Goal: Task Accomplishment & Management: Manage account settings

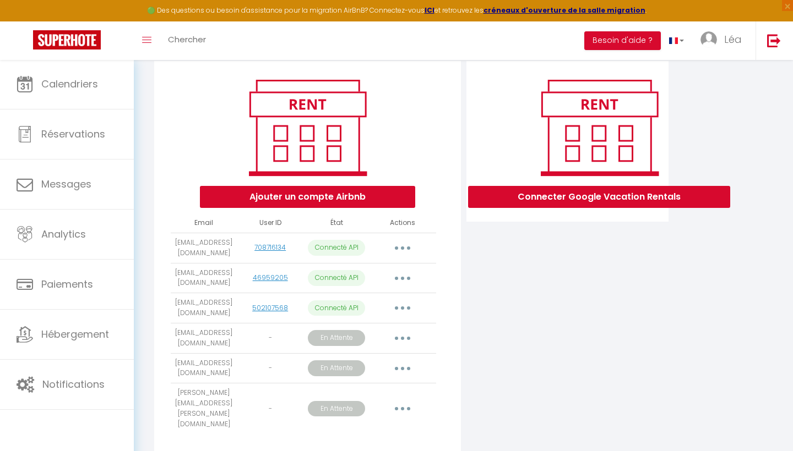
scroll to position [0, 79]
click at [724, 43] on link "Léa" at bounding box center [723, 40] width 63 height 39
click at [701, 83] on link "Paramètres" at bounding box center [711, 76] width 81 height 19
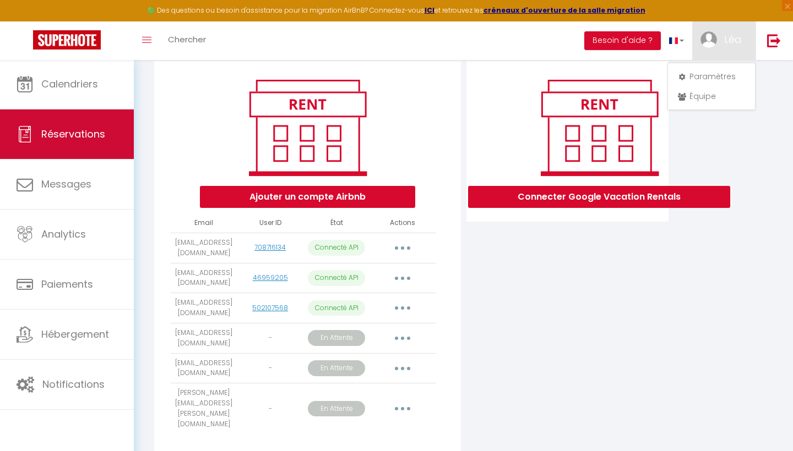
click at [107, 128] on link "Réservations" at bounding box center [67, 135] width 134 height 50
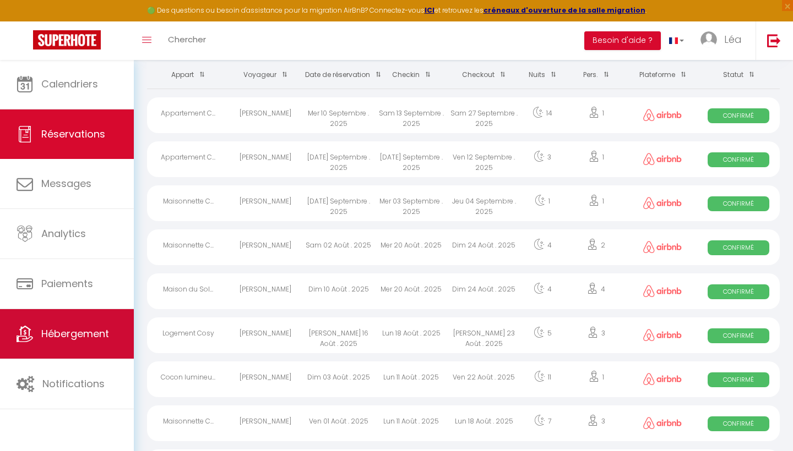
click at [67, 340] on span "Hébergement" at bounding box center [75, 334] width 68 height 14
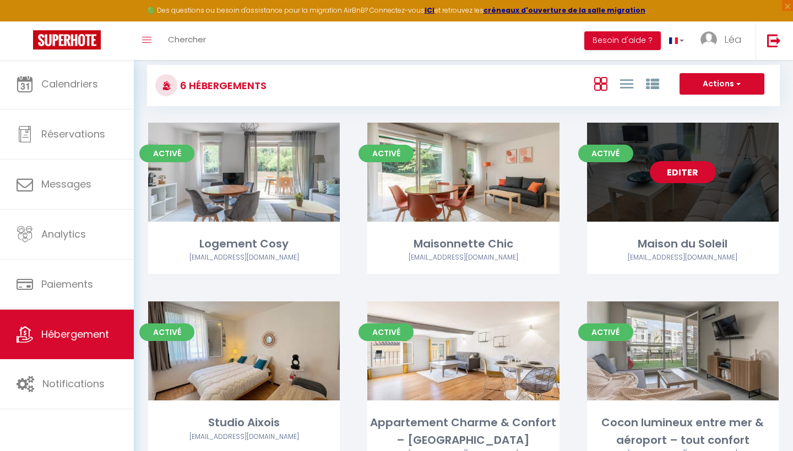
scroll to position [85, 0]
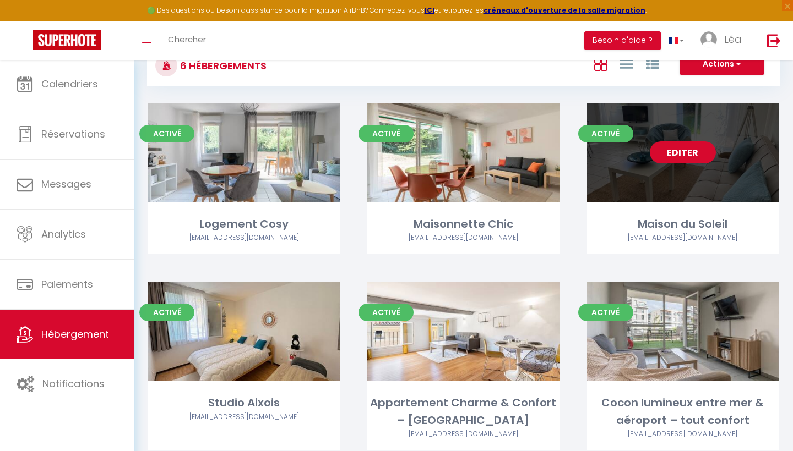
click at [685, 148] on link "Editer" at bounding box center [683, 152] width 66 height 22
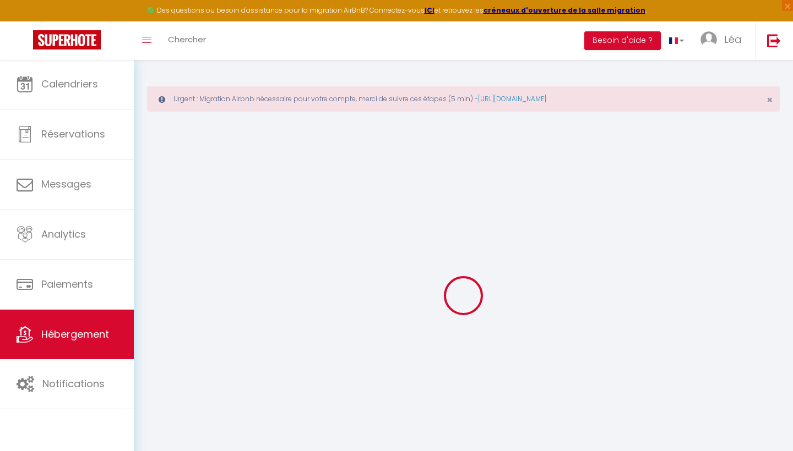
select select
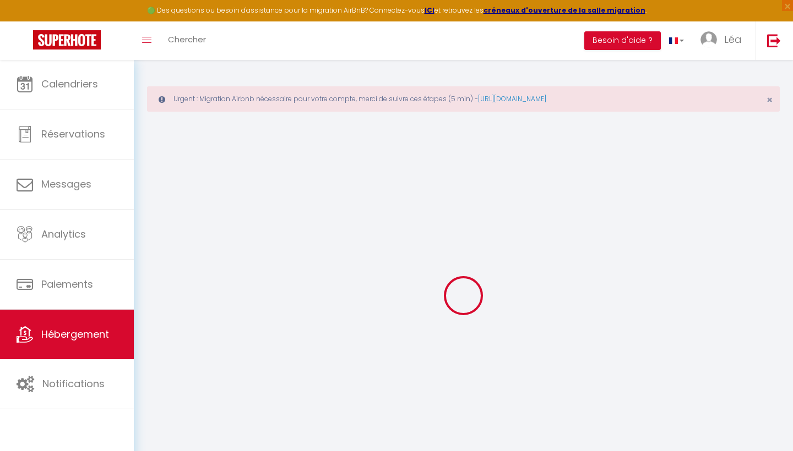
select select
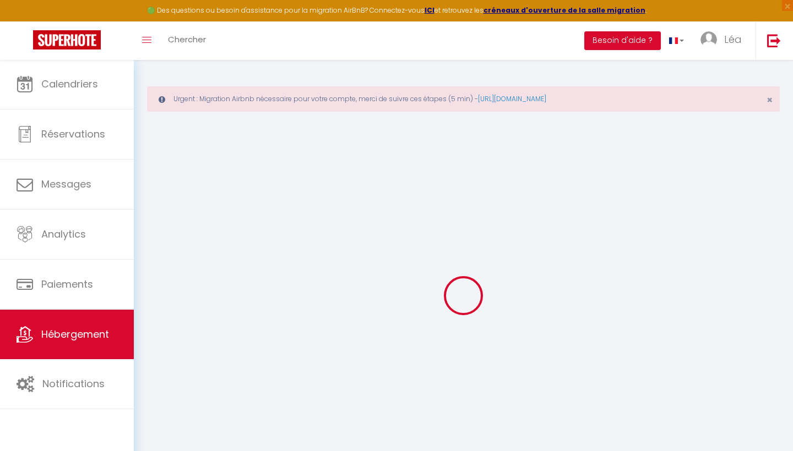
select select
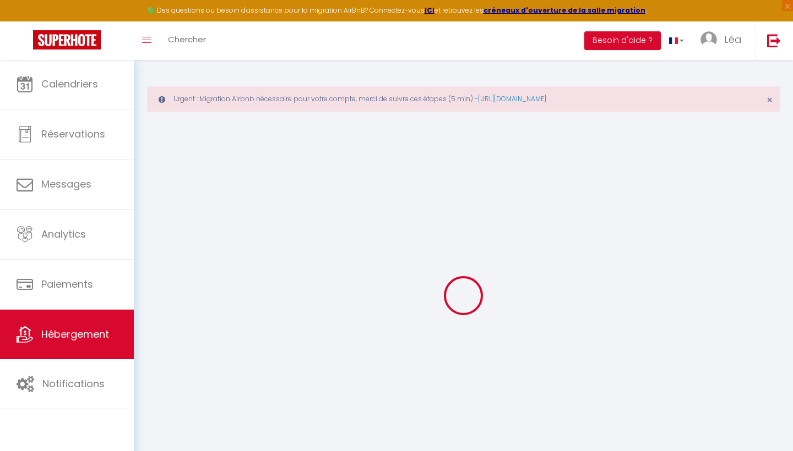
select select
checkbox input "false"
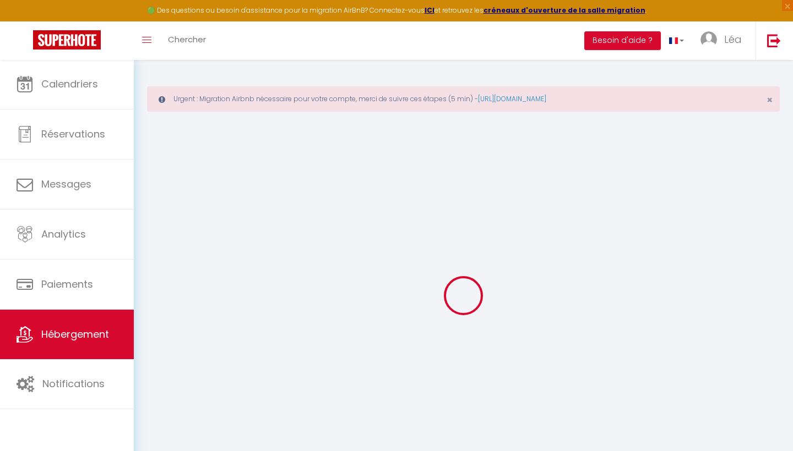
checkbox input "false"
select select
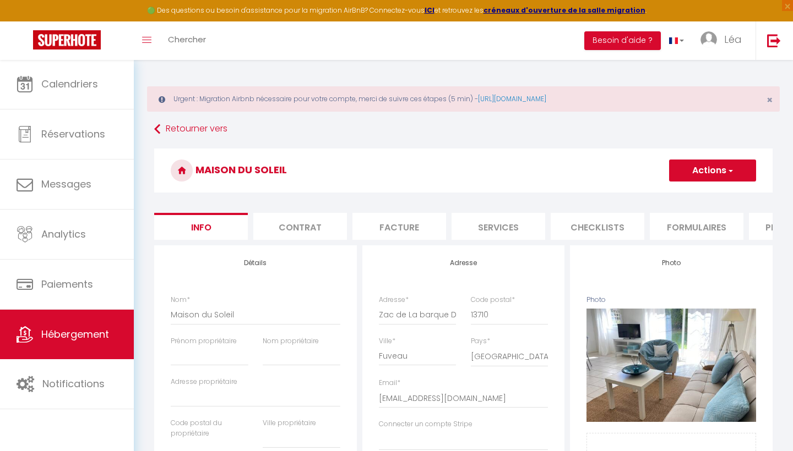
click at [749, 225] on li "Plateformes" at bounding box center [796, 226] width 94 height 27
select select
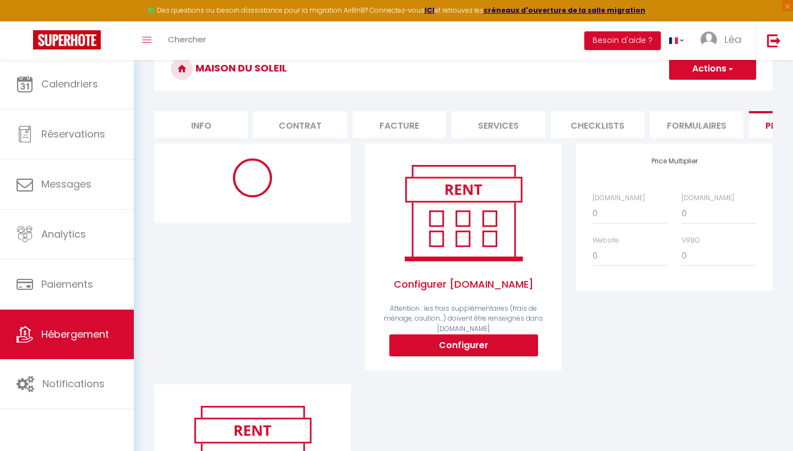
scroll to position [116, 0]
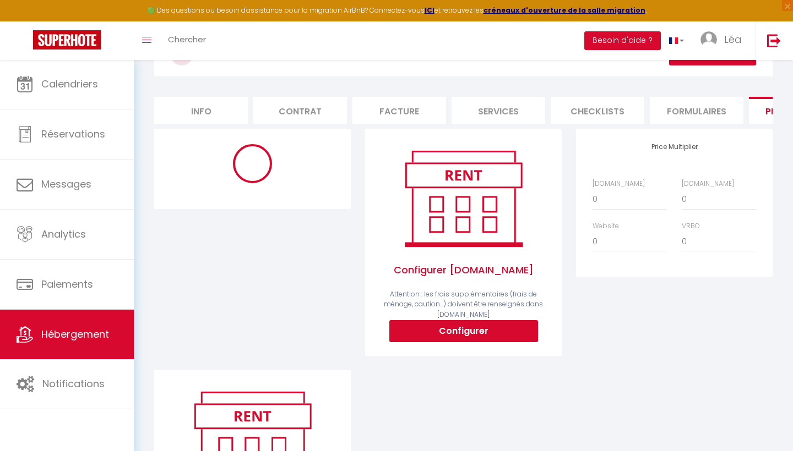
select select
select select "365"
select select
select select "EUR"
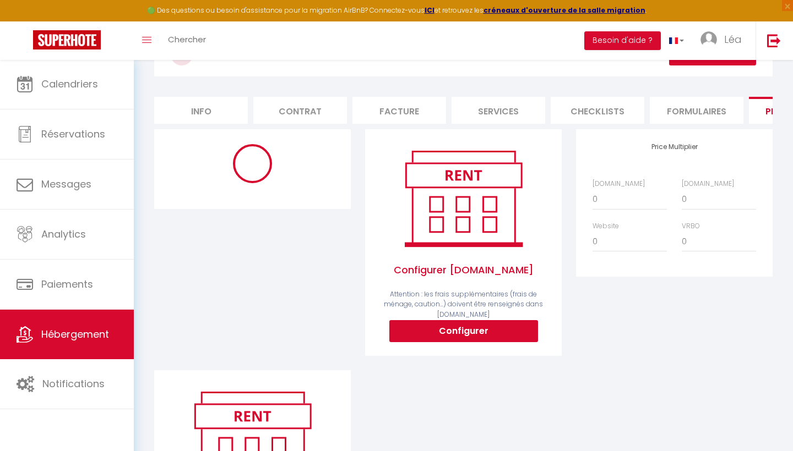
select select
select select "19266-1477577746510426677"
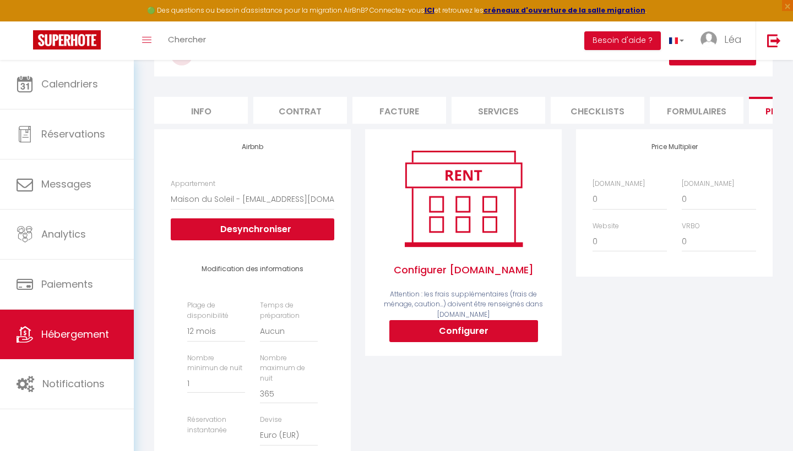
click at [481, 330] on button "Configurer" at bounding box center [463, 331] width 149 height 22
select select
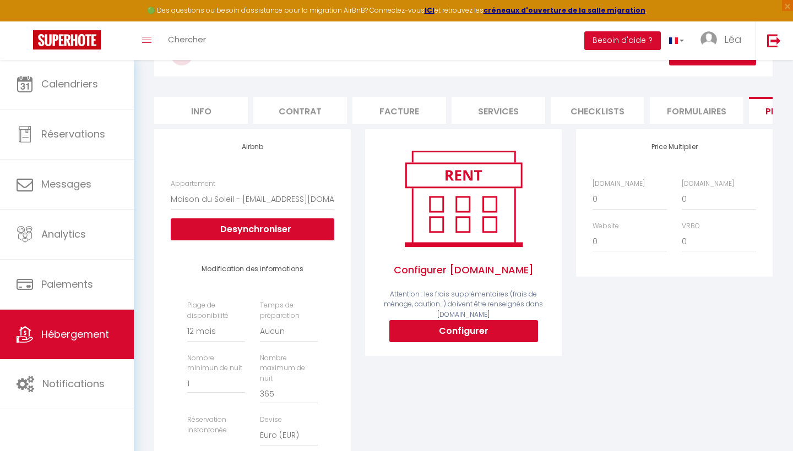
type input "[EMAIL_ADDRESS][DEMOGRAPHIC_DATA][DOMAIN_NAME]"
type input "[EMAIL_ADDRESS][DOMAIN_NAME]"
select select
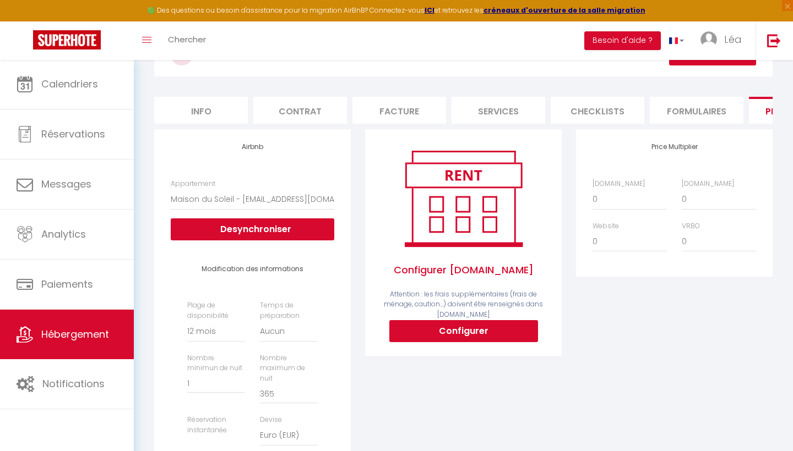
select select
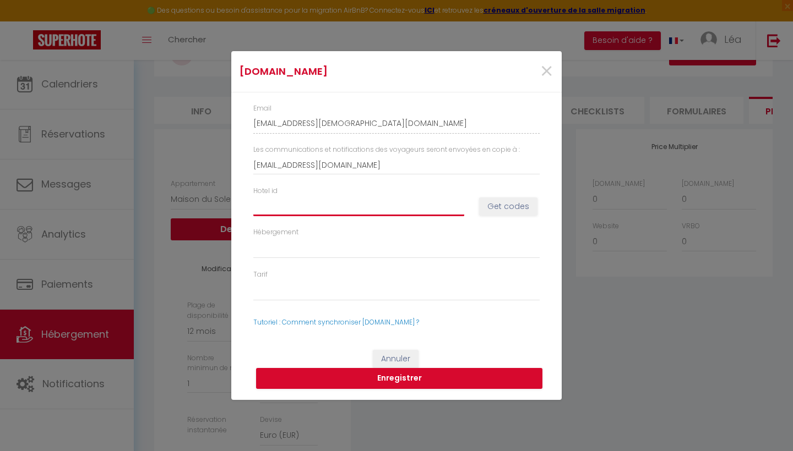
click at [352, 205] on input "Hotel id" at bounding box center [358, 207] width 211 height 20
paste input "14649092"
type input "14649092"
select select
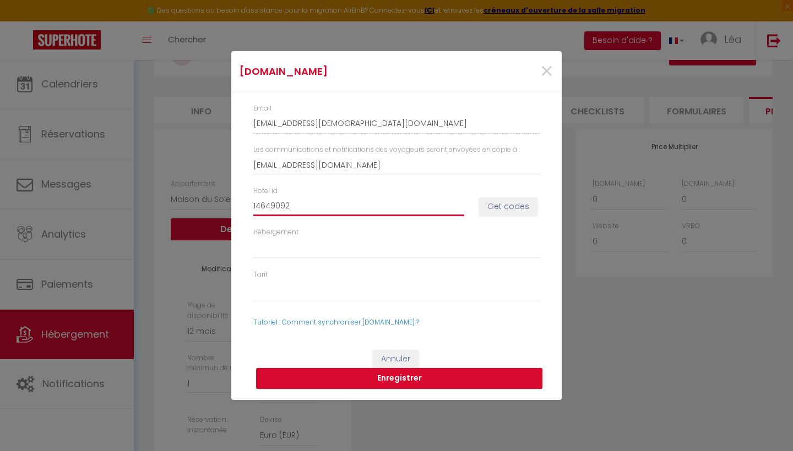
select select
click at [498, 212] on button "Get codes" at bounding box center [508, 207] width 58 height 19
select select
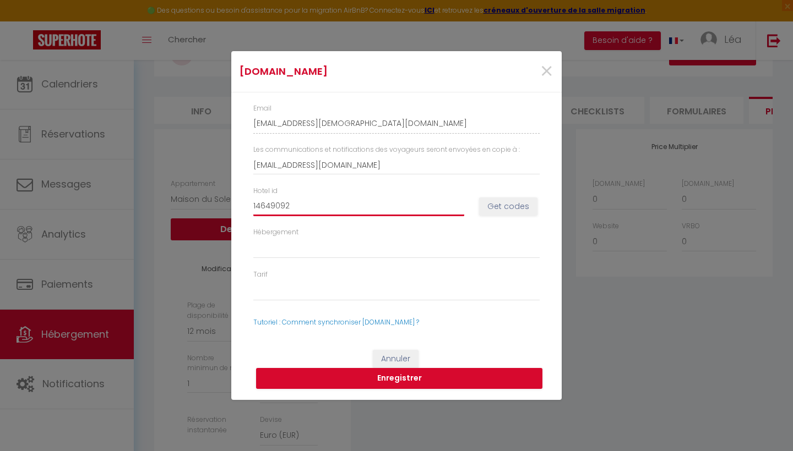
select select
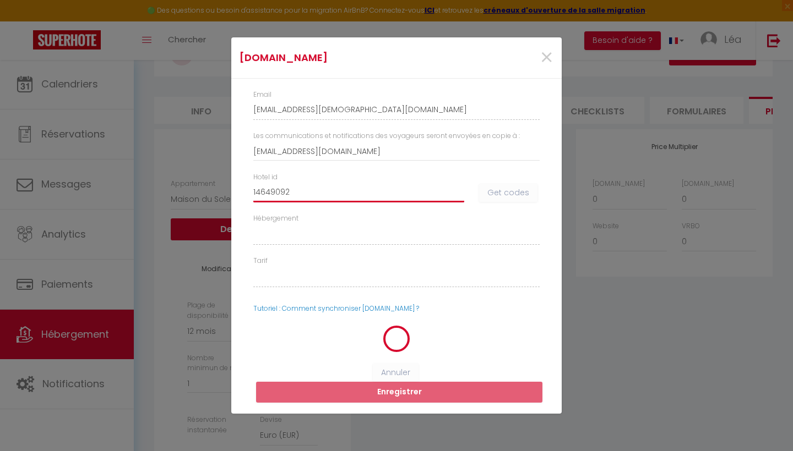
select select
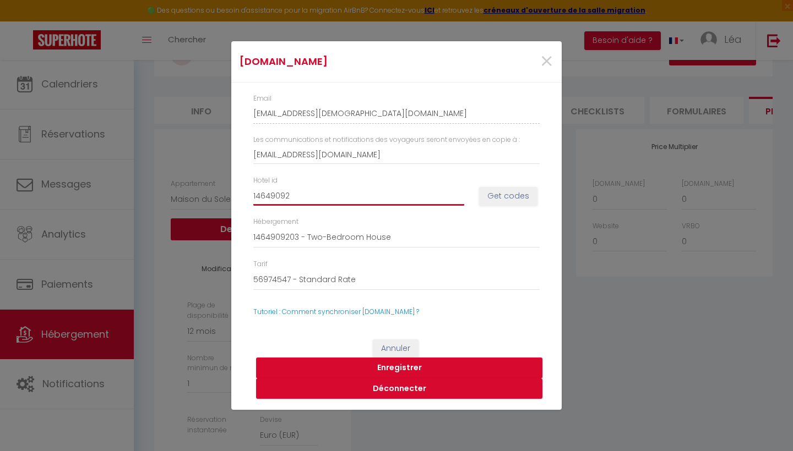
type input "14649092"
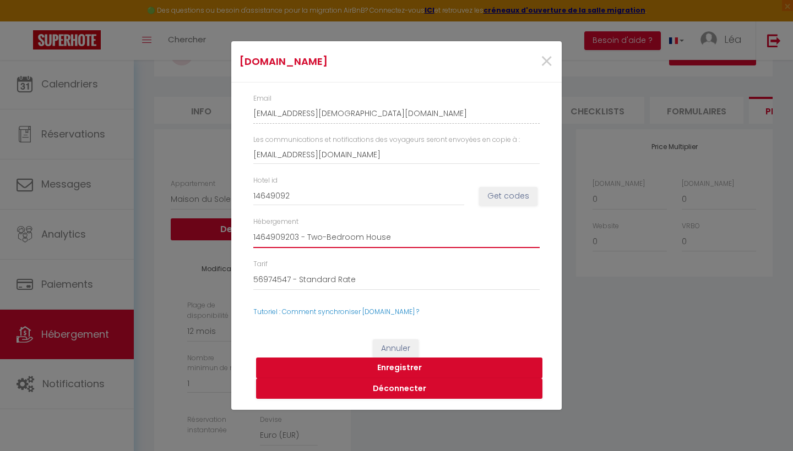
click at [411, 367] on button "Enregistrer" at bounding box center [399, 368] width 286 height 21
select select
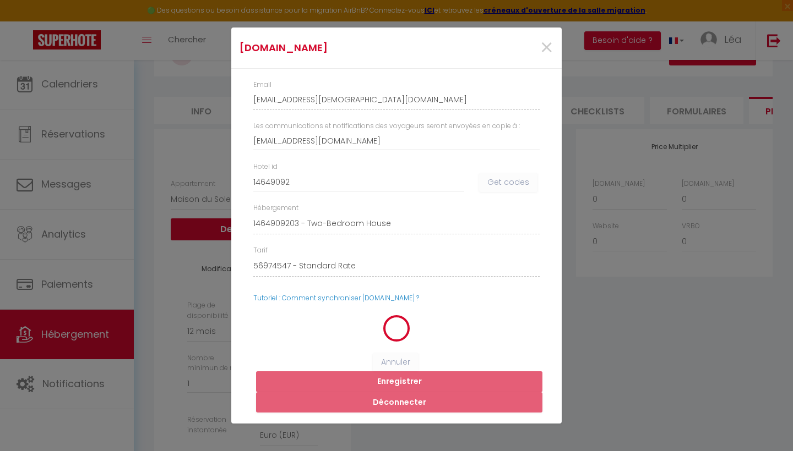
select select
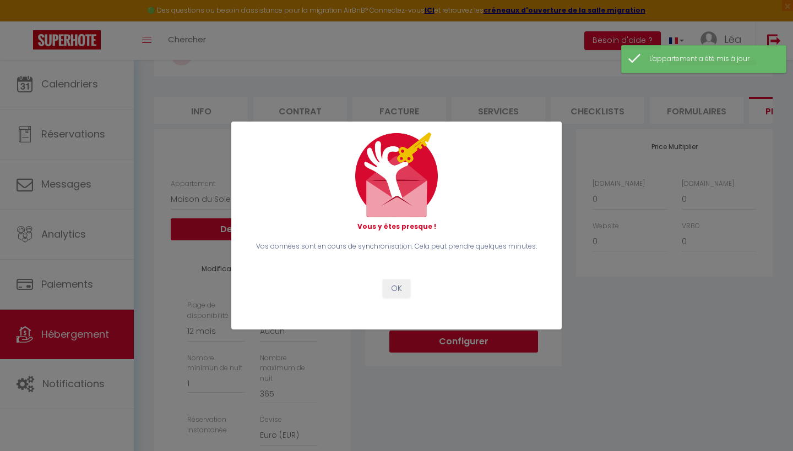
click at [405, 281] on button "OK" at bounding box center [397, 289] width 28 height 19
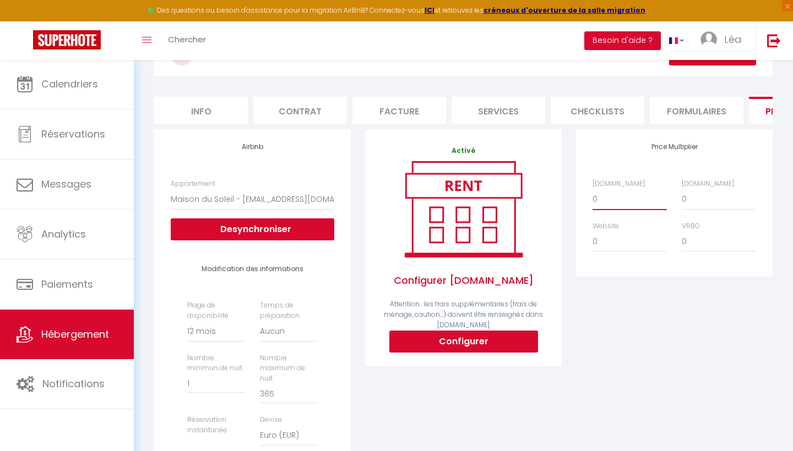
select select "+ 20 %"
select select
select select "+ 20 %"
select select
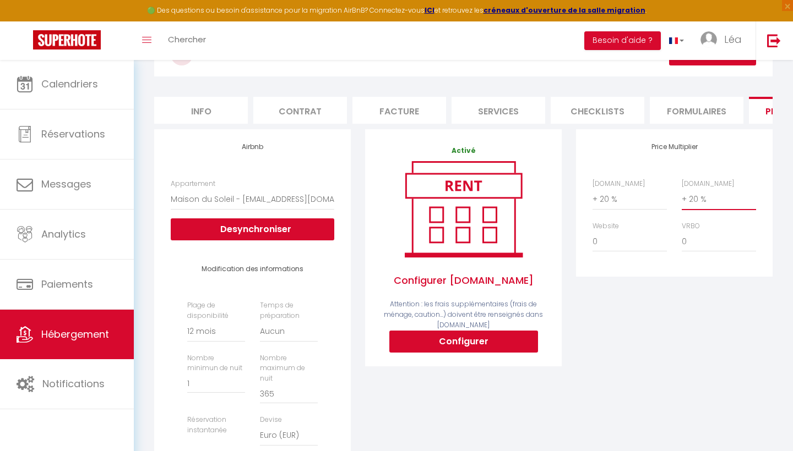
select select
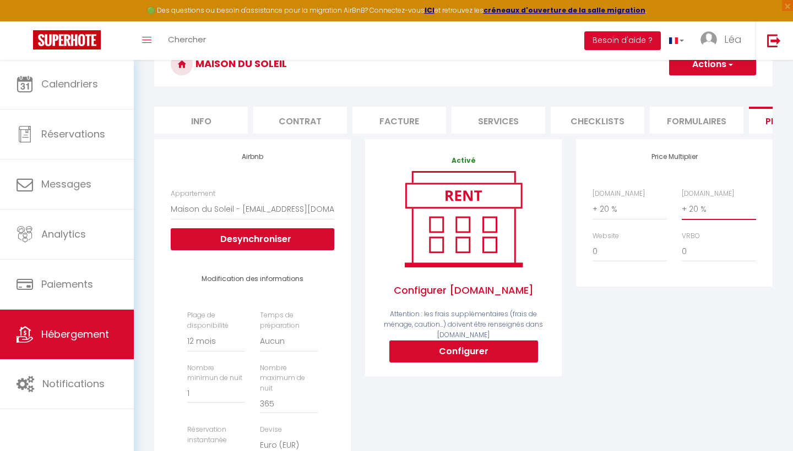
scroll to position [102, 0]
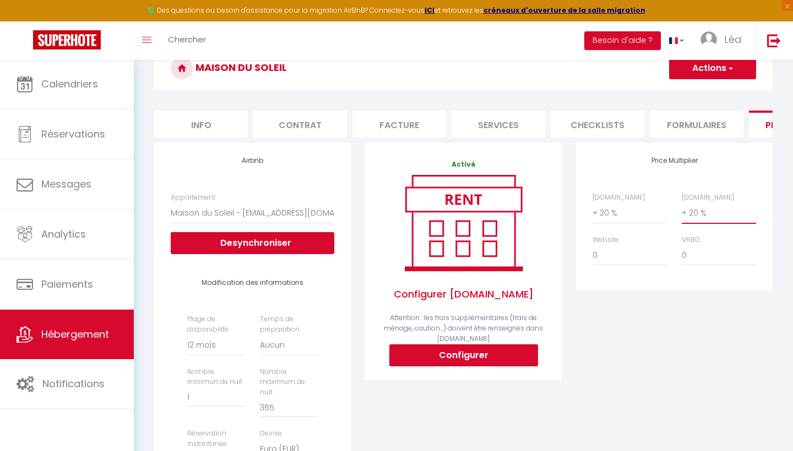
click at [713, 67] on button "Actions" at bounding box center [712, 68] width 87 height 22
click at [701, 90] on link "Enregistrer" at bounding box center [711, 92] width 87 height 14
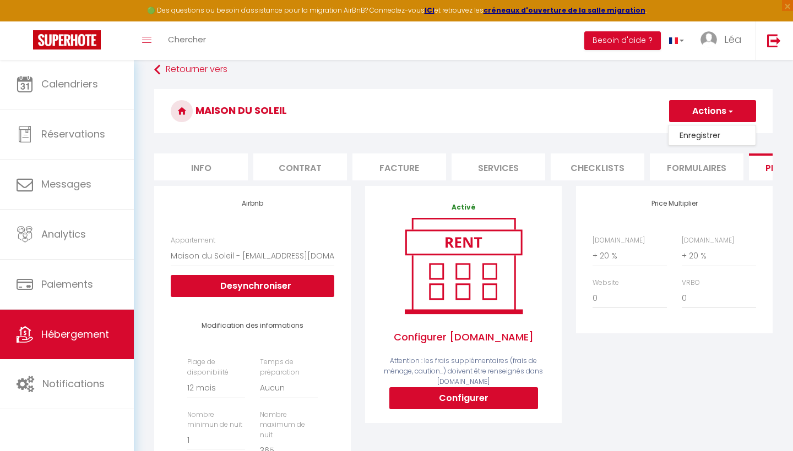
select select "365"
select select
select select "EUR"
select select
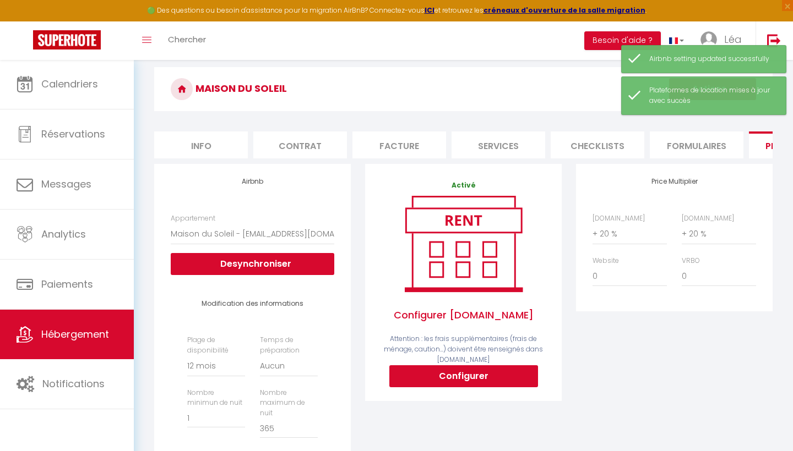
scroll to position [92, 0]
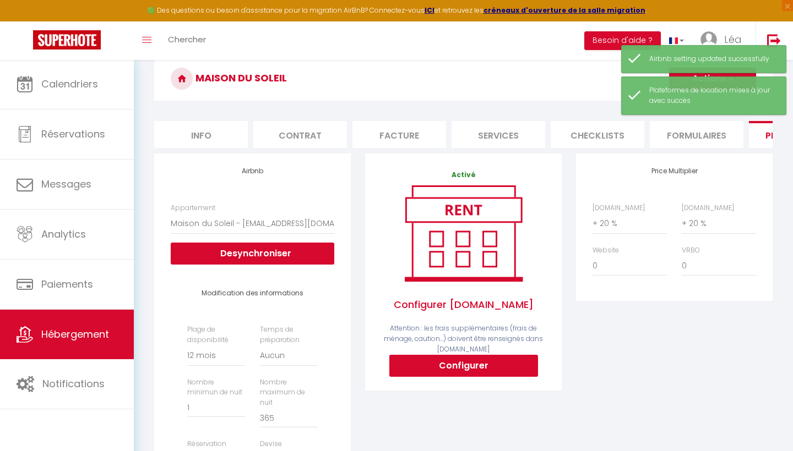
click at [472, 365] on button "Configurer" at bounding box center [463, 366] width 149 height 22
select select
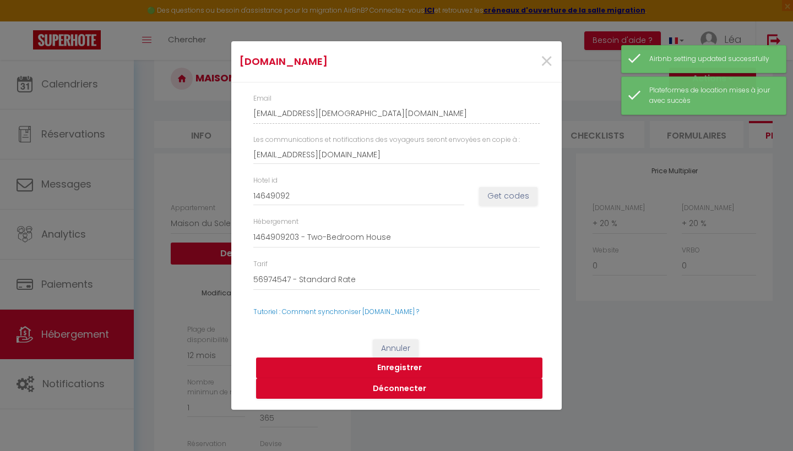
click at [412, 364] on button "Enregistrer" at bounding box center [399, 368] width 286 height 21
select select
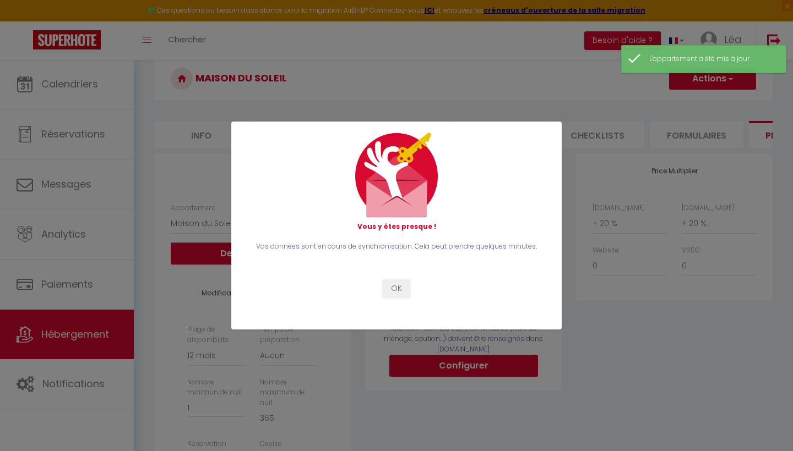
click at [399, 281] on button "OK" at bounding box center [397, 289] width 28 height 19
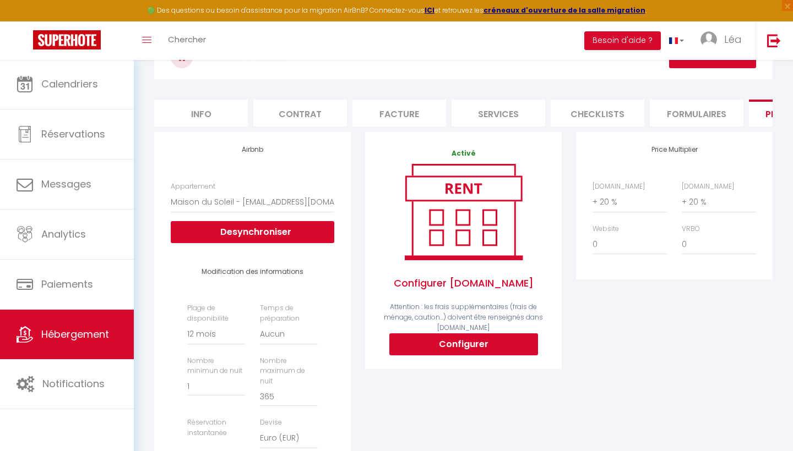
scroll to position [113, 0]
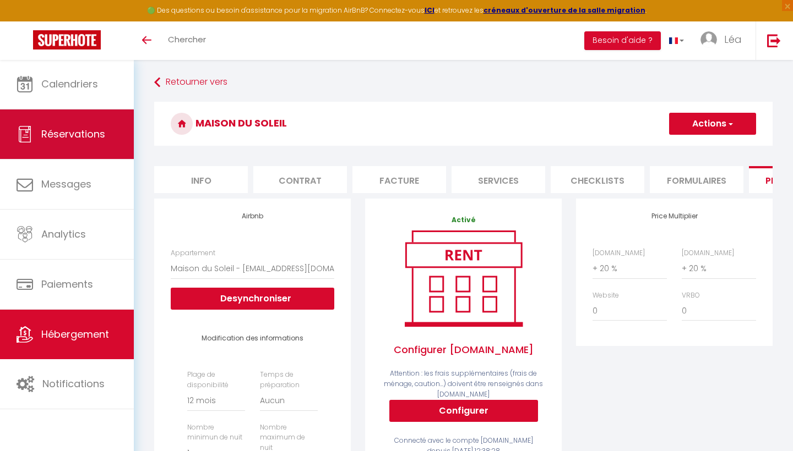
click at [101, 146] on link "Réservations" at bounding box center [67, 135] width 134 height 50
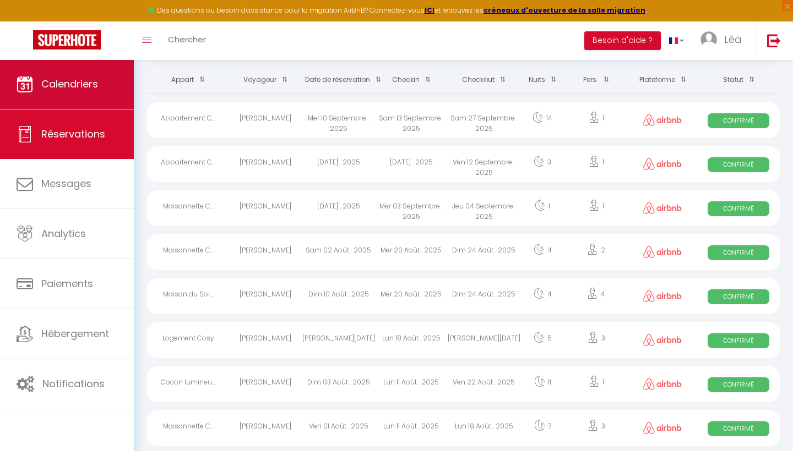
click at [85, 91] on link "Calendriers" at bounding box center [67, 84] width 134 height 50
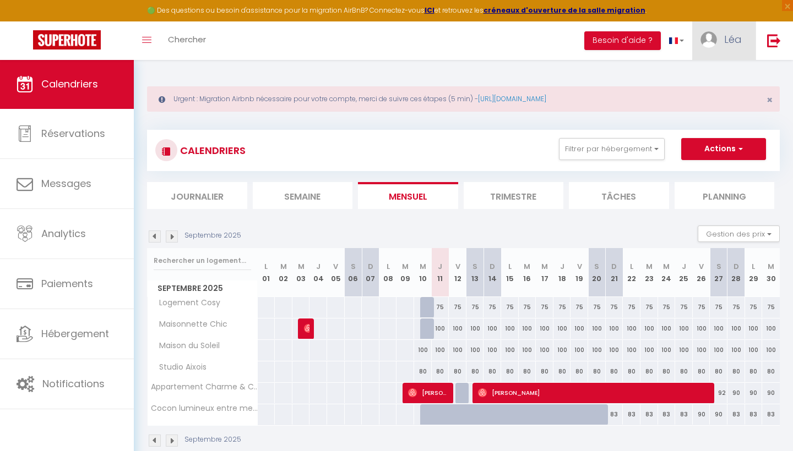
click at [703, 43] on img at bounding box center [708, 39] width 17 height 17
click at [696, 78] on link "Paramètres" at bounding box center [711, 76] width 81 height 19
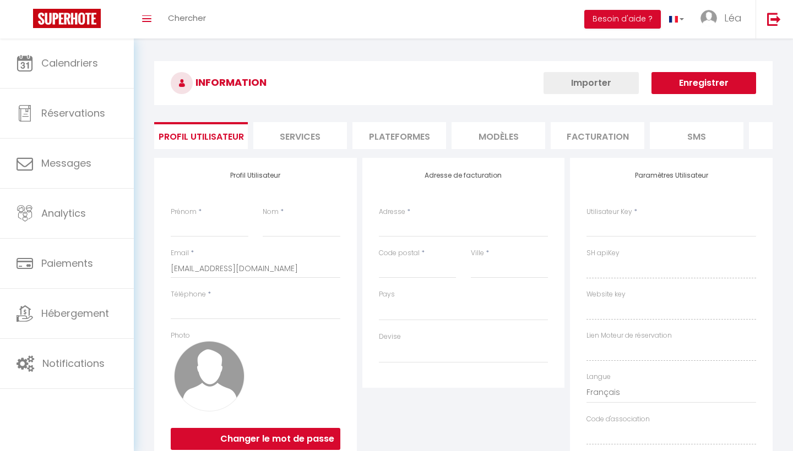
type input "Léa"
type input "[DEMOGRAPHIC_DATA]"
type input "[PHONE_NUMBER]"
type input "[STREET_ADDRESS]"
type input "13127"
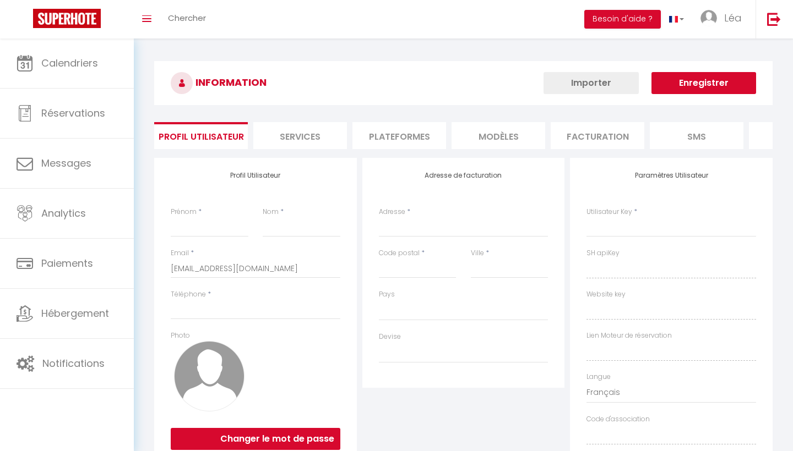
type input "Vitrolles"
type input "M6HjzYlG0YHSatnruXYMKGl9O"
type input "kgHjsmZ8TVxUegyc557ySGN98"
type input "[URL][DOMAIN_NAME]"
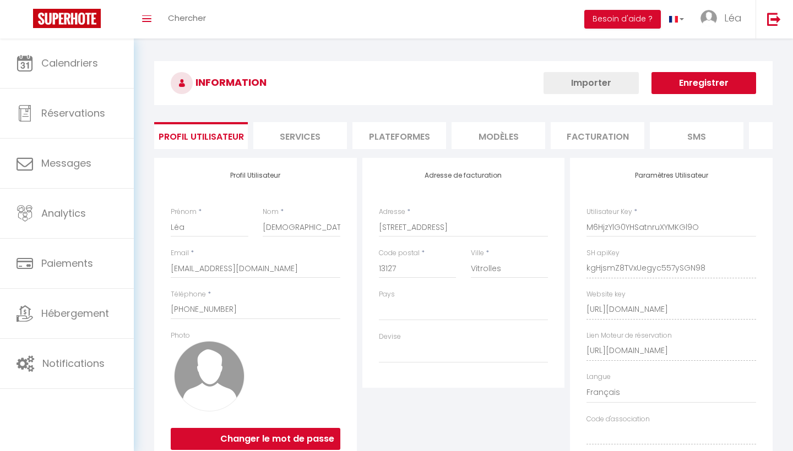
select select "28"
select select "fr"
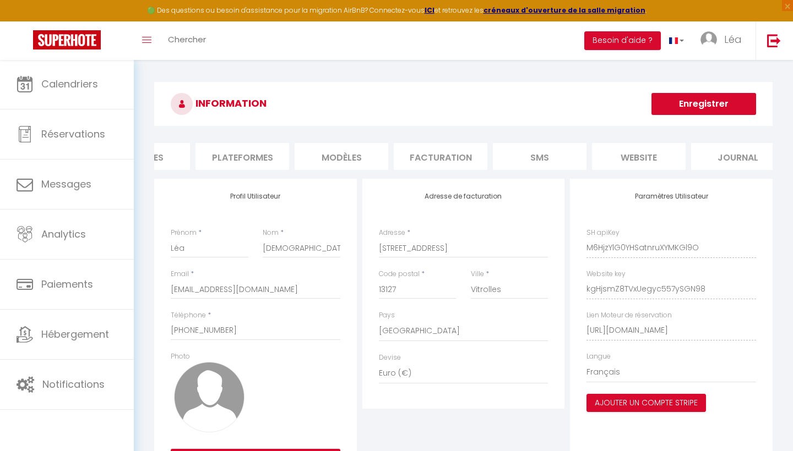
scroll to position [0, 160]
click at [635, 158] on li "website" at bounding box center [636, 156] width 94 height 27
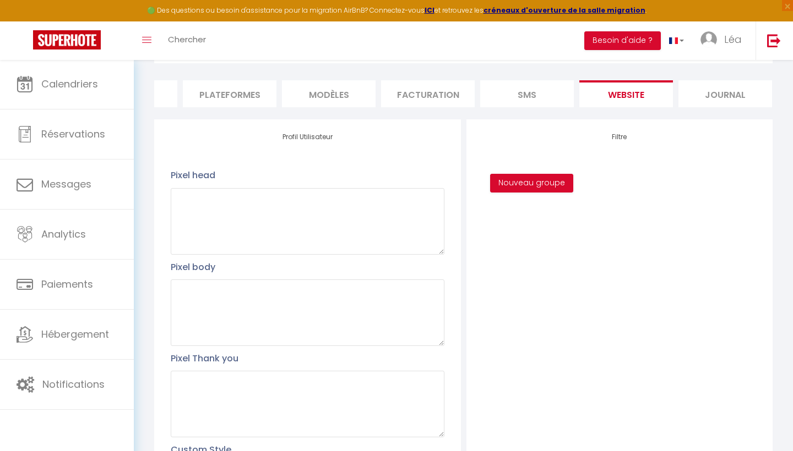
scroll to position [0, 169]
click at [381, 91] on ul "Profil Utilisateur Services Plateformes MODÈLES Facturation SMS website Journal" at bounding box center [463, 93] width 618 height 27
click at [369, 90] on li "MODÈLES" at bounding box center [329, 93] width 94 height 27
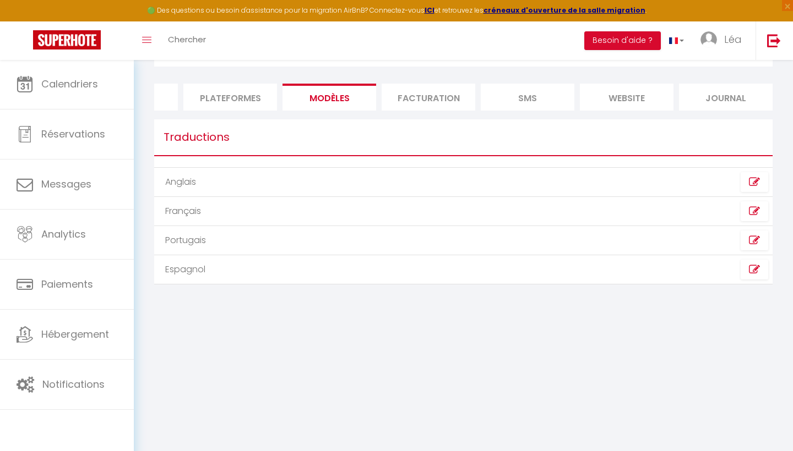
click at [406, 100] on li "Facturation" at bounding box center [429, 97] width 94 height 27
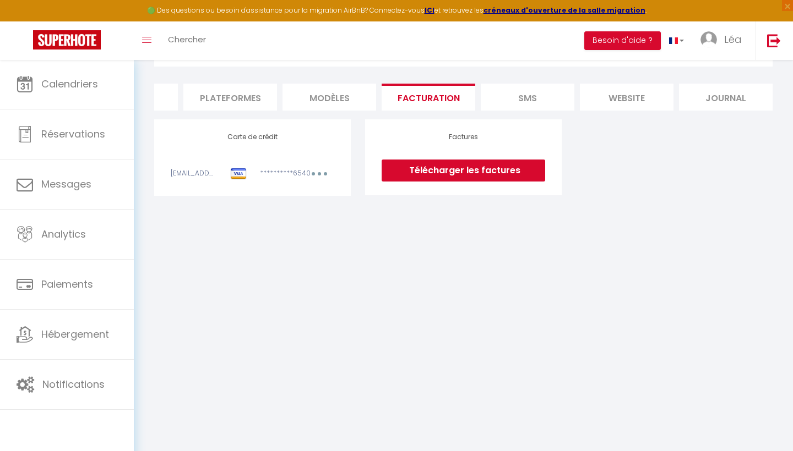
scroll to position [0, 154]
click at [425, 162] on link "Télécharger les factures" at bounding box center [464, 171] width 164 height 22
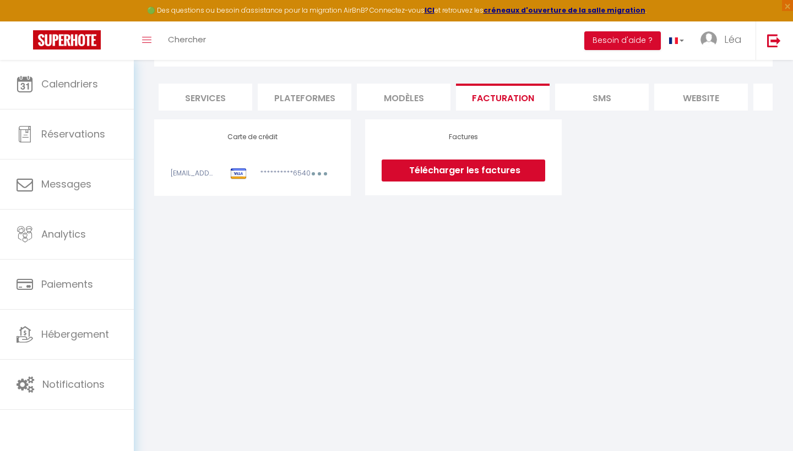
scroll to position [0, 88]
click at [235, 97] on li "Services" at bounding box center [213, 97] width 94 height 27
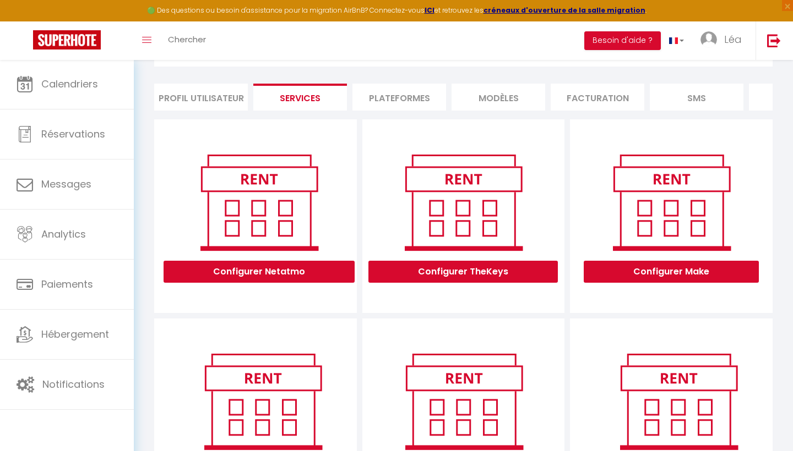
click at [242, 99] on li "Profil Utilisateur" at bounding box center [201, 97] width 94 height 27
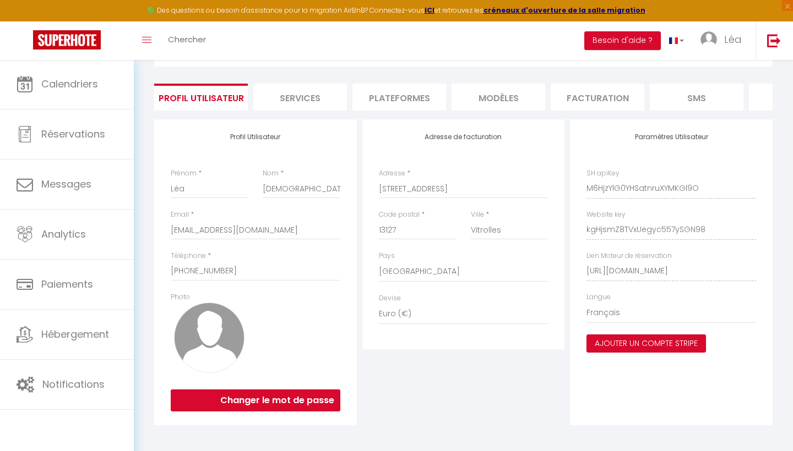
click at [209, 307] on img at bounding box center [209, 338] width 70 height 70
click at [177, 299] on label "Photo" at bounding box center [180, 297] width 19 height 10
click at [178, 297] on label "Photo" at bounding box center [180, 297] width 19 height 10
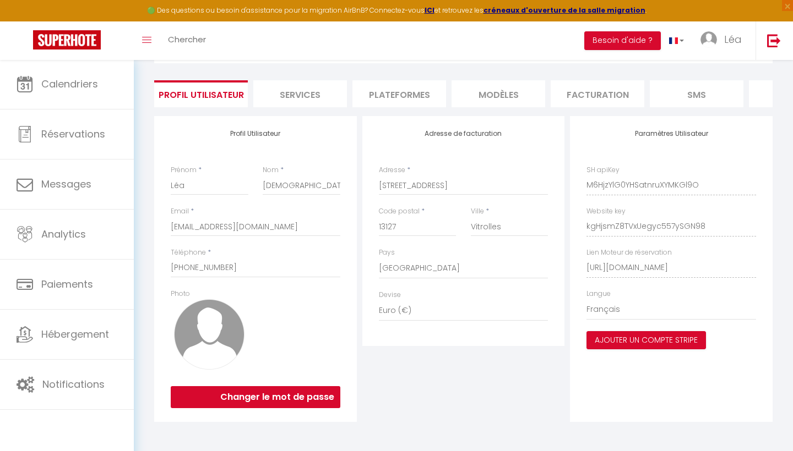
scroll to position [62, 0]
click at [261, 341] on div at bounding box center [301, 336] width 92 height 92
click at [207, 329] on img at bounding box center [209, 335] width 70 height 70
click at [217, 327] on img at bounding box center [209, 335] width 70 height 70
click at [248, 404] on button "Changer le mot de passe" at bounding box center [256, 398] width 170 height 22
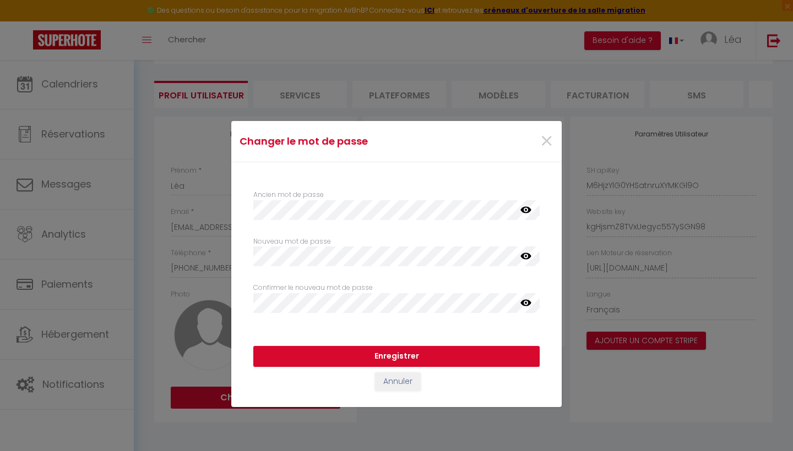
click at [553, 138] on span "×" at bounding box center [547, 141] width 14 height 33
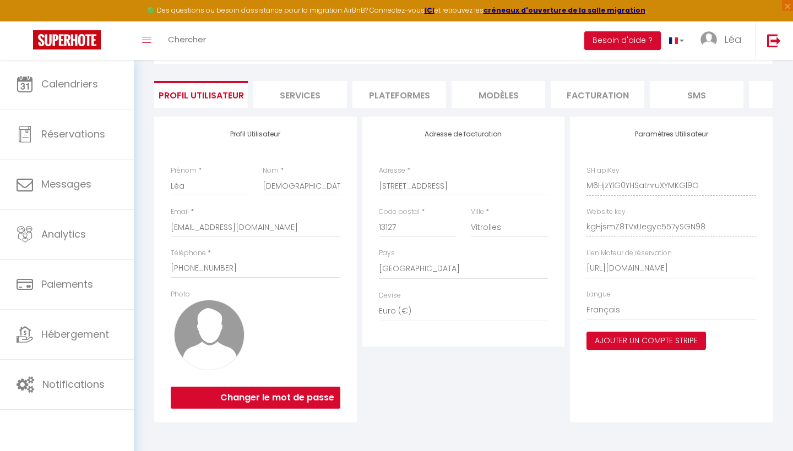
click at [203, 345] on img at bounding box center [209, 335] width 70 height 70
click at [185, 295] on label "Photo" at bounding box center [180, 295] width 19 height 10
click at [719, 50] on link "Léa" at bounding box center [723, 40] width 63 height 39
click at [712, 80] on link "Paramètres" at bounding box center [711, 76] width 81 height 19
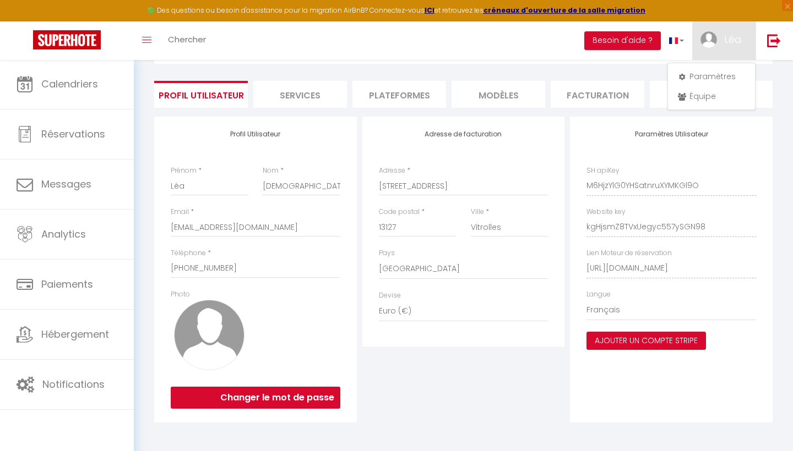
click at [464, 336] on div "Adresse de facturation Adresse * 6 Avenue De La Petite Mer, Parc du Lion Appare…" at bounding box center [463, 232] width 203 height 230
click at [238, 334] on img at bounding box center [209, 335] width 70 height 70
click at [180, 300] on img at bounding box center [209, 335] width 70 height 70
click at [182, 295] on label "Photo" at bounding box center [180, 295] width 19 height 10
click at [227, 252] on div "Téléphone * +33617682881" at bounding box center [256, 263] width 170 height 30
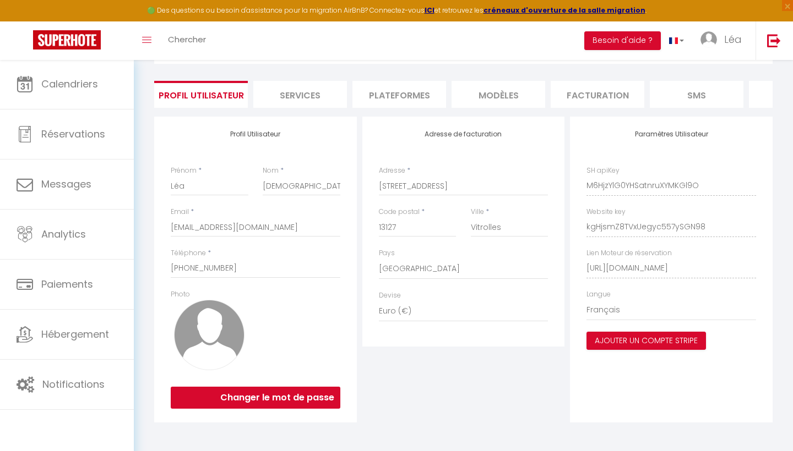
click at [226, 339] on img at bounding box center [209, 335] width 70 height 70
click at [280, 91] on li "Services" at bounding box center [300, 94] width 94 height 27
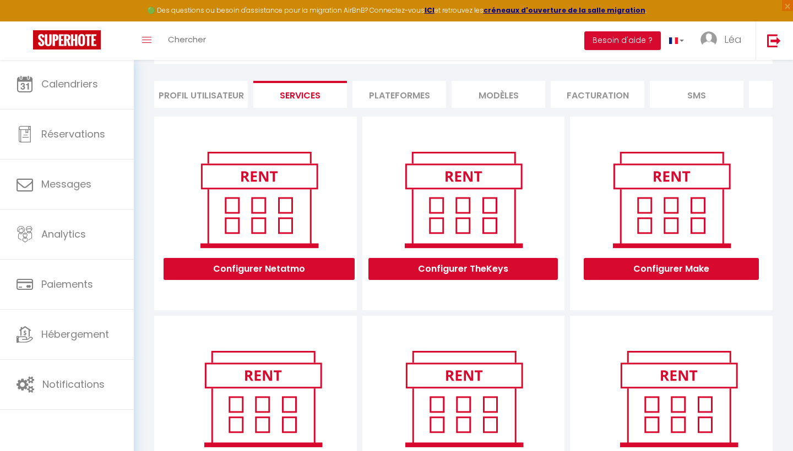
click at [430, 100] on li "Plateformes" at bounding box center [399, 94] width 94 height 27
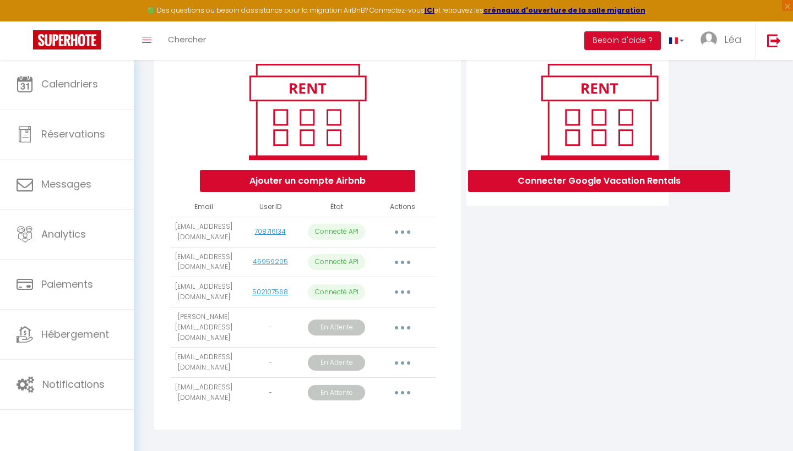
scroll to position [133, 0]
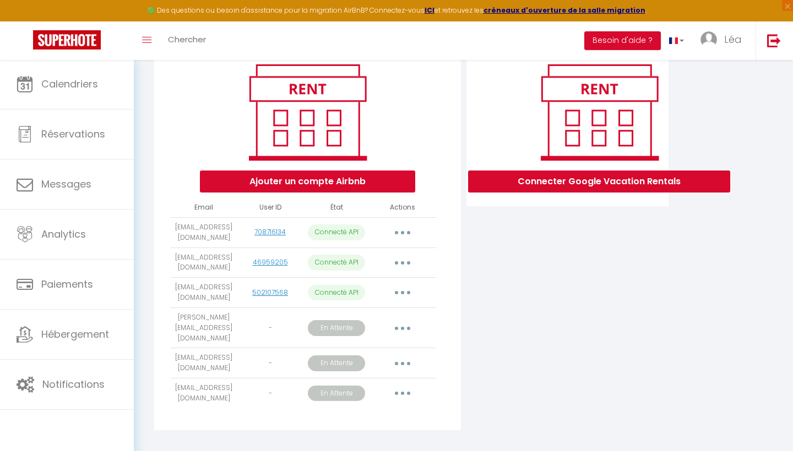
click at [395, 319] on button "button" at bounding box center [402, 328] width 31 height 18
click at [446, 334] on div "Ajouter un compte Airbnb Email User ID État Actions immotjn@gmail.com 708716134…" at bounding box center [307, 238] width 306 height 385
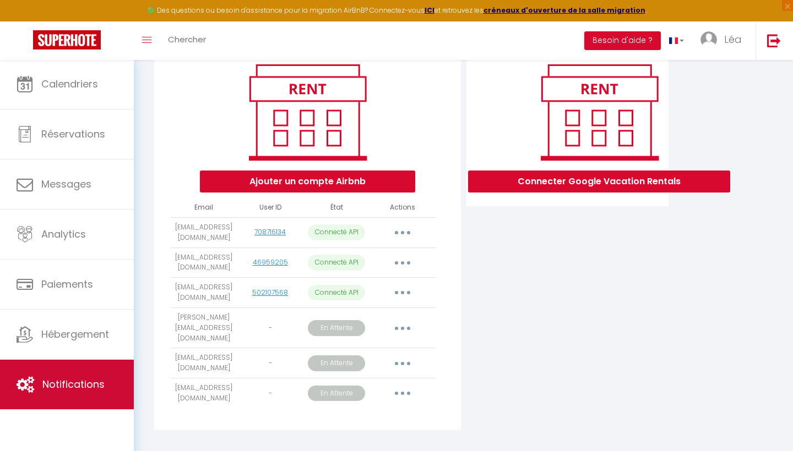
click at [104, 372] on link "Notifications" at bounding box center [67, 385] width 134 height 50
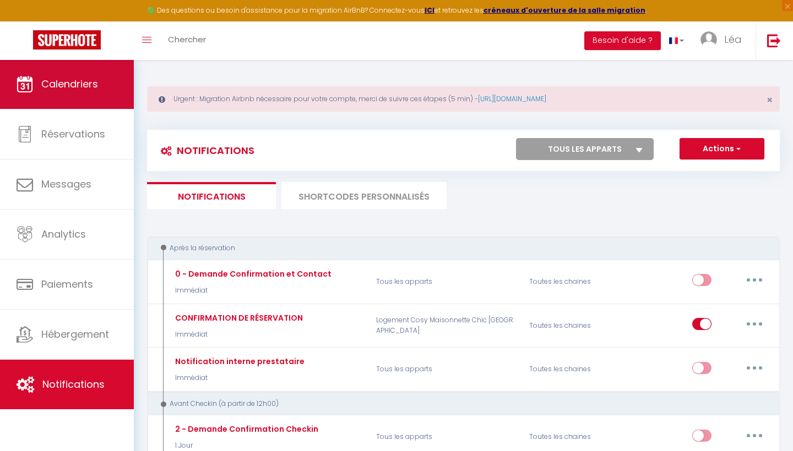
click at [96, 99] on link "Calendriers" at bounding box center [67, 84] width 134 height 50
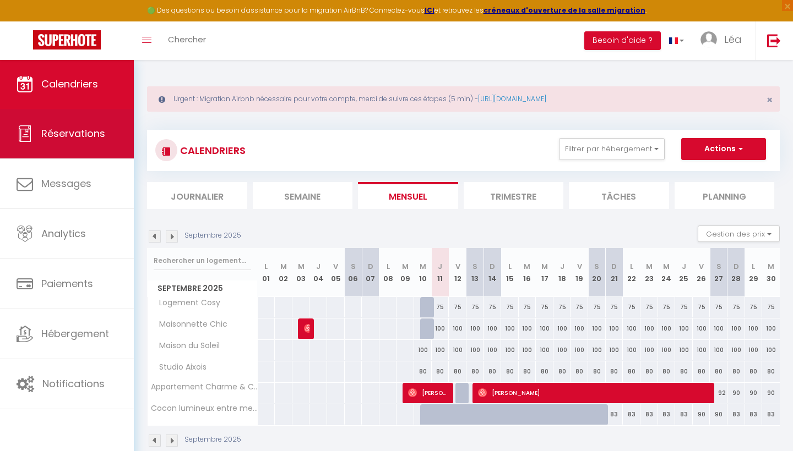
click at [118, 141] on link "Réservations" at bounding box center [67, 134] width 134 height 50
select select "not_cancelled"
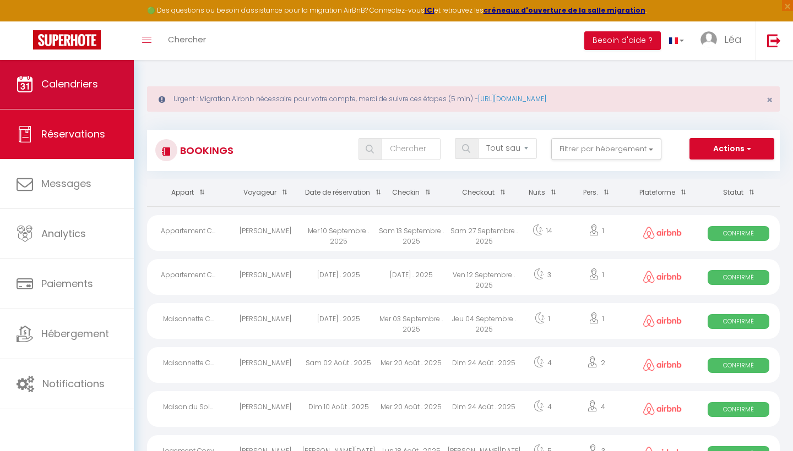
click at [94, 94] on link "Calendriers" at bounding box center [67, 84] width 134 height 50
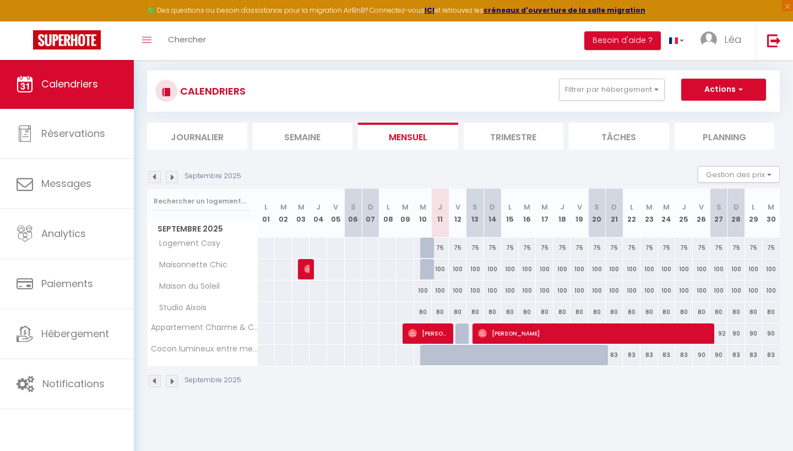
scroll to position [59, 0]
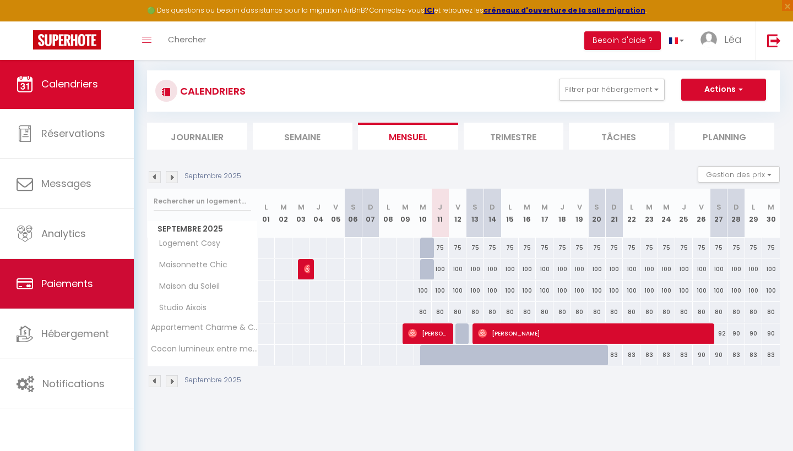
click at [107, 287] on link "Paiements" at bounding box center [67, 284] width 134 height 50
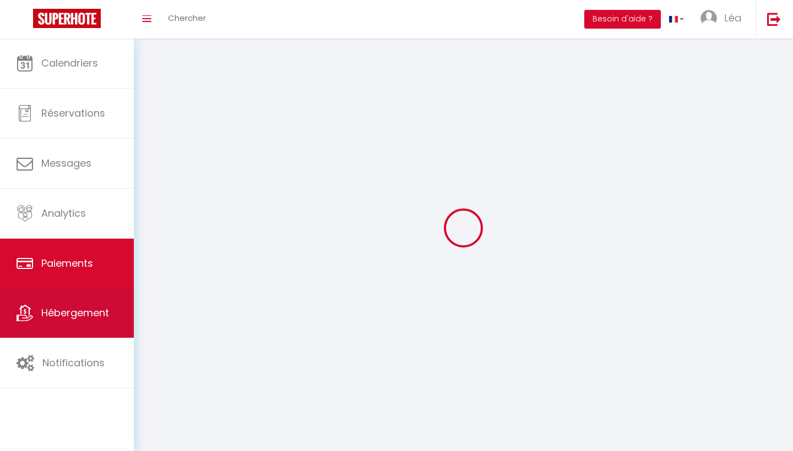
select select "2"
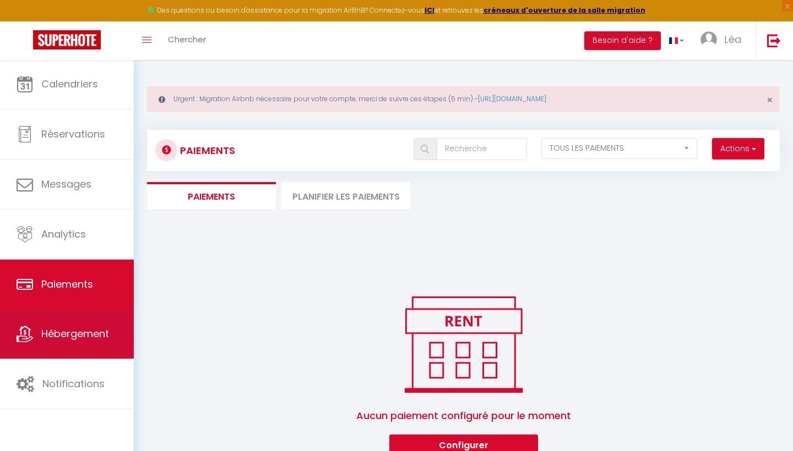
click at [92, 343] on link "Hébergement" at bounding box center [67, 334] width 134 height 50
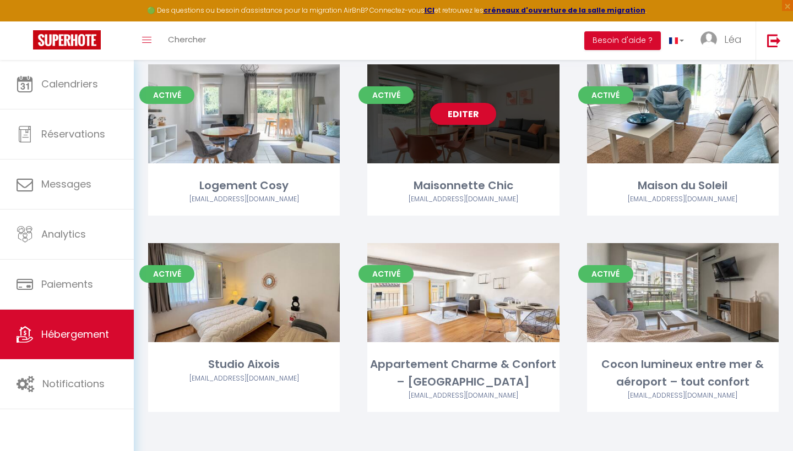
scroll to position [123, 0]
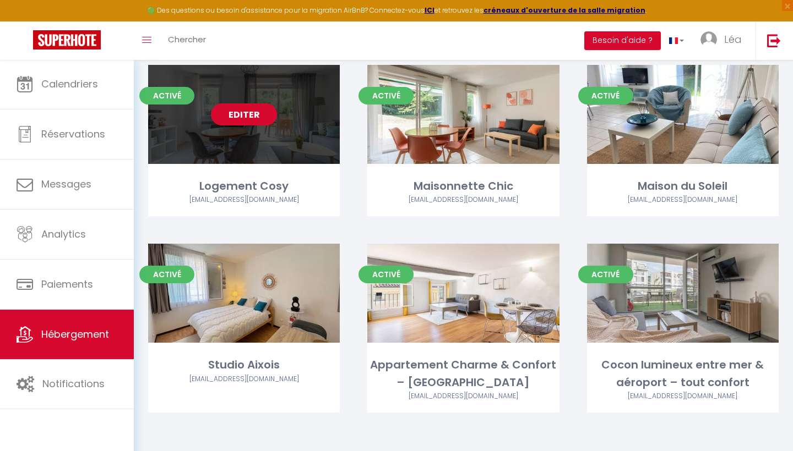
click at [263, 116] on link "Editer" at bounding box center [244, 115] width 66 height 22
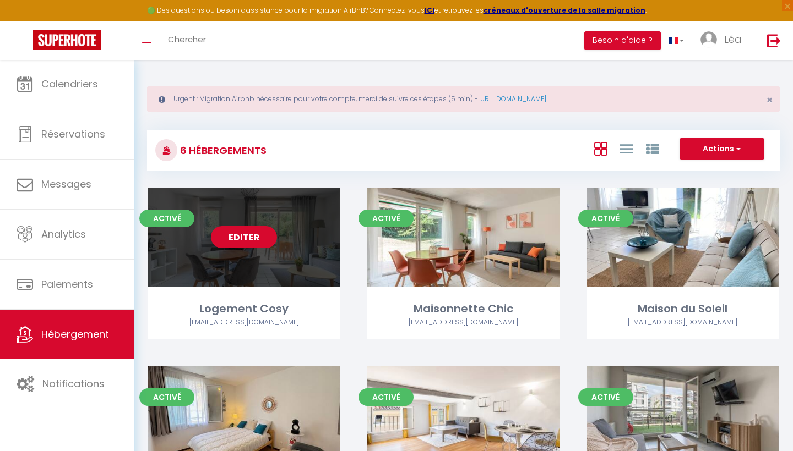
select select "3"
select select "2"
select select "1"
select select "28"
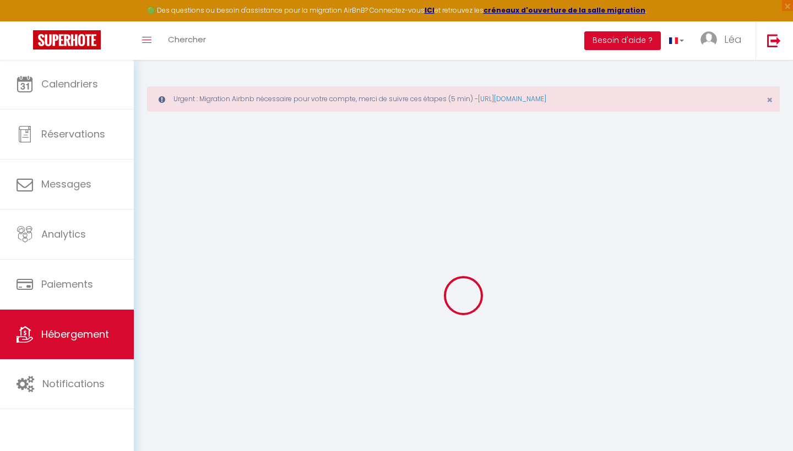
select select
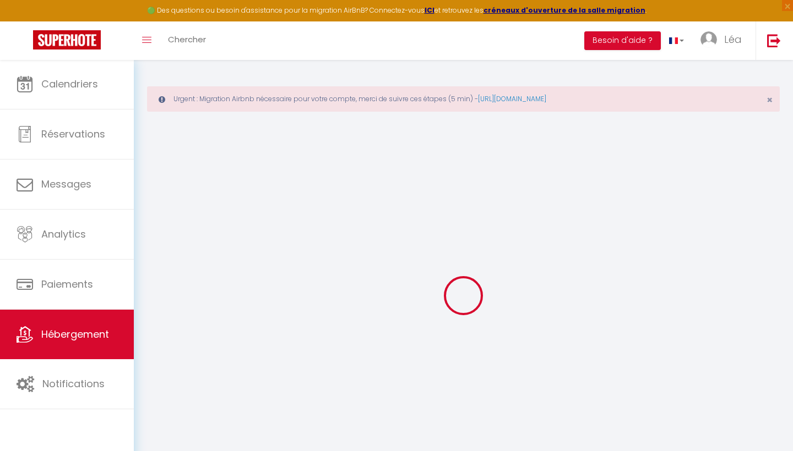
select select
checkbox input "false"
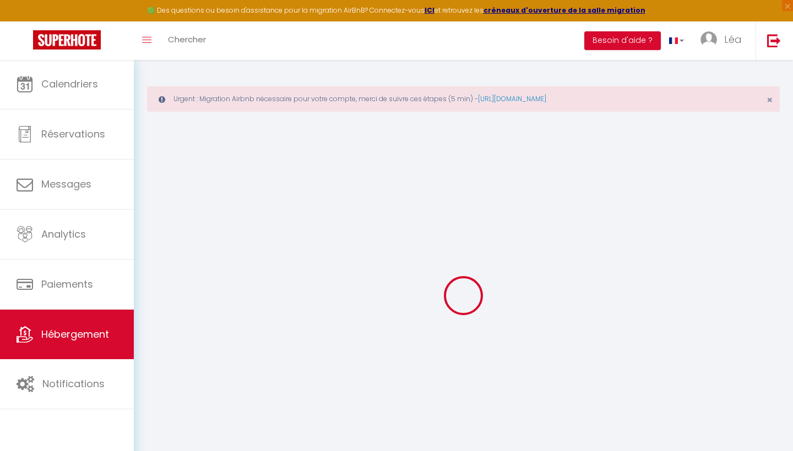
select select
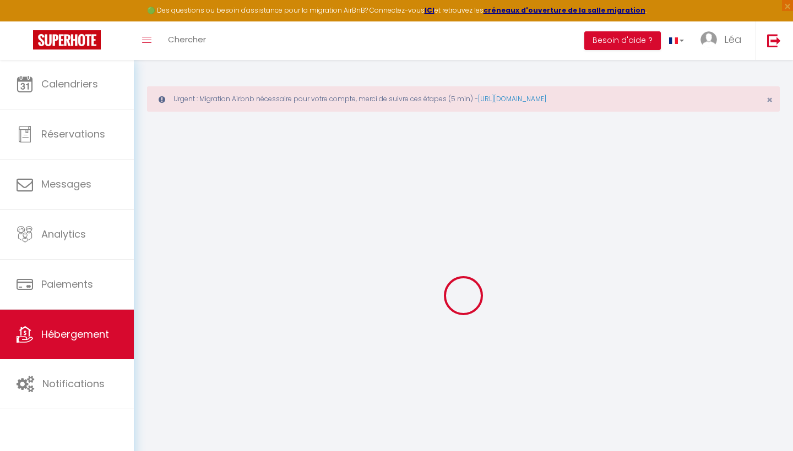
select select
checkbox input "false"
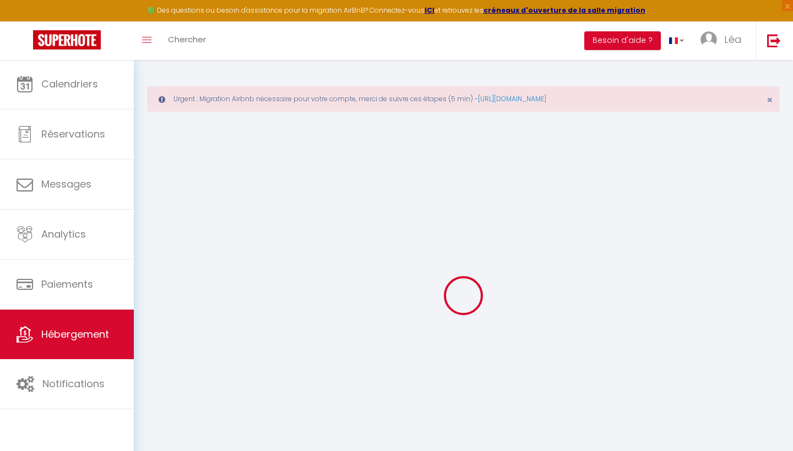
checkbox input "false"
select select
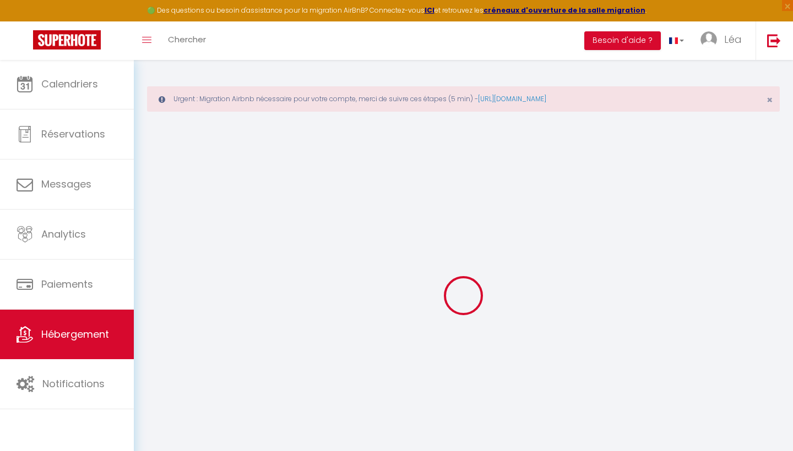
select select
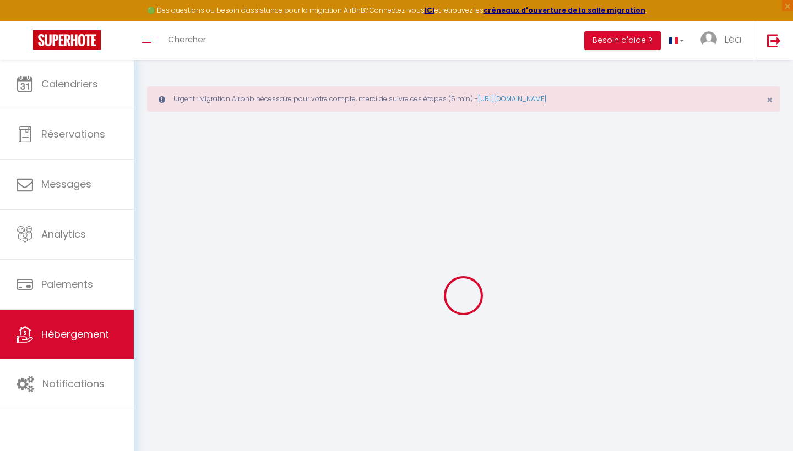
checkbox input "false"
select select
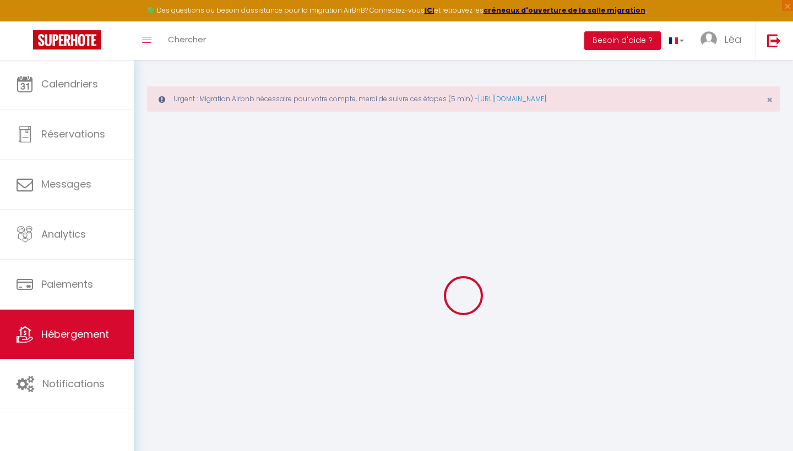
select select
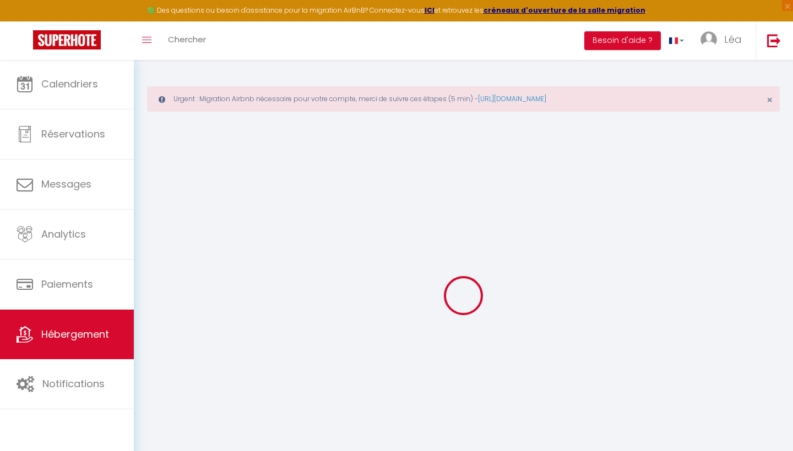
select select
checkbox input "false"
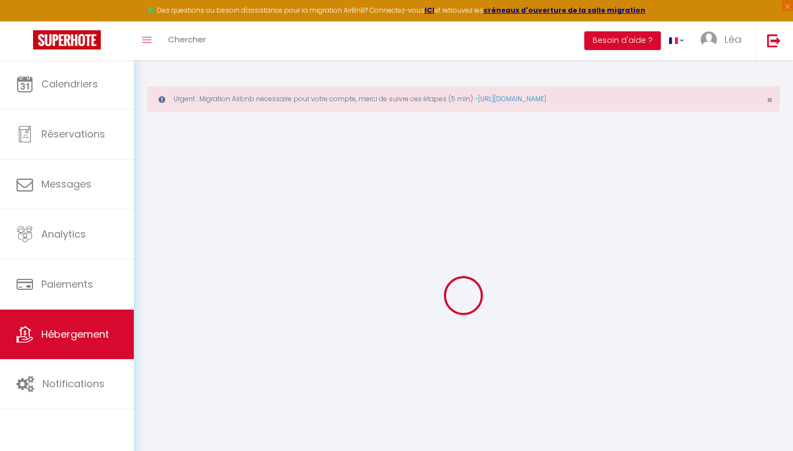
checkbox input "false"
select select
type input "Logement Cosy"
select select "houses"
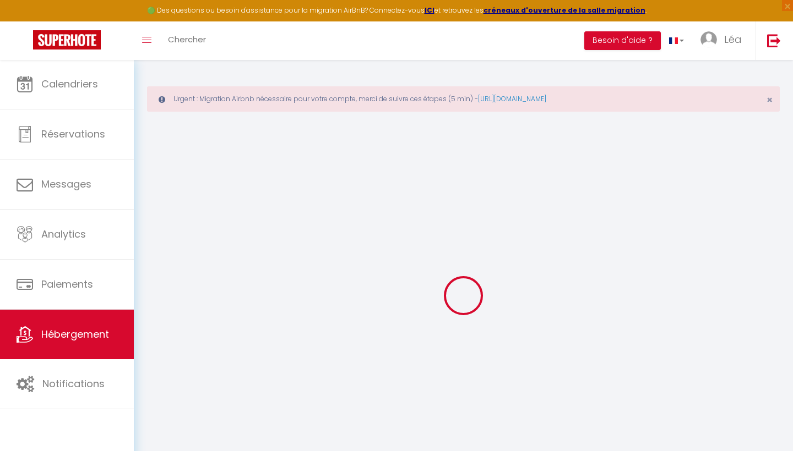
type input "65"
type input "70"
select select
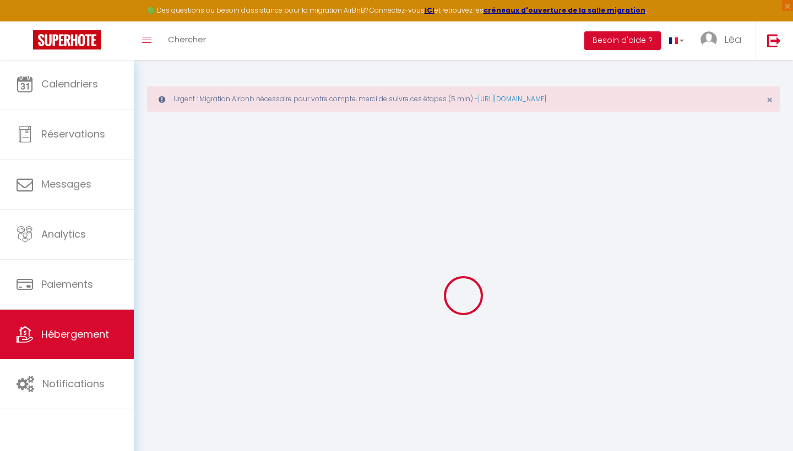
select select
type input "Zone d'aménagement concerté de [GEOGRAPHIC_DATA]"
type input "13710"
type input "Fuveau"
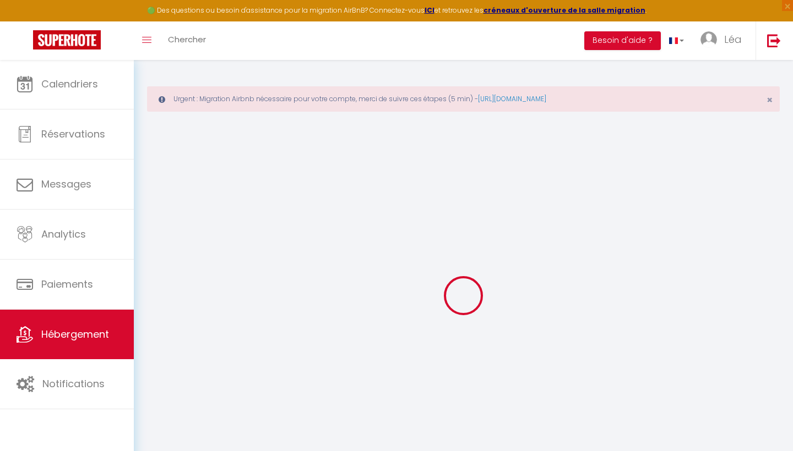
type input "[EMAIL_ADDRESS][DOMAIN_NAME]"
select select
checkbox input "false"
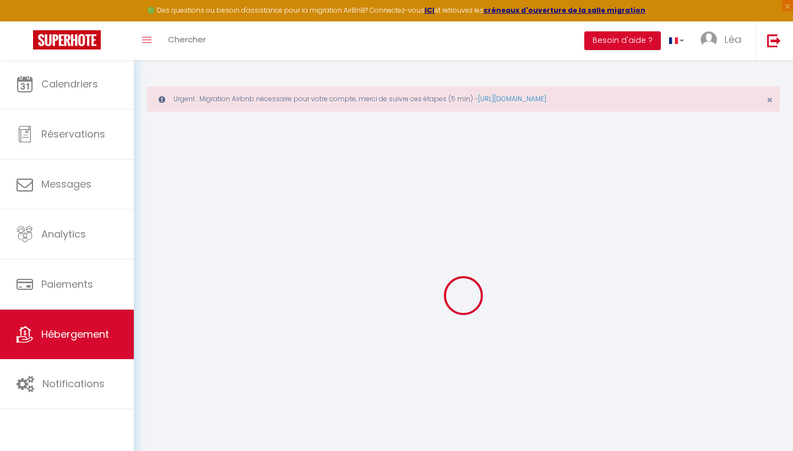
checkbox input "false"
type input "0"
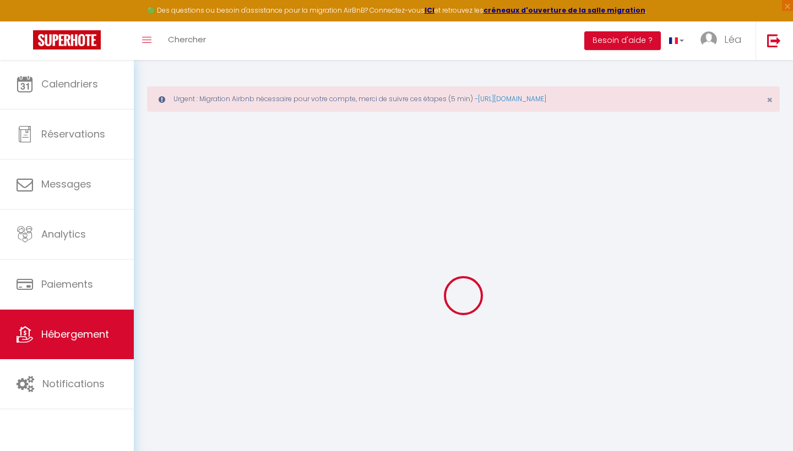
select select
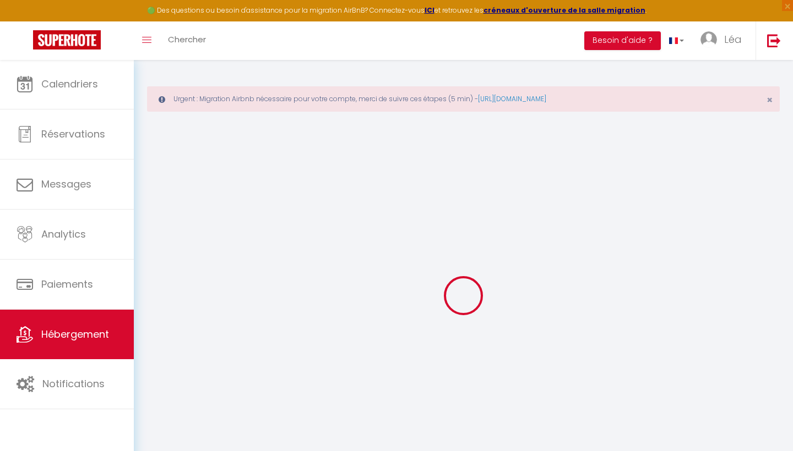
select select
checkbox input "false"
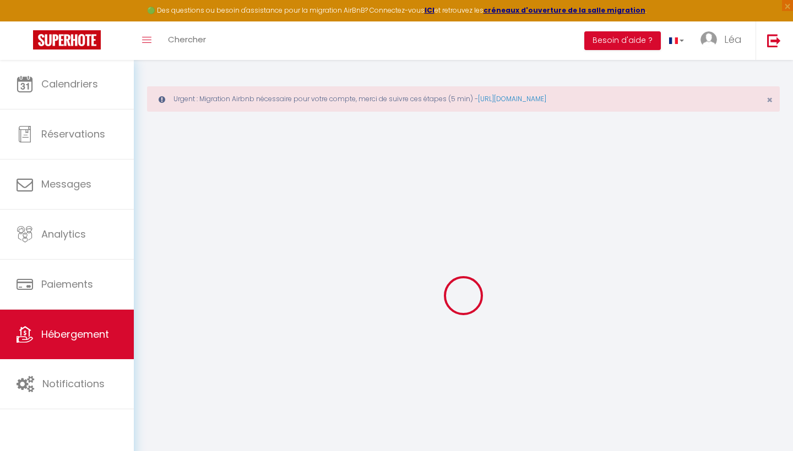
select select
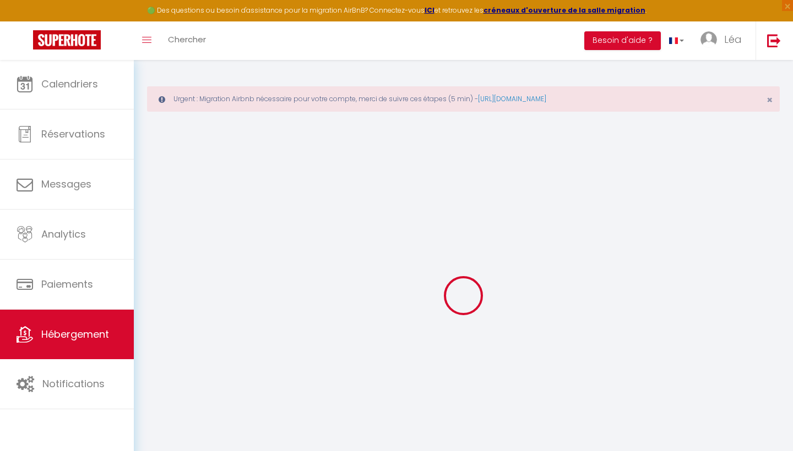
select select
checkbox input "false"
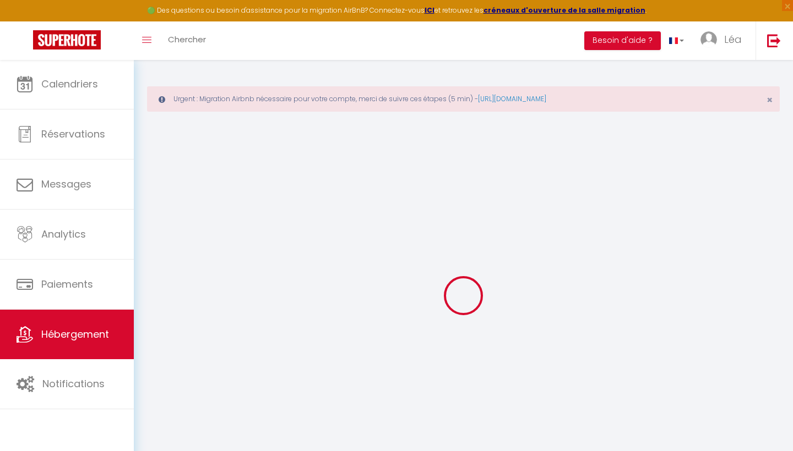
select select
checkbox input "false"
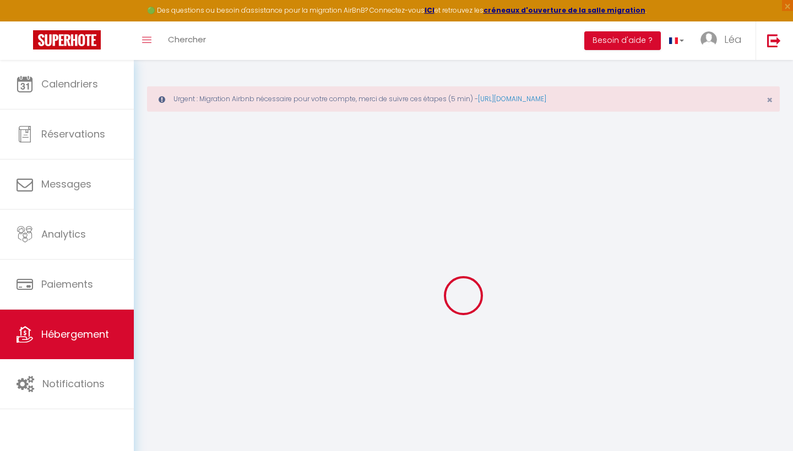
select select "16:00"
select select "23:45"
select select "10:00"
select select "30"
select select "120"
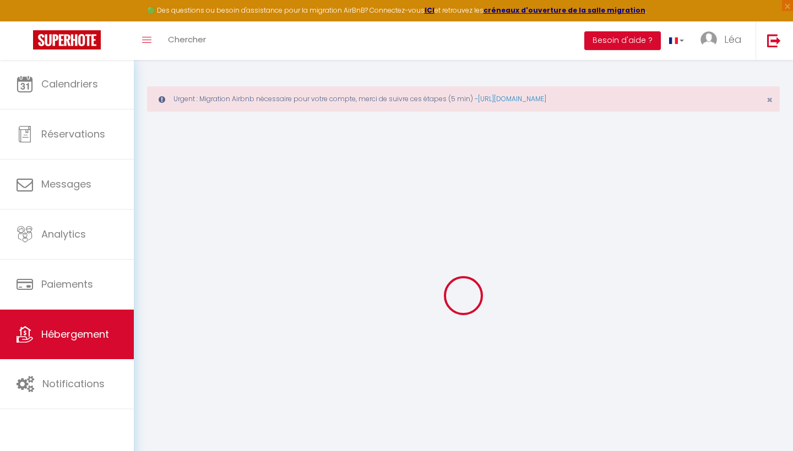
select select
checkbox input "false"
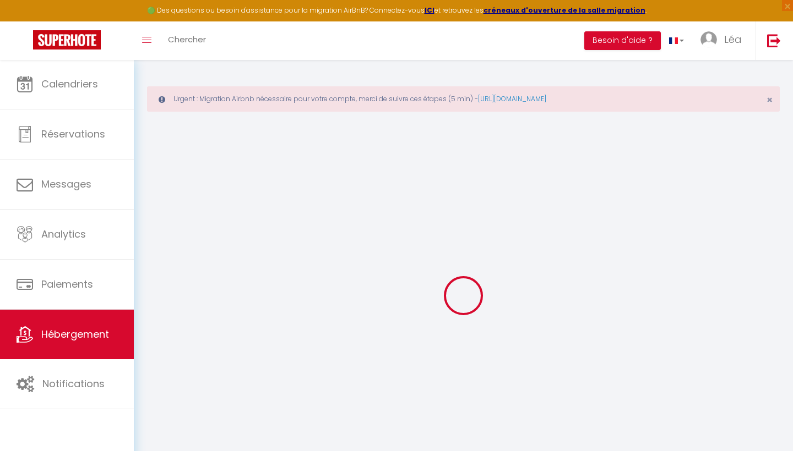
select select
checkbox input "false"
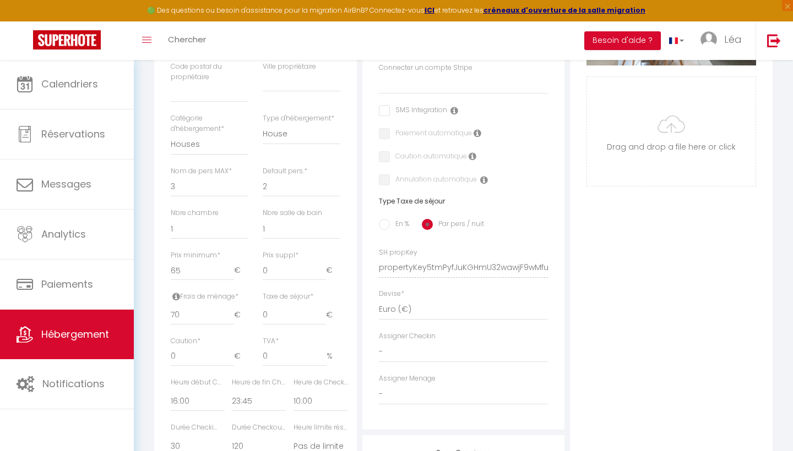
select select
checkbox input "false"
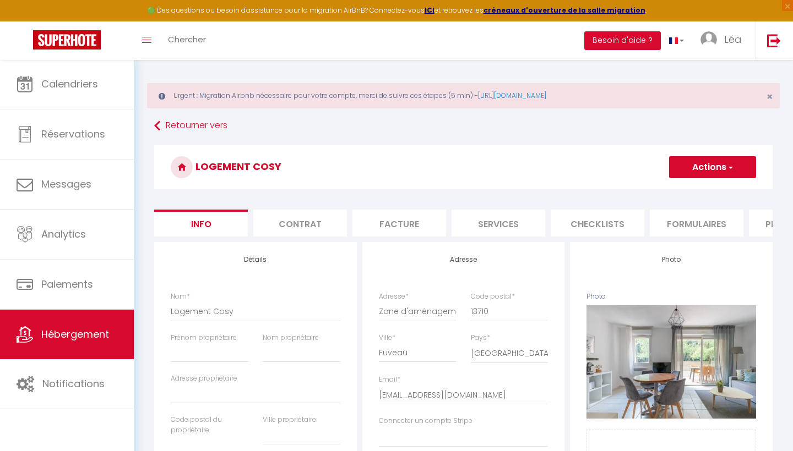
scroll to position [4, 0]
click at [158, 126] on icon at bounding box center [157, 126] width 6 height 20
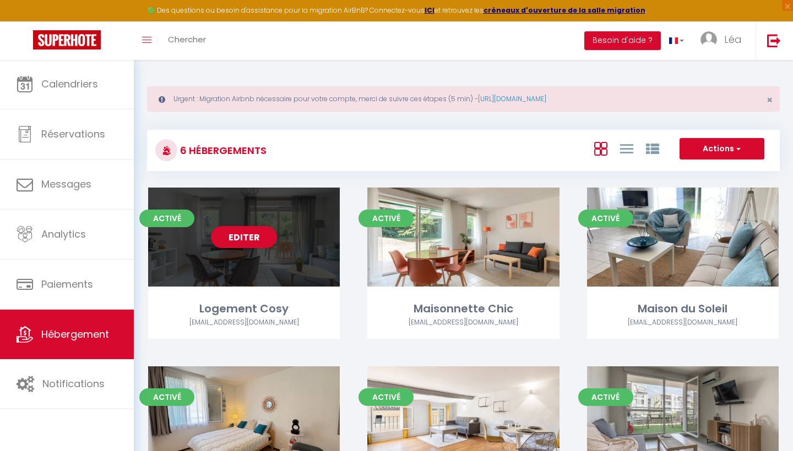
click at [284, 257] on div "Editer" at bounding box center [244, 237] width 192 height 99
select select "3"
select select "2"
select select "1"
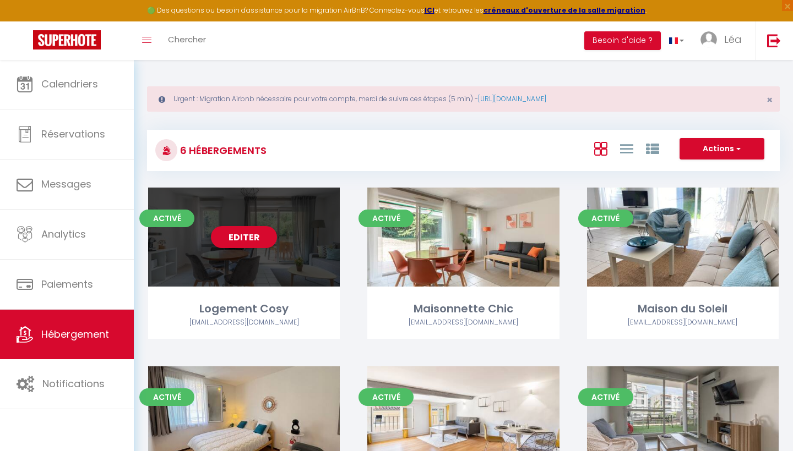
select select "28"
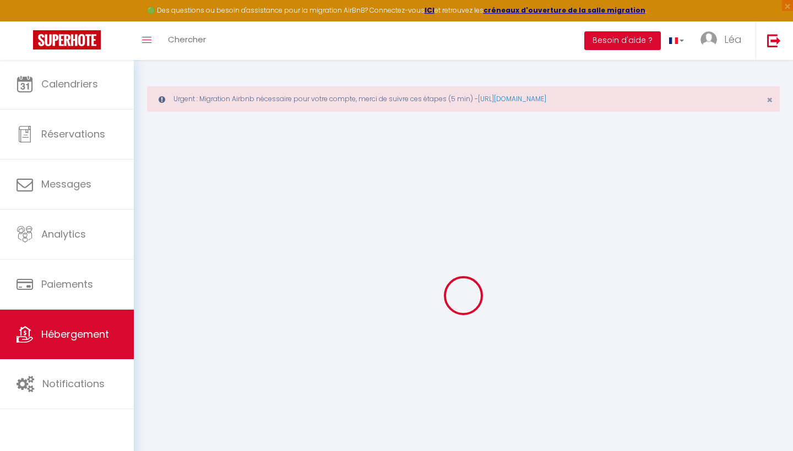
select select
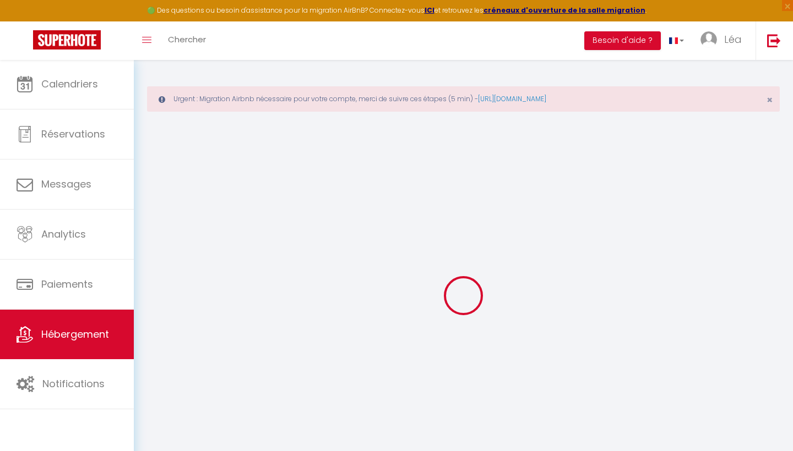
select select
checkbox input "false"
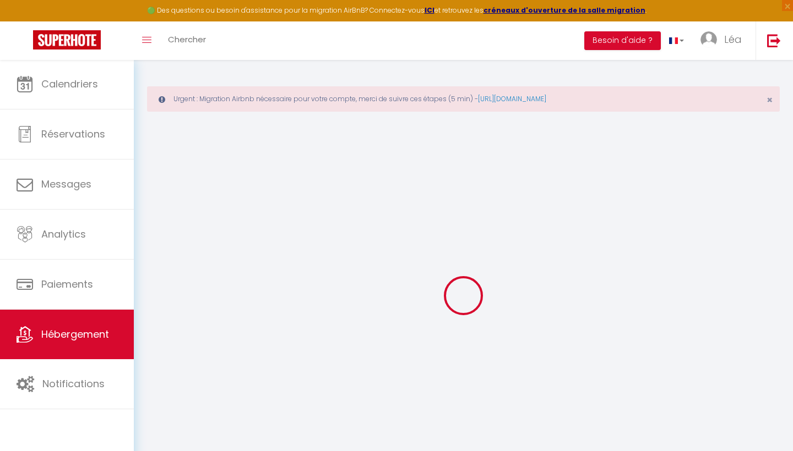
select select
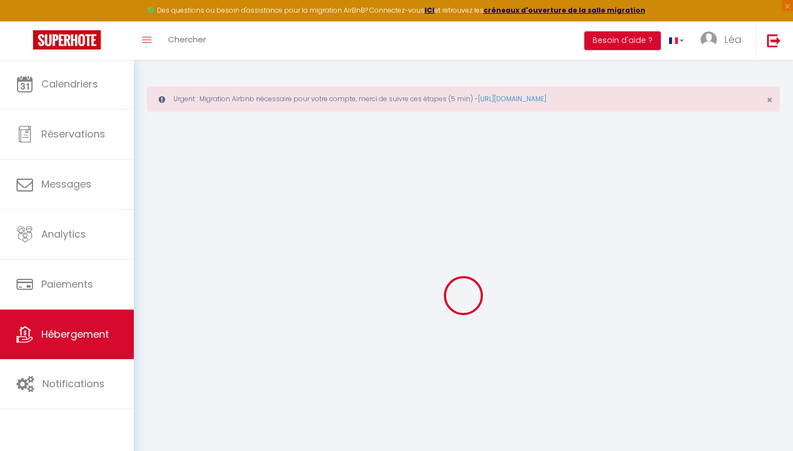
select select
checkbox input "false"
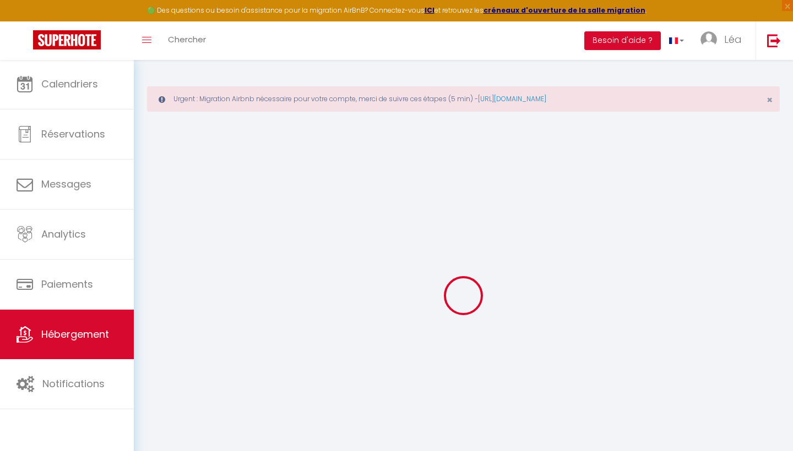
checkbox input "false"
select select
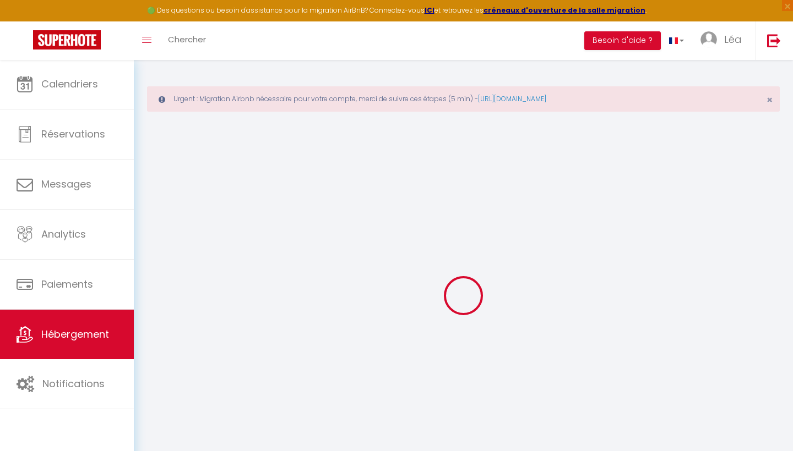
select select
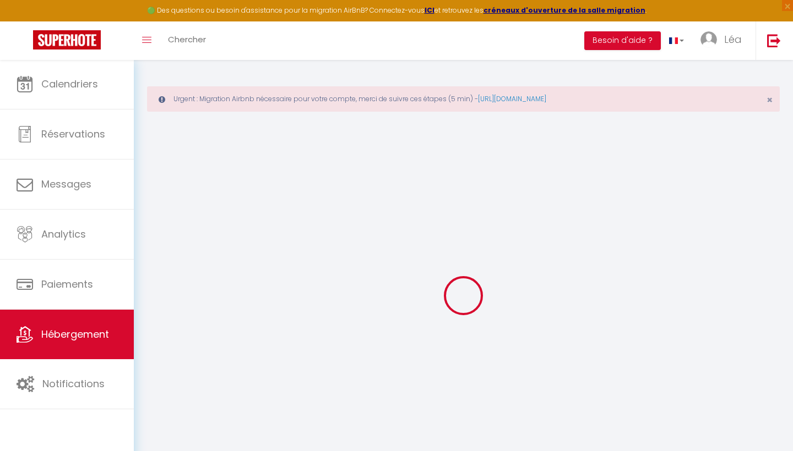
checkbox input "false"
select select
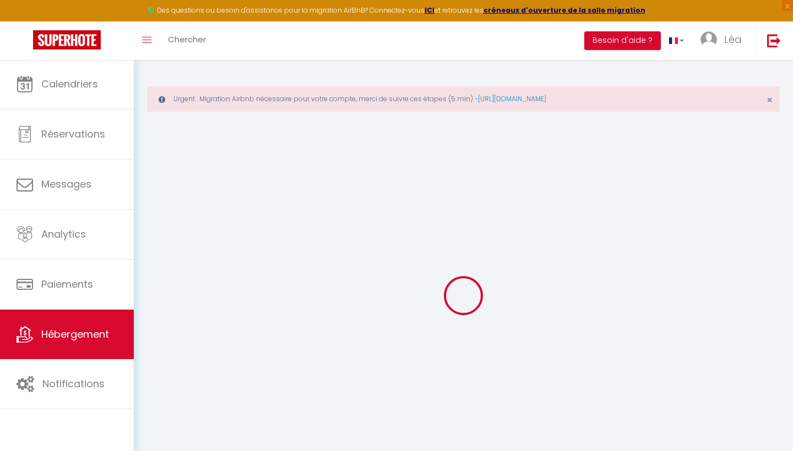
select select
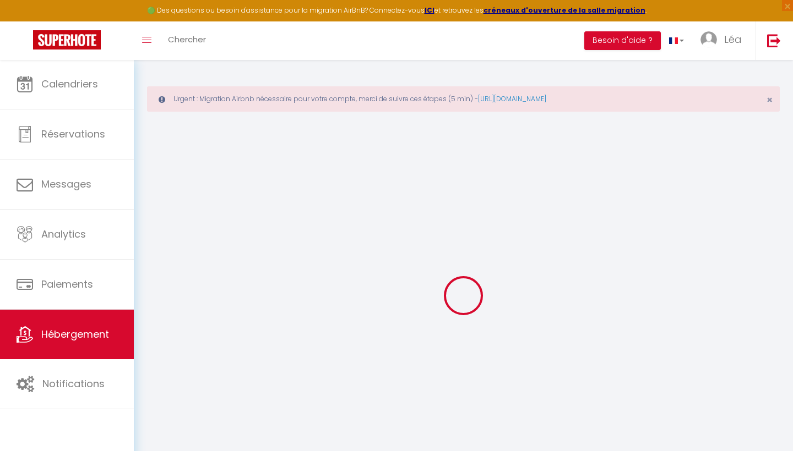
select select
checkbox input "false"
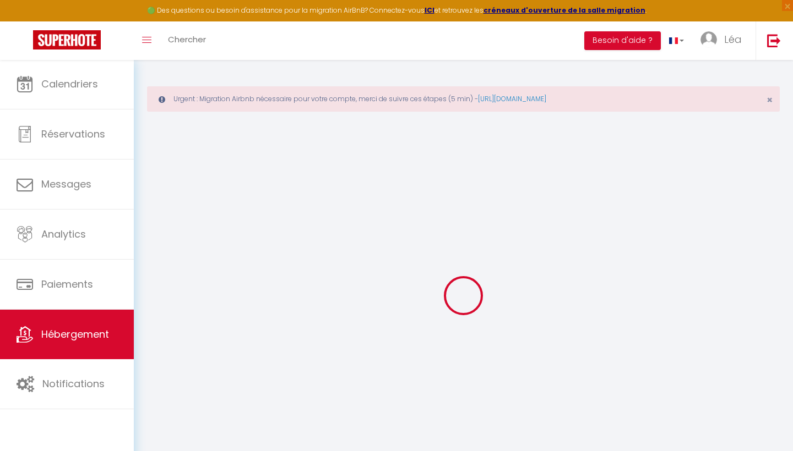
checkbox input "false"
select select
type input "Logement Cosy"
select select "houses"
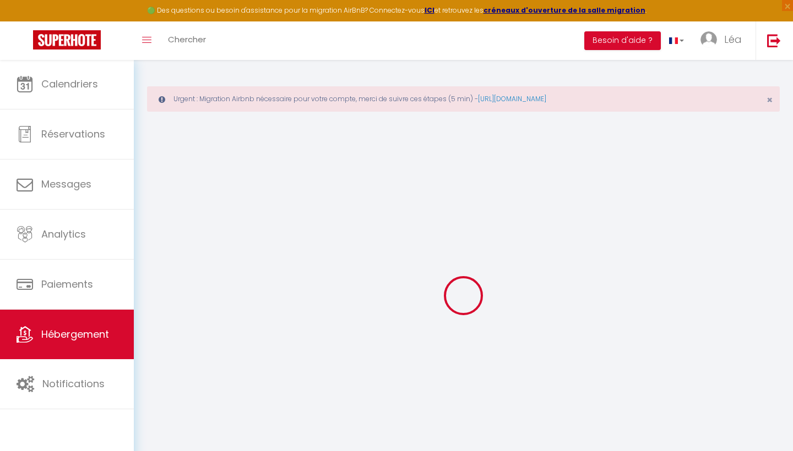
type input "65"
type input "70"
select select
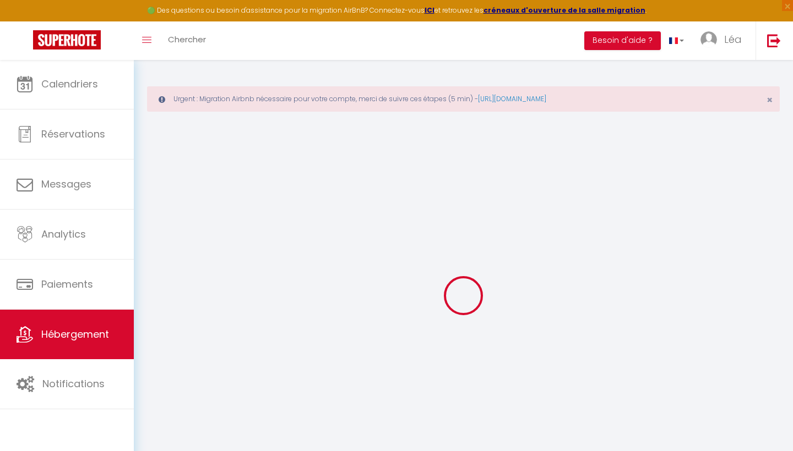
select select
type input "Zone d'aménagement concerté de [GEOGRAPHIC_DATA]"
type input "13710"
type input "Fuveau"
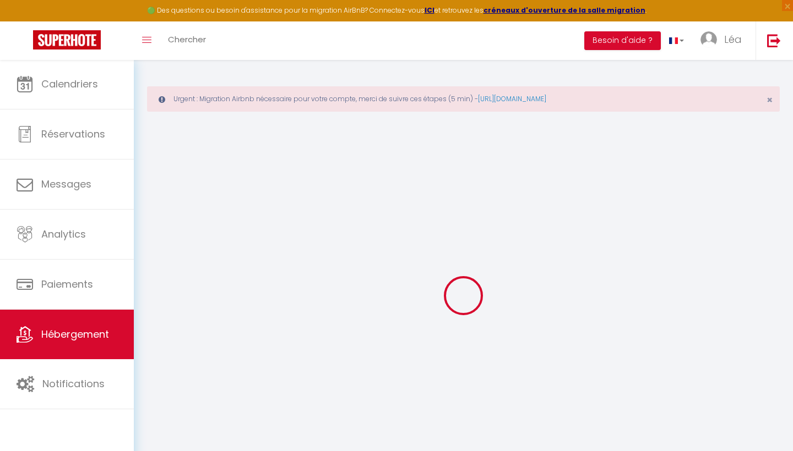
type input "[EMAIL_ADDRESS][DOMAIN_NAME]"
select select
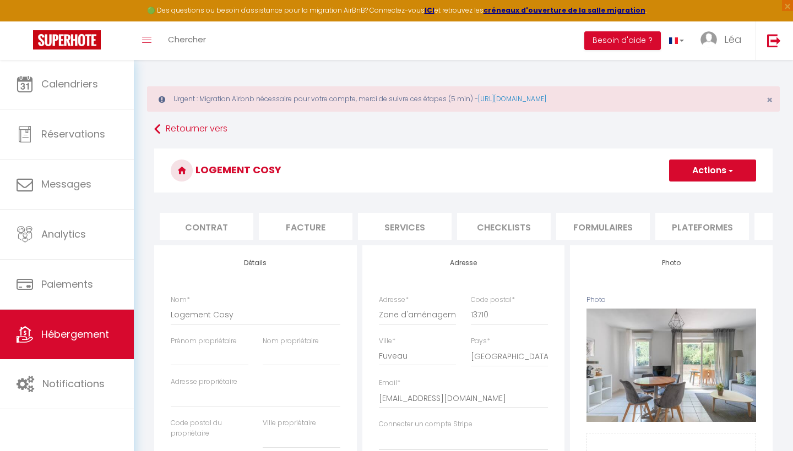
scroll to position [0, 162]
click at [641, 226] on li "Plateformes" at bounding box center [633, 226] width 94 height 27
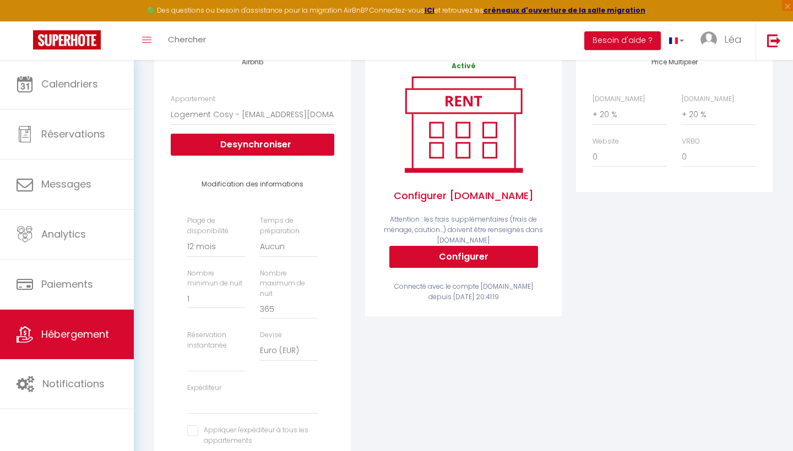
scroll to position [102, 0]
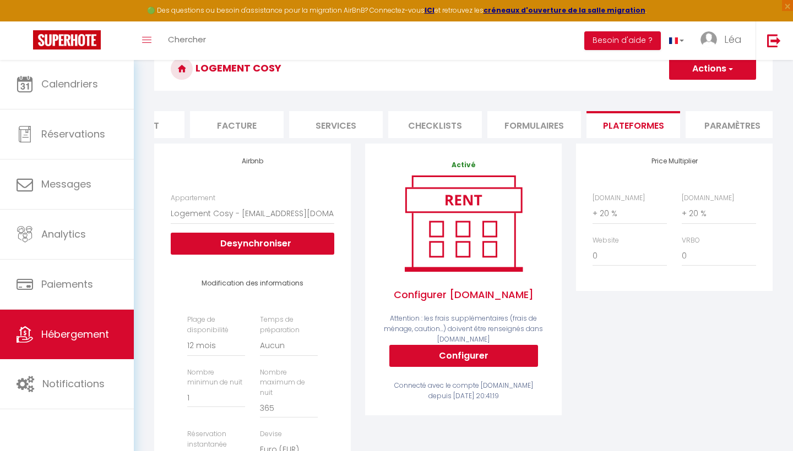
click at [524, 124] on li "Formulaires" at bounding box center [534, 124] width 94 height 27
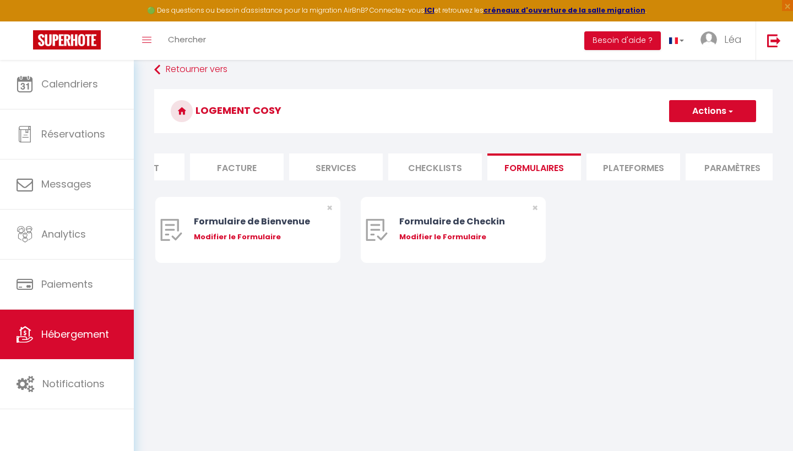
scroll to position [59, 0]
click at [455, 173] on li "Checklists" at bounding box center [435, 167] width 94 height 27
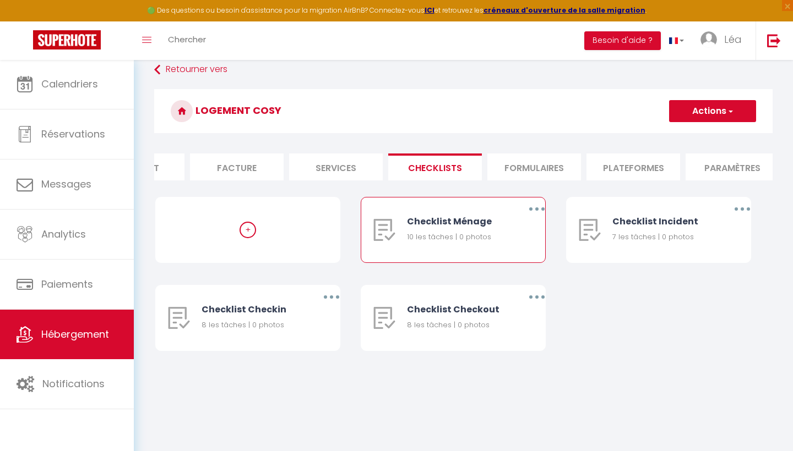
click at [538, 207] on button "button" at bounding box center [536, 209] width 31 height 18
click at [487, 211] on div "Checklist Ménage 10 les tâches | 0 photos" at bounding box center [457, 230] width 100 height 65
click at [457, 224] on div "Checklist Ménage" at bounding box center [457, 222] width 100 height 14
click at [536, 210] on icon "button" at bounding box center [536, 209] width 3 height 3
click at [506, 256] on link "Dupliquer" at bounding box center [507, 254] width 81 height 19
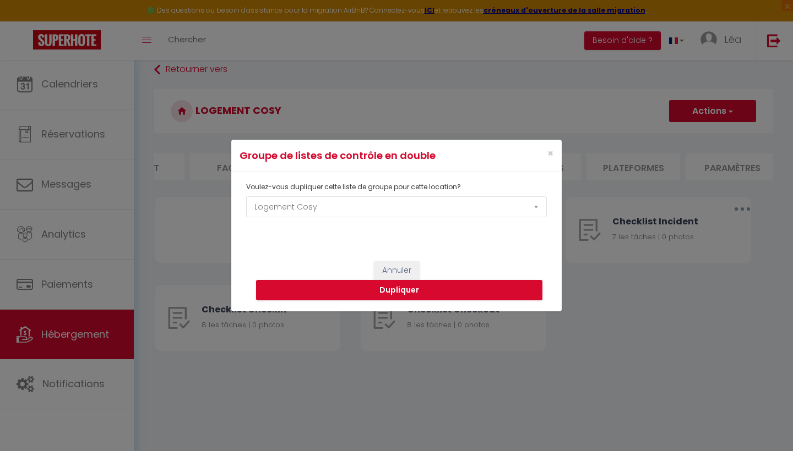
click at [554, 161] on div "×" at bounding box center [506, 155] width 110 height 15
click at [554, 156] on div "×" at bounding box center [506, 155] width 110 height 15
click at [551, 154] on span "×" at bounding box center [550, 153] width 6 height 14
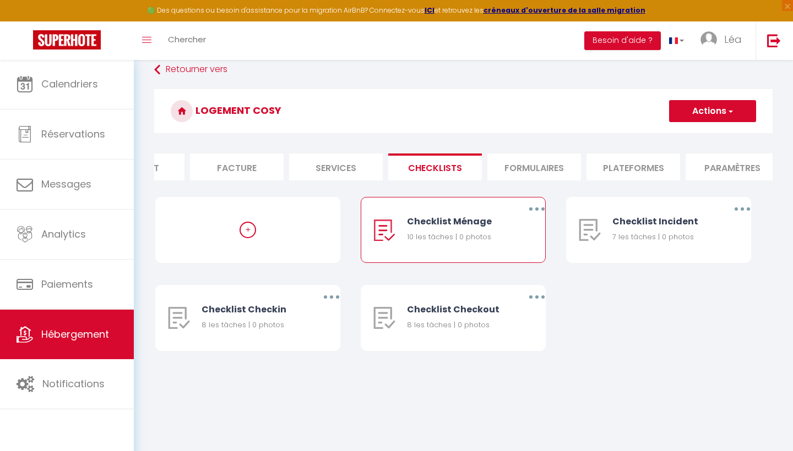
click at [420, 245] on div "Checklist Ménage 10 les tâches | 0 photos" at bounding box center [457, 230] width 100 height 65
click at [530, 208] on button "button" at bounding box center [536, 209] width 31 height 18
click at [494, 235] on link "Editer" at bounding box center [507, 234] width 81 height 19
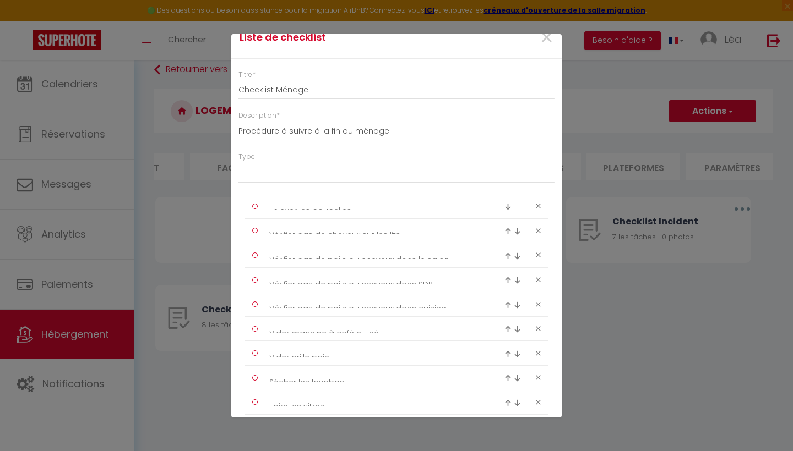
scroll to position [14, 0]
click at [333, 209] on textarea "Enlever les poubelles" at bounding box center [375, 209] width 226 height 8
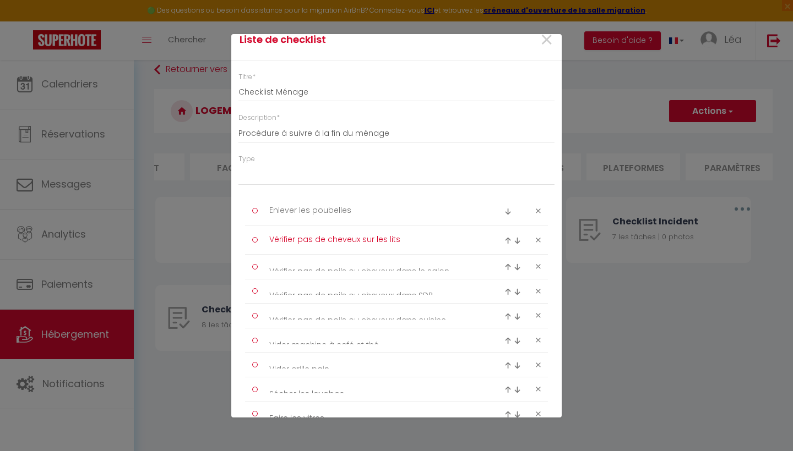
click at [329, 235] on textarea "Vérifier pas de cheveux sur les lits" at bounding box center [375, 240] width 226 height 18
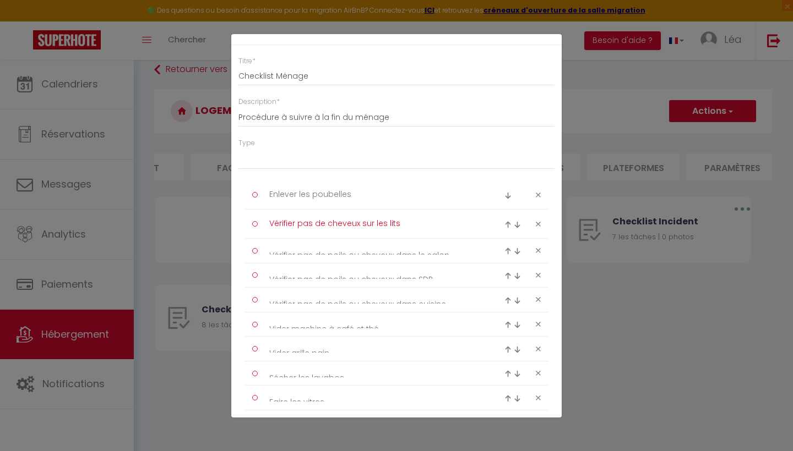
scroll to position [31, 0]
click at [337, 253] on li "Vérifier pas de poils ou cheveux dans le salon" at bounding box center [396, 250] width 303 height 25
click at [333, 260] on ul "Enlever les poubelles Vérifier pas de cheveux sur les lits Vérifier pas de poil…" at bounding box center [396, 321] width 288 height 284
click at [319, 250] on textarea "Vérifier pas de poils ou cheveux dans le salon" at bounding box center [375, 252] width 226 height 18
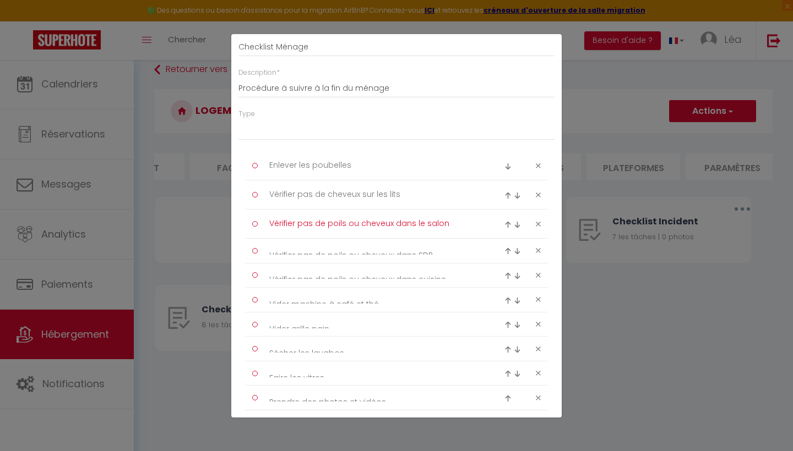
scroll to position [61, 0]
click at [334, 250] on textarea "Vérifier pas de poils ou cheveux dans SDB" at bounding box center [375, 250] width 226 height 8
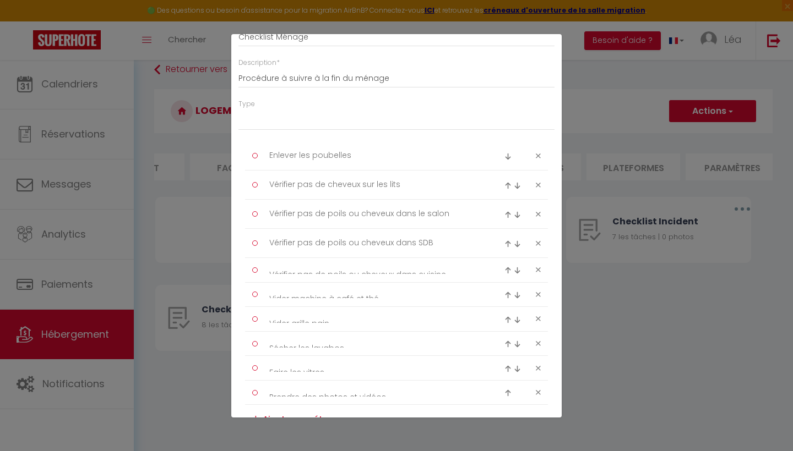
click at [340, 275] on li "Vérifier pas de poils ou cheveux dans cuisine" at bounding box center [396, 270] width 303 height 25
click at [335, 267] on textarea "Vérifier pas de poils ou cheveux dans cuisine" at bounding box center [375, 270] width 226 height 8
click at [353, 296] on textarea "Vider machine à café et thé" at bounding box center [375, 300] width 226 height 8
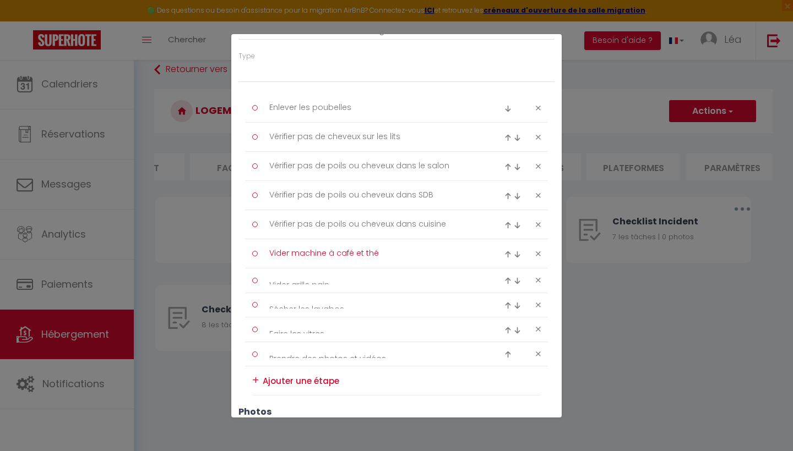
scroll to position [119, 0]
click at [354, 275] on textarea "Vider grille pain" at bounding box center [375, 279] width 226 height 8
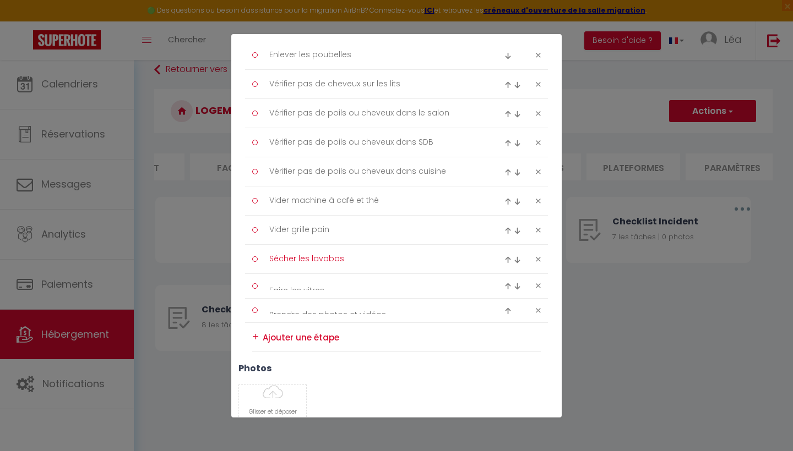
click at [349, 258] on textarea "Sécher les lavabos" at bounding box center [375, 259] width 226 height 18
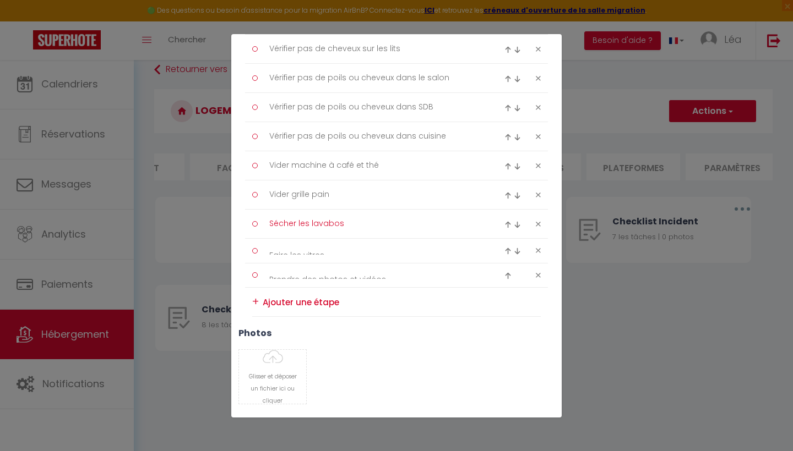
scroll to position [206, 0]
click at [348, 255] on li "Faire les vitres" at bounding box center [396, 250] width 303 height 25
click at [347, 241] on li "Faire les vitres" at bounding box center [396, 250] width 303 height 25
click at [346, 247] on textarea "Faire les vitres" at bounding box center [375, 252] width 226 height 18
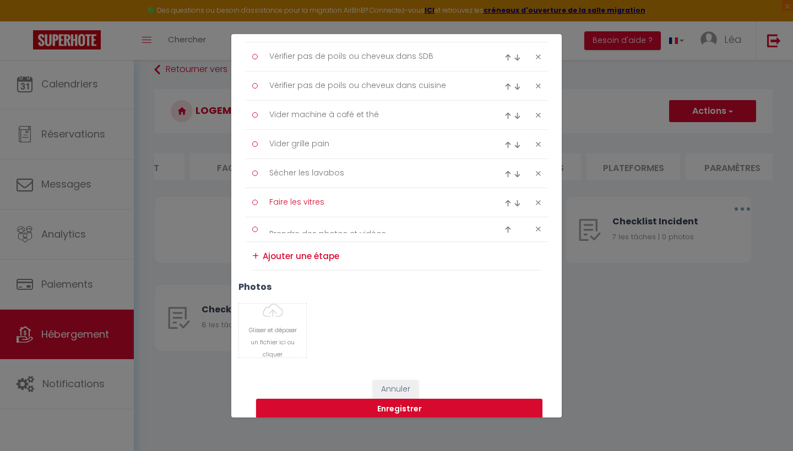
scroll to position [264, 0]
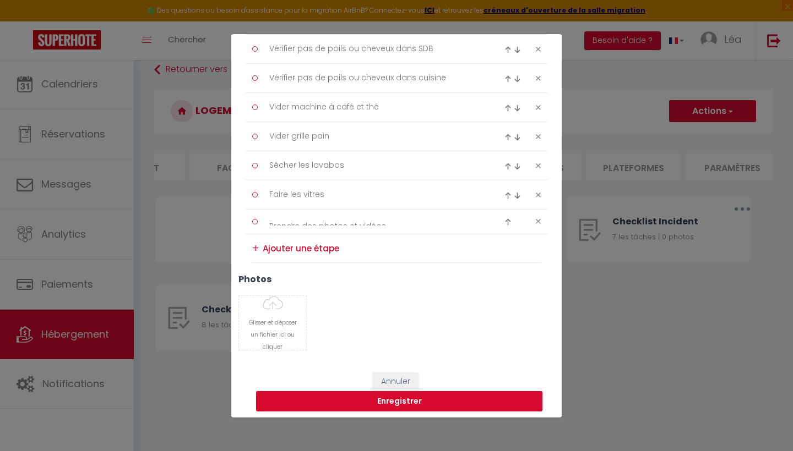
click at [347, 235] on li "+" at bounding box center [396, 249] width 288 height 29
click at [347, 228] on li "Prendre des photos et vidéos" at bounding box center [396, 222] width 303 height 25
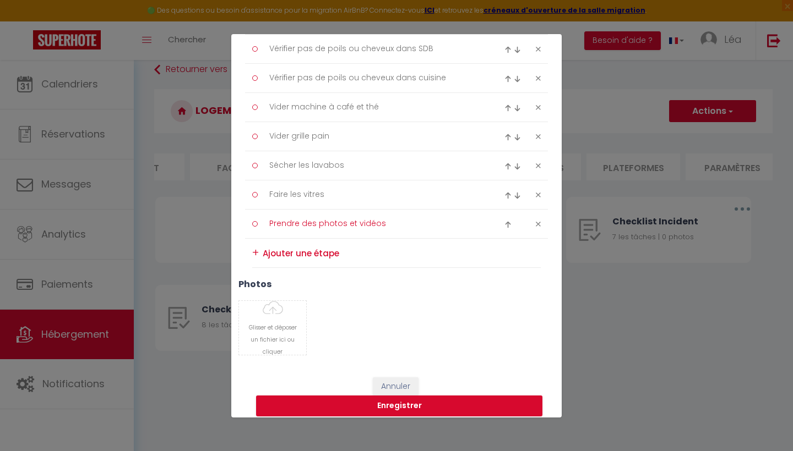
click at [345, 221] on textarea "Prendre des photos et vidéos" at bounding box center [375, 224] width 226 height 18
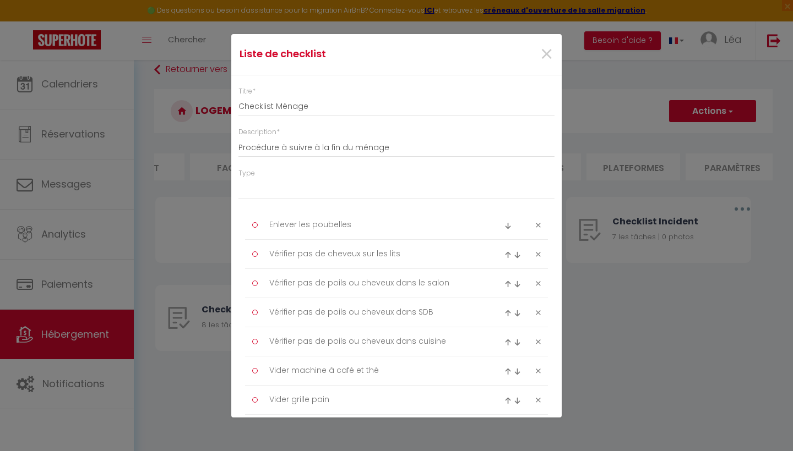
scroll to position [0, 0]
click at [548, 53] on span "×" at bounding box center [547, 54] width 14 height 33
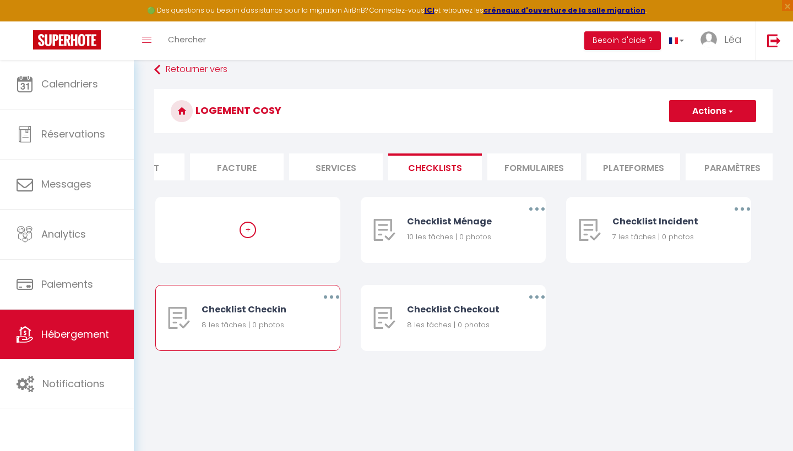
click at [330, 301] on button "button" at bounding box center [331, 297] width 31 height 18
click at [303, 328] on link "Editer" at bounding box center [302, 322] width 81 height 19
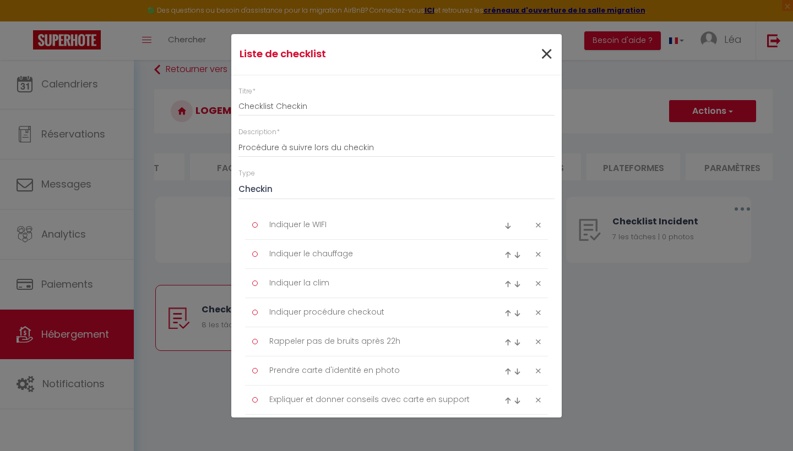
click at [551, 48] on span "×" at bounding box center [547, 54] width 14 height 33
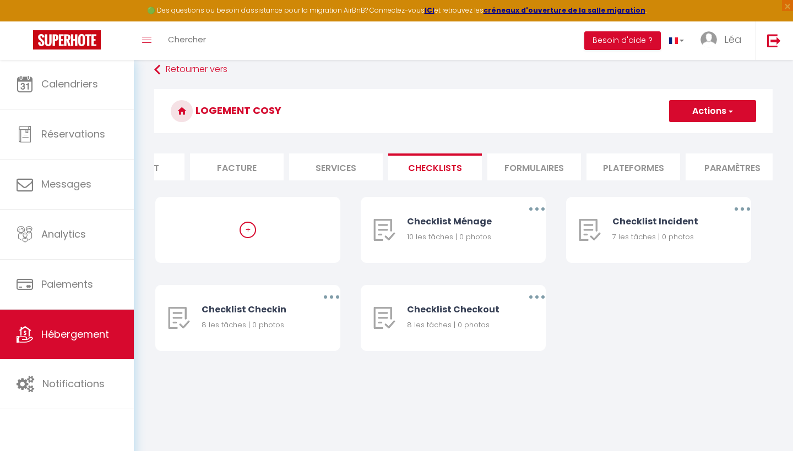
click at [351, 180] on li "Services" at bounding box center [336, 167] width 94 height 27
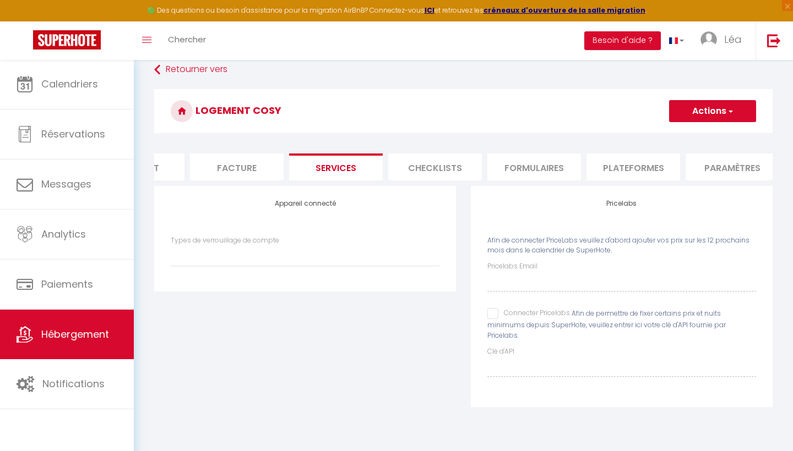
click at [351, 175] on li "Services" at bounding box center [336, 167] width 94 height 27
click at [274, 162] on li "Facture" at bounding box center [256, 167] width 94 height 27
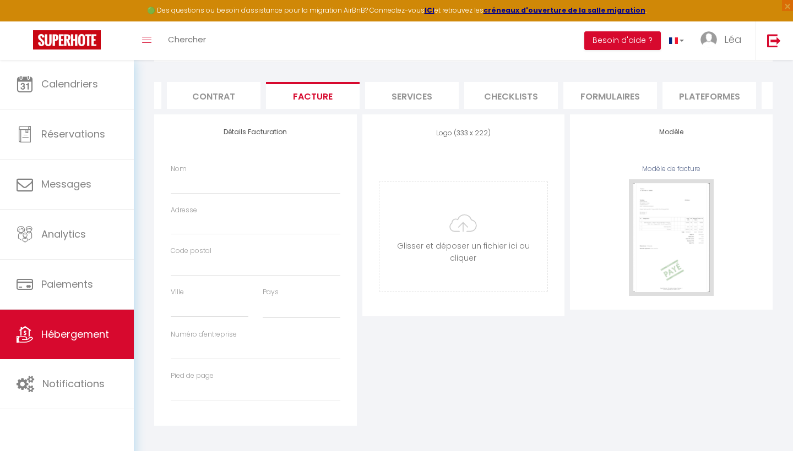
scroll to position [129, 0]
click at [233, 99] on li "Contrat" at bounding box center [214, 97] width 94 height 27
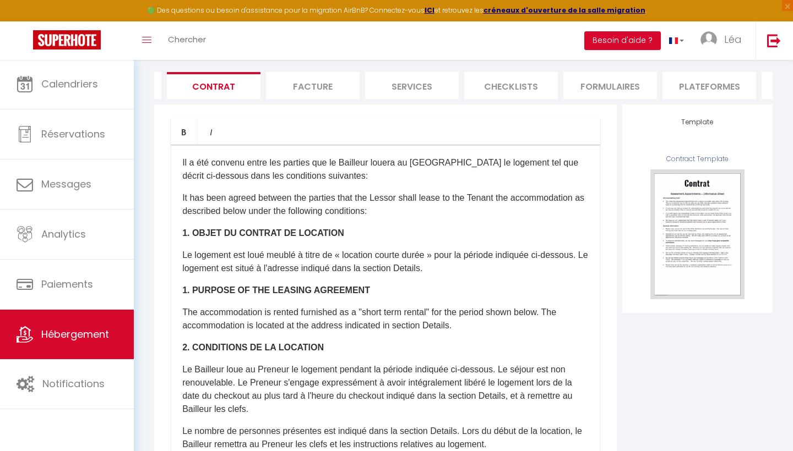
scroll to position [141, 0]
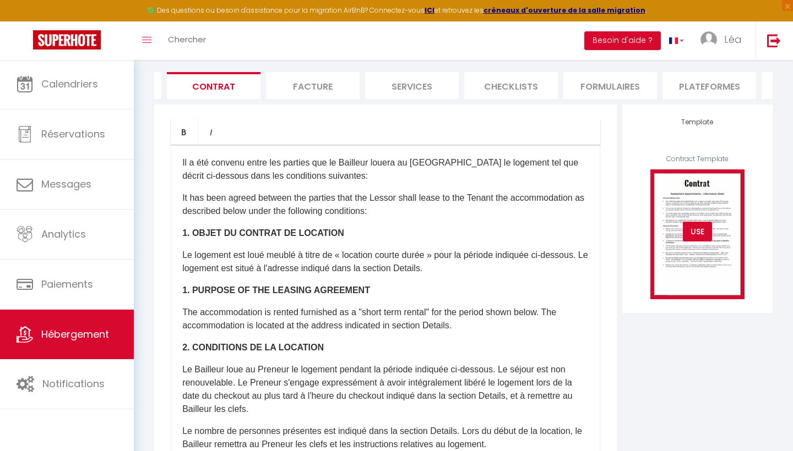
click at [694, 190] on img at bounding box center [697, 235] width 94 height 130
click at [692, 238] on div "USE" at bounding box center [697, 232] width 29 height 20
click at [697, 206] on img at bounding box center [697, 235] width 94 height 130
click at [701, 179] on img at bounding box center [697, 235] width 94 height 130
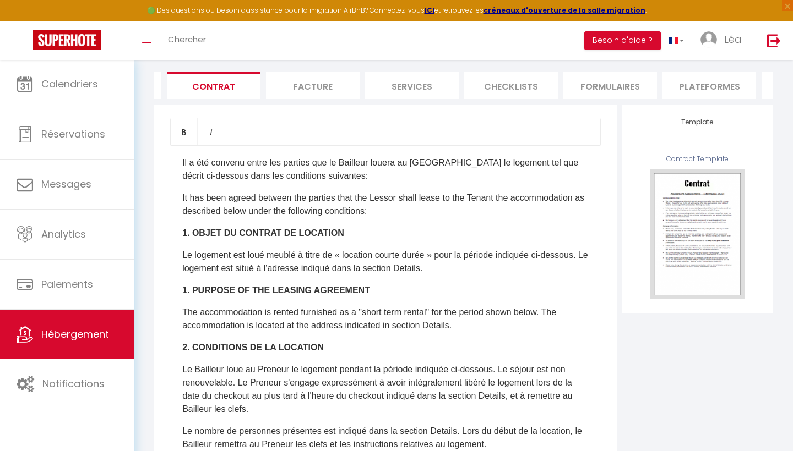
click at [701, 159] on div "Contract Template" at bounding box center [697, 159] width 117 height 10
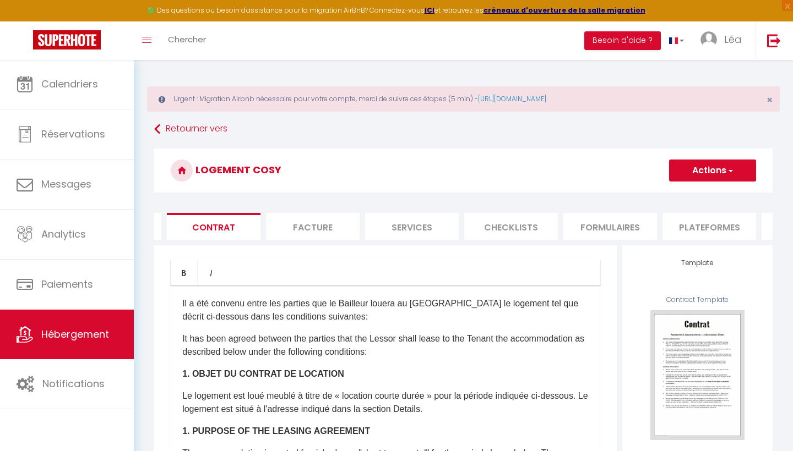
scroll to position [0, 0]
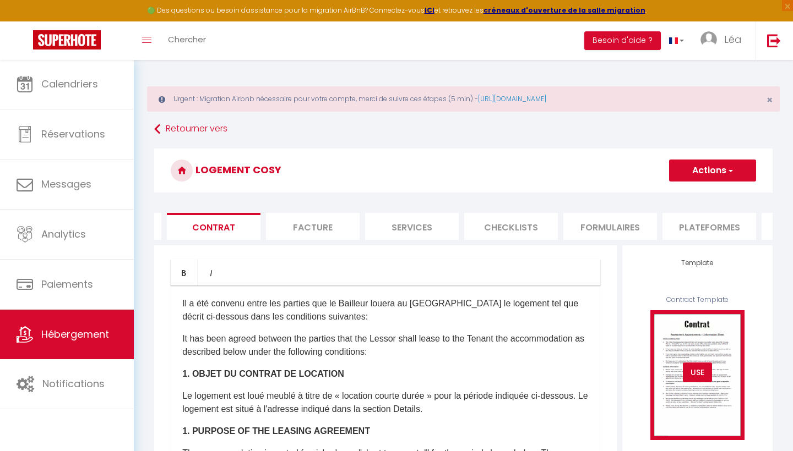
click at [679, 368] on div "USE" at bounding box center [697, 373] width 117 height 20
click at [694, 368] on div "USE" at bounding box center [697, 373] width 29 height 20
click at [694, 355] on img at bounding box center [697, 376] width 94 height 130
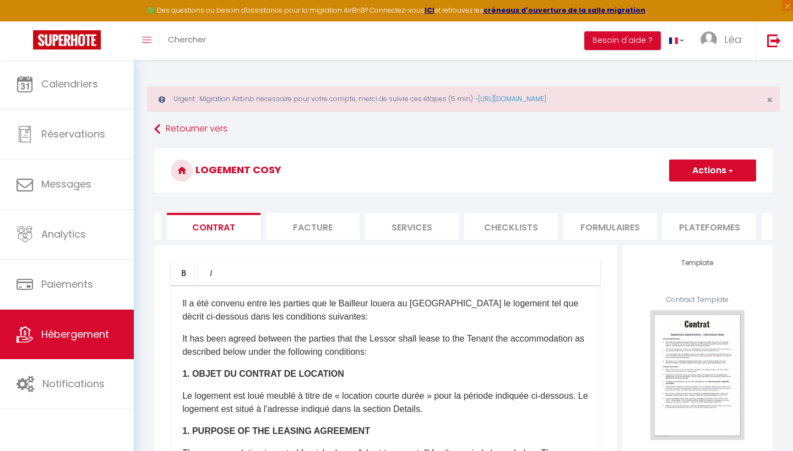
click at [698, 290] on div "Template Contract Template USE" at bounding box center [697, 350] width 150 height 209
click at [698, 263] on h4 "Template" at bounding box center [697, 263] width 117 height 8
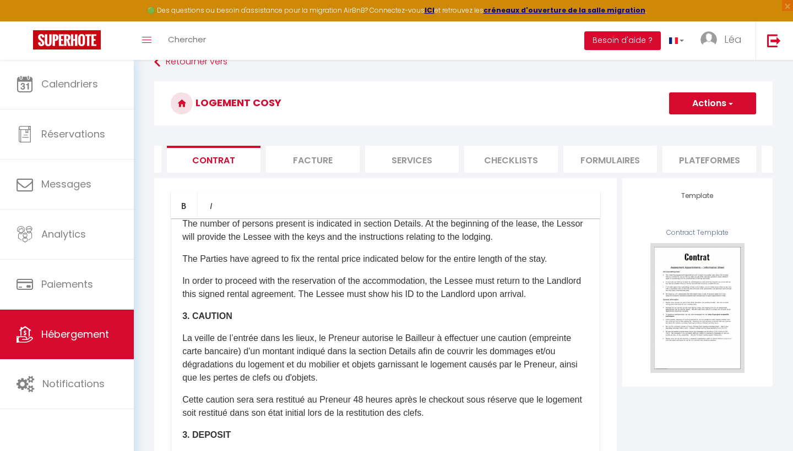
click at [716, 109] on button "Actions" at bounding box center [712, 103] width 87 height 22
click at [554, 90] on h3 "Logement Cosy" at bounding box center [463, 103] width 618 height 44
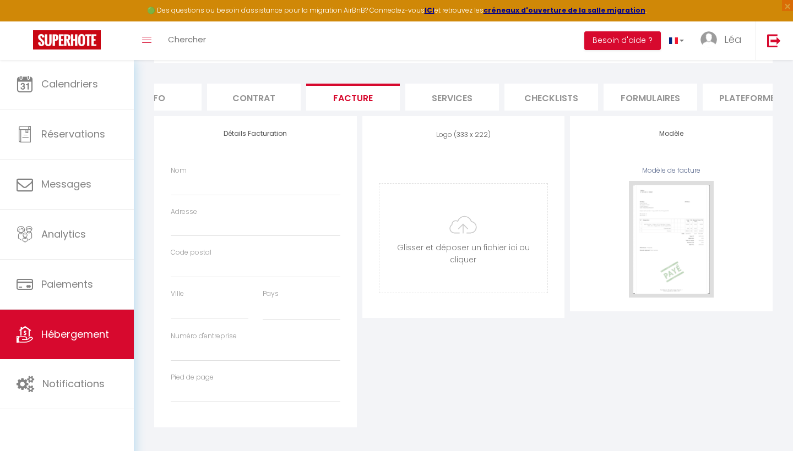
scroll to position [0, 43]
click at [188, 90] on li "Info" at bounding box center [158, 97] width 94 height 27
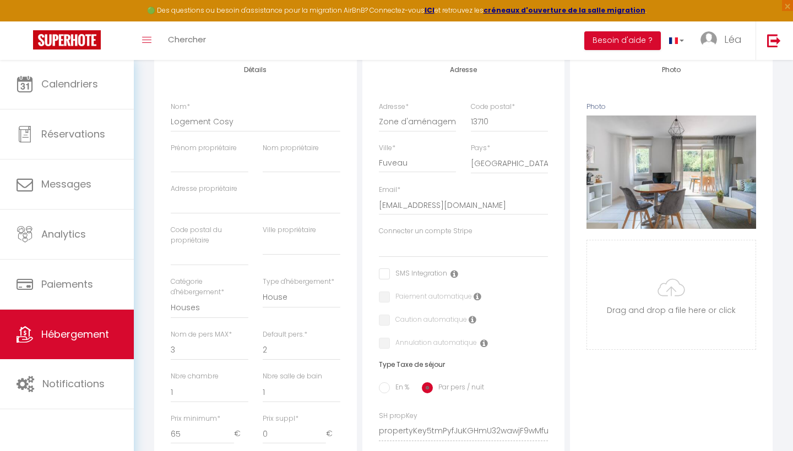
scroll to position [194, 0]
click at [389, 273] on input "checkbox" at bounding box center [413, 273] width 68 height 11
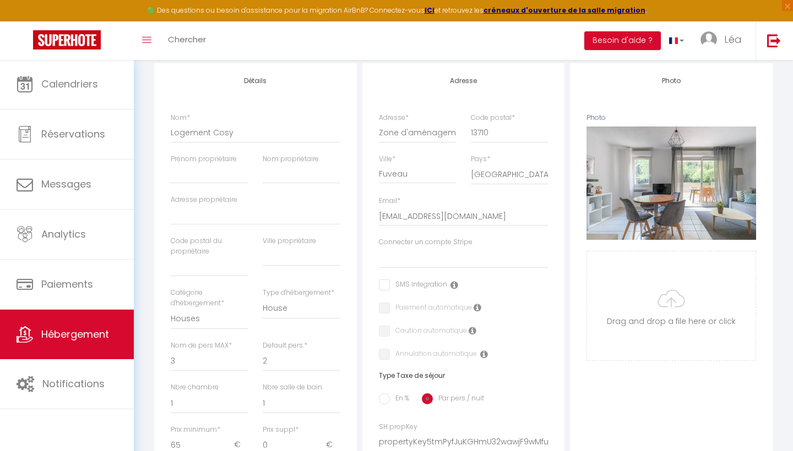
scroll to position [186, 0]
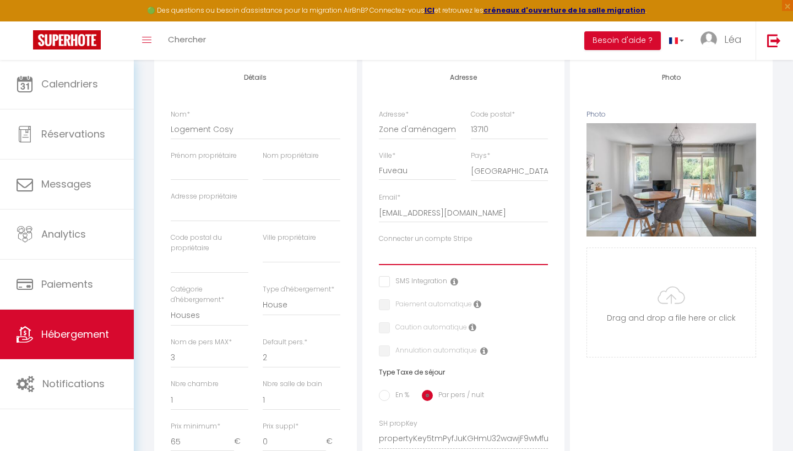
click at [407, 252] on select "Connecter un compte Stripe" at bounding box center [464, 254] width 170 height 21
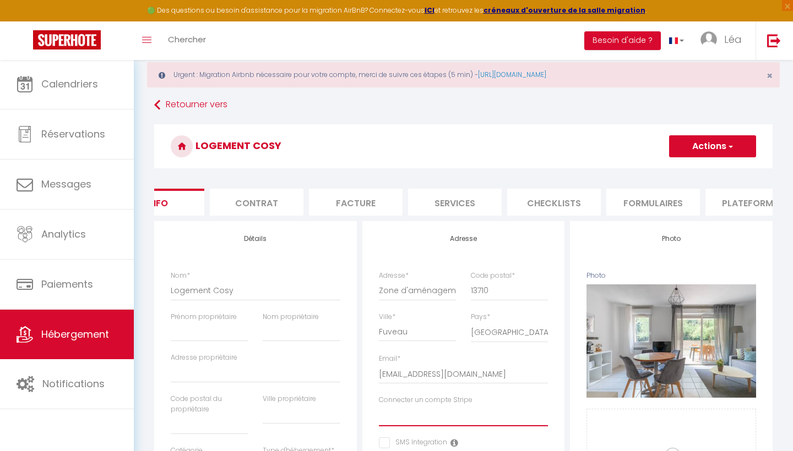
scroll to position [34, 0]
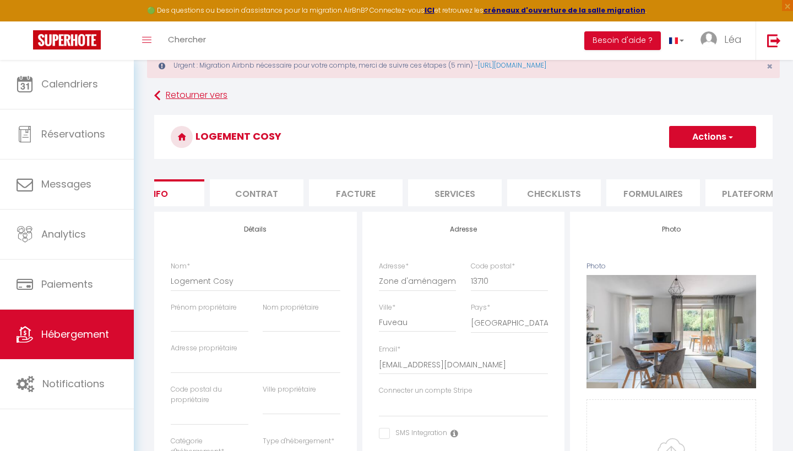
click at [176, 100] on link "Retourner vers" at bounding box center [463, 96] width 618 height 20
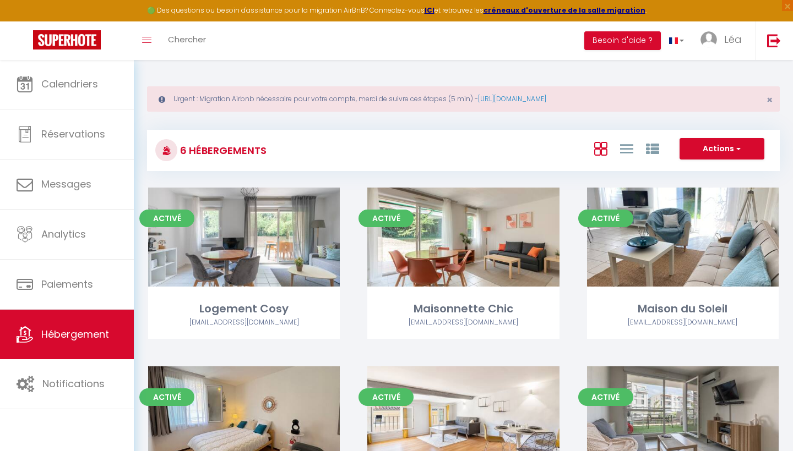
click at [730, 150] on button "Actions" at bounding box center [721, 149] width 85 height 22
click at [554, 153] on div "Actions Créer un Hébergement Nouveau groupe" at bounding box center [568, 150] width 421 height 25
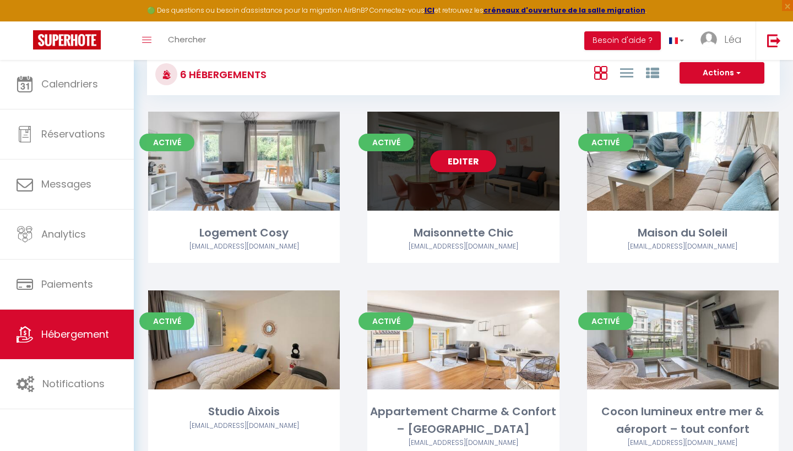
scroll to position [82, 0]
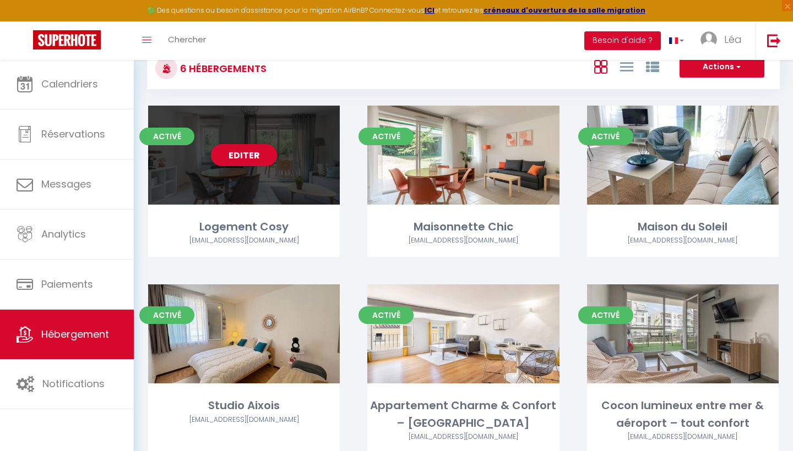
click at [308, 196] on div "Editer" at bounding box center [244, 155] width 192 height 99
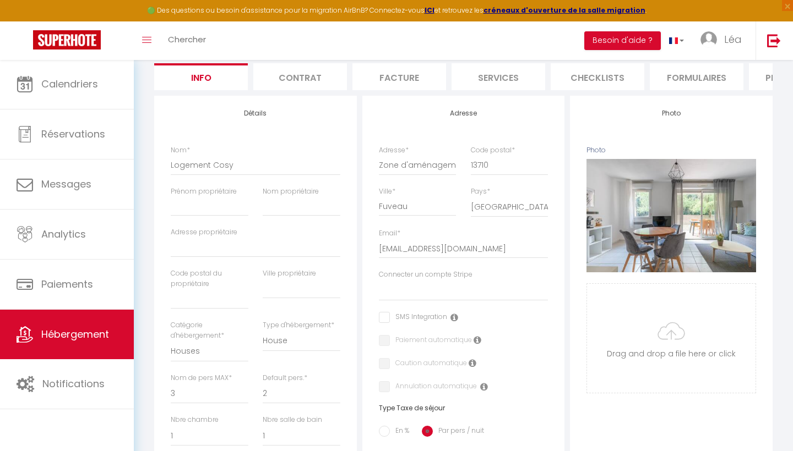
scroll to position [152, 0]
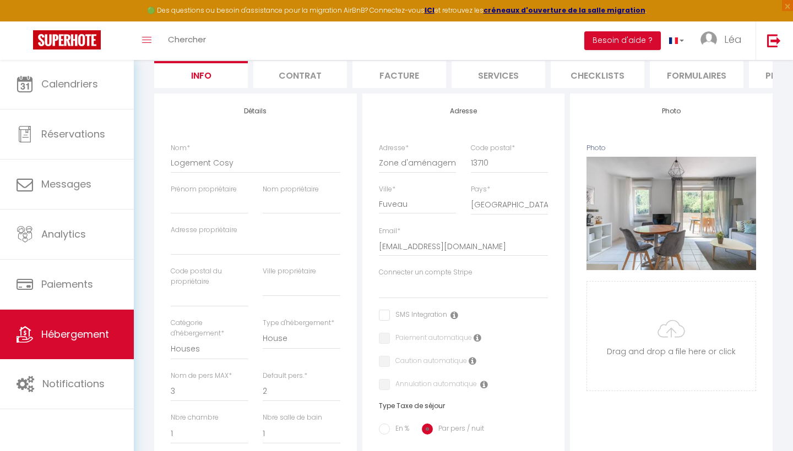
click at [499, 81] on li "Services" at bounding box center [498, 74] width 94 height 27
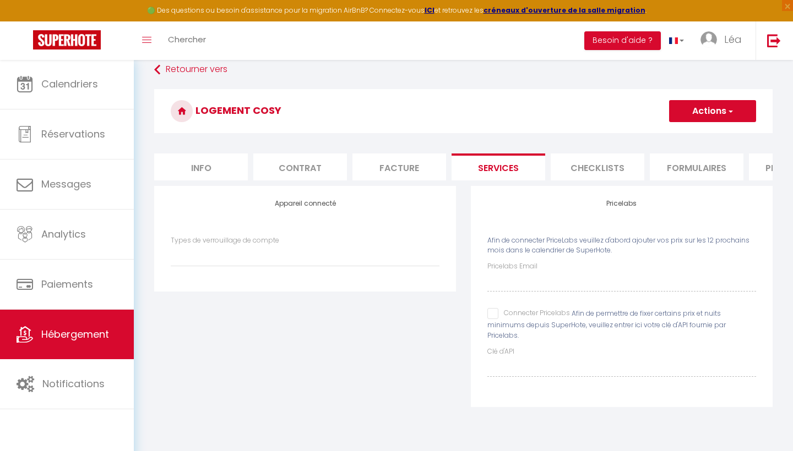
click at [66, 412] on div "Calendriers Réservations Messages Analytics Paiements Hébergement Notifications" at bounding box center [67, 266] width 134 height 415
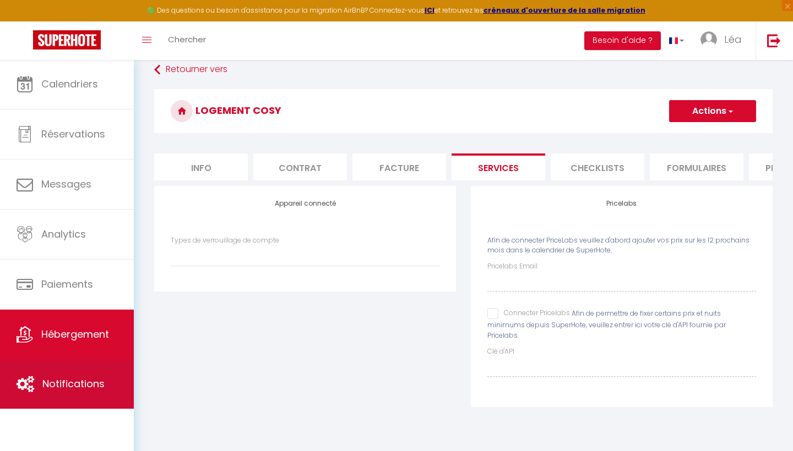
click at [66, 403] on link "Notifications" at bounding box center [67, 385] width 134 height 50
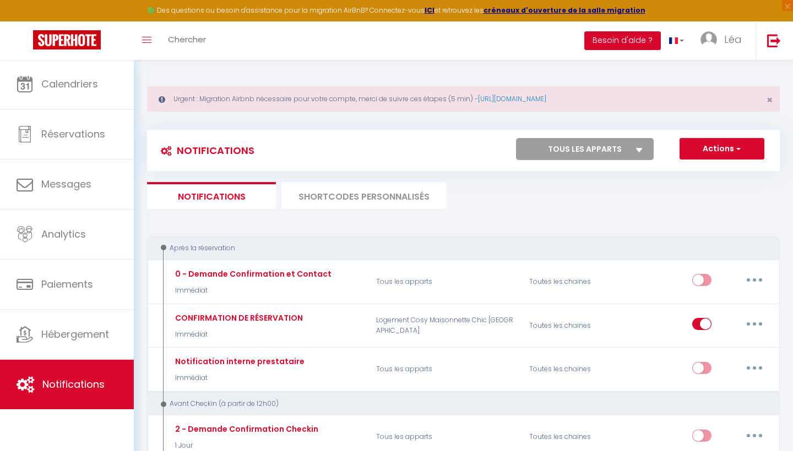
click at [636, 40] on button "Besoin d'aide ?" at bounding box center [622, 40] width 77 height 19
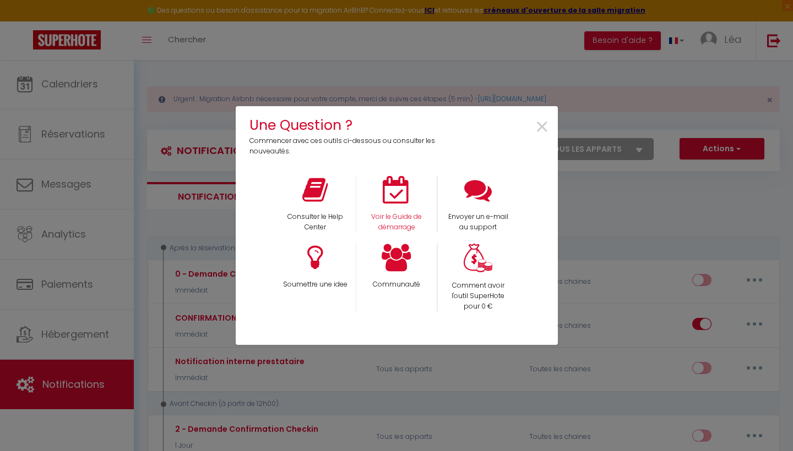
click at [390, 205] on div "Voir le Guide de démarrage" at bounding box center [396, 204] width 81 height 57
click at [399, 196] on icon at bounding box center [397, 190] width 28 height 28
click at [546, 125] on span "×" at bounding box center [542, 127] width 15 height 35
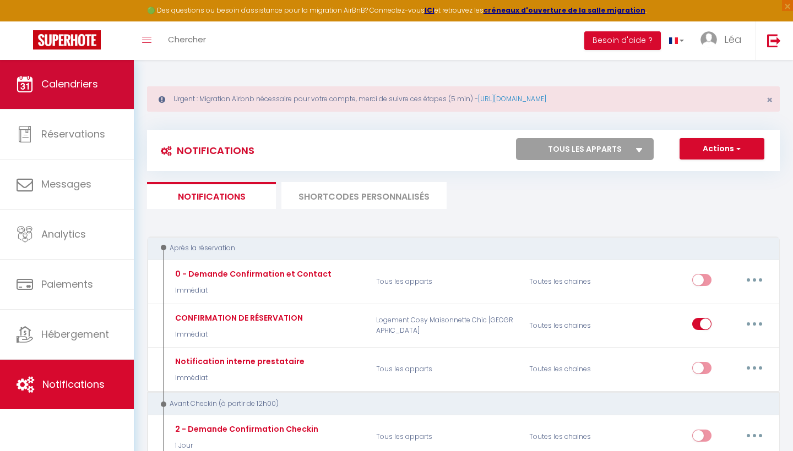
click at [91, 86] on span "Calendriers" at bounding box center [69, 84] width 57 height 14
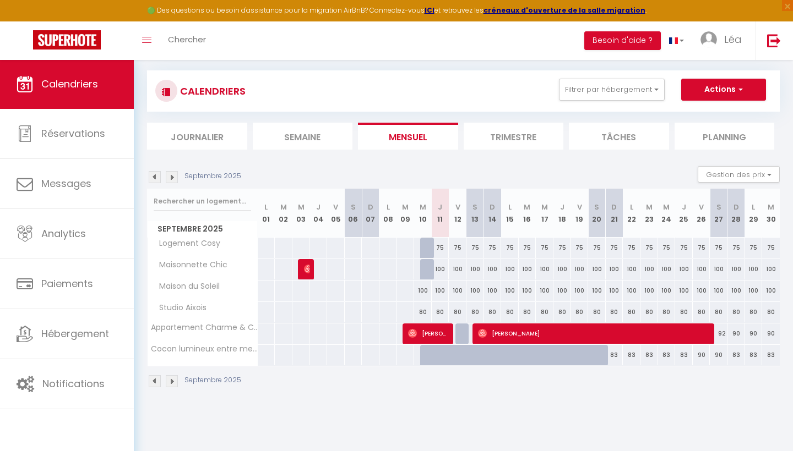
scroll to position [59, 0]
click at [774, 176] on button "Gestion des prix" at bounding box center [739, 174] width 82 height 17
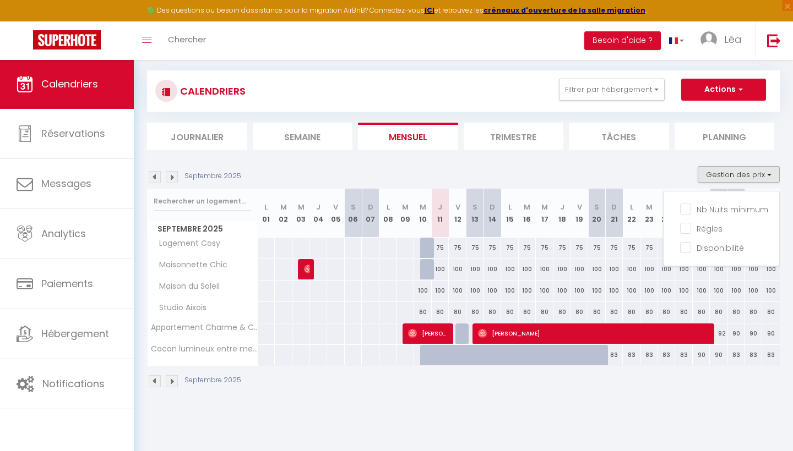
click at [774, 176] on button "Gestion des prix" at bounding box center [739, 174] width 82 height 17
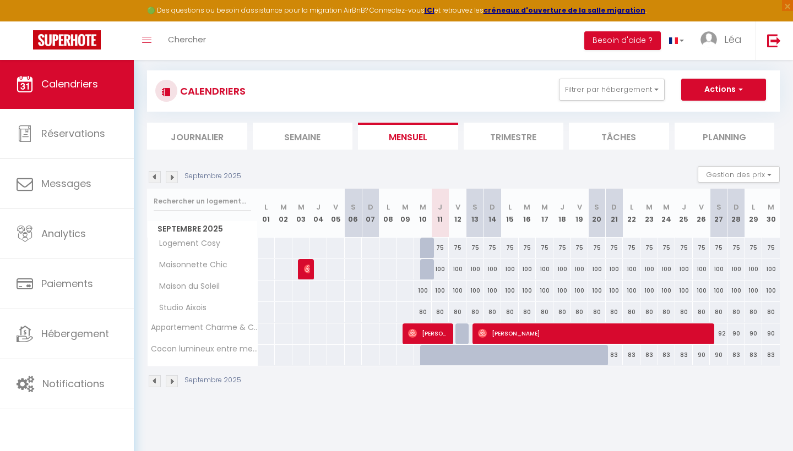
click at [173, 385] on img at bounding box center [172, 381] width 12 height 12
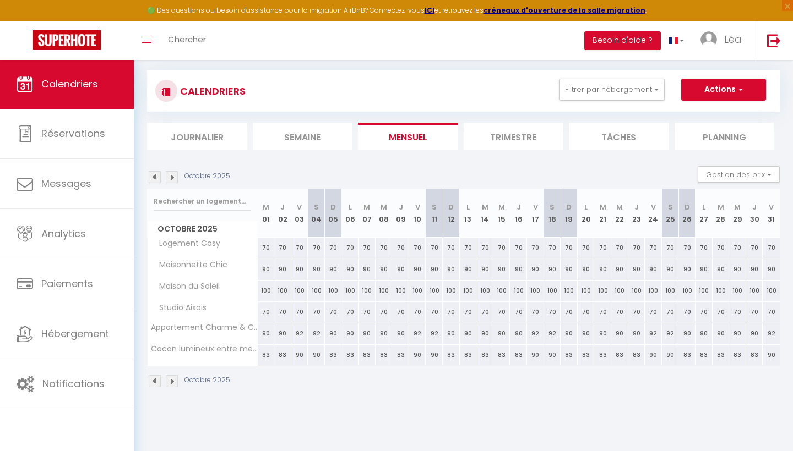
click at [514, 136] on li "Trimestre" at bounding box center [514, 136] width 100 height 27
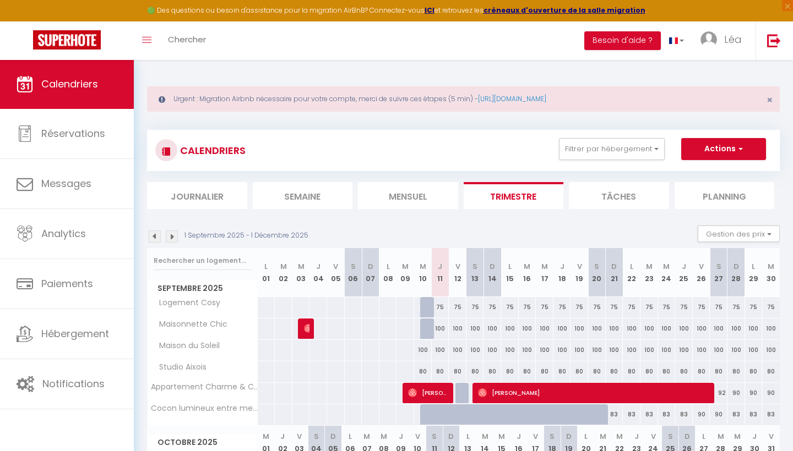
click at [715, 146] on button "Actions" at bounding box center [723, 149] width 85 height 22
click at [688, 174] on link "Nouvelle réservation" at bounding box center [712, 174] width 96 height 17
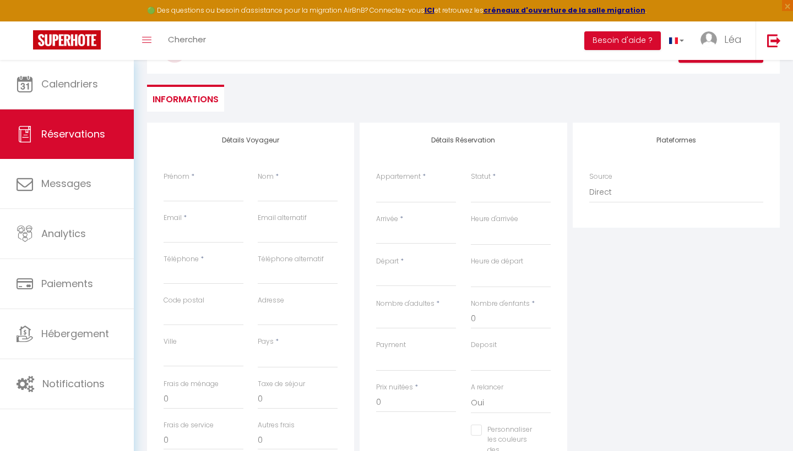
scroll to position [154, 0]
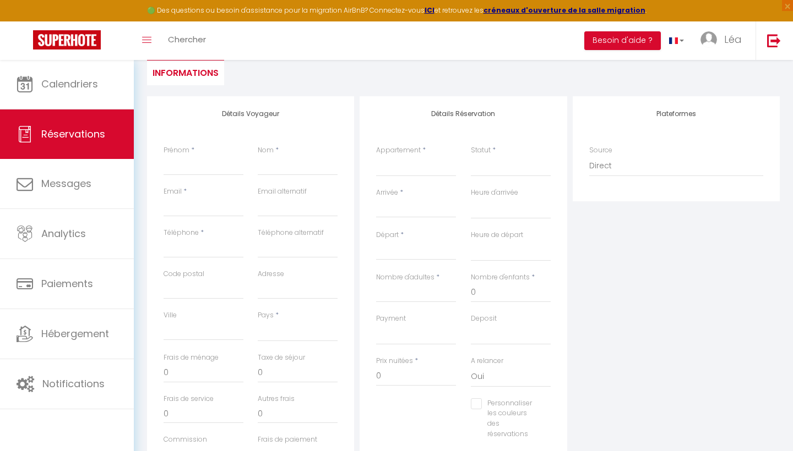
click at [412, 177] on div "Appartement * Logement Cosy Maisonnette Chic Maison du Soleil Studio Aixois App…" at bounding box center [416, 166] width 94 height 42
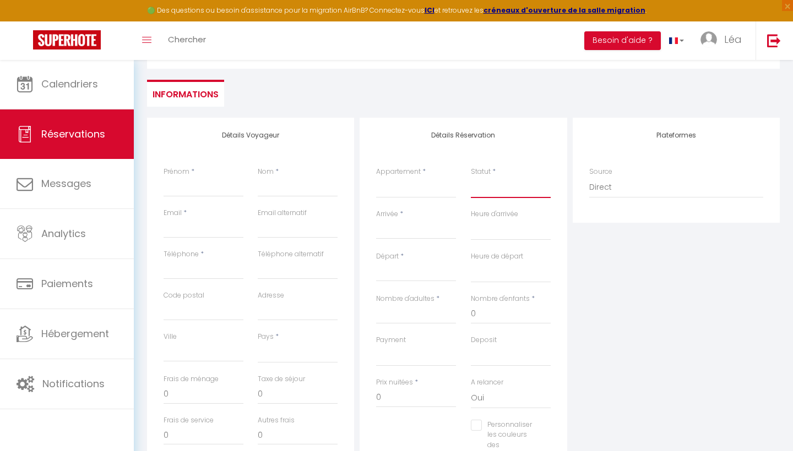
scroll to position [128, 0]
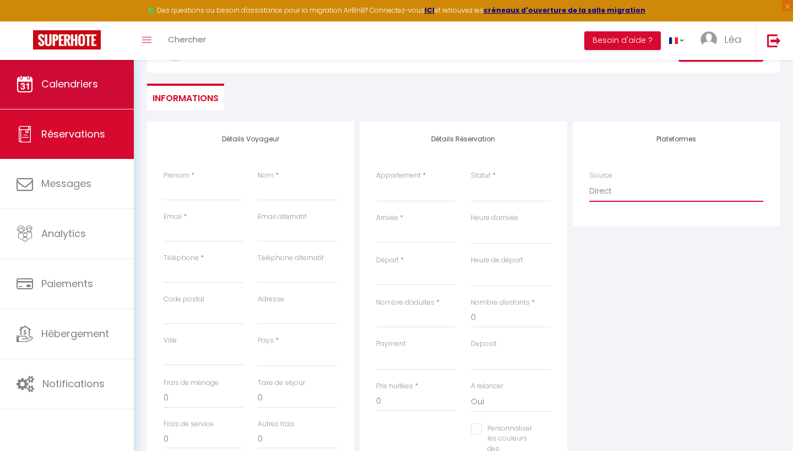
click at [83, 81] on span "Calendriers" at bounding box center [69, 84] width 57 height 14
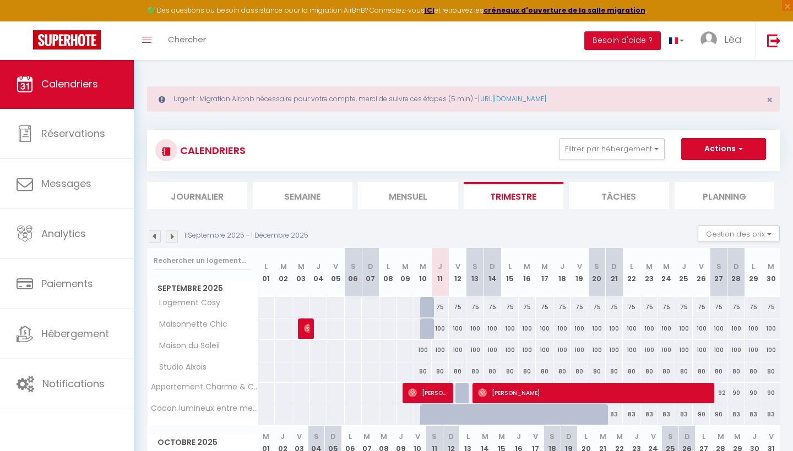
click at [232, 197] on li "Journalier" at bounding box center [197, 195] width 100 height 27
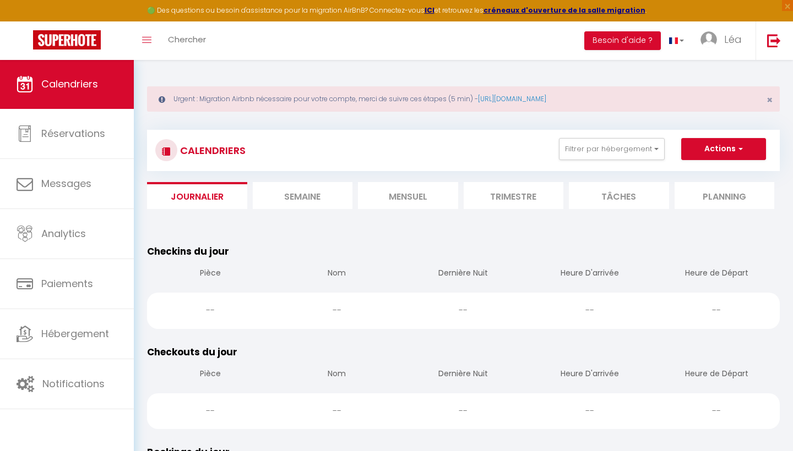
click at [699, 142] on button "Actions" at bounding box center [723, 149] width 85 height 22
click at [305, 188] on li "Semaine" at bounding box center [303, 195] width 100 height 27
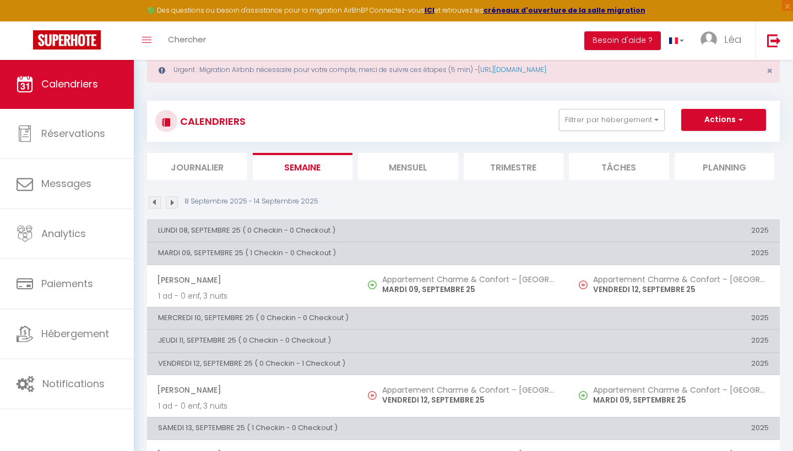
scroll to position [31, 0]
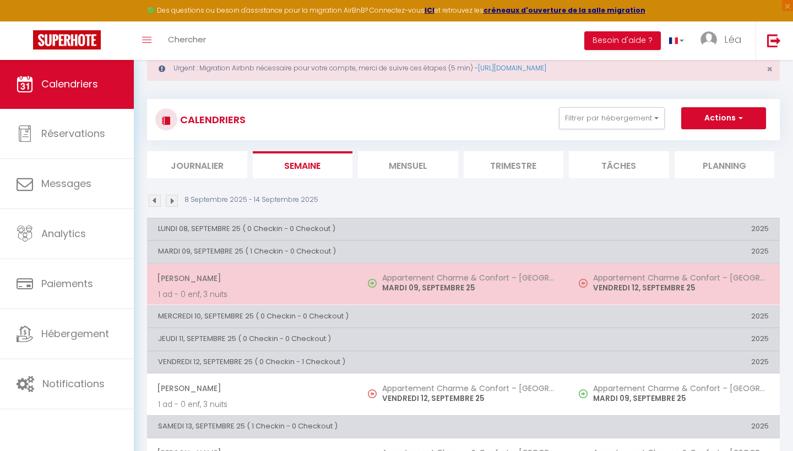
click at [338, 275] on span "[PERSON_NAME]" at bounding box center [252, 278] width 190 height 21
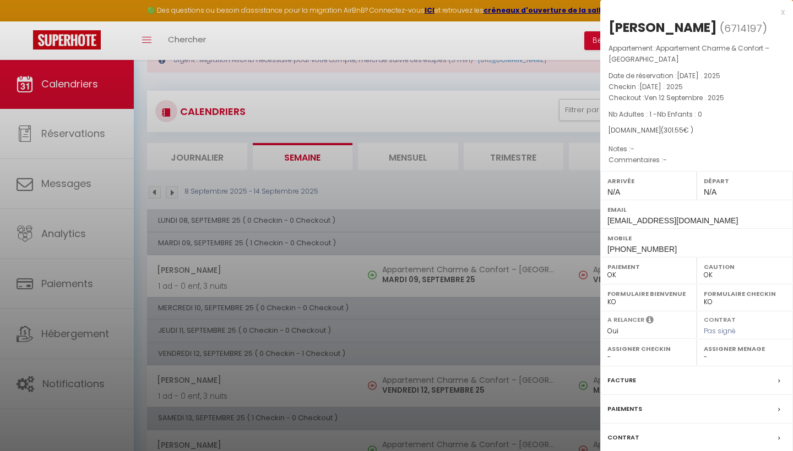
scroll to position [40, 0]
click at [636, 432] on label "Contrat" at bounding box center [623, 438] width 32 height 12
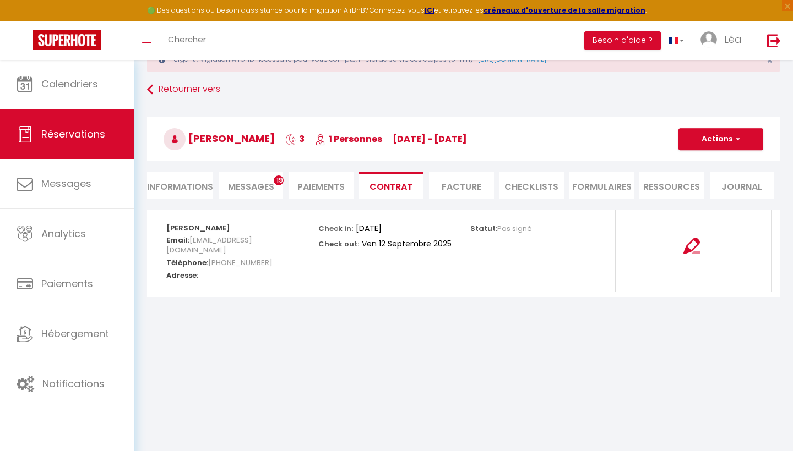
scroll to position [40, 0]
click at [690, 244] on img at bounding box center [691, 245] width 17 height 17
click at [451, 184] on li "Facture" at bounding box center [461, 185] width 64 height 27
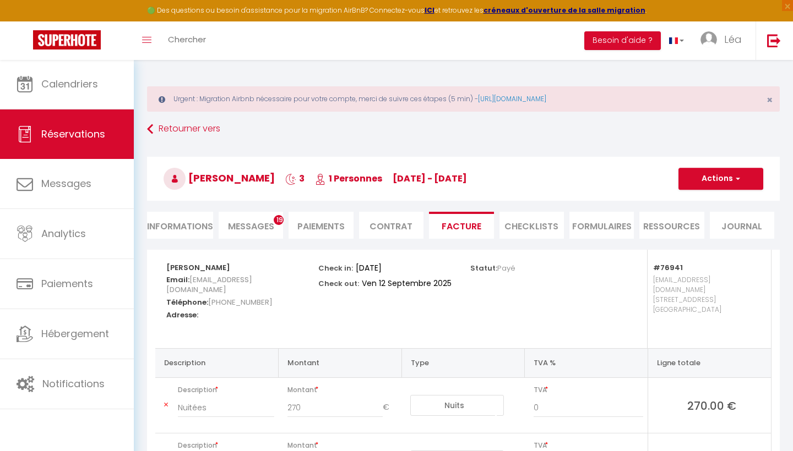
click at [519, 225] on li "CHECKLISTS" at bounding box center [531, 225] width 64 height 27
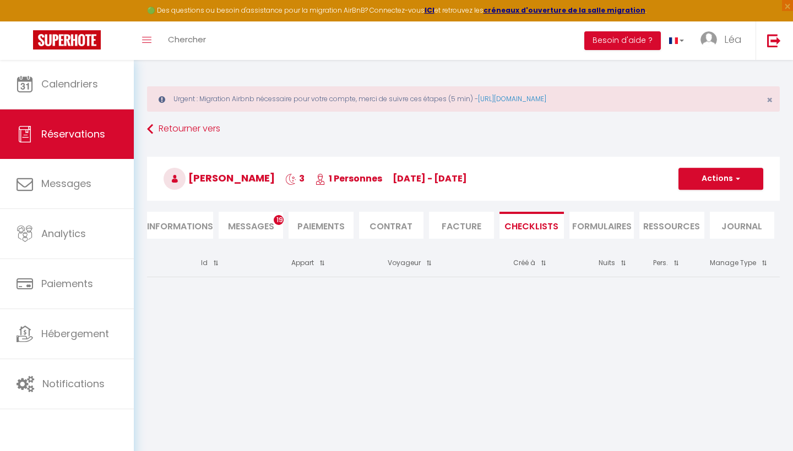
click at [607, 226] on li "FORMULAIRES" at bounding box center [601, 225] width 64 height 27
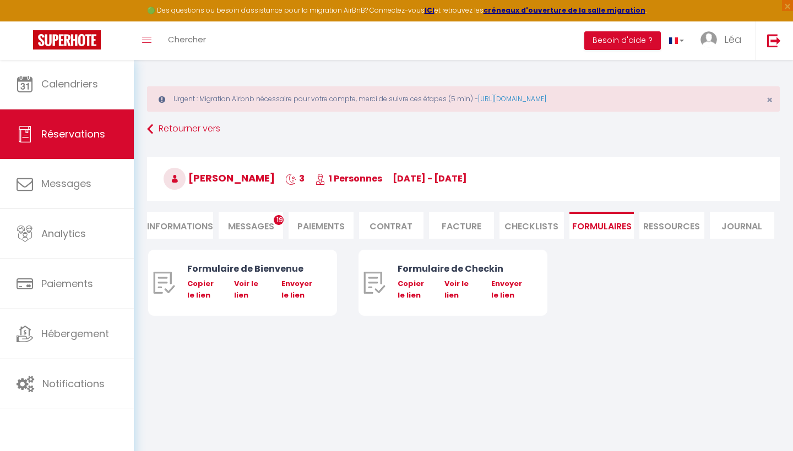
scroll to position [1, 0]
click at [680, 226] on li "Ressources" at bounding box center [671, 224] width 64 height 27
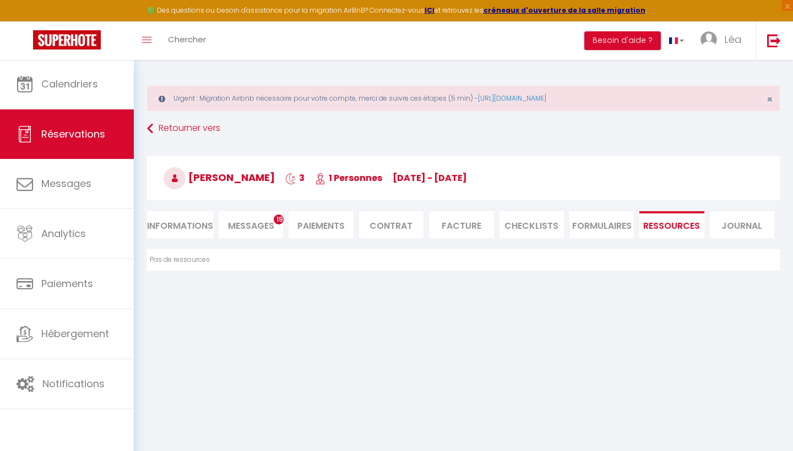
click at [743, 219] on li "Journal" at bounding box center [742, 224] width 64 height 27
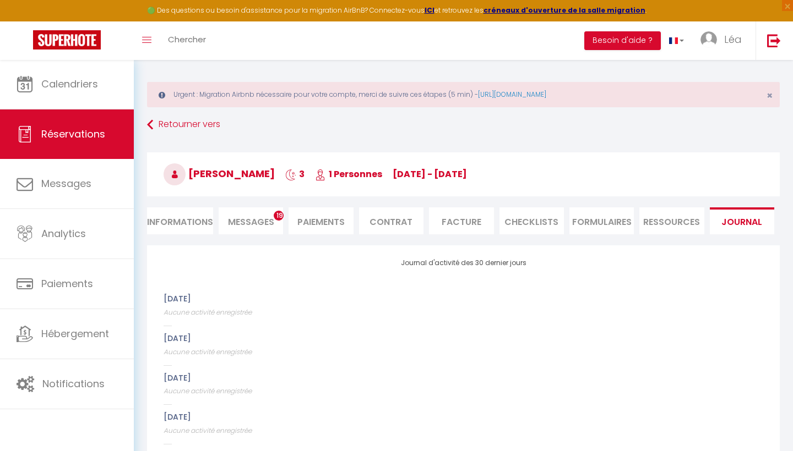
scroll to position [2, 0]
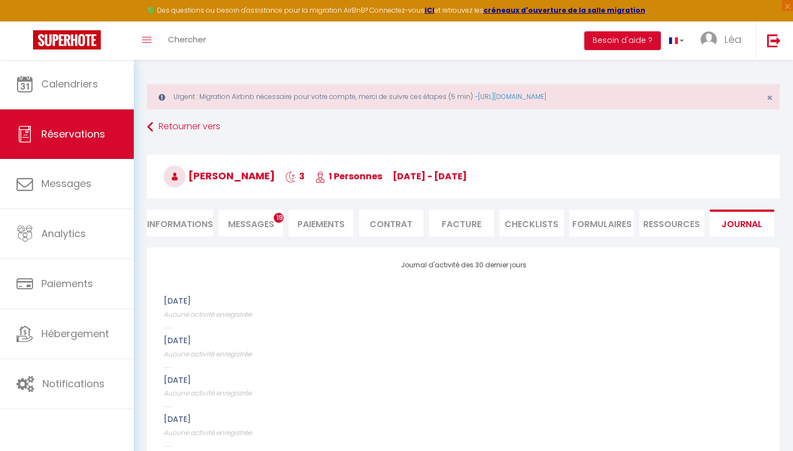
click at [186, 224] on li "Informations" at bounding box center [180, 223] width 66 height 27
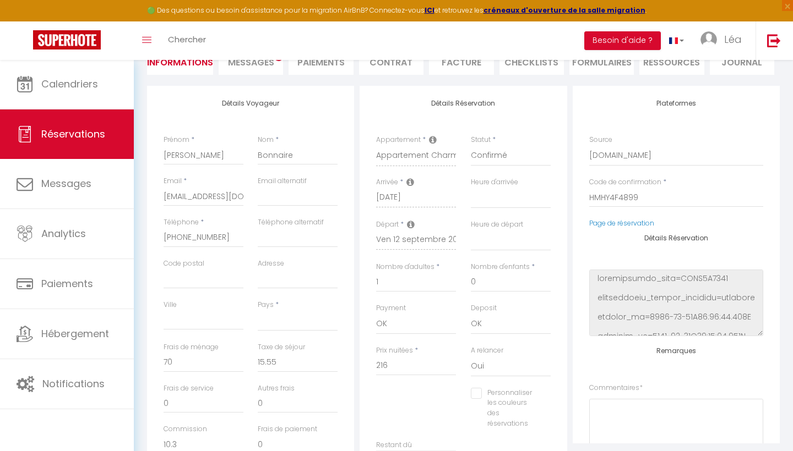
scroll to position [165, 0]
click at [418, 348] on div "Prix nuitées * 216" at bounding box center [416, 360] width 80 height 30
click at [416, 346] on span "*" at bounding box center [416, 349] width 3 height 9
click at [414, 374] on div "Prix nuitées * 216" at bounding box center [416, 366] width 94 height 42
click at [413, 368] on input "216" at bounding box center [416, 366] width 80 height 20
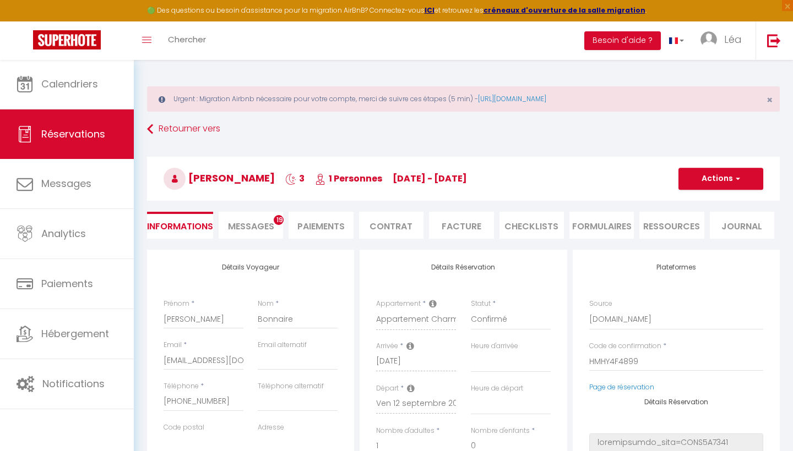
scroll to position [0, 0]
click at [158, 132] on link "Retourner vers" at bounding box center [463, 129] width 633 height 20
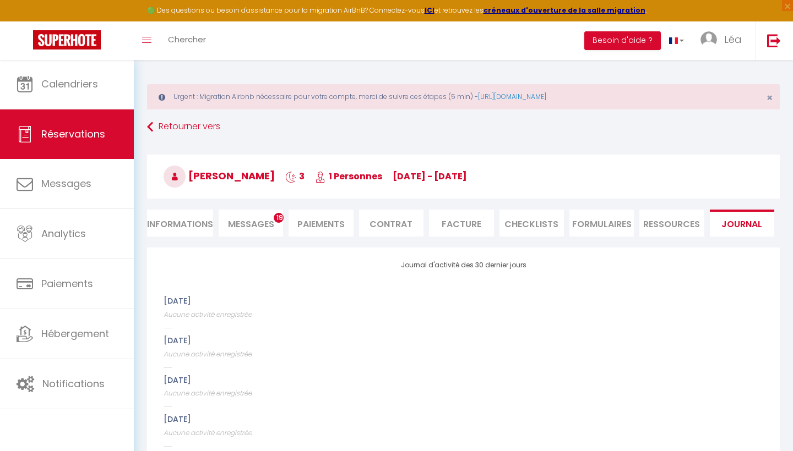
scroll to position [2, 0]
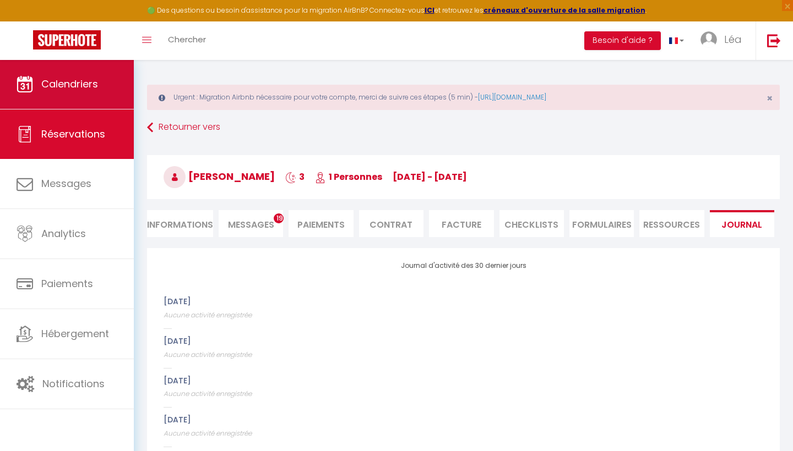
click at [102, 95] on link "Calendriers" at bounding box center [67, 84] width 134 height 50
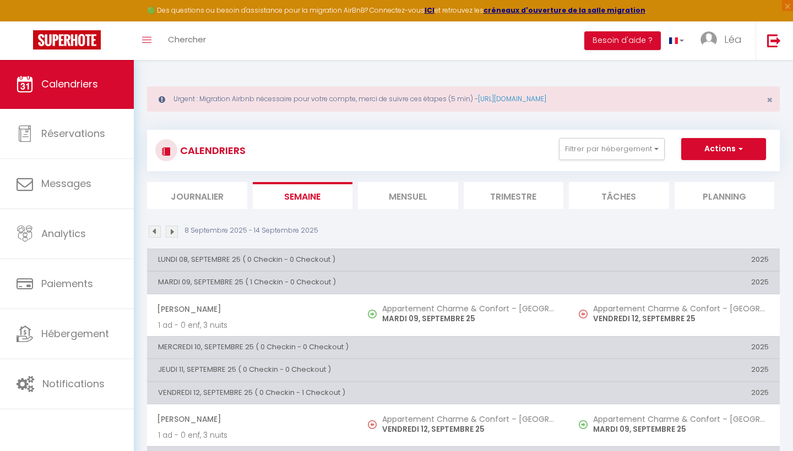
click at [209, 194] on li "Journalier" at bounding box center [197, 195] width 100 height 27
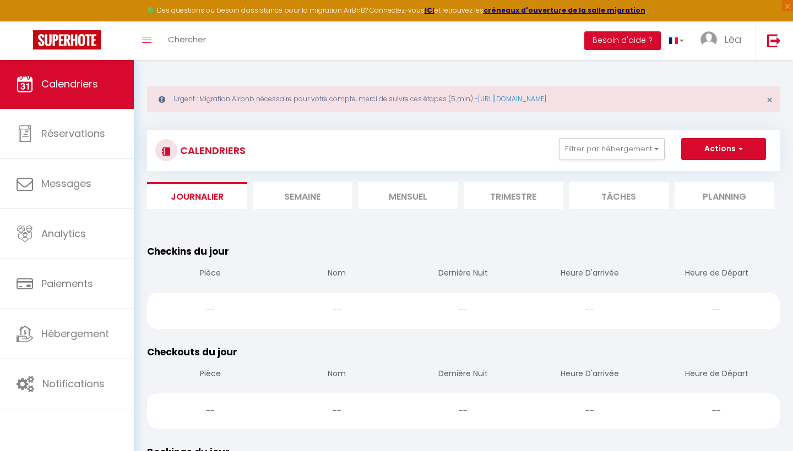
click at [273, 194] on li "Semaine" at bounding box center [303, 195] width 100 height 27
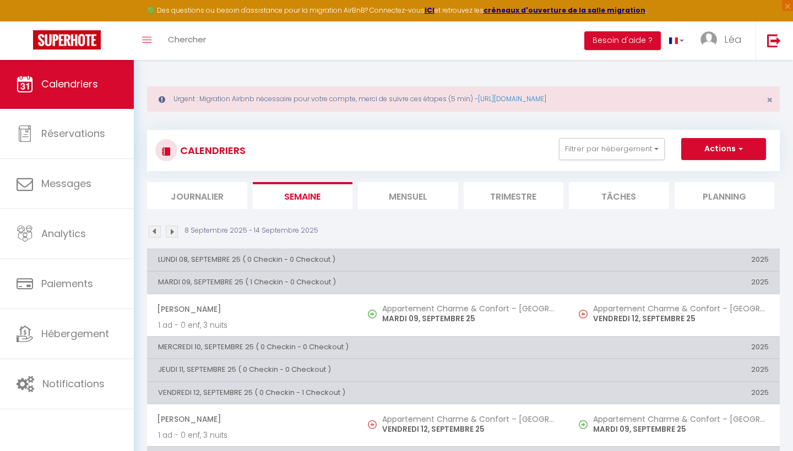
click at [90, 92] on link "Calendriers" at bounding box center [67, 84] width 134 height 50
click at [310, 205] on li "Semaine" at bounding box center [303, 195] width 100 height 27
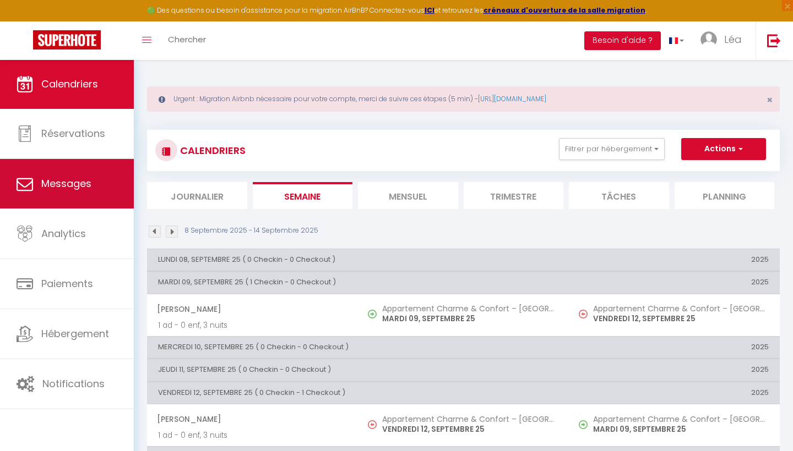
click at [75, 181] on span "Messages" at bounding box center [66, 184] width 50 height 14
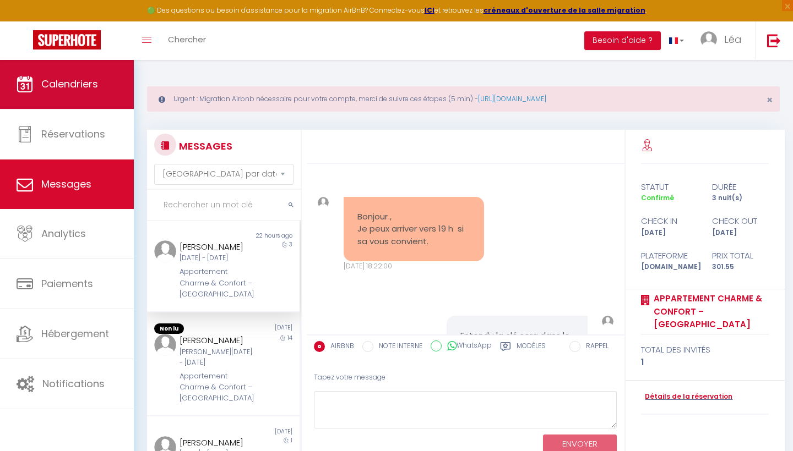
scroll to position [2078, 0]
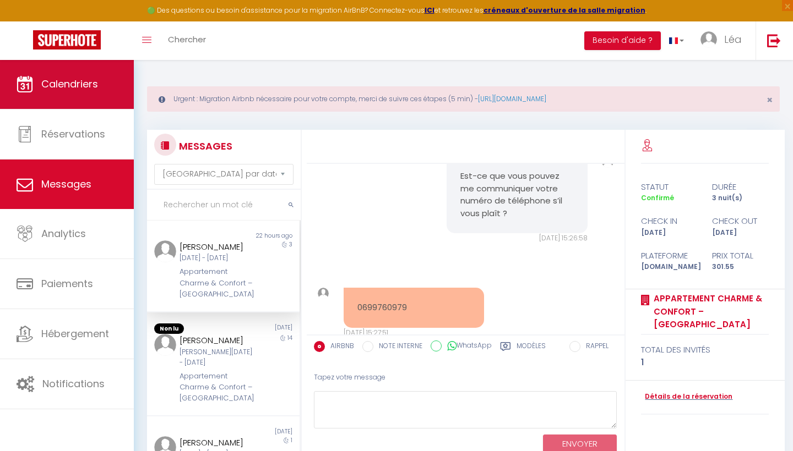
click at [97, 102] on link "Calendriers" at bounding box center [67, 84] width 134 height 50
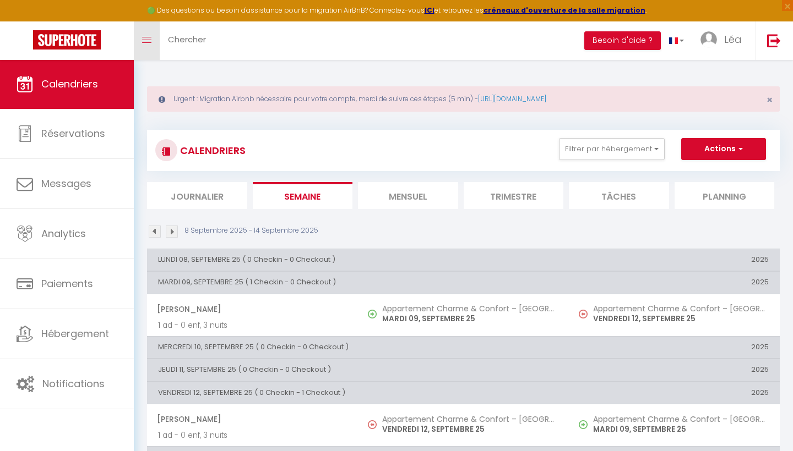
click at [142, 33] on link "Toggle menubar" at bounding box center [147, 40] width 26 height 39
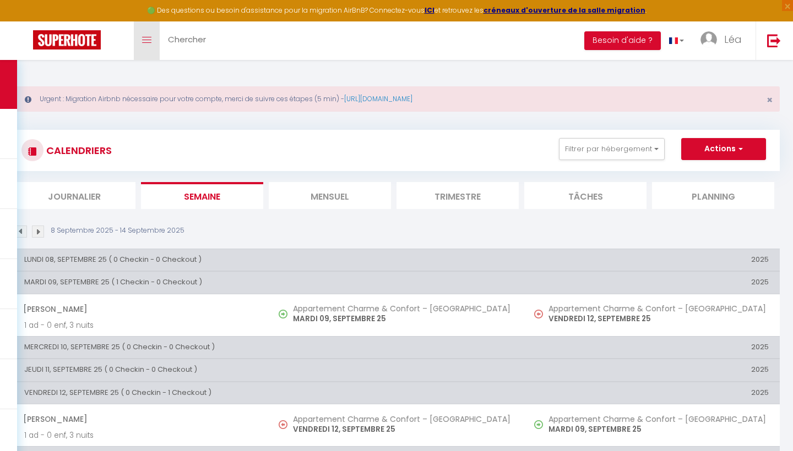
click at [148, 40] on span at bounding box center [146, 40] width 9 height 1
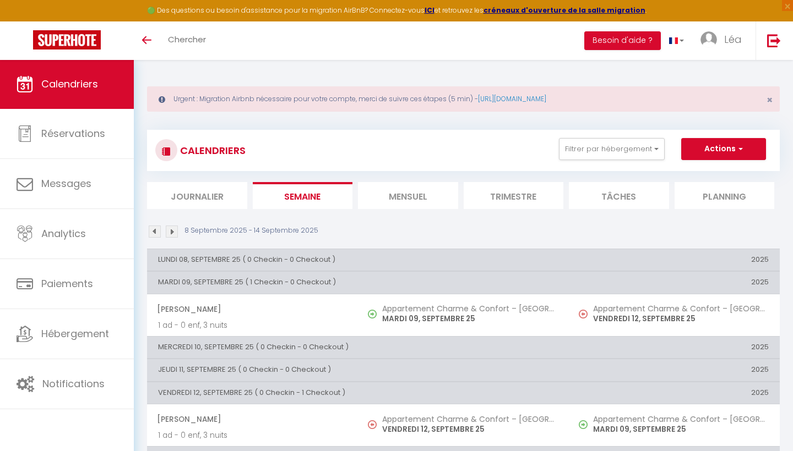
click at [254, 150] on div "CALENDRIERS Filtrer par hébergement Tous Logement Cosy Maisonnette Chic Maison …" at bounding box center [463, 150] width 616 height 25
click at [738, 193] on li "Planning" at bounding box center [724, 195] width 100 height 27
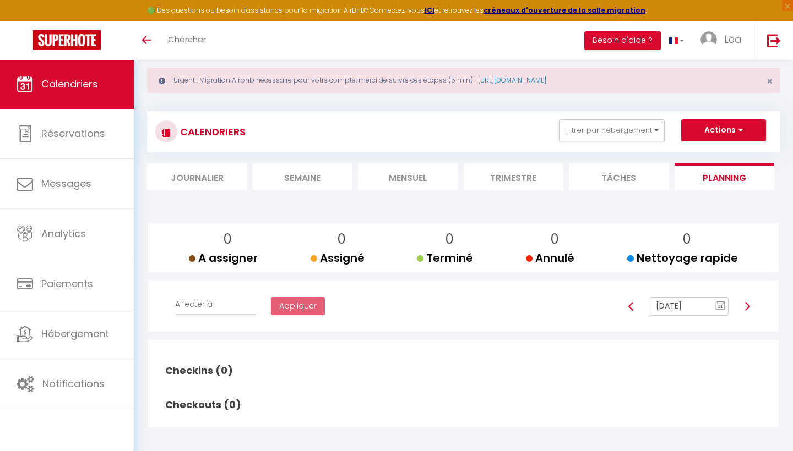
scroll to position [17, 0]
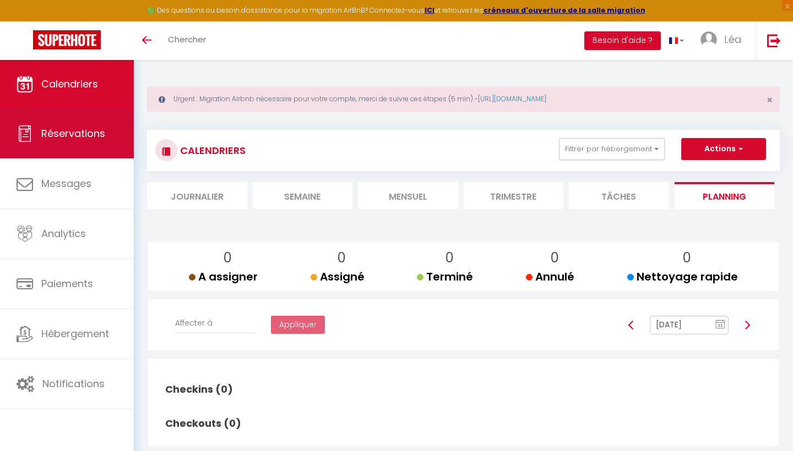
click at [83, 126] on link "Réservations" at bounding box center [67, 134] width 134 height 50
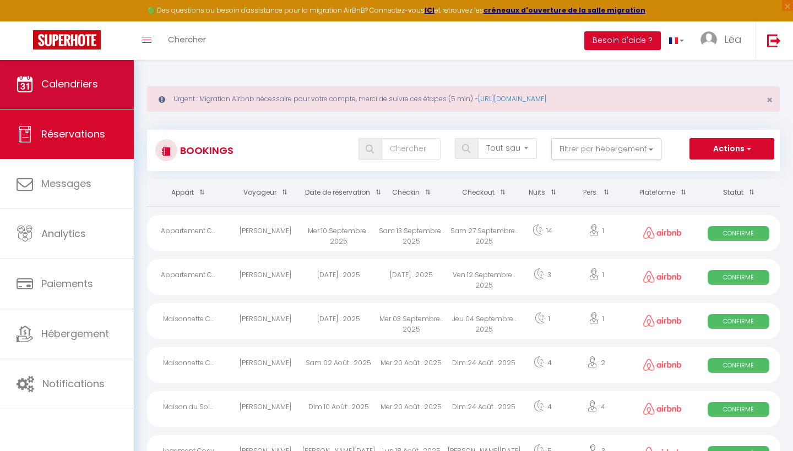
click at [58, 90] on span "Calendriers" at bounding box center [69, 84] width 57 height 14
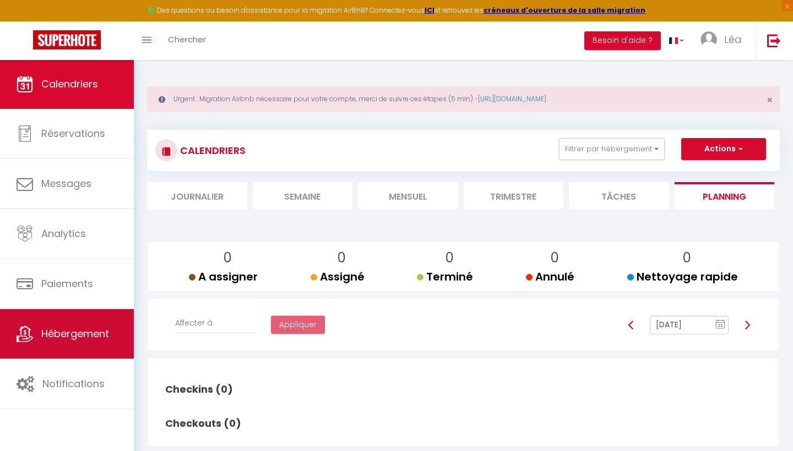
click at [94, 347] on link "Hébergement" at bounding box center [67, 334] width 134 height 50
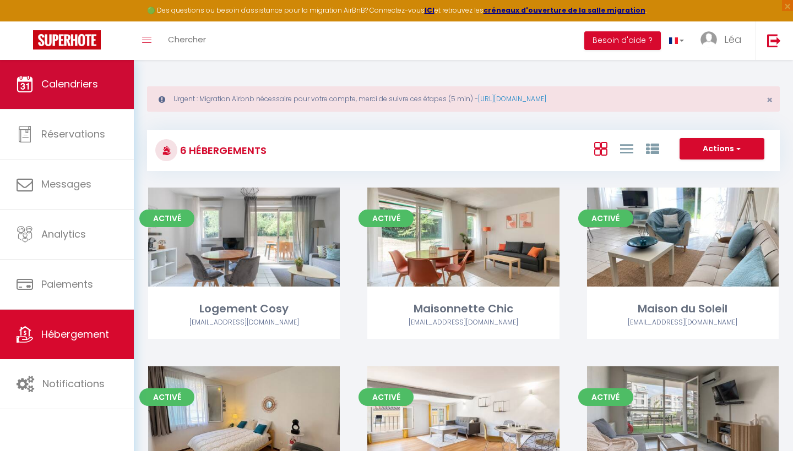
click at [102, 93] on link "Calendriers" at bounding box center [67, 84] width 134 height 50
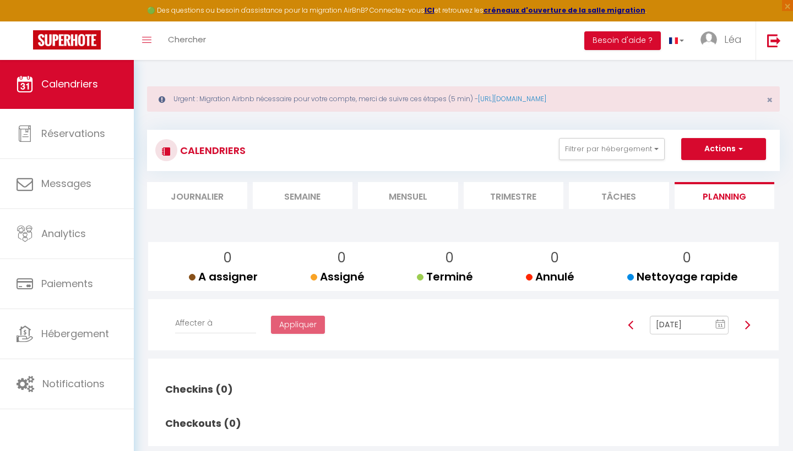
scroll to position [1, 0]
click at [193, 202] on li "Journalier" at bounding box center [197, 195] width 100 height 27
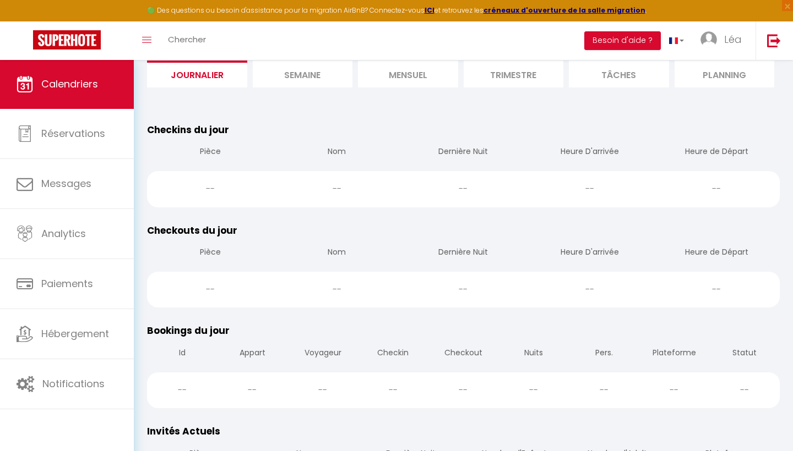
scroll to position [122, 0]
click at [84, 88] on span "Calendriers" at bounding box center [69, 84] width 57 height 14
click at [405, 81] on li "Mensuel" at bounding box center [408, 73] width 100 height 27
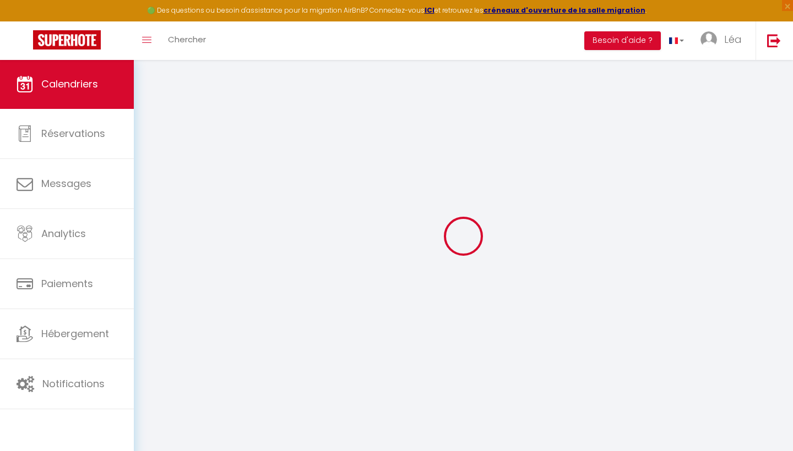
scroll to position [59, 0]
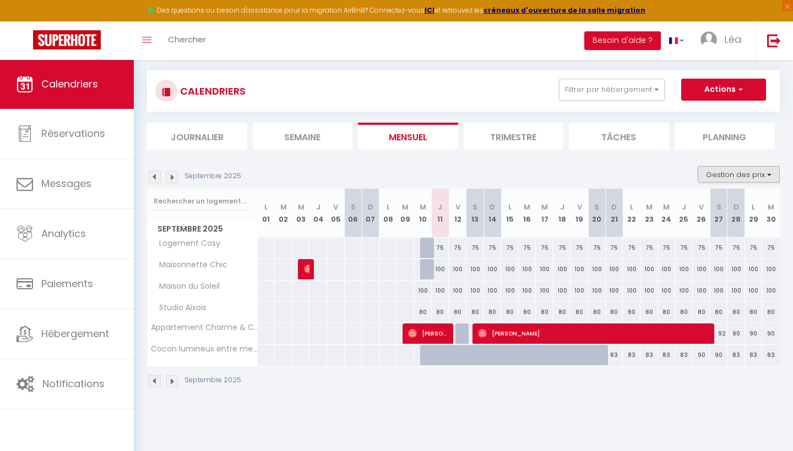
click at [761, 178] on button "Gestion des prix" at bounding box center [739, 174] width 82 height 17
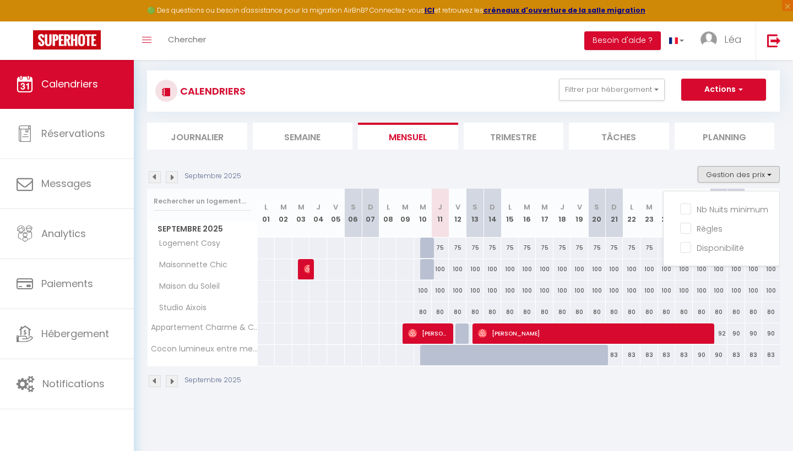
click at [704, 95] on button "Actions" at bounding box center [723, 90] width 85 height 22
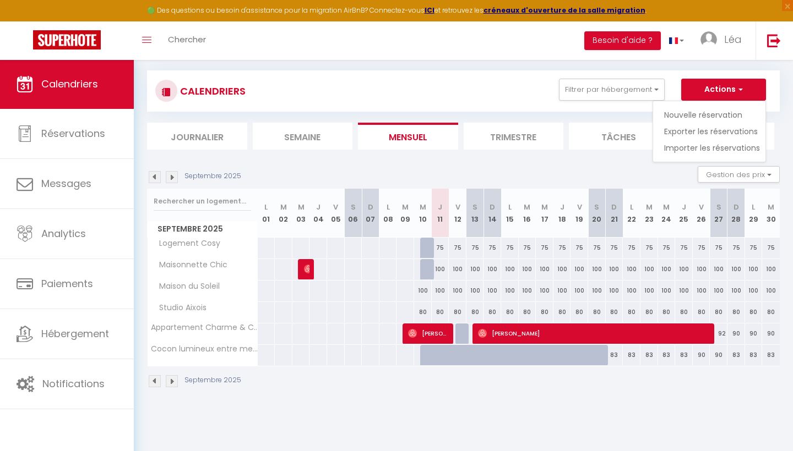
click at [540, 182] on div "Septembre 2025 Gestion des prix Nb Nuits minimum Règles Disponibilité" at bounding box center [463, 177] width 633 height 23
click at [426, 287] on div "100" at bounding box center [423, 291] width 18 height 20
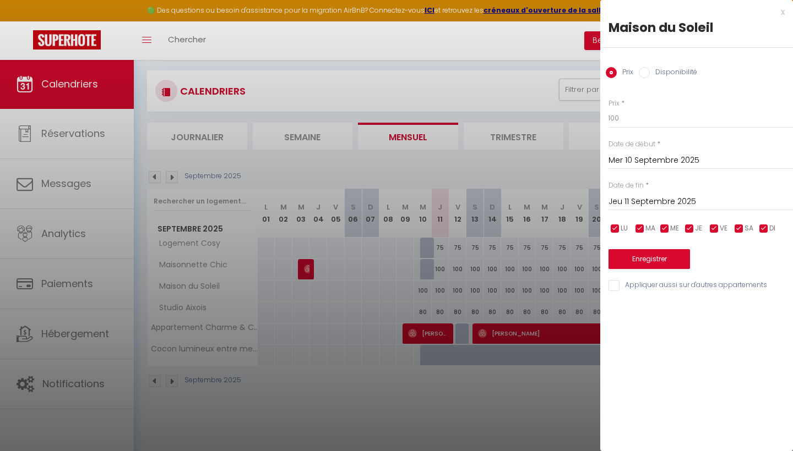
click at [783, 8] on div "x" at bounding box center [692, 12] width 184 height 13
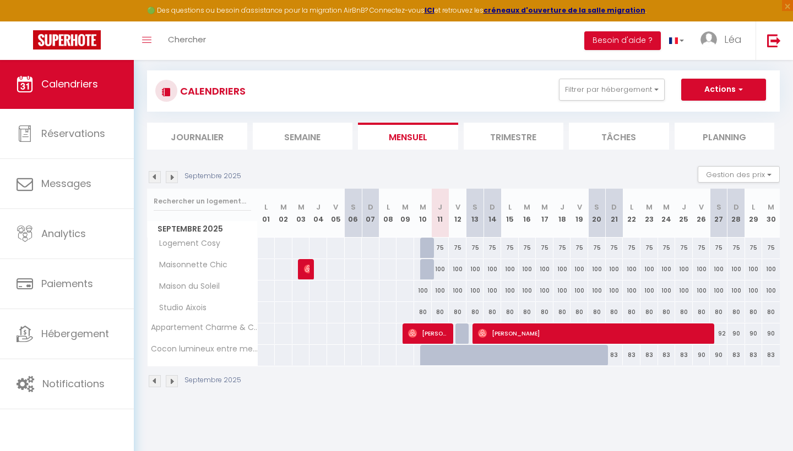
click at [615, 355] on div "83" at bounding box center [615, 355] width 18 height 20
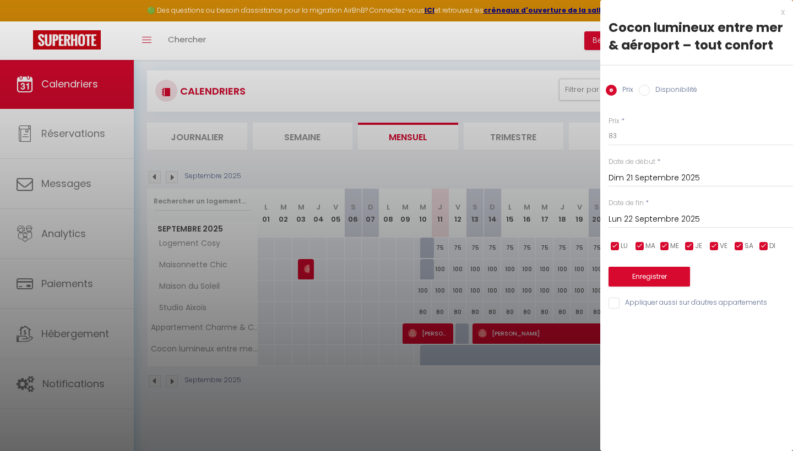
click at [785, 12] on div "x Cocon lumineux entre mer & aéroport – tout confort Prix Disponibilité Prix * …" at bounding box center [696, 160] width 193 height 321
click at [781, 14] on div "x" at bounding box center [692, 12] width 184 height 13
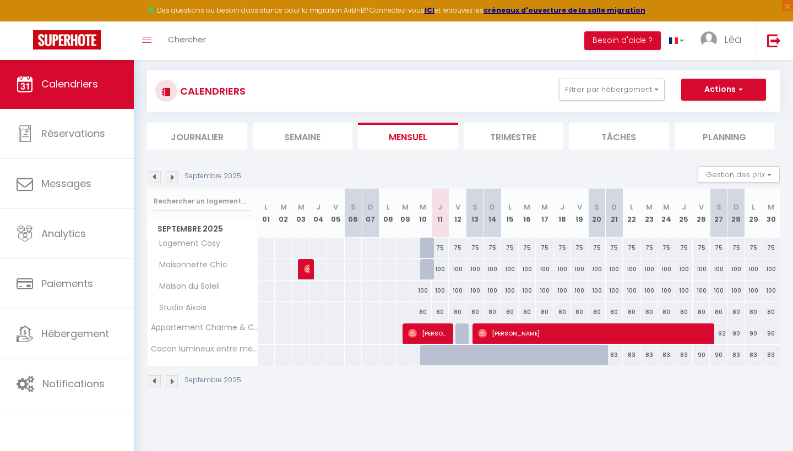
click at [174, 382] on img at bounding box center [172, 381] width 12 height 12
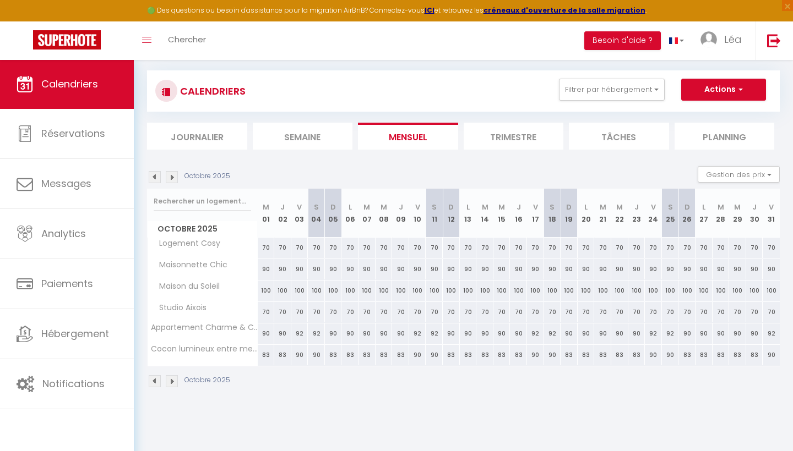
click at [265, 355] on div "83" at bounding box center [266, 355] width 17 height 20
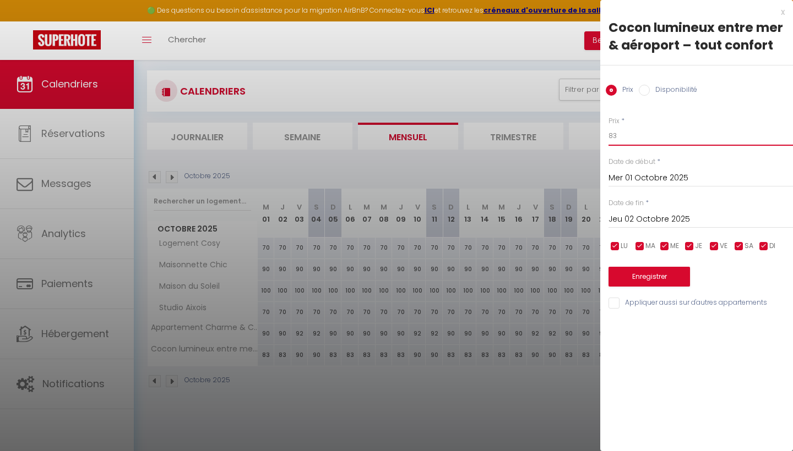
click at [640, 137] on input "83" at bounding box center [700, 136] width 184 height 20
click at [637, 216] on input "Jeu 02 Octobre 2025" at bounding box center [700, 220] width 184 height 14
click at [656, 176] on input "Mer 01 Octobre 2025" at bounding box center [700, 178] width 184 height 14
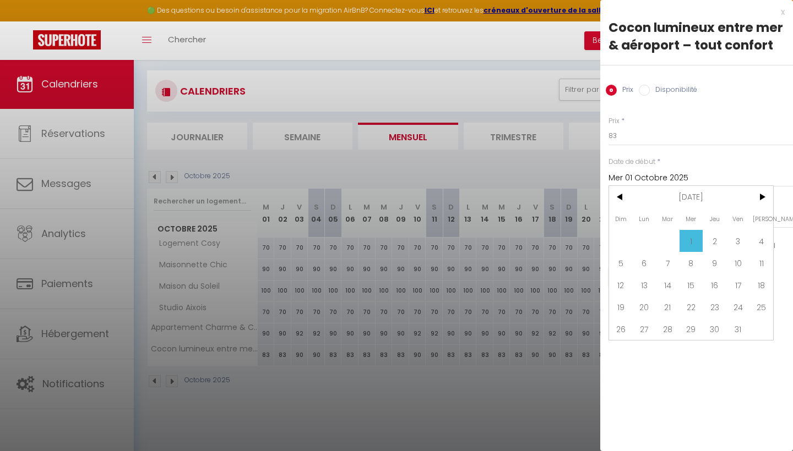
click at [690, 239] on span "1" at bounding box center [691, 241] width 24 height 22
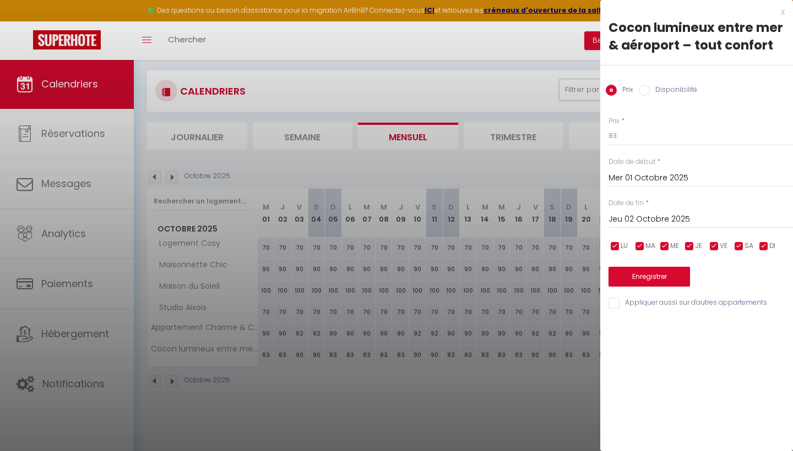
click at [660, 214] on input "Jeu 02 Octobre 2025" at bounding box center [700, 220] width 184 height 14
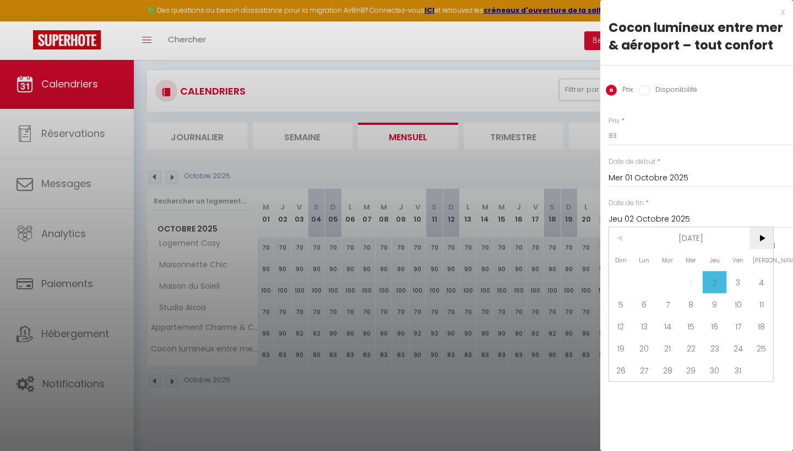
click at [769, 238] on span ">" at bounding box center [761, 238] width 24 height 22
click at [758, 329] on span "20" at bounding box center [761, 326] width 24 height 22
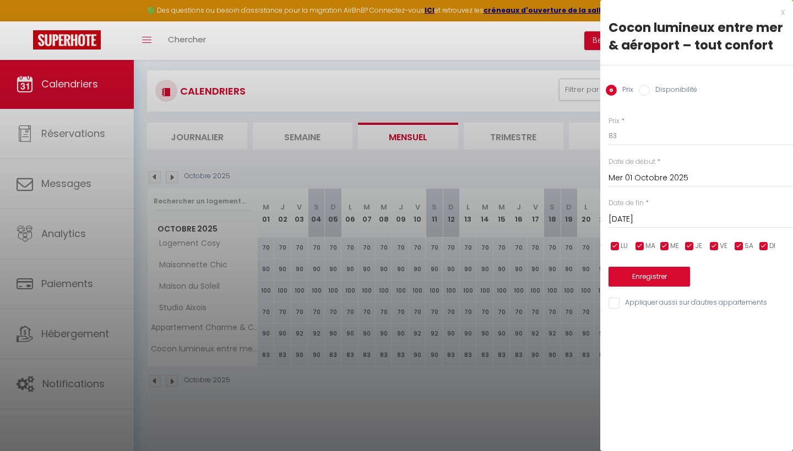
click at [659, 271] on button "Enregistrer" at bounding box center [648, 277] width 81 height 20
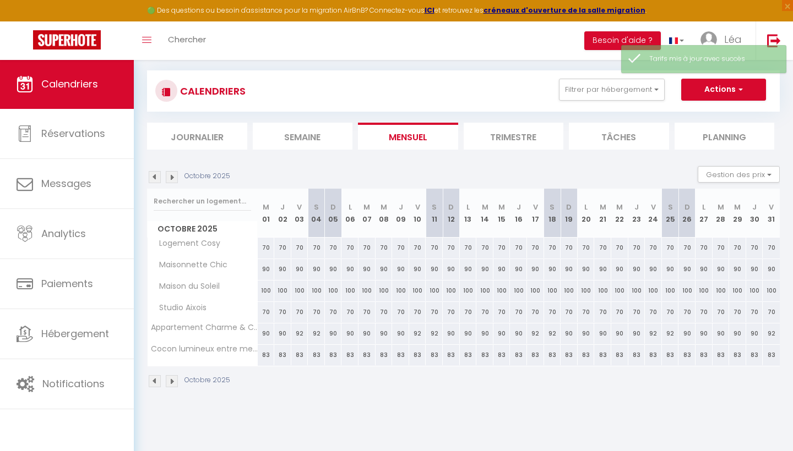
click at [524, 350] on div "83" at bounding box center [518, 355] width 17 height 20
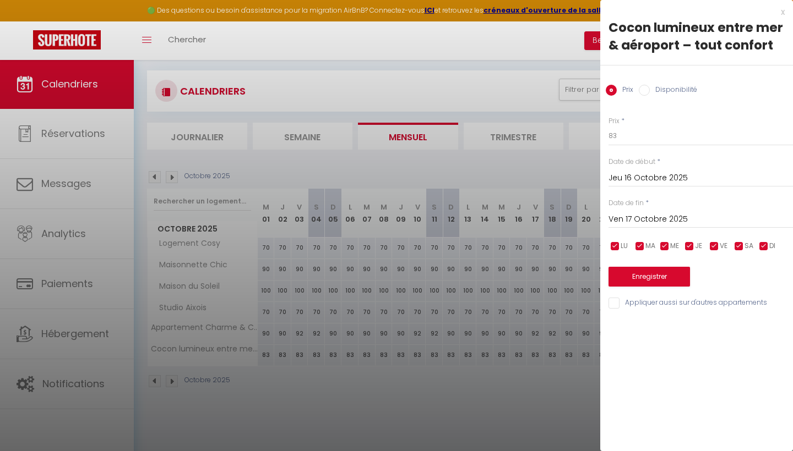
click at [647, 173] on input "Jeu 16 Octobre 2025" at bounding box center [700, 178] width 184 height 14
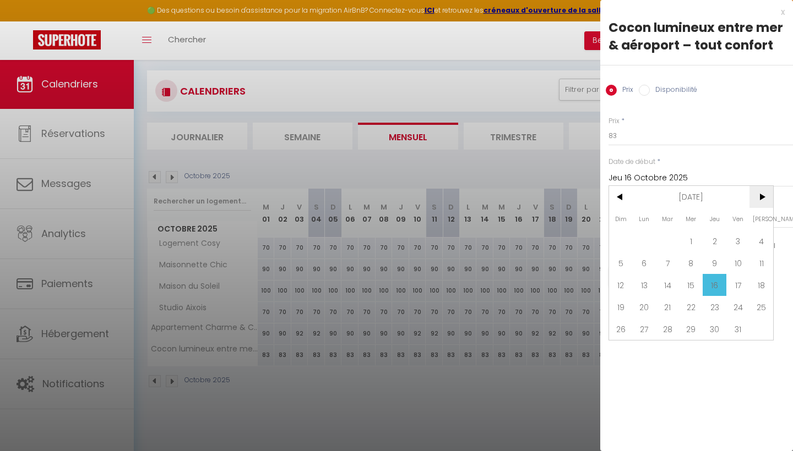
click at [760, 199] on span ">" at bounding box center [761, 197] width 24 height 22
click at [756, 290] on span "20" at bounding box center [761, 285] width 24 height 22
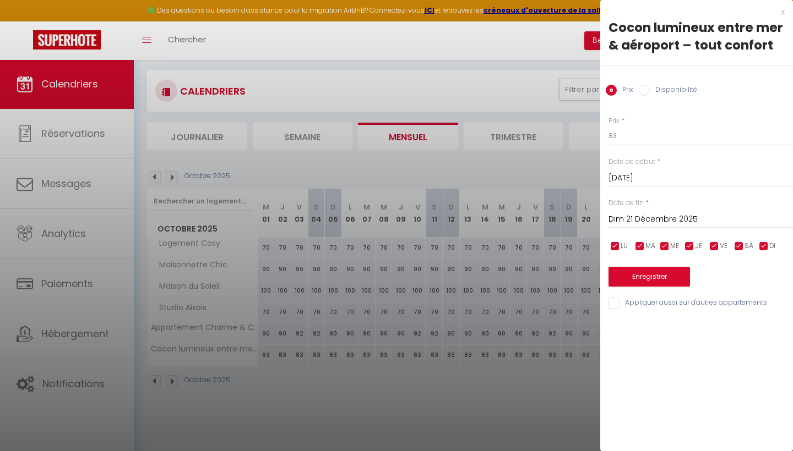
click at [668, 213] on input "Dim 21 Décembre 2025" at bounding box center [700, 220] width 184 height 14
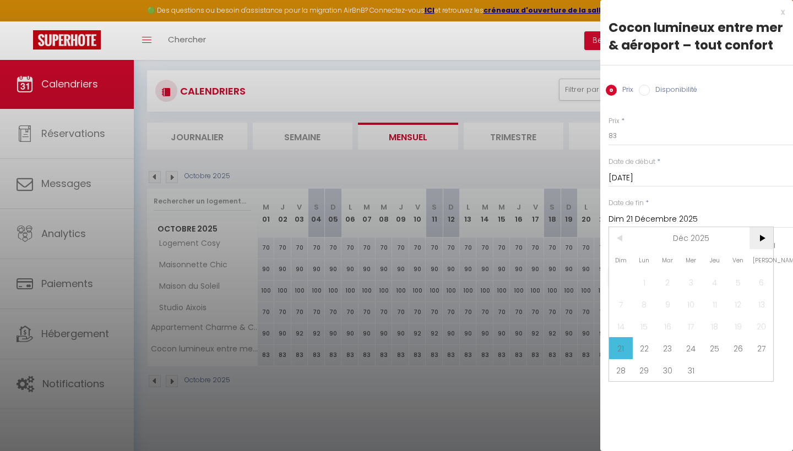
click at [764, 242] on span ">" at bounding box center [761, 238] width 24 height 22
click at [624, 311] on span "4" at bounding box center [621, 304] width 24 height 22
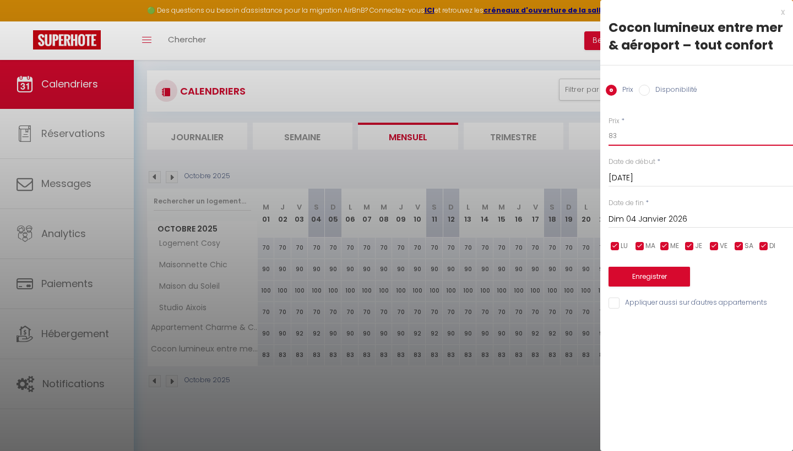
click at [640, 132] on input "83" at bounding box center [700, 136] width 184 height 20
click at [660, 281] on button "Enregistrer" at bounding box center [648, 277] width 81 height 20
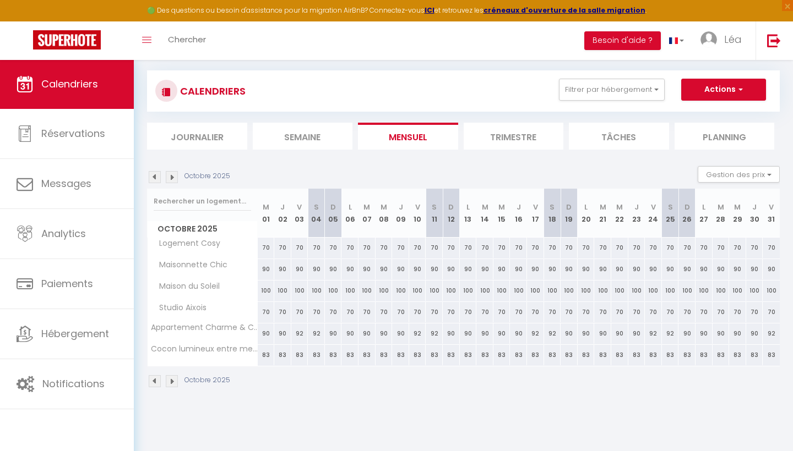
click at [701, 91] on button "Actions" at bounding box center [723, 90] width 85 height 22
click at [150, 380] on img at bounding box center [155, 381] width 12 height 12
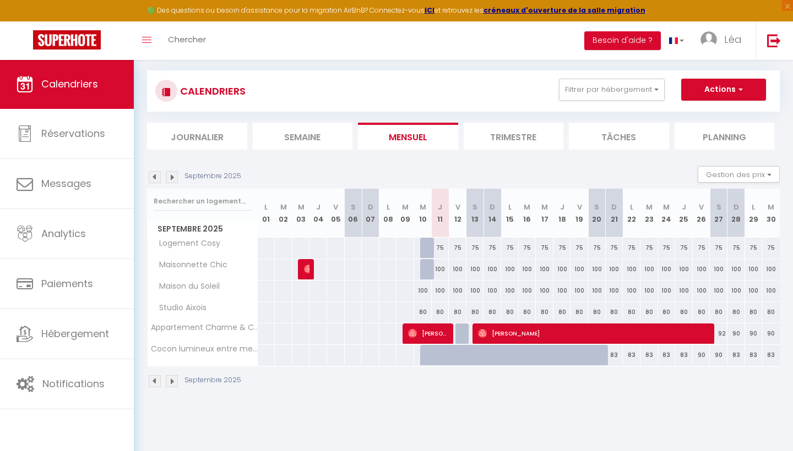
click at [721, 330] on div "92" at bounding box center [719, 334] width 18 height 20
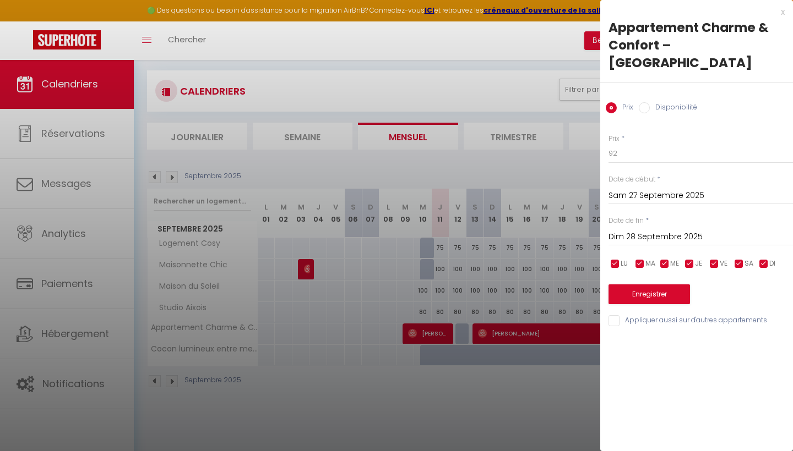
click at [646, 189] on input "Sam 27 Septembre 2025" at bounding box center [700, 196] width 184 height 14
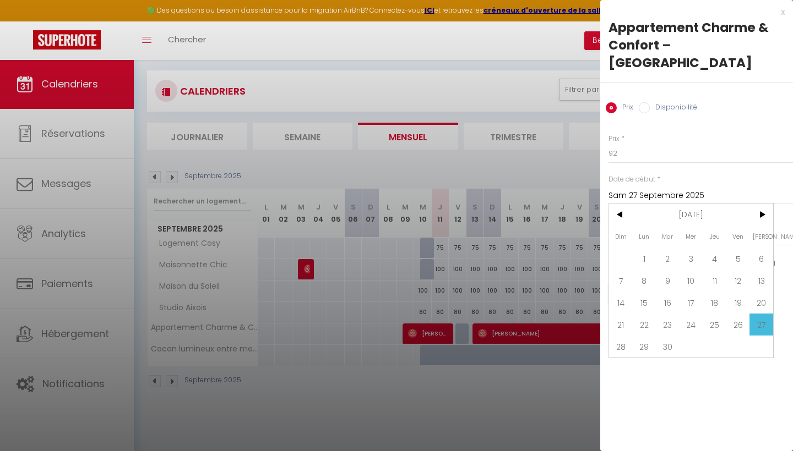
click at [753, 314] on span "27" at bounding box center [761, 325] width 24 height 22
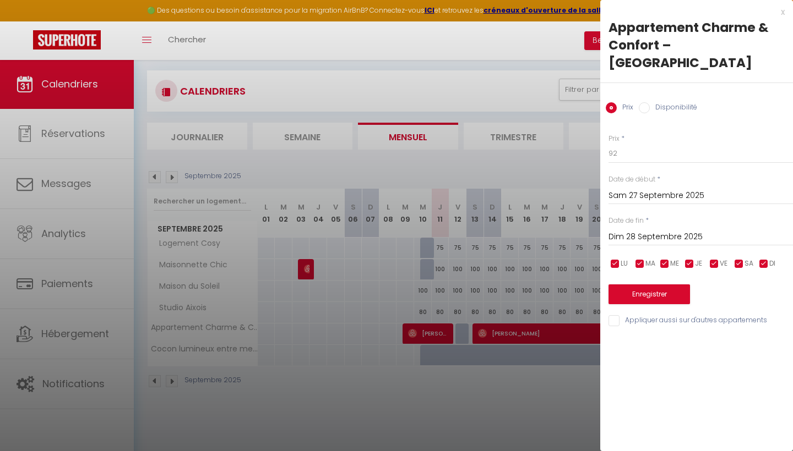
click at [688, 226] on div "Dim 28 Septembre 2025 < Sep 2025 > Dim Lun Mar Mer Jeu Ven Sam 1 2 3 4 5 6 7 8 …" at bounding box center [700, 236] width 184 height 20
click at [710, 230] on input "Dim 28 Septembre 2025" at bounding box center [700, 237] width 184 height 14
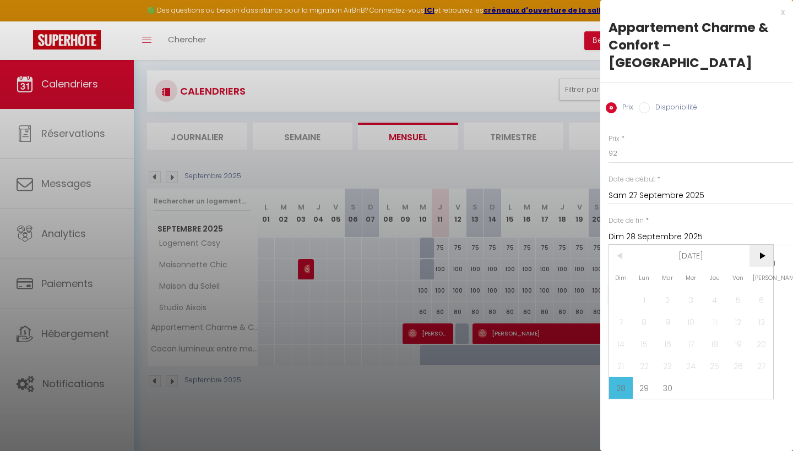
click at [772, 245] on span ">" at bounding box center [761, 256] width 24 height 22
click at [767, 245] on span ">" at bounding box center [761, 256] width 24 height 22
click at [697, 377] on span "31" at bounding box center [691, 388] width 24 height 22
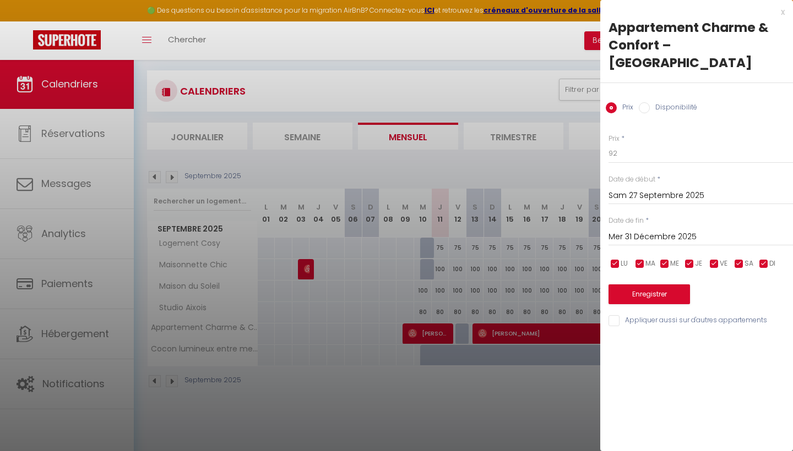
click at [784, 13] on div "x" at bounding box center [692, 12] width 184 height 13
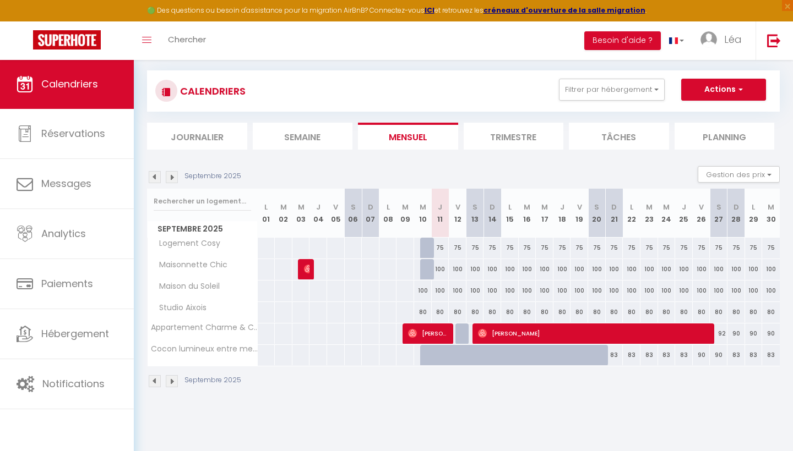
click at [176, 182] on img at bounding box center [172, 177] width 12 height 12
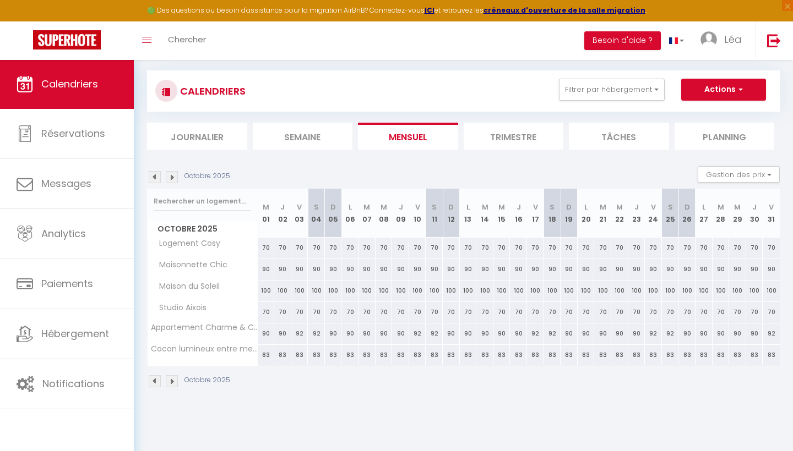
click at [216, 142] on li "Journalier" at bounding box center [197, 136] width 100 height 27
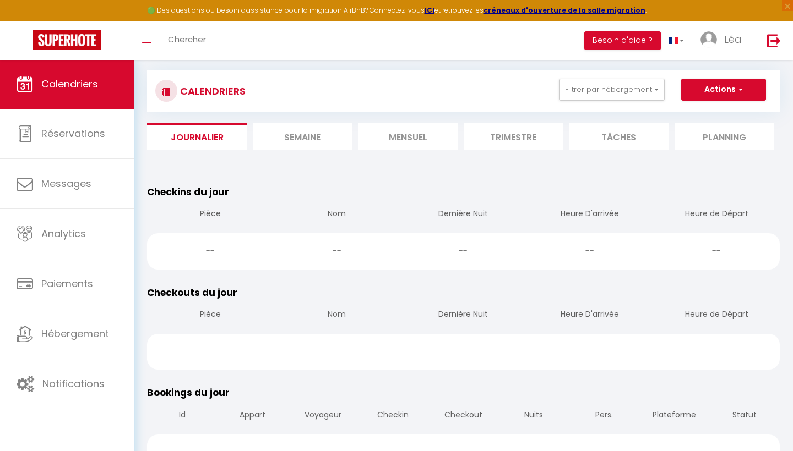
click at [382, 139] on li "Mensuel" at bounding box center [408, 136] width 100 height 27
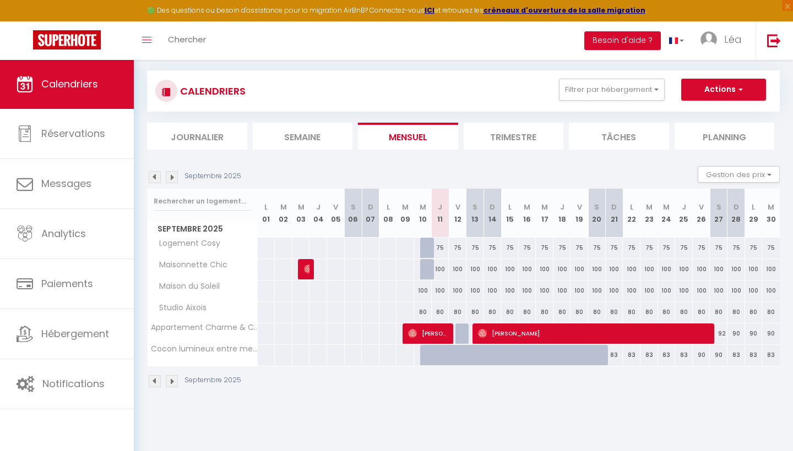
scroll to position [59, 0]
click at [167, 375] on img at bounding box center [172, 381] width 12 height 12
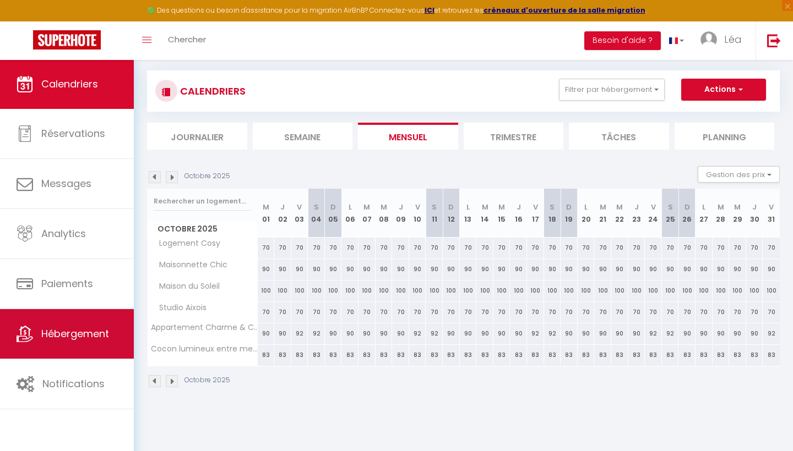
click at [96, 315] on link "Hébergement" at bounding box center [67, 334] width 134 height 50
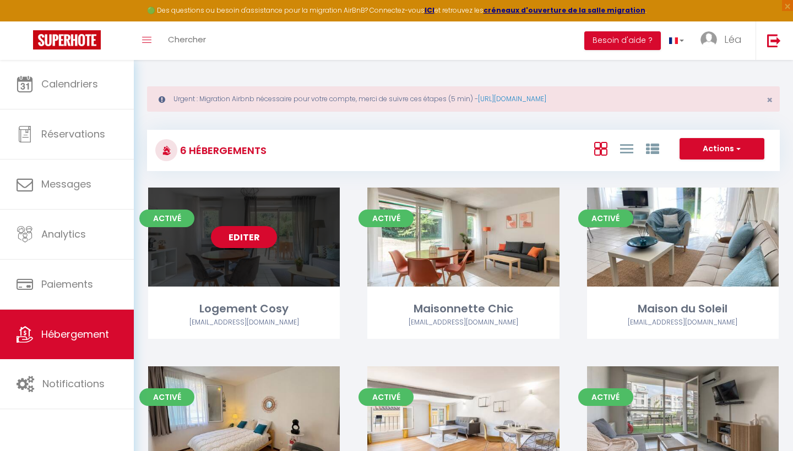
click at [296, 247] on div "Editer" at bounding box center [244, 237] width 192 height 99
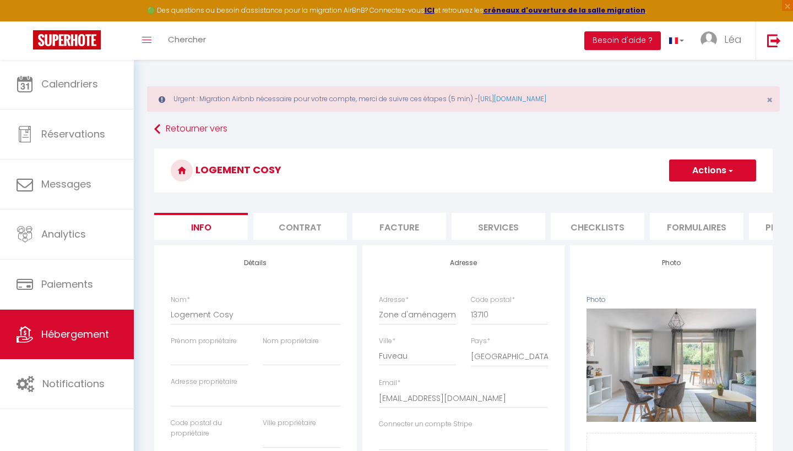
click at [764, 232] on li "Plateformes" at bounding box center [796, 226] width 94 height 27
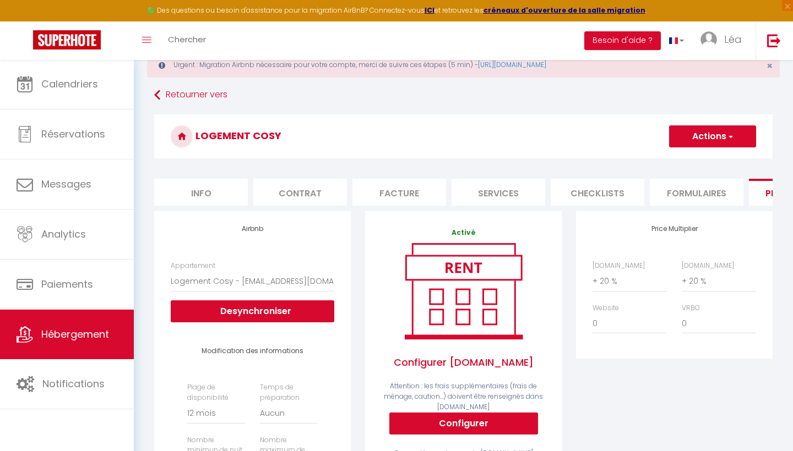
scroll to position [35, 0]
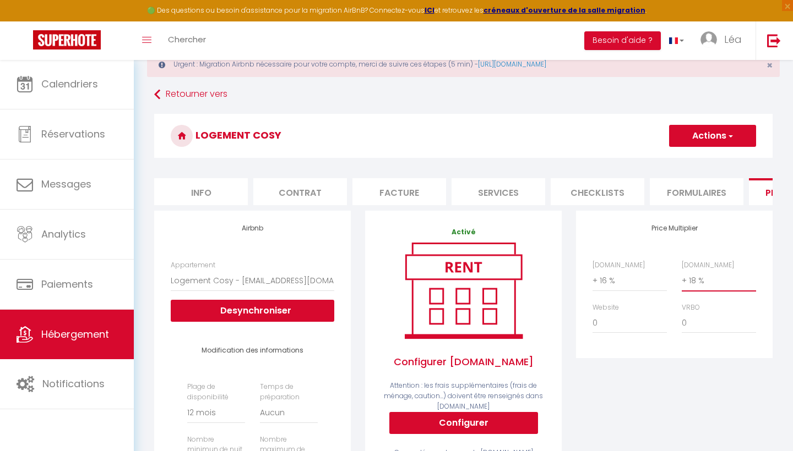
click at [694, 148] on h3 "Logement Cosy" at bounding box center [463, 136] width 618 height 44
click at [694, 143] on button "Actions" at bounding box center [712, 136] width 87 height 22
click at [684, 164] on link "Enregistrer" at bounding box center [711, 160] width 87 height 14
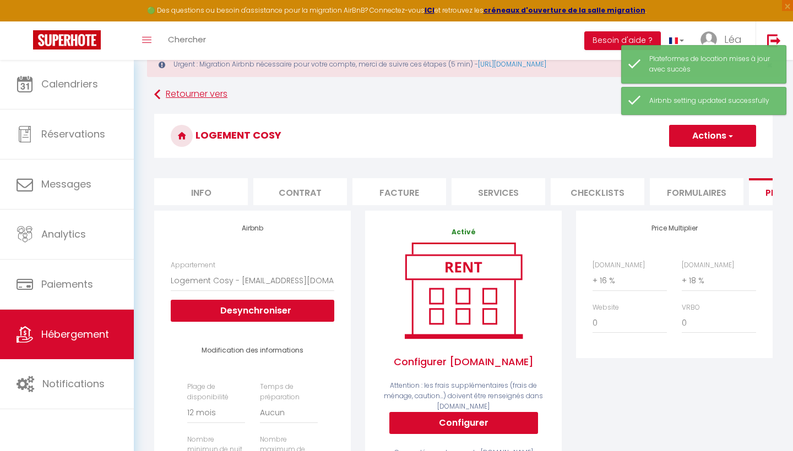
click at [169, 95] on link "Retourner vers" at bounding box center [463, 95] width 618 height 20
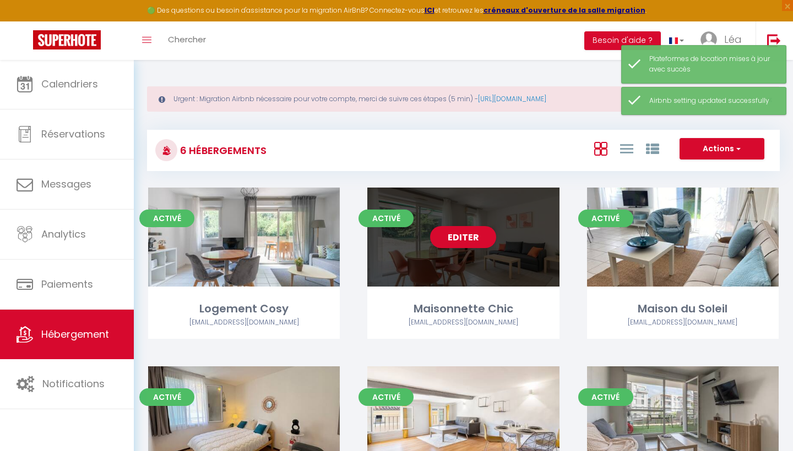
click at [465, 268] on div "Editer" at bounding box center [463, 237] width 192 height 99
click at [471, 236] on link "Editer" at bounding box center [463, 237] width 66 height 22
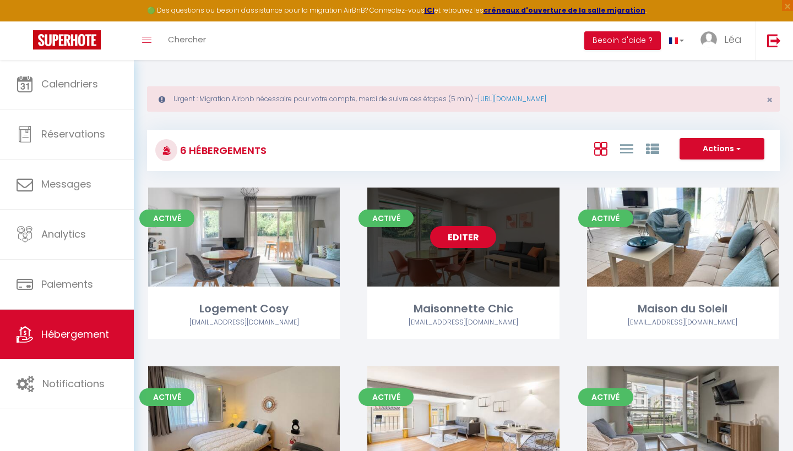
click at [465, 238] on link "Editer" at bounding box center [463, 237] width 66 height 22
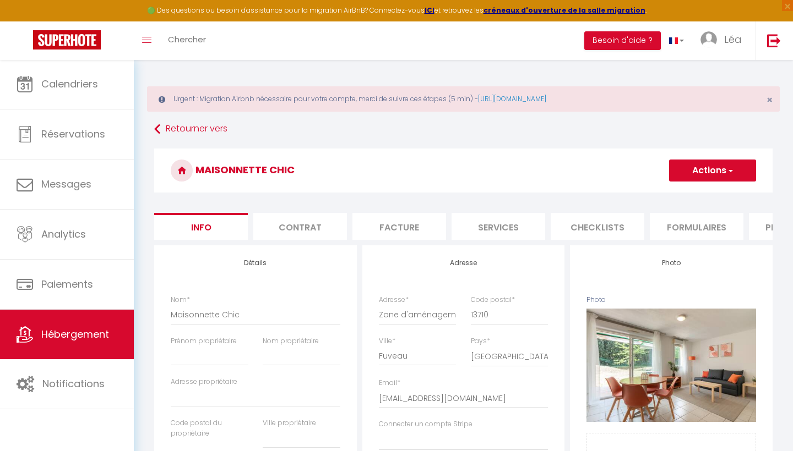
click at [758, 216] on li "Plateformes" at bounding box center [796, 226] width 94 height 27
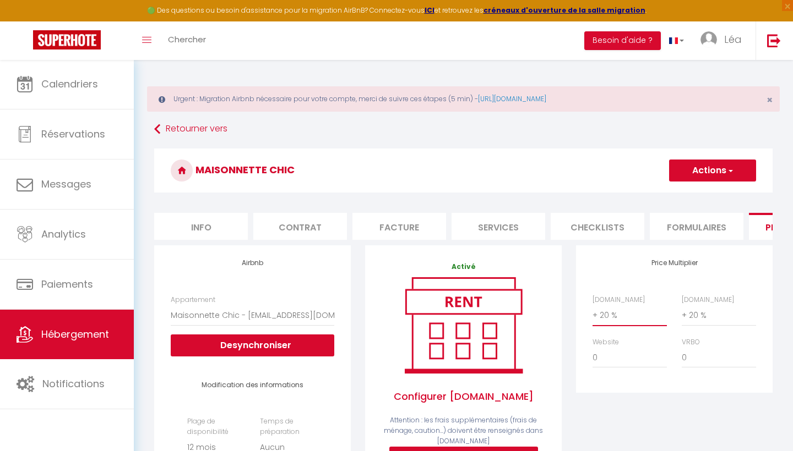
click at [702, 172] on button "Actions" at bounding box center [712, 171] width 87 height 22
click at [700, 199] on link "Enregistrer" at bounding box center [711, 195] width 87 height 14
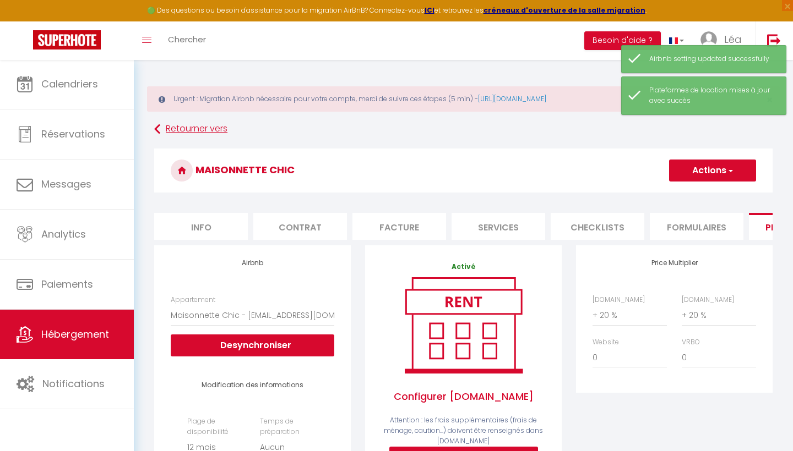
click at [156, 123] on icon at bounding box center [157, 129] width 6 height 20
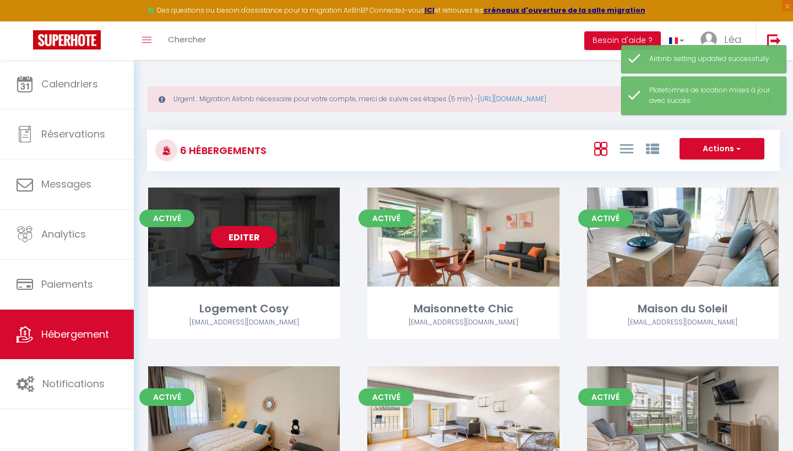
click at [247, 237] on link "Editer" at bounding box center [244, 237] width 66 height 22
click at [242, 236] on link "Editer" at bounding box center [244, 237] width 66 height 22
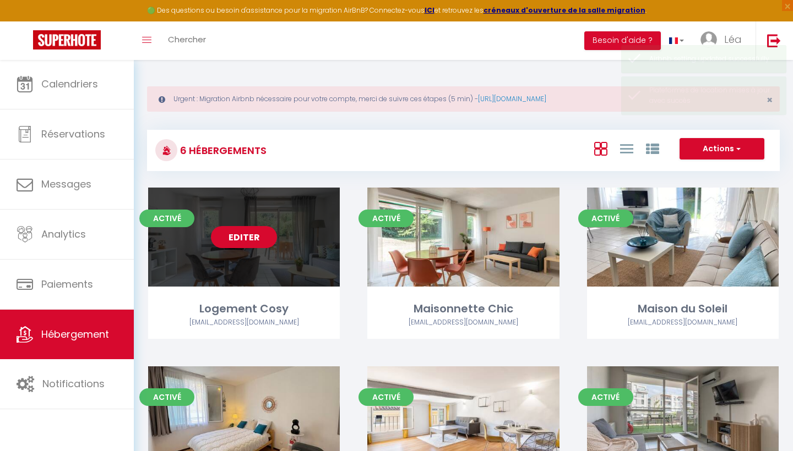
click at [246, 243] on link "Editer" at bounding box center [244, 237] width 66 height 22
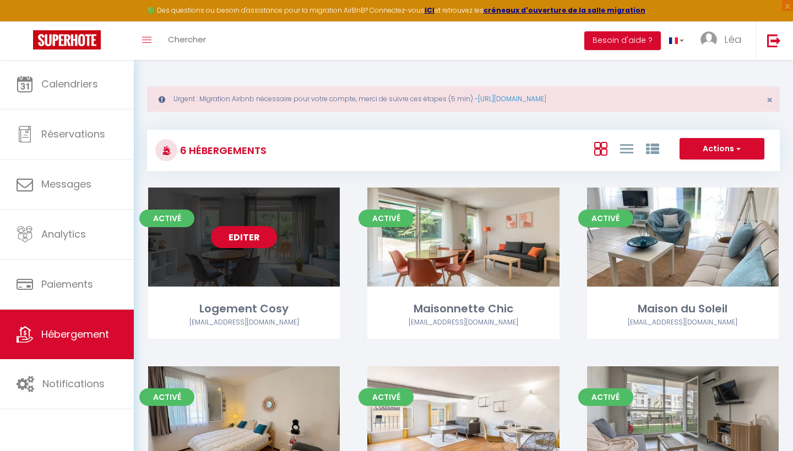
click at [235, 235] on link "Editer" at bounding box center [244, 237] width 66 height 22
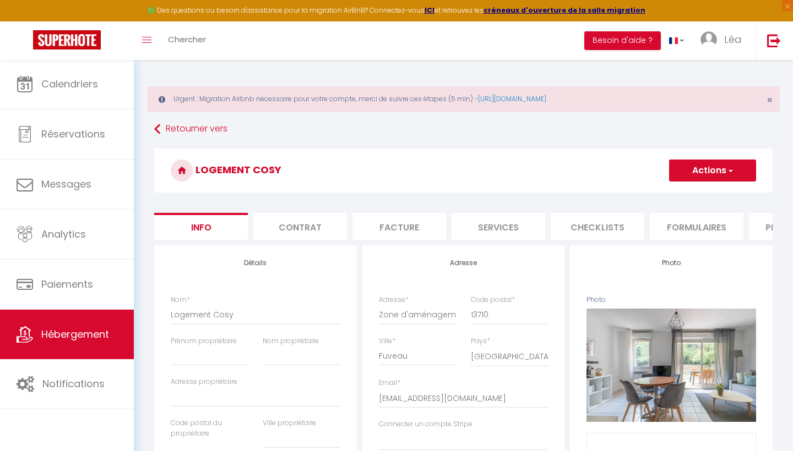
click at [766, 231] on li "Plateformes" at bounding box center [796, 226] width 94 height 27
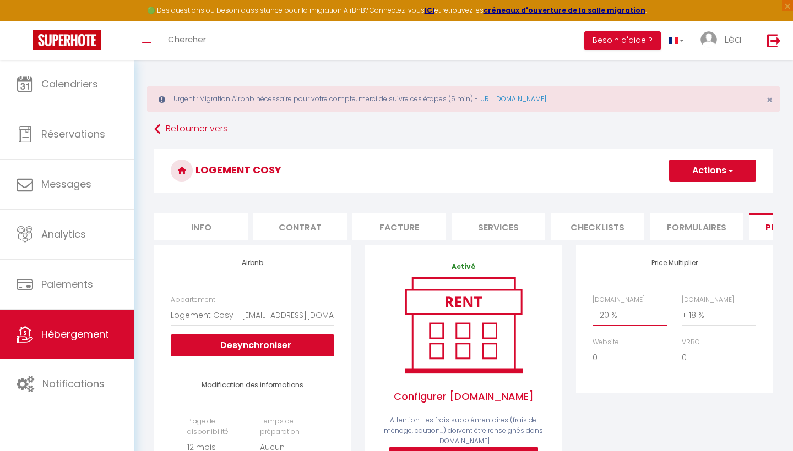
click at [678, 321] on div "Booking.com 0 + 1 % + 2 % + 3 % + 4 % + 5 % + 6 % + 7 % + 8 %" at bounding box center [718, 310] width 89 height 31
click at [696, 180] on button "Actions" at bounding box center [712, 171] width 87 height 22
click at [693, 197] on link "Enregistrer" at bounding box center [711, 195] width 87 height 14
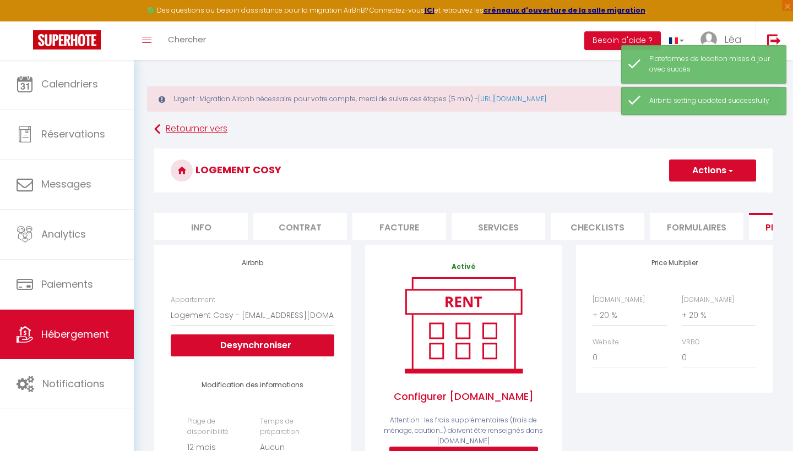
click at [157, 125] on icon at bounding box center [157, 129] width 6 height 20
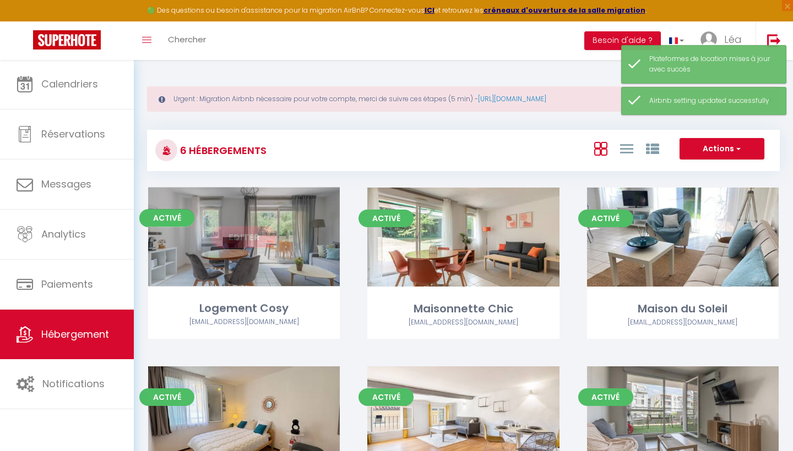
click at [312, 258] on div "Editer" at bounding box center [244, 237] width 192 height 99
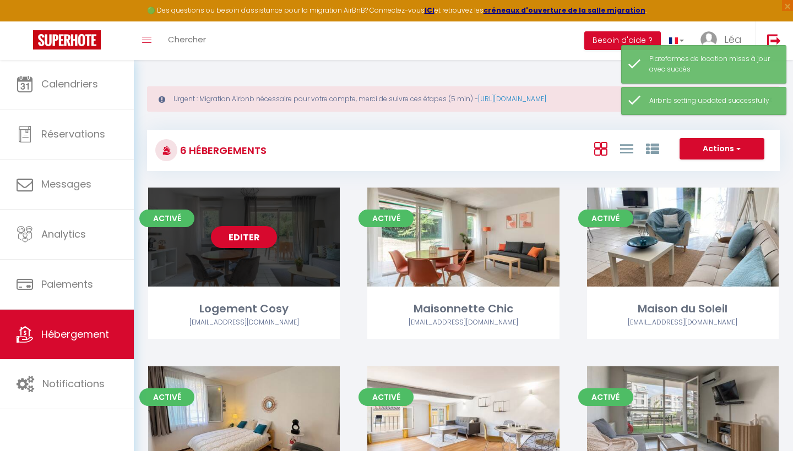
click at [233, 225] on div "Editer" at bounding box center [244, 237] width 192 height 99
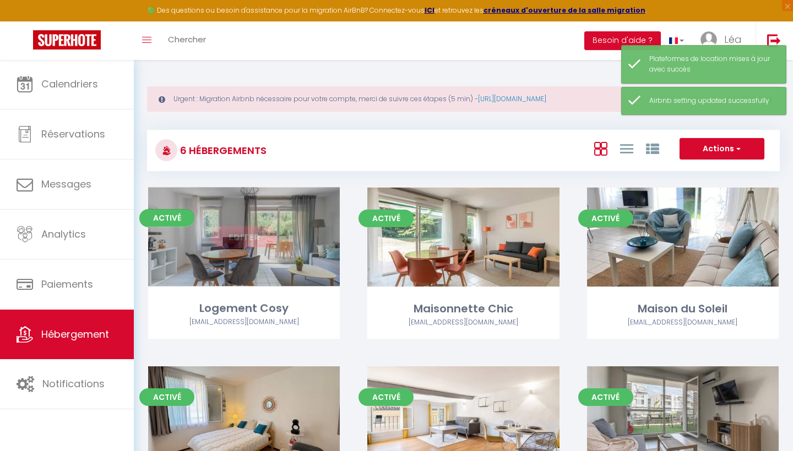
click at [247, 237] on link "Editer" at bounding box center [244, 237] width 66 height 22
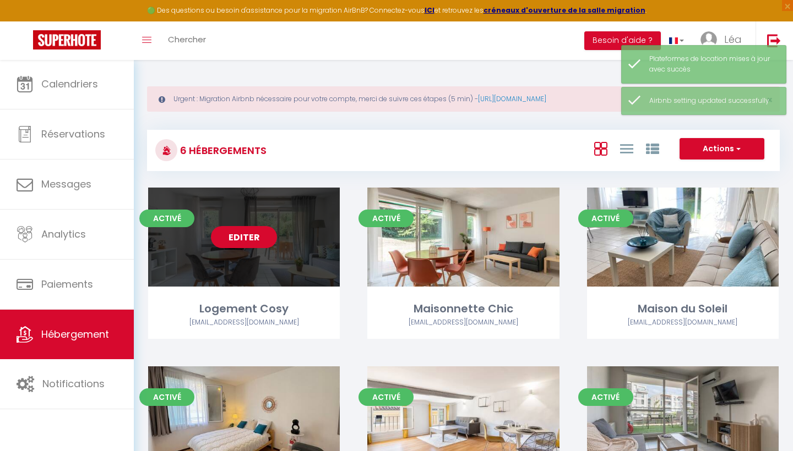
click at [238, 238] on link "Editer" at bounding box center [244, 237] width 66 height 22
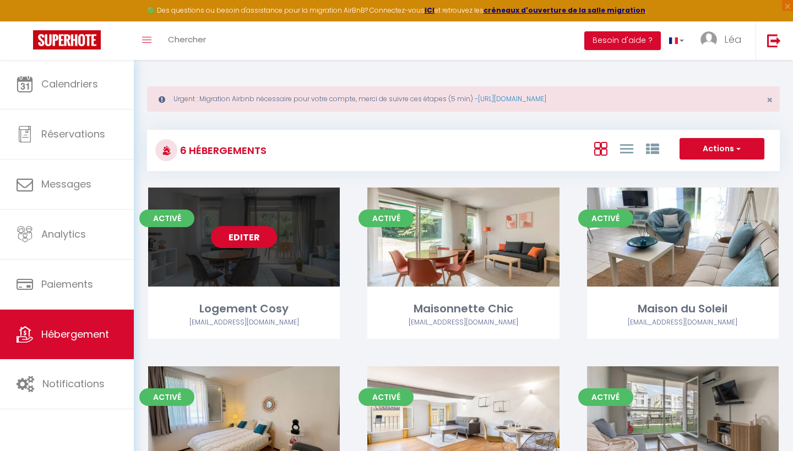
click at [249, 233] on link "Editer" at bounding box center [244, 237] width 66 height 22
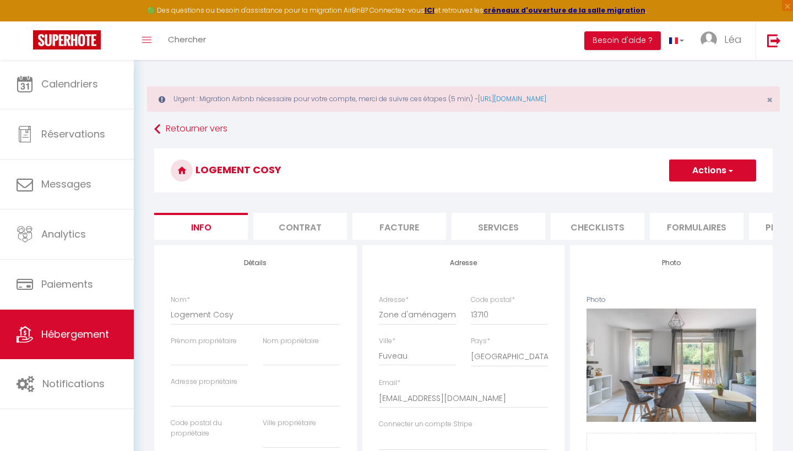
click at [761, 227] on li "Plateformes" at bounding box center [796, 226] width 94 height 27
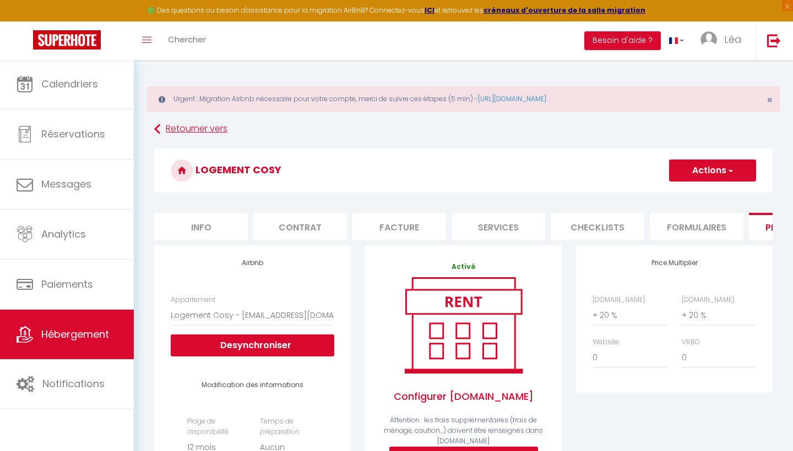
click at [157, 131] on icon at bounding box center [157, 129] width 6 height 20
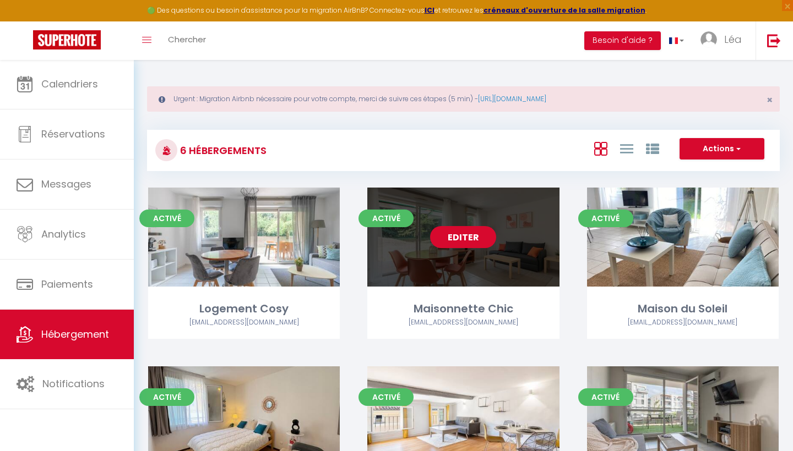
click at [478, 227] on link "Editer" at bounding box center [463, 237] width 66 height 22
click at [478, 231] on link "Editer" at bounding box center [463, 237] width 66 height 22
click at [461, 243] on link "Editer" at bounding box center [463, 237] width 66 height 22
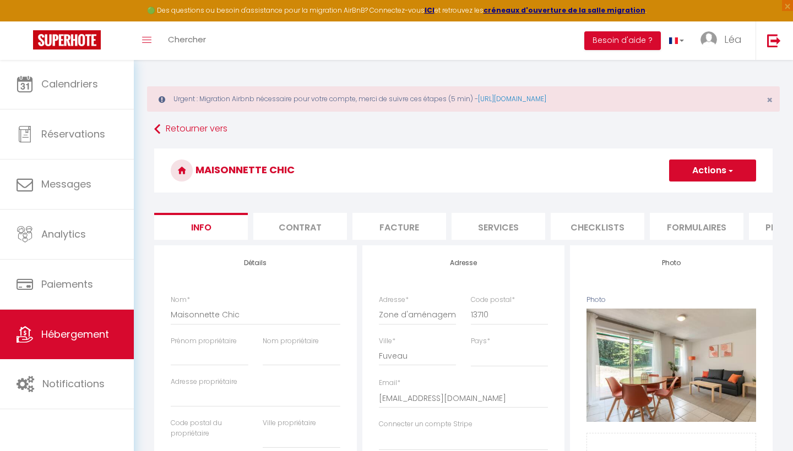
click at [767, 230] on li "Plateformes" at bounding box center [796, 226] width 94 height 27
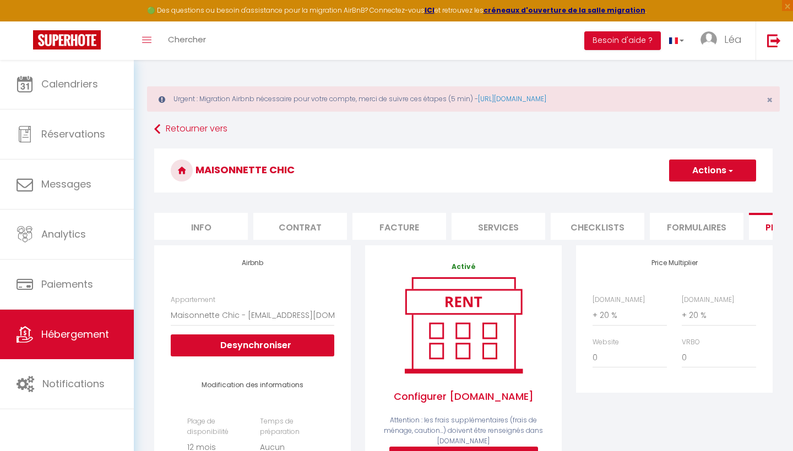
click at [155, 130] on icon at bounding box center [157, 129] width 6 height 20
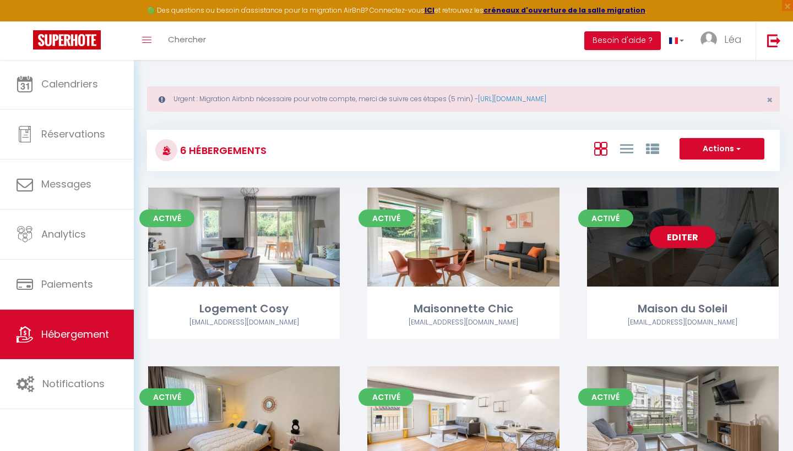
click at [710, 255] on div "Editer" at bounding box center [683, 237] width 192 height 99
click at [685, 232] on link "Editer" at bounding box center [683, 237] width 66 height 22
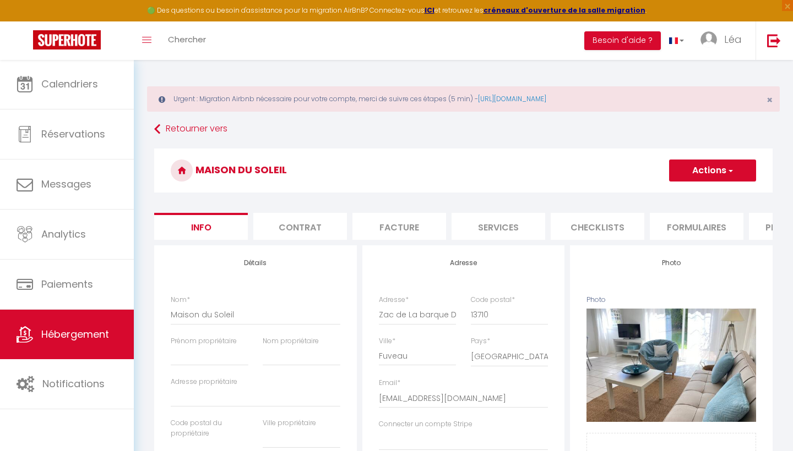
click at [769, 230] on li "Plateformes" at bounding box center [796, 226] width 94 height 27
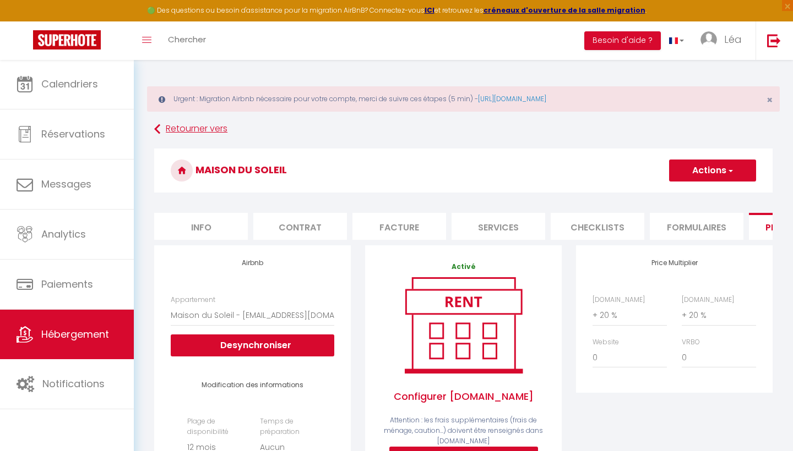
click at [156, 130] on icon at bounding box center [157, 129] width 6 height 20
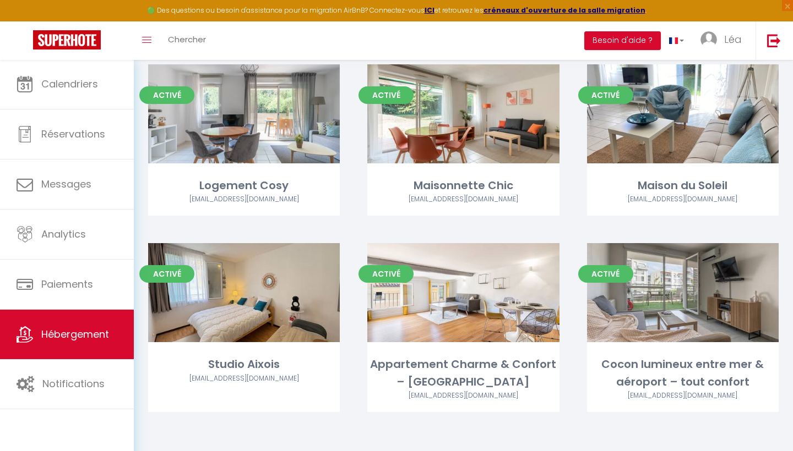
scroll to position [123, 0]
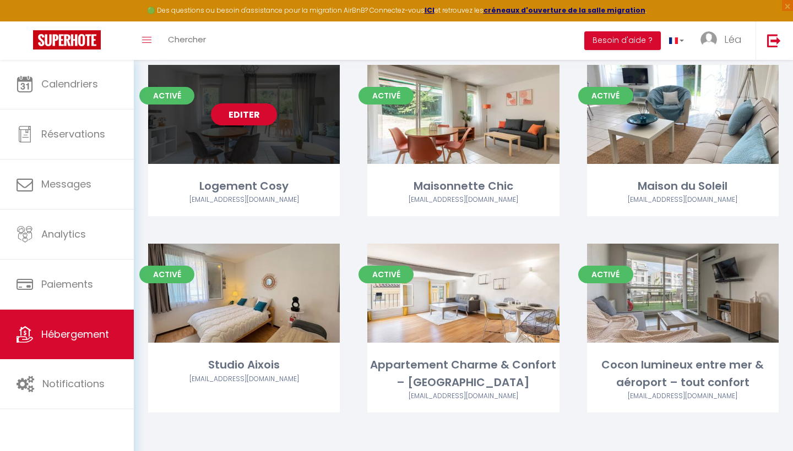
click at [282, 137] on div "Editer" at bounding box center [244, 114] width 192 height 99
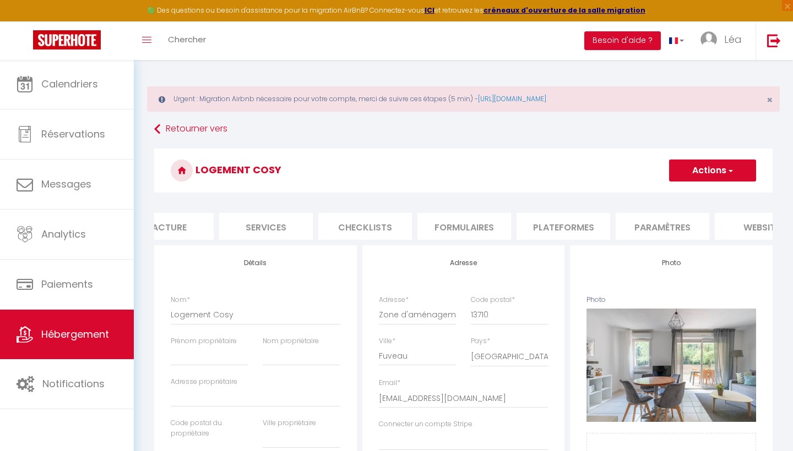
scroll to position [0, 259]
click at [627, 225] on li "Paramètres" at bounding box center [636, 226] width 94 height 27
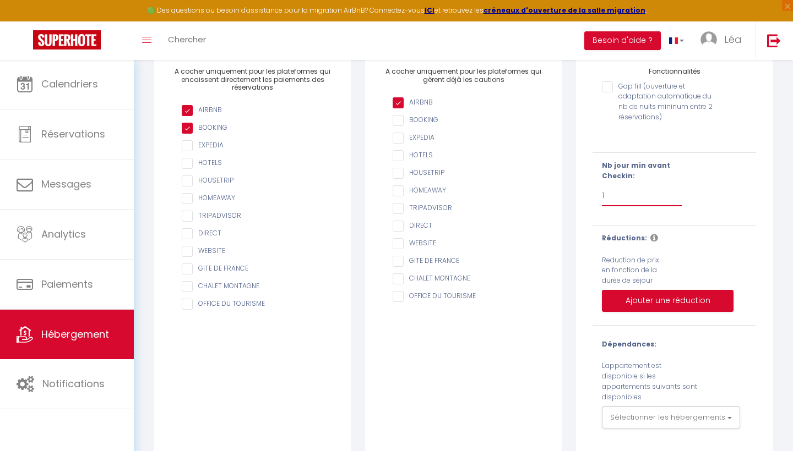
scroll to position [190, 0]
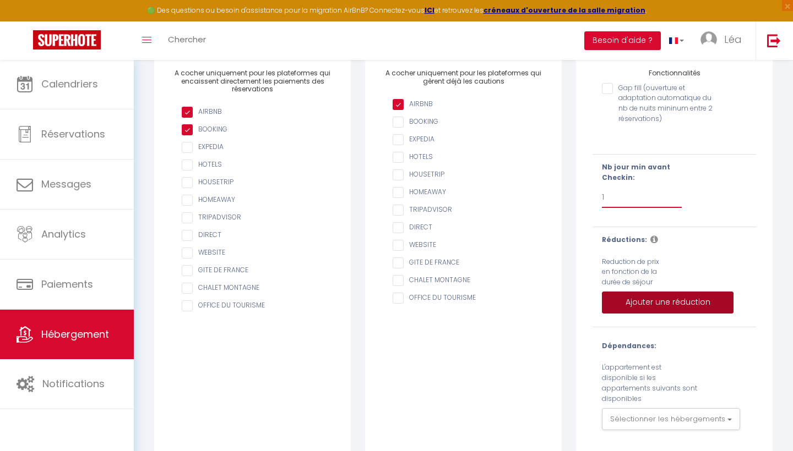
click at [647, 299] on button "Ajouter une réduction" at bounding box center [668, 303] width 132 height 22
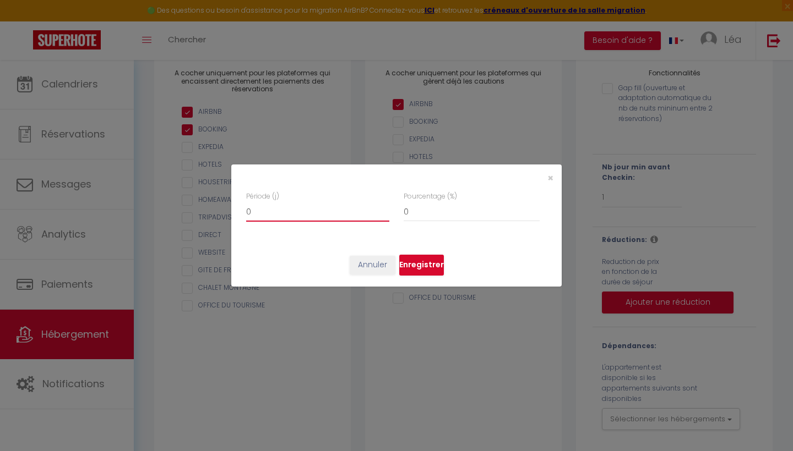
click at [374, 215] on input "0" at bounding box center [317, 212] width 143 height 20
click at [553, 177] on span "×" at bounding box center [550, 178] width 6 height 14
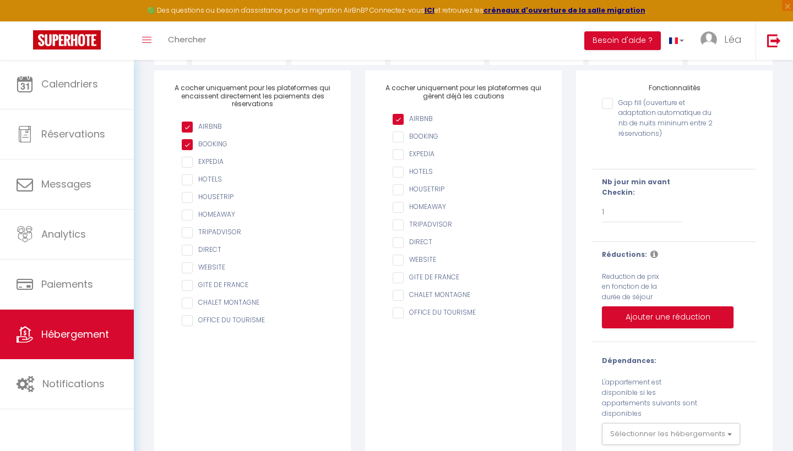
scroll to position [176, 0]
click at [694, 314] on button "Ajouter une réduction" at bounding box center [668, 317] width 132 height 22
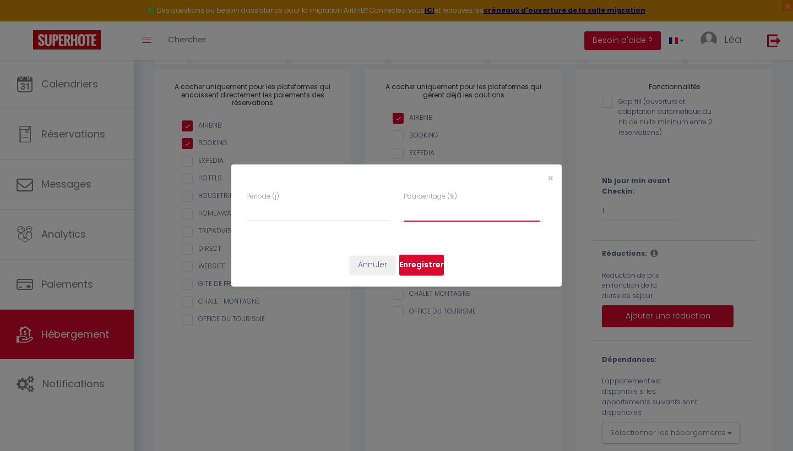
click at [476, 213] on input "Pourcentage (%)" at bounding box center [472, 212] width 136 height 20
click at [357, 219] on input "number" at bounding box center [317, 212] width 143 height 20
click at [385, 215] on input "-1" at bounding box center [317, 212] width 143 height 20
click at [385, 211] on input "0" at bounding box center [317, 212] width 143 height 20
click at [385, 211] on input "1" at bounding box center [317, 212] width 143 height 20
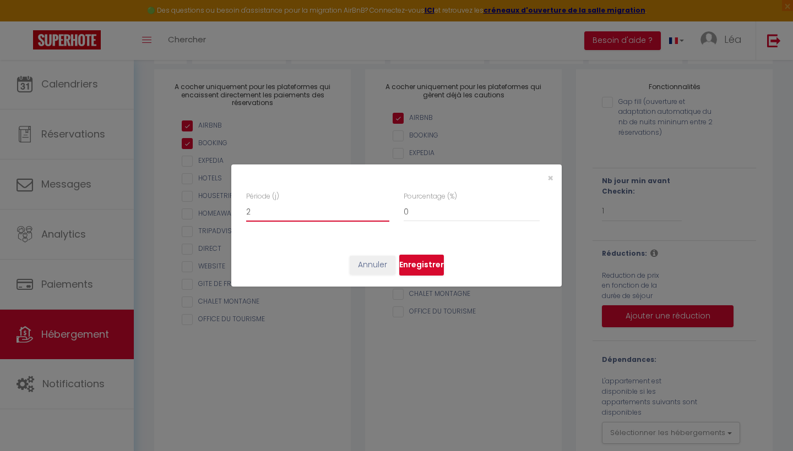
click at [385, 211] on input "2" at bounding box center [317, 212] width 143 height 20
click at [385, 211] on input "3" at bounding box center [317, 212] width 143 height 20
click at [385, 211] on input "4" at bounding box center [317, 212] width 143 height 20
click at [379, 270] on button "Annuler" at bounding box center [373, 265] width 46 height 19
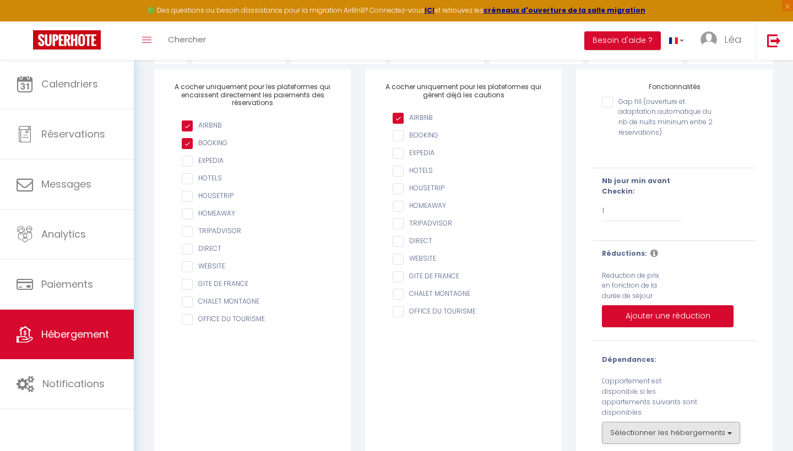
click at [631, 422] on button "Sélectionner les hébergements" at bounding box center [671, 433] width 138 height 22
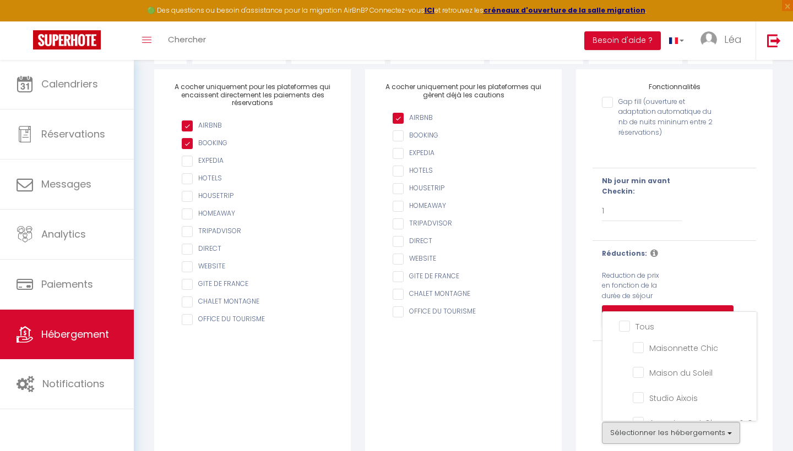
click at [624, 422] on button "Sélectionner les hébergements" at bounding box center [671, 433] width 138 height 22
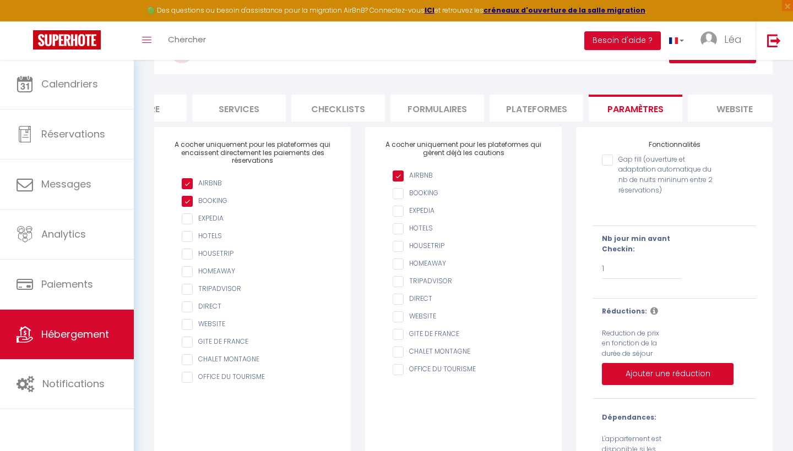
scroll to position [100, 0]
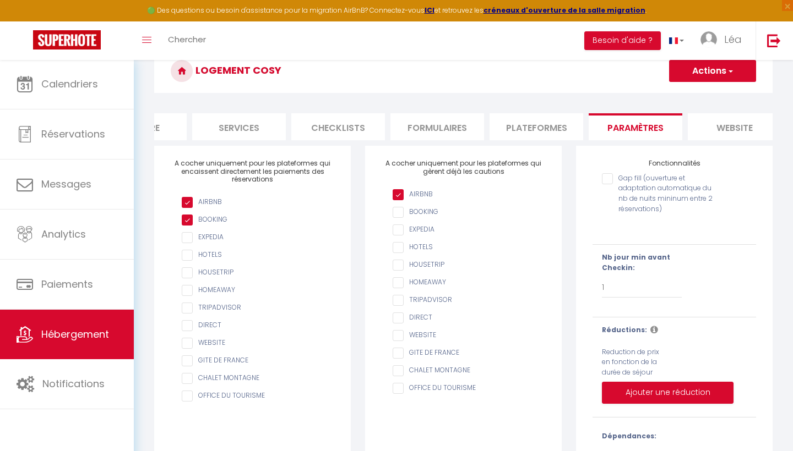
click at [691, 83] on h3 "Logement Cosy" at bounding box center [463, 71] width 618 height 44
click at [690, 73] on button "Actions" at bounding box center [712, 71] width 87 height 22
click at [691, 96] on input "Enregistrer" at bounding box center [699, 95] width 41 height 11
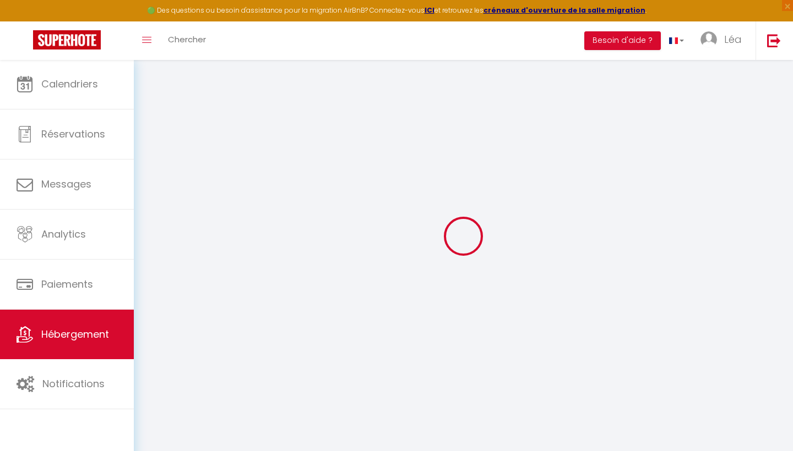
scroll to position [59, 0]
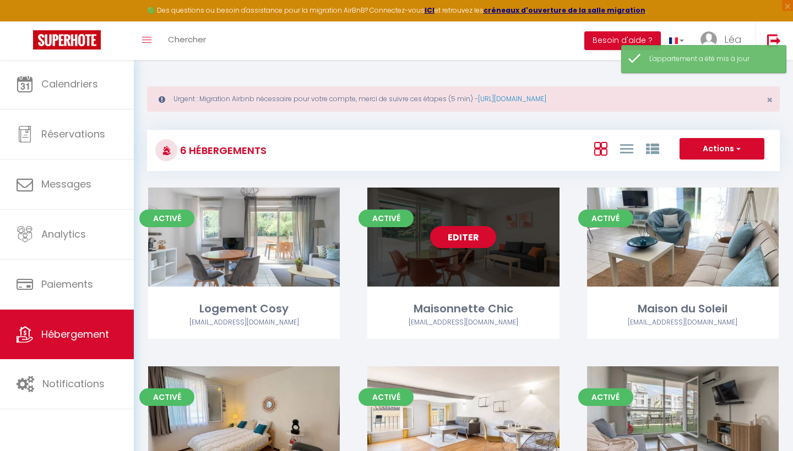
click at [456, 248] on div "Editer" at bounding box center [463, 237] width 192 height 99
click at [464, 242] on link "Editer" at bounding box center [463, 237] width 66 height 22
click at [475, 233] on link "Editer" at bounding box center [463, 237] width 66 height 22
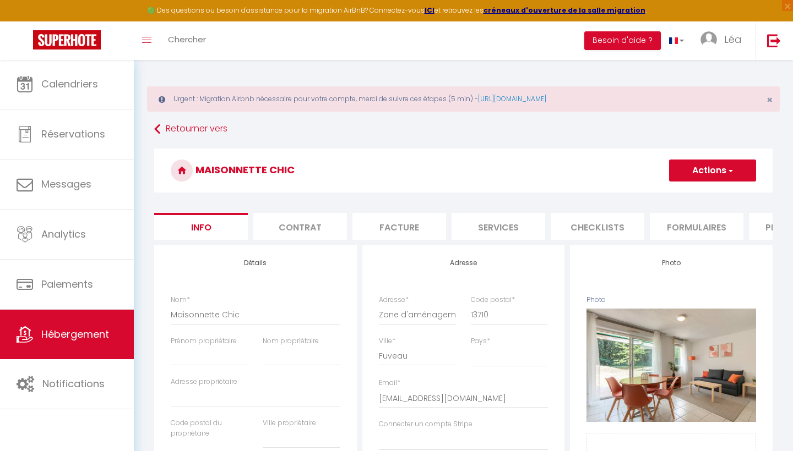
click at [760, 229] on li "Plateformes" at bounding box center [796, 226] width 94 height 27
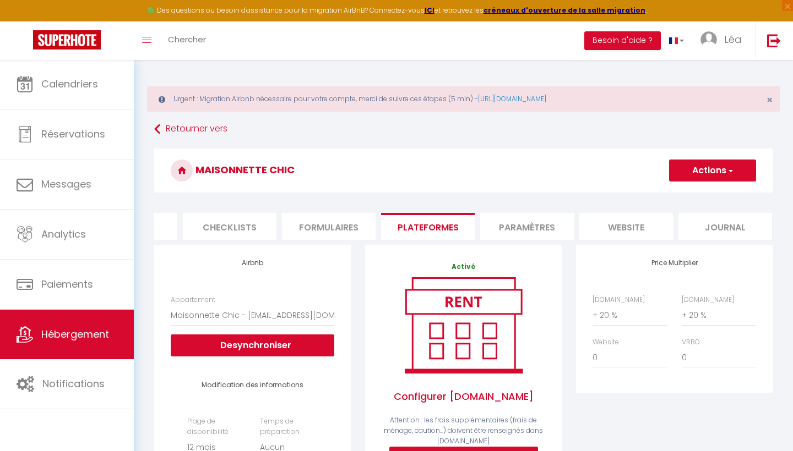
scroll to position [0, 367]
click at [709, 230] on li "Journal" at bounding box center [726, 226] width 94 height 27
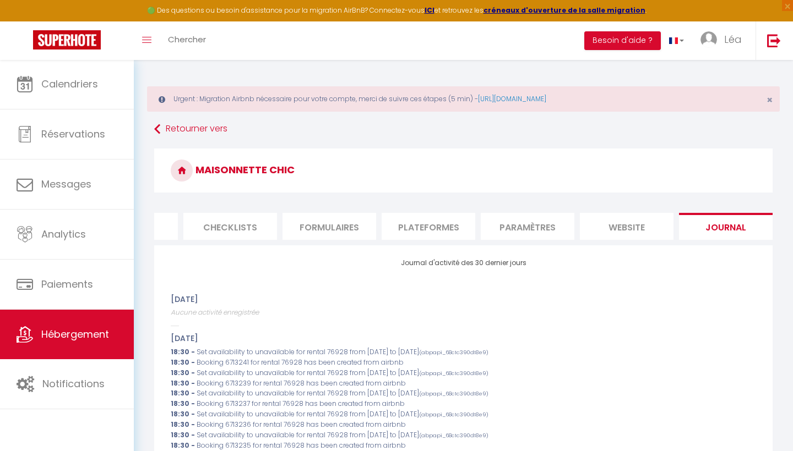
click at [645, 222] on li "website" at bounding box center [627, 226] width 94 height 27
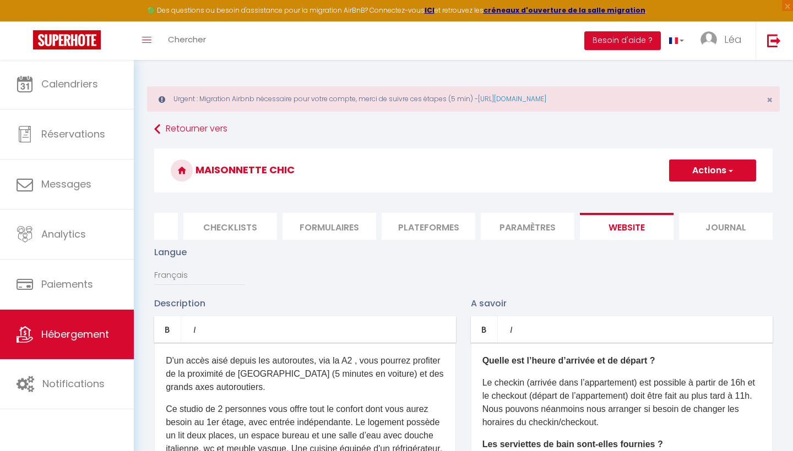
click at [533, 221] on li "Paramètres" at bounding box center [528, 226] width 94 height 27
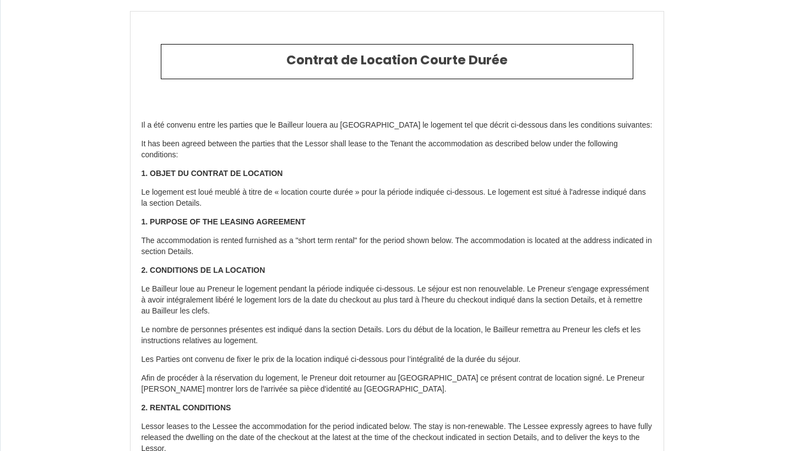
select select
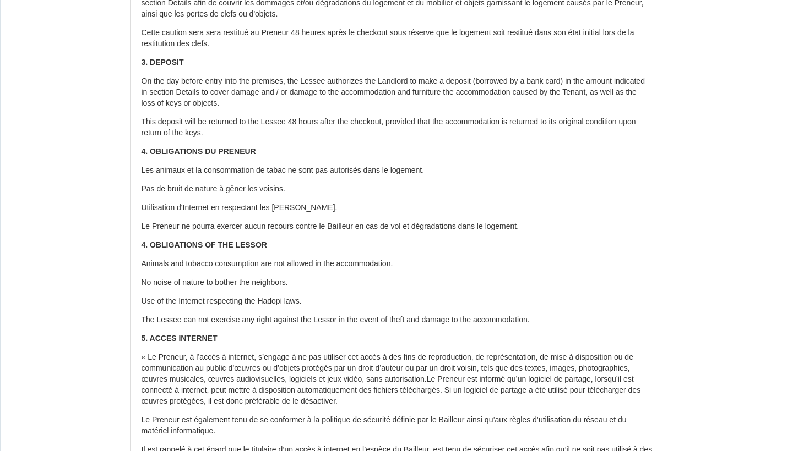
scroll to position [597, 0]
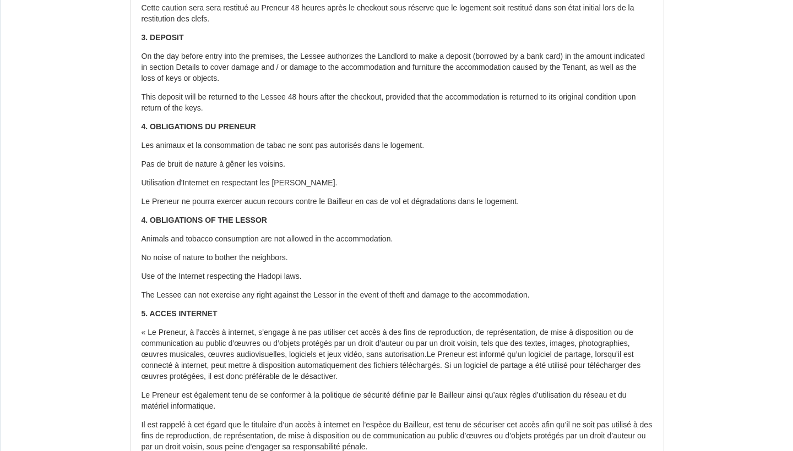
click at [289, 241] on div "Il a été convenu entre les parties que le Bailleur louera au [GEOGRAPHIC_DATA] …" at bounding box center [396, 85] width 533 height 1162
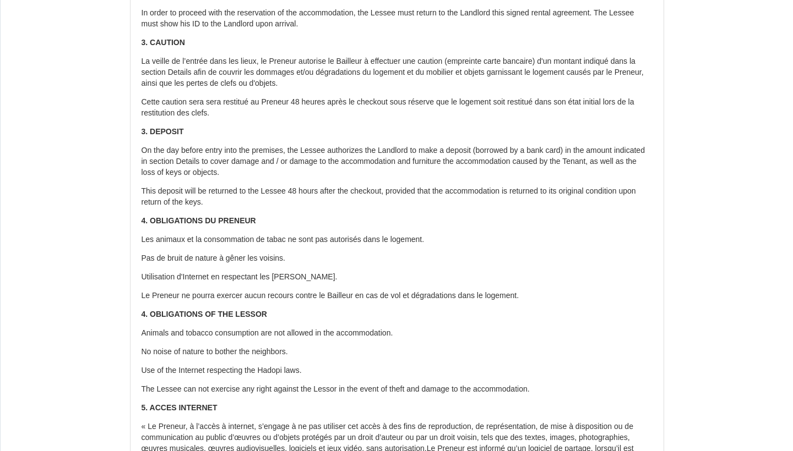
scroll to position [480, 0]
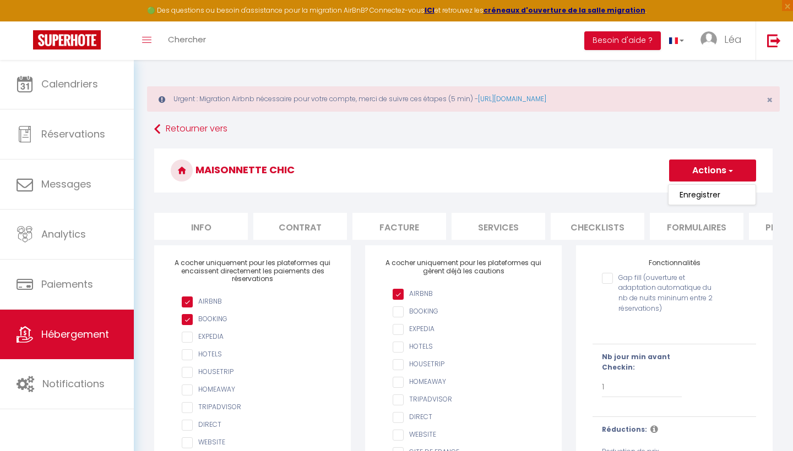
select select "1"
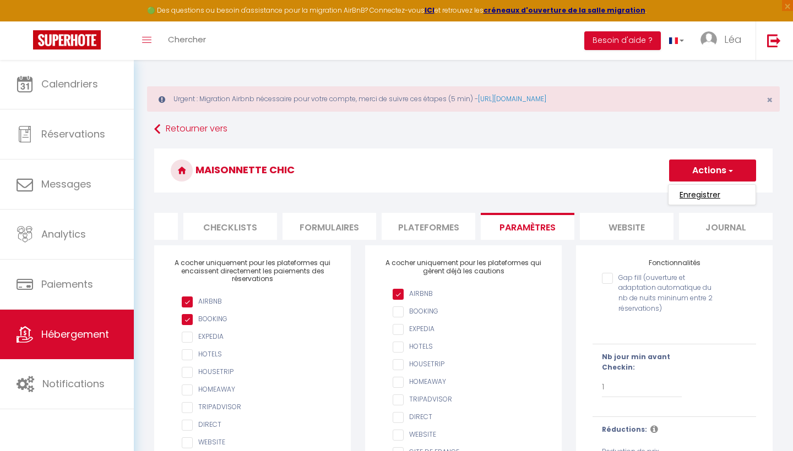
click at [718, 191] on input "Enregistrer" at bounding box center [699, 194] width 41 height 11
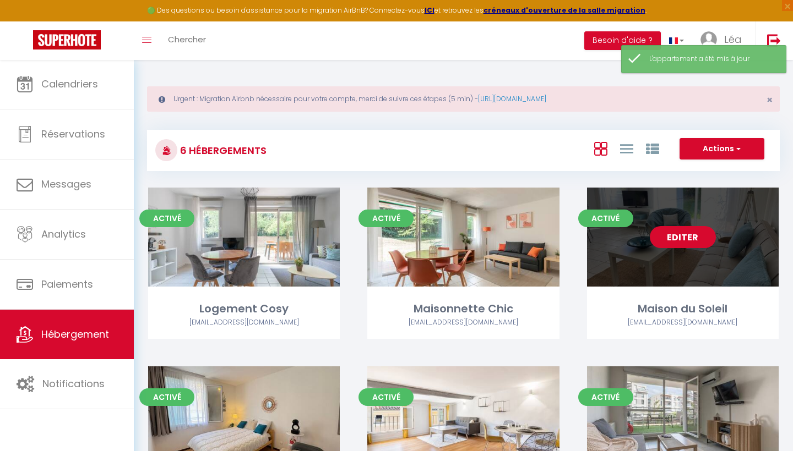
click at [689, 234] on link "Editer" at bounding box center [683, 237] width 66 height 22
click at [693, 241] on link "Editer" at bounding box center [683, 237] width 66 height 22
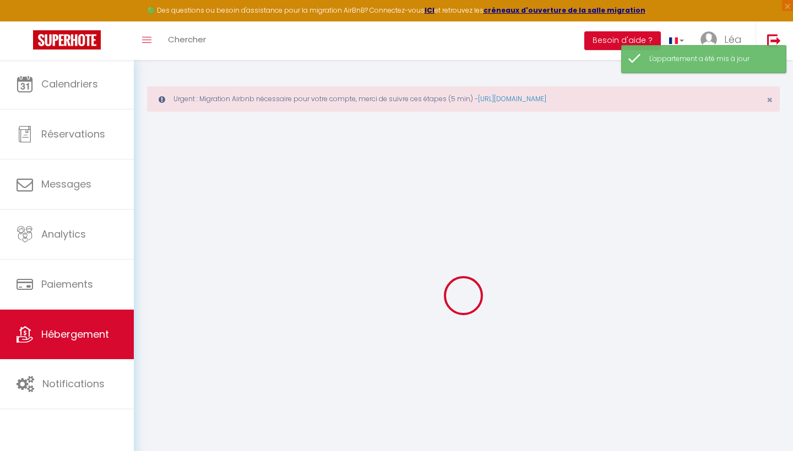
select select
checkbox input "false"
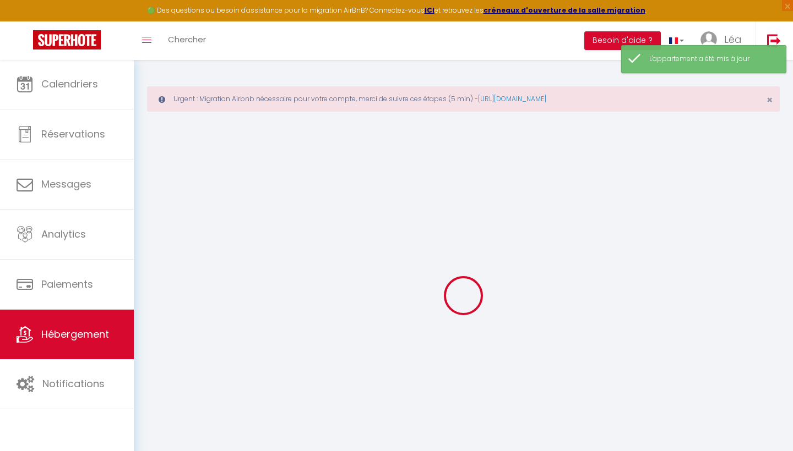
select select "17:00"
select select "23:45"
select select "11:00"
select select "30"
select select "120"
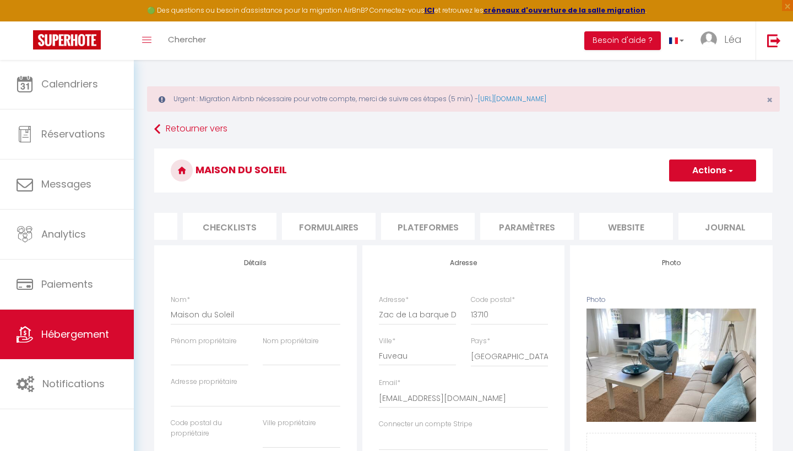
scroll to position [0, 367]
click at [726, 230] on li "Journal" at bounding box center [726, 226] width 94 height 27
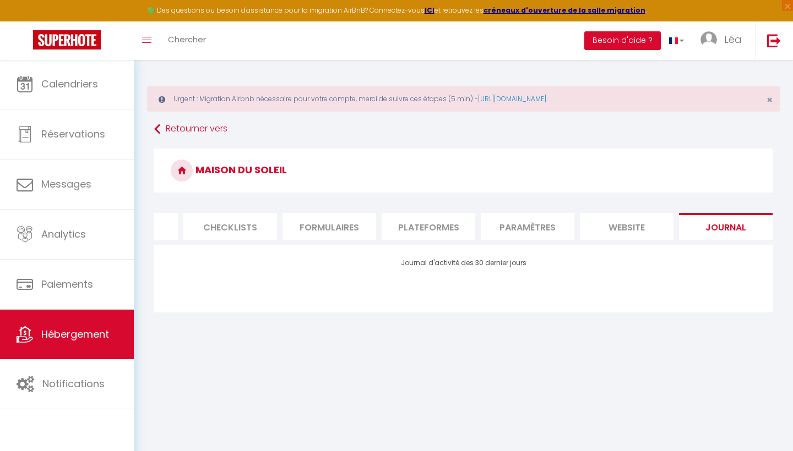
click at [555, 217] on li "Paramètres" at bounding box center [528, 226] width 94 height 27
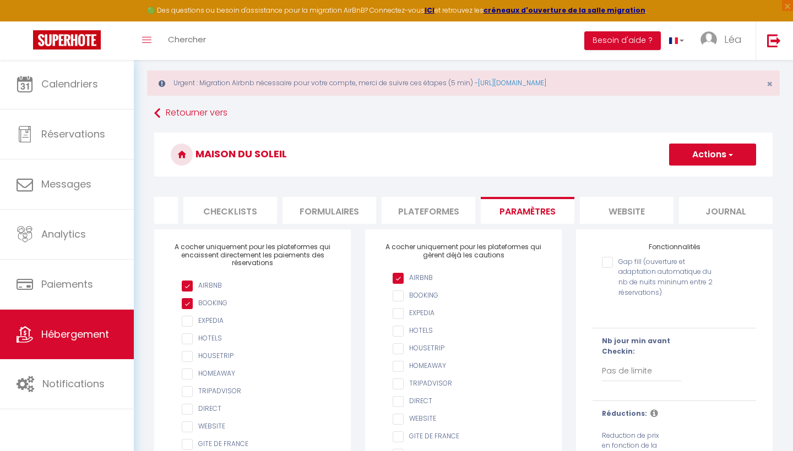
scroll to position [20, 0]
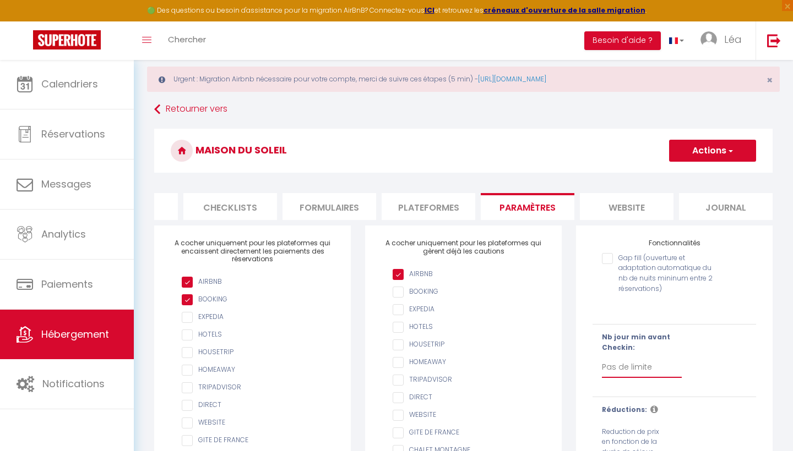
select select "1"
checkbox input "false"
click at [711, 152] on button "Actions" at bounding box center [712, 151] width 87 height 22
click at [692, 177] on input "Enregistrer" at bounding box center [699, 175] width 41 height 11
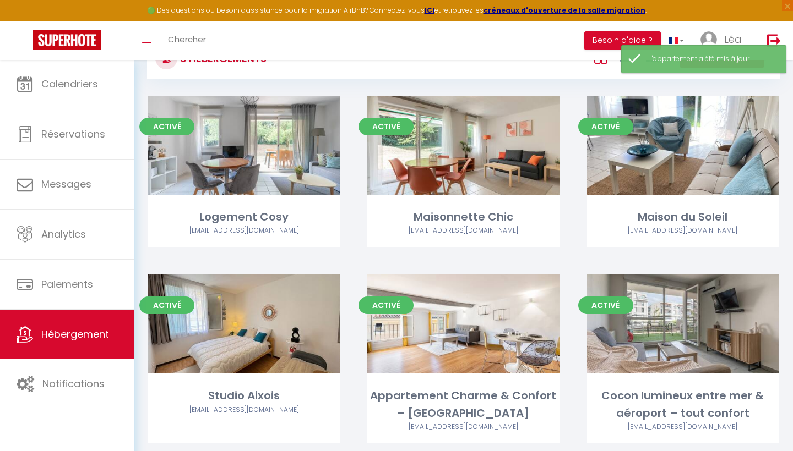
scroll to position [95, 0]
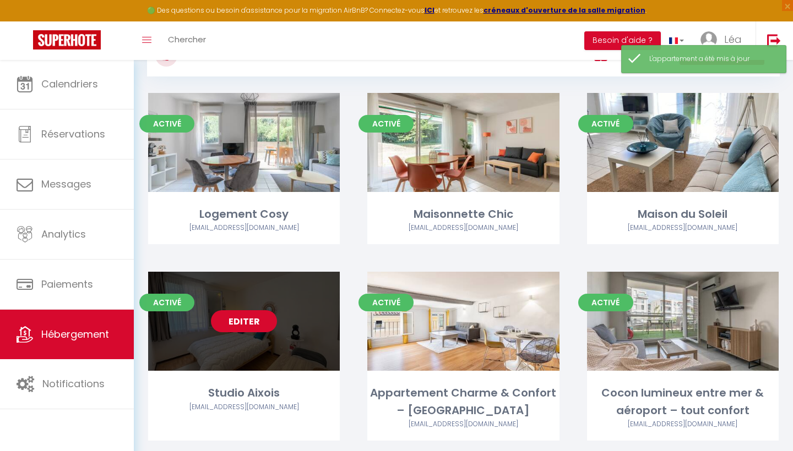
click at [244, 330] on link "Editer" at bounding box center [244, 322] width 66 height 22
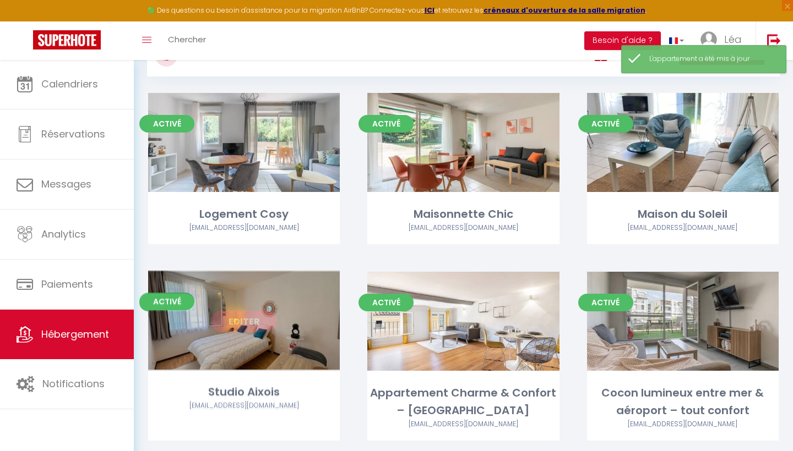
click at [260, 317] on link "Editer" at bounding box center [244, 322] width 66 height 22
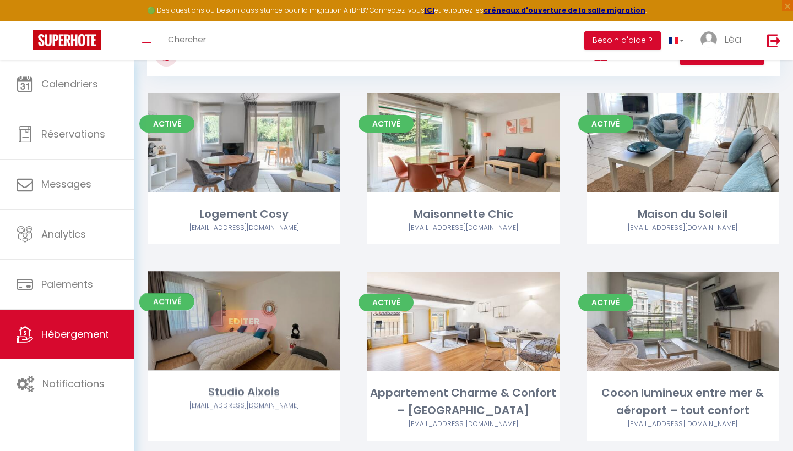
click at [178, 304] on span "Activé" at bounding box center [166, 303] width 55 height 18
click at [242, 316] on link "Editer" at bounding box center [244, 322] width 66 height 22
click at [250, 334] on div "Editer" at bounding box center [244, 321] width 192 height 99
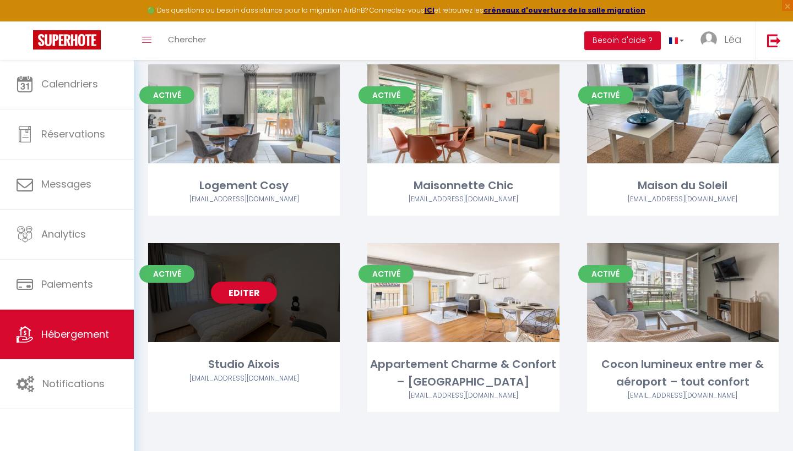
scroll to position [123, 0]
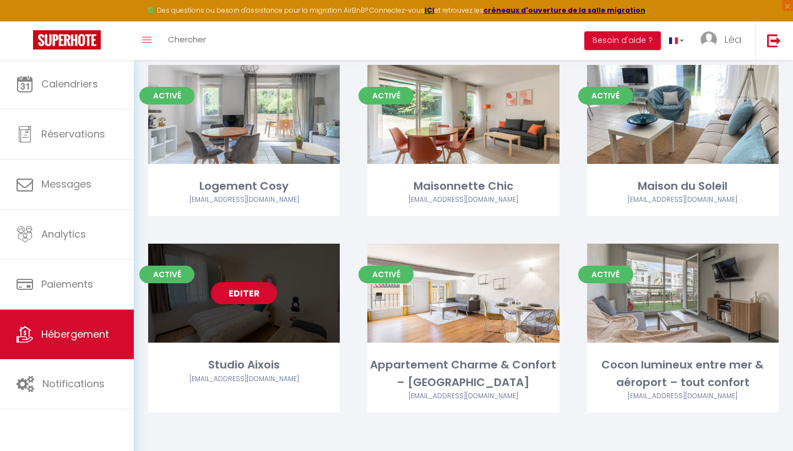
click at [243, 295] on link "Editer" at bounding box center [244, 293] width 66 height 22
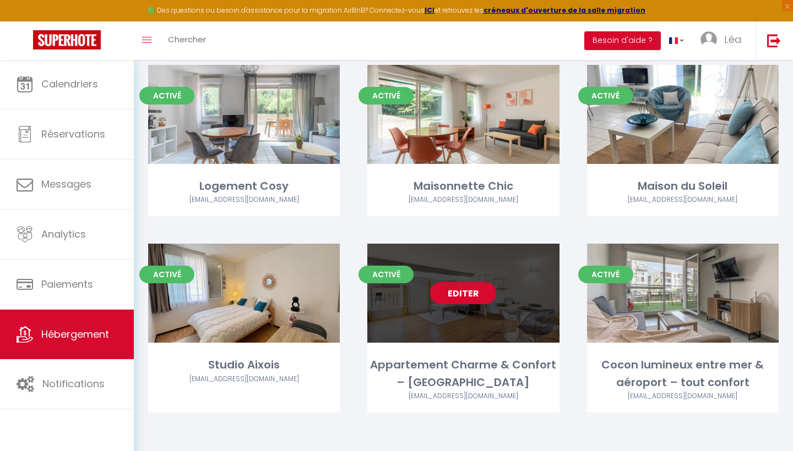
click at [462, 289] on link "Editer" at bounding box center [463, 293] width 66 height 22
click at [459, 291] on link "Editer" at bounding box center [463, 293] width 66 height 22
click at [458, 291] on link "Editer" at bounding box center [463, 293] width 66 height 22
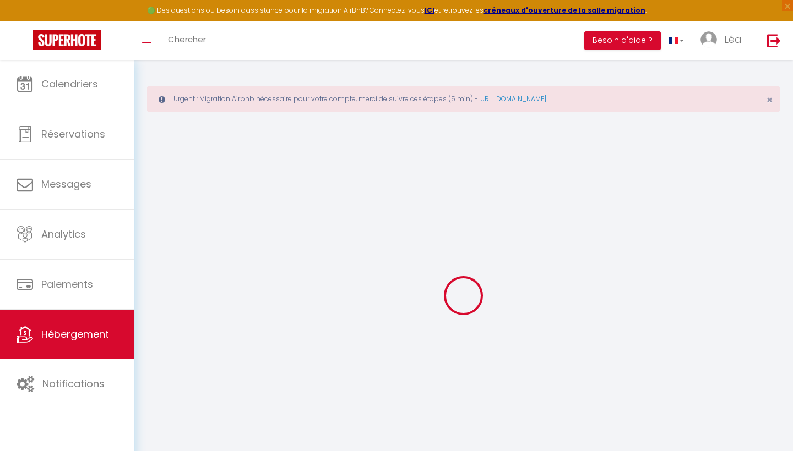
checkbox input "false"
select select "17:00"
select select "23:45"
select select "12:00"
select select "30"
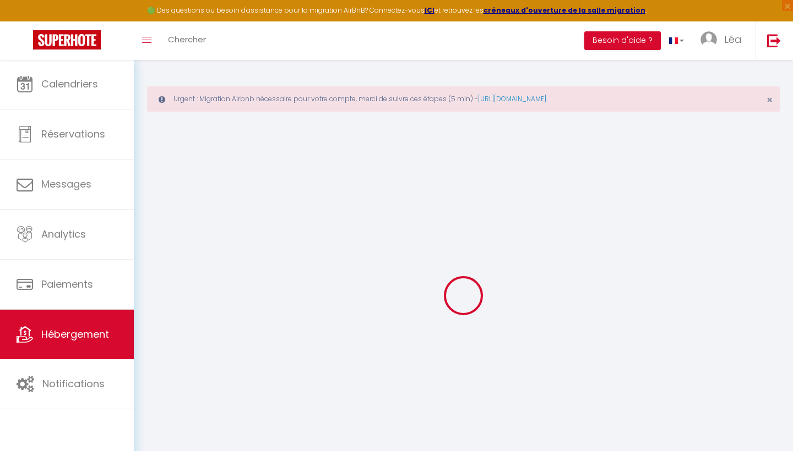
select select "120"
select select
checkbox input "false"
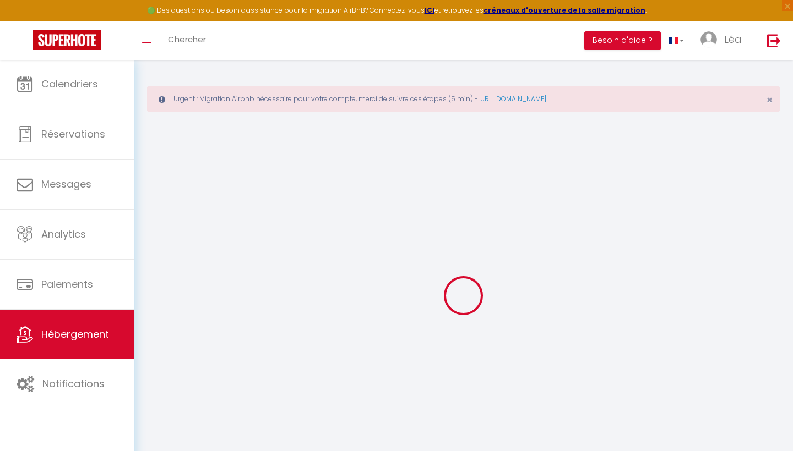
checkbox input "false"
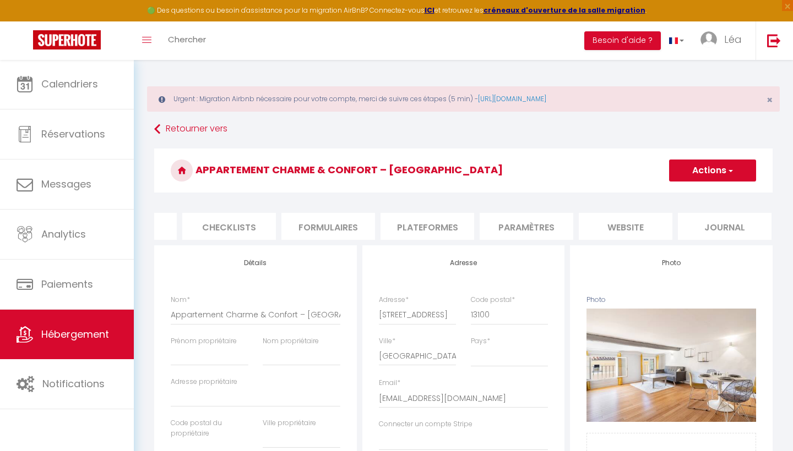
scroll to position [0, 367]
click at [721, 231] on li "Journal" at bounding box center [726, 226] width 94 height 27
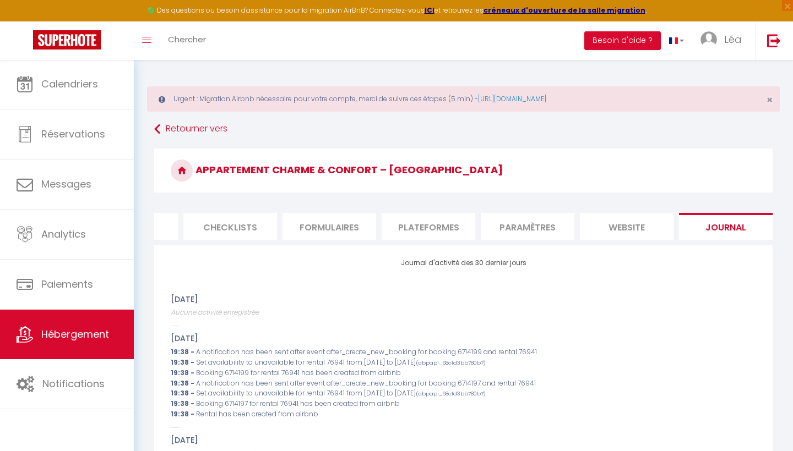
click at [619, 229] on li "website" at bounding box center [627, 226] width 94 height 27
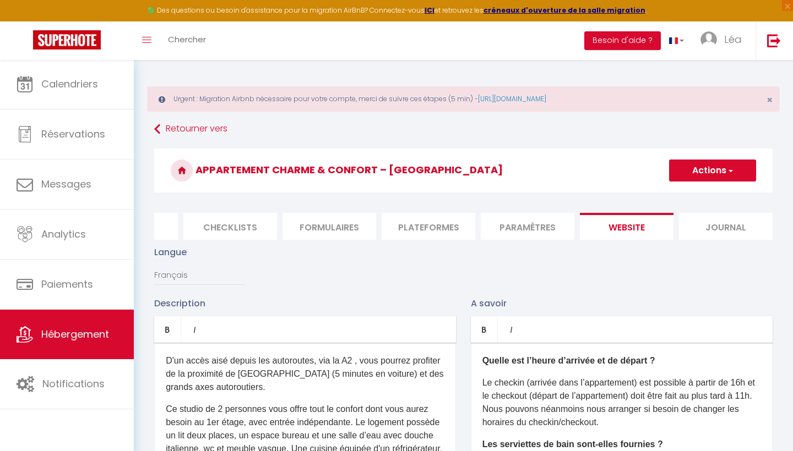
click at [531, 226] on li "Paramètres" at bounding box center [528, 226] width 94 height 27
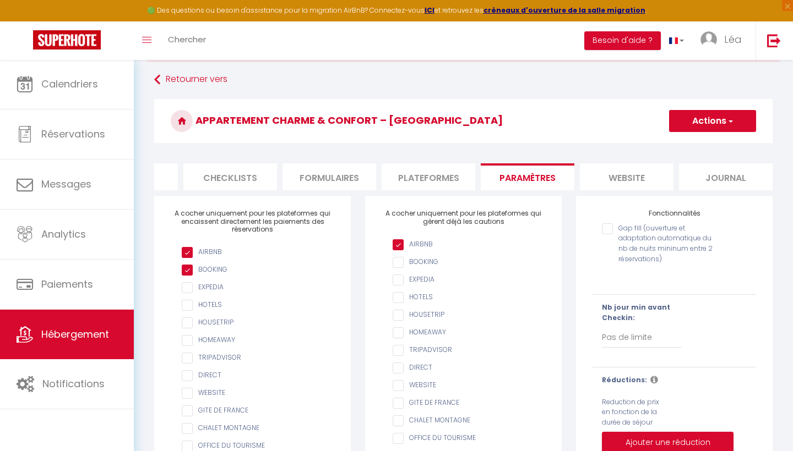
scroll to position [62, 0]
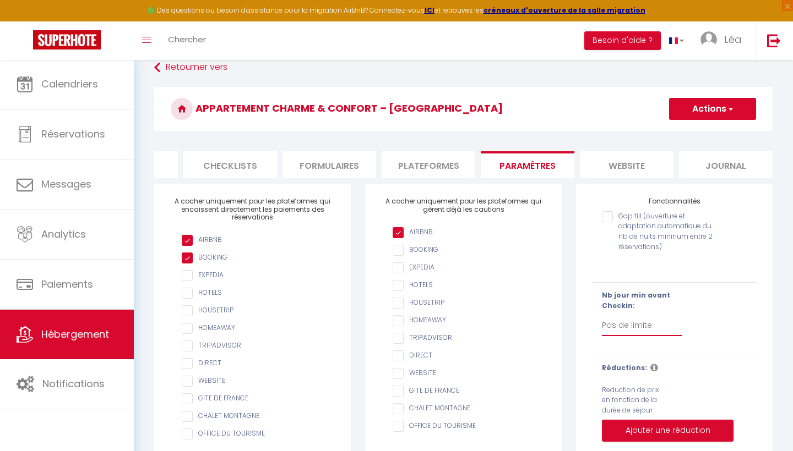
select select "1"
checkbox input "false"
click at [716, 121] on h3 "Appartement Charme & Confort – [GEOGRAPHIC_DATA]" at bounding box center [463, 109] width 618 height 44
click at [706, 117] on button "Actions" at bounding box center [712, 109] width 87 height 22
click at [705, 129] on input "Enregistrer" at bounding box center [699, 133] width 41 height 11
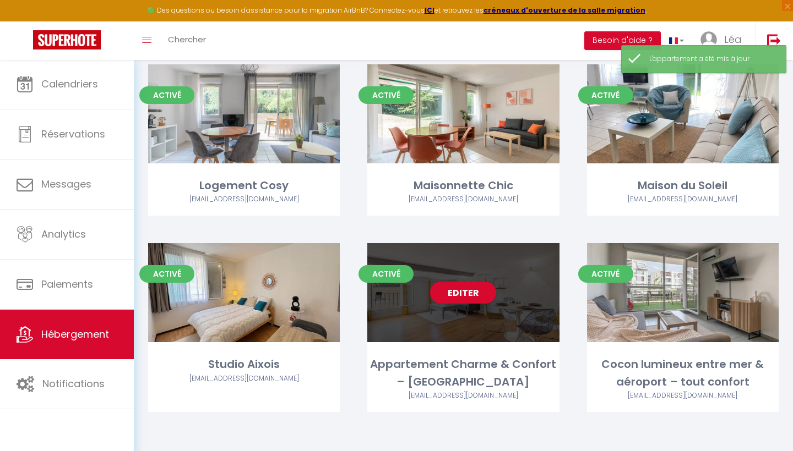
scroll to position [123, 0]
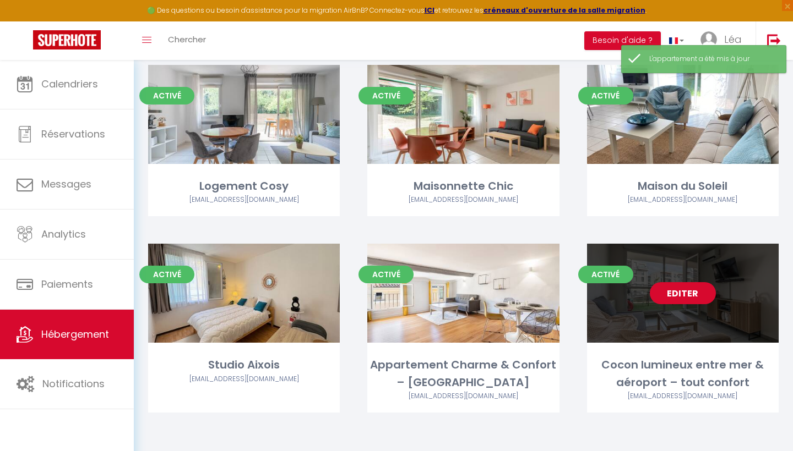
click at [662, 291] on link "Editer" at bounding box center [683, 293] width 66 height 22
click at [691, 290] on link "Editer" at bounding box center [683, 293] width 66 height 22
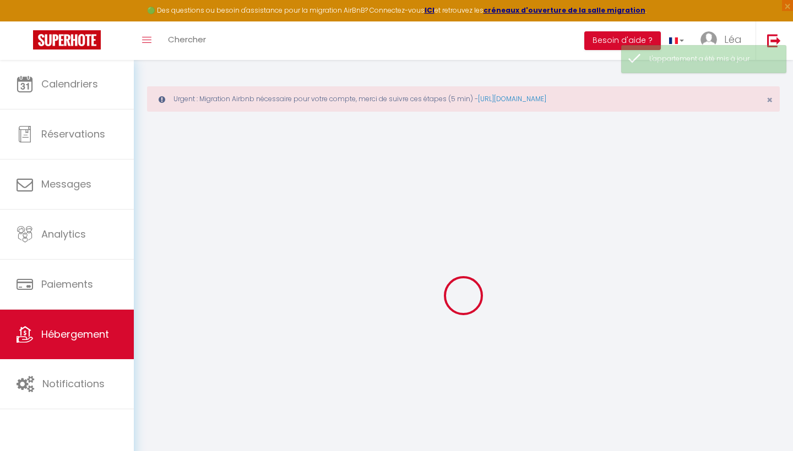
checkbox input "true"
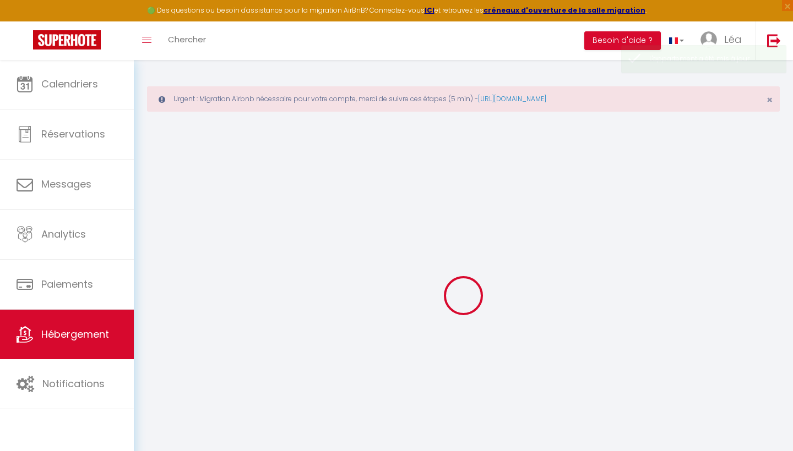
select select "16:00"
select select "23:45"
select select "12:00"
select select "30"
select select "120"
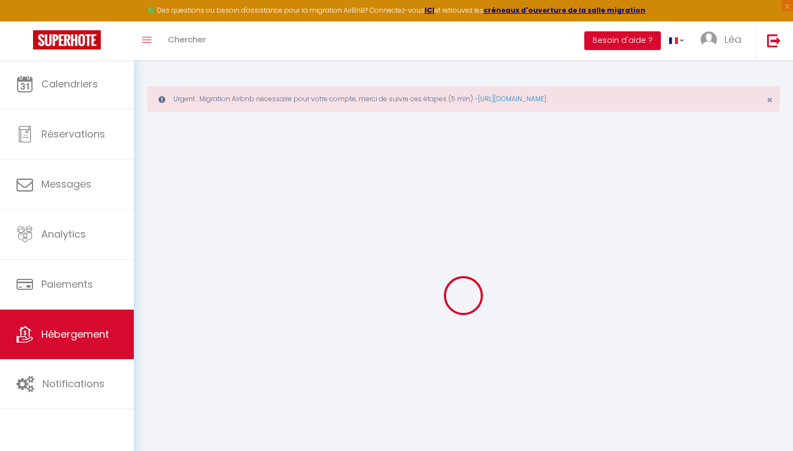
select select
checkbox input "false"
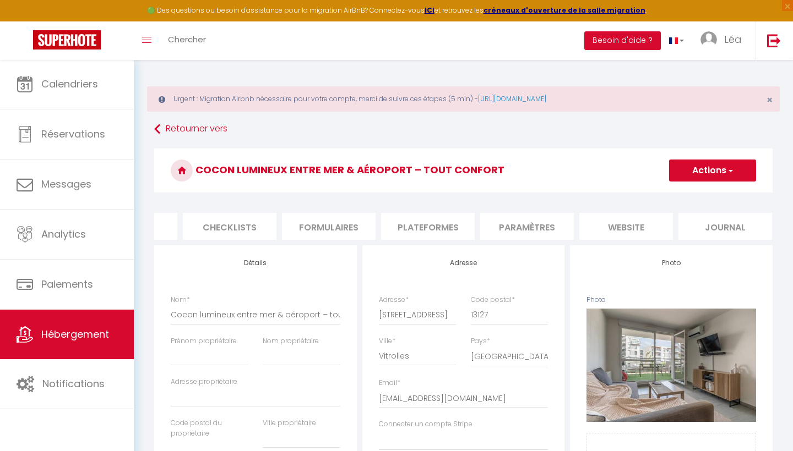
scroll to position [0, 367]
click at [645, 227] on li "website" at bounding box center [627, 226] width 94 height 27
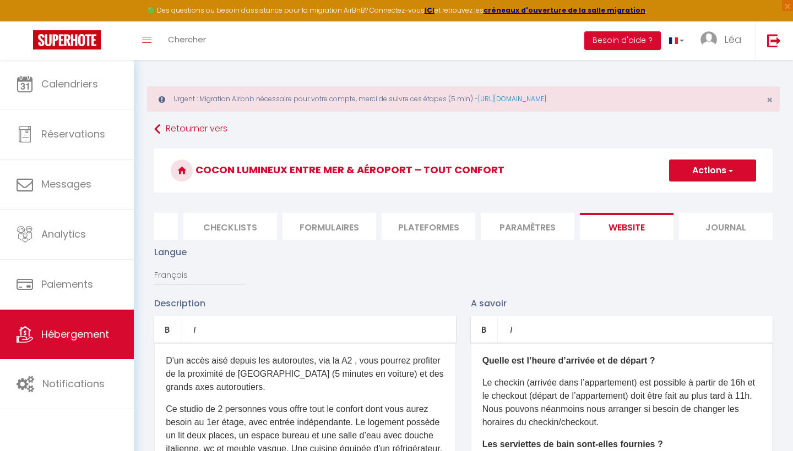
click at [526, 230] on li "Paramètres" at bounding box center [528, 226] width 94 height 27
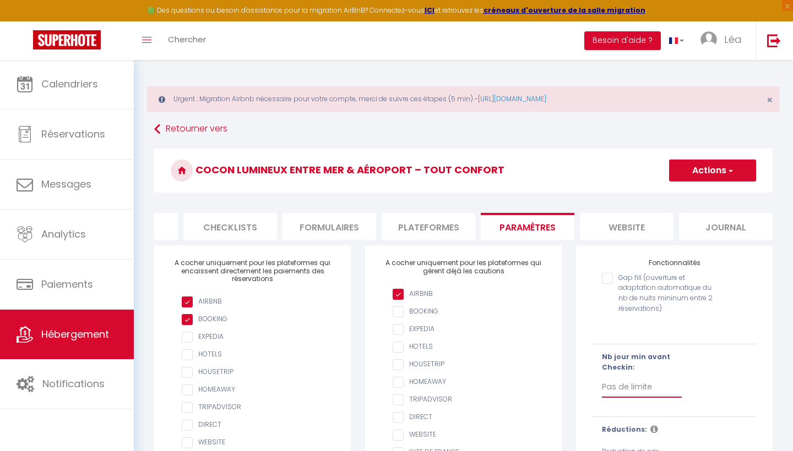
select select "1"
checkbox input "false"
click at [720, 171] on button "Actions" at bounding box center [712, 171] width 87 height 22
click at [704, 197] on input "Enregistrer" at bounding box center [699, 194] width 41 height 11
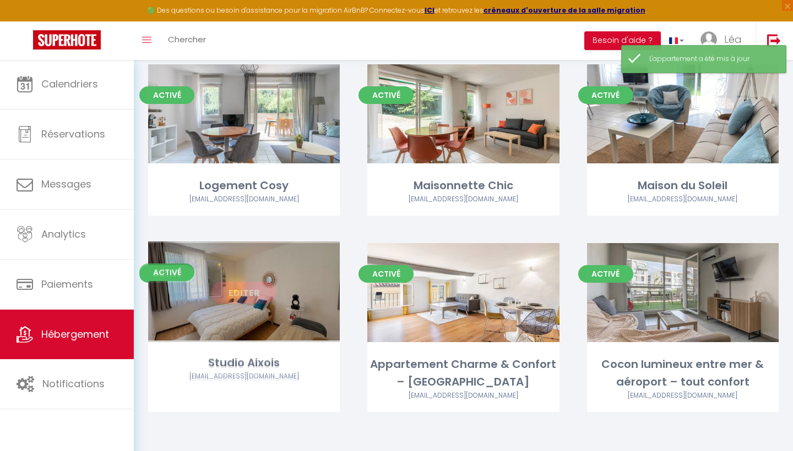
click at [241, 297] on link "Editer" at bounding box center [244, 293] width 66 height 22
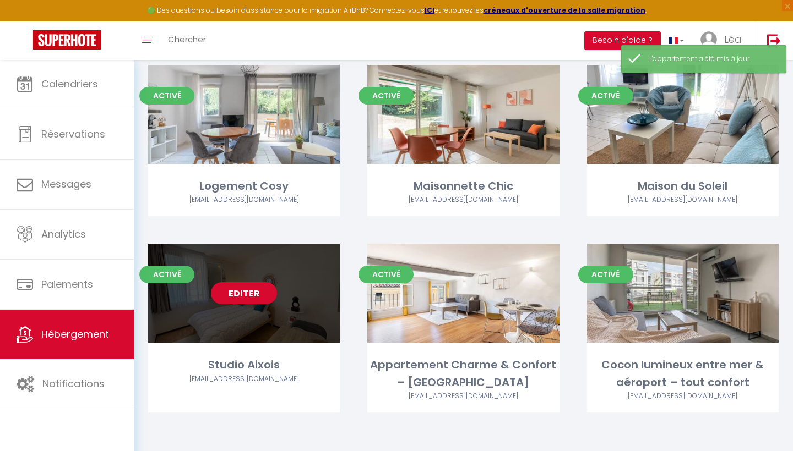
click at [241, 297] on link "Editer" at bounding box center [244, 293] width 66 height 22
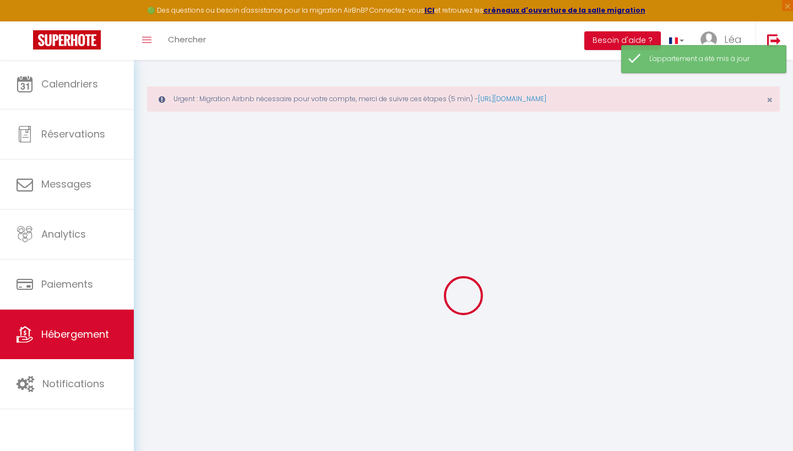
select select
checkbox input "false"
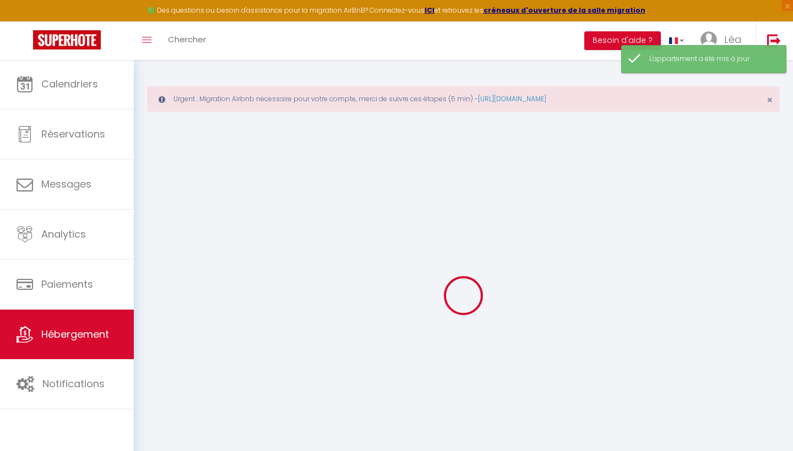
select select "17:00"
select select "23:45"
select select "11:00"
select select "30"
select select "120"
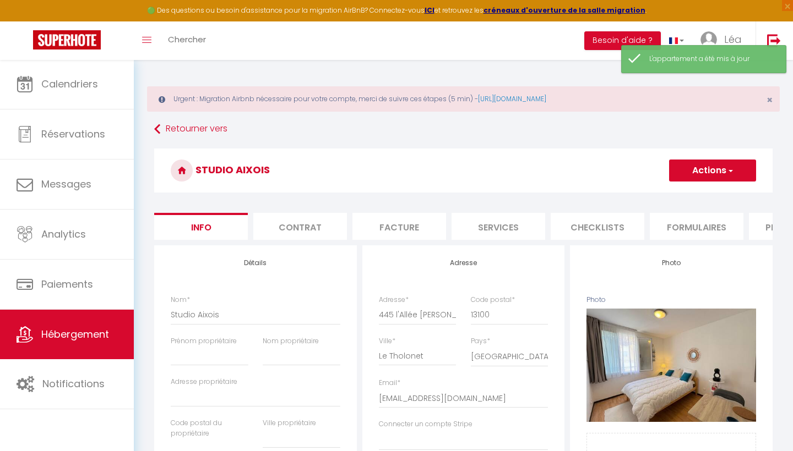
click at [730, 231] on li "Formulaires" at bounding box center [697, 226] width 94 height 27
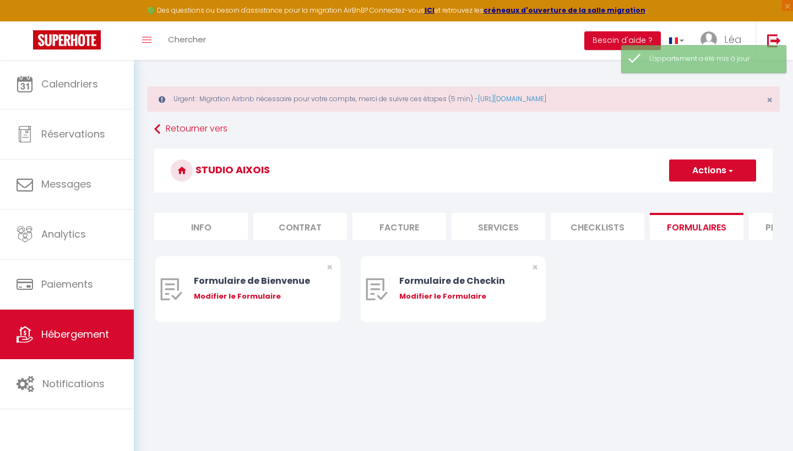
click at [757, 226] on li "Plateformes" at bounding box center [796, 226] width 94 height 27
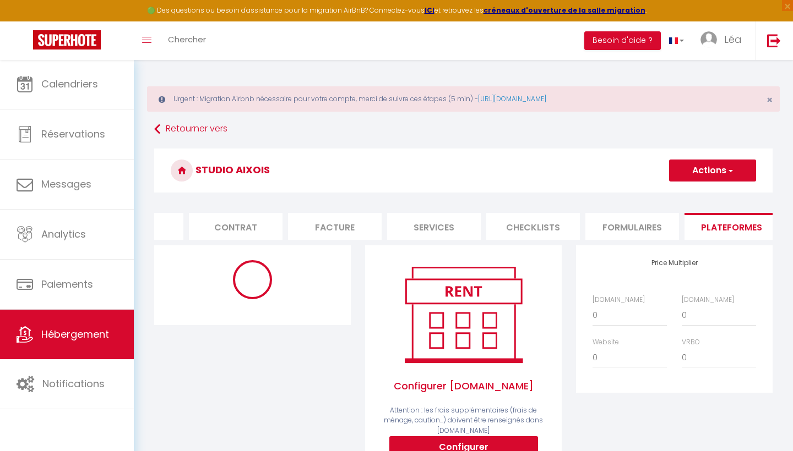
scroll to position [0, 78]
select select "365"
select select "well_reviewed_guests"
select select "EUR"
select select
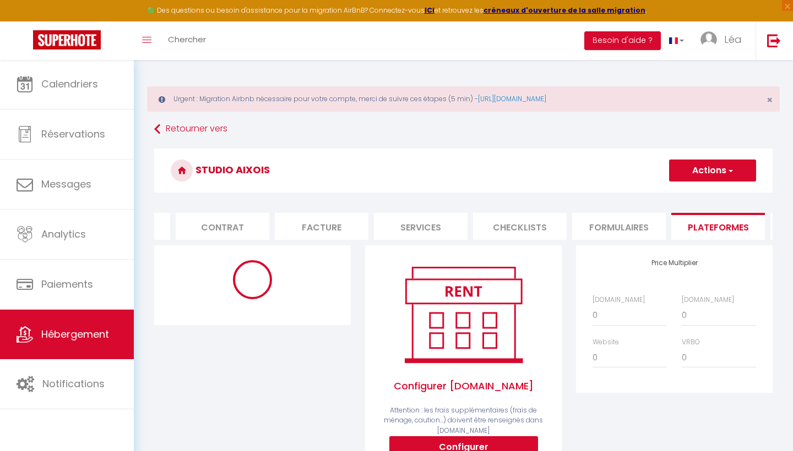
select select "19266-1497692256960191077"
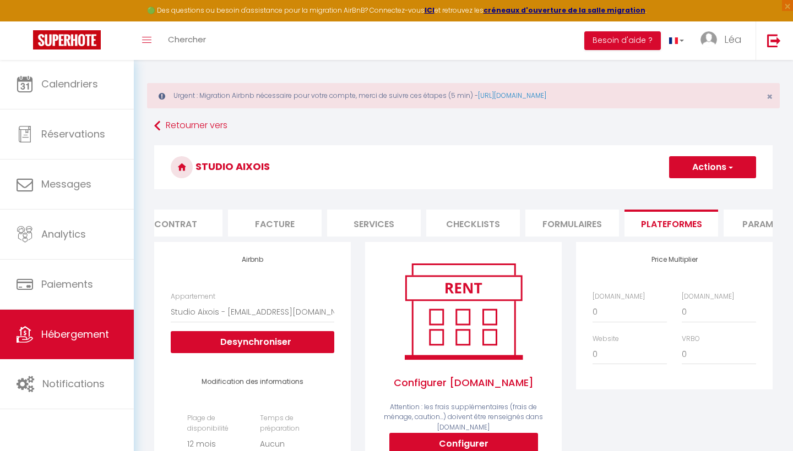
scroll to position [0, 148]
click at [712, 225] on li "Paramètres" at bounding box center [747, 223] width 94 height 27
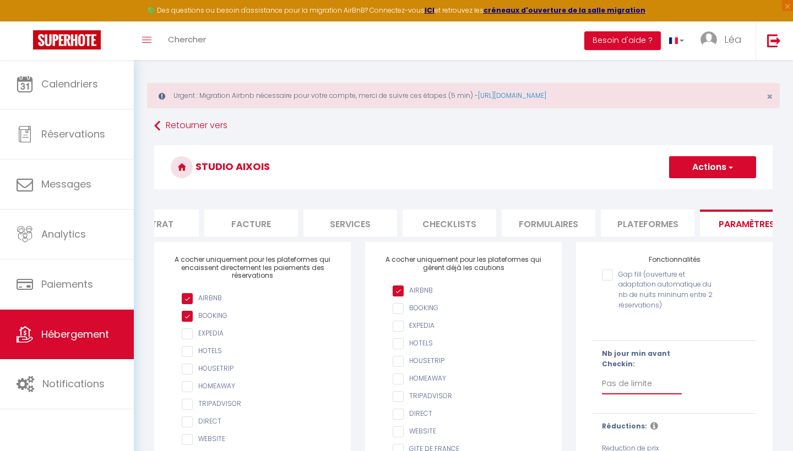
select select "1"
checkbox input "false"
click at [715, 164] on button "Actions" at bounding box center [712, 167] width 87 height 22
click at [700, 196] on input "Enregistrer" at bounding box center [699, 191] width 41 height 11
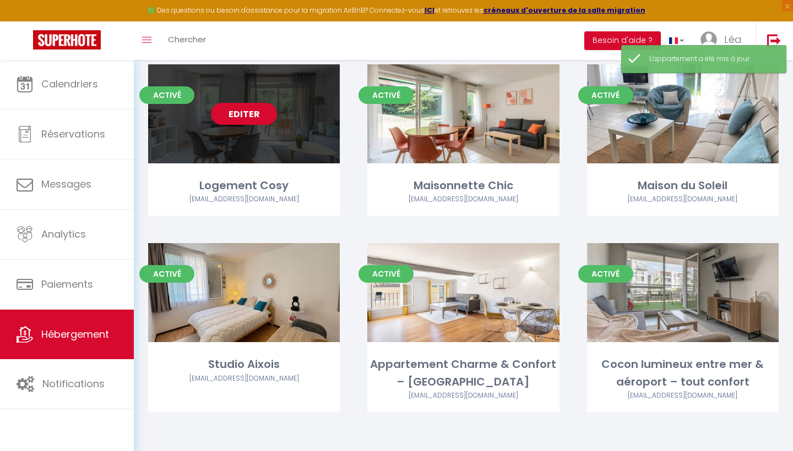
scroll to position [123, 0]
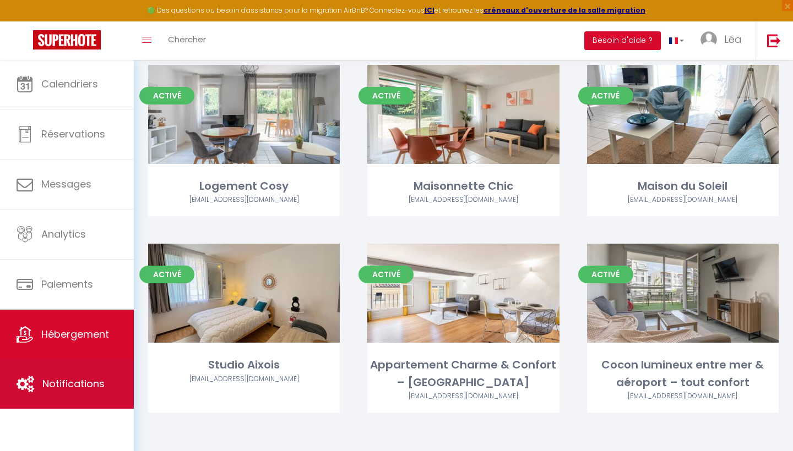
click at [95, 396] on link "Notifications" at bounding box center [67, 385] width 134 height 50
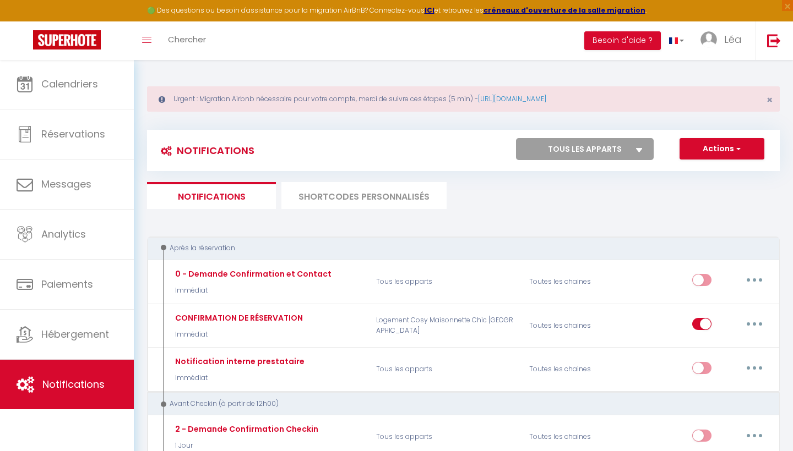
click at [710, 144] on button "Actions" at bounding box center [721, 149] width 85 height 22
click at [637, 150] on icon at bounding box center [639, 150] width 7 height 4
click at [637, 150] on select "Tous les apparts Logement Cosy Maisonnette Chic Maison du Soleil Studio Aixois …" at bounding box center [585, 149] width 138 height 22
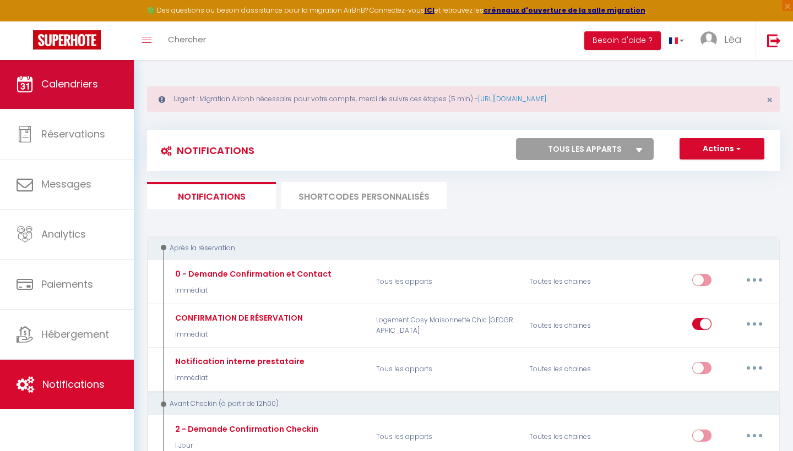
click at [78, 92] on link "Calendriers" at bounding box center [67, 84] width 134 height 50
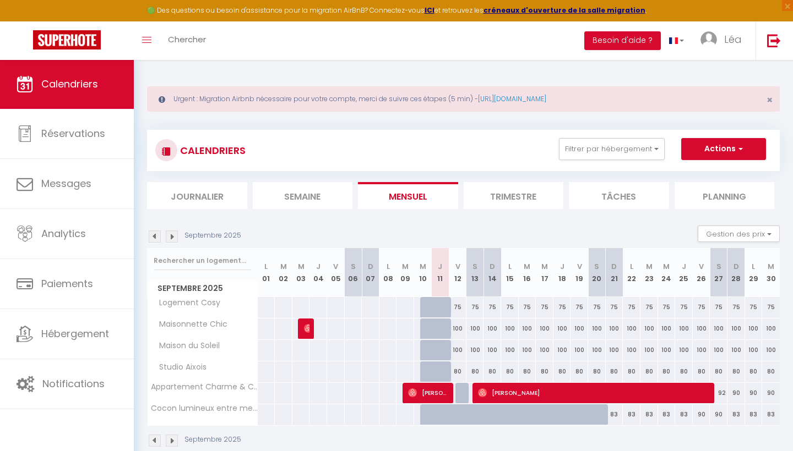
click at [439, 393] on span "[PERSON_NAME]" at bounding box center [428, 393] width 41 height 21
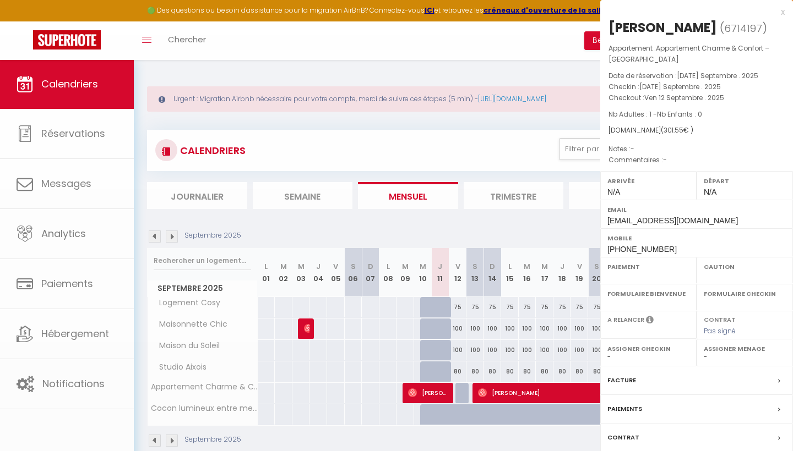
select select "OK"
select select "0"
select select "1"
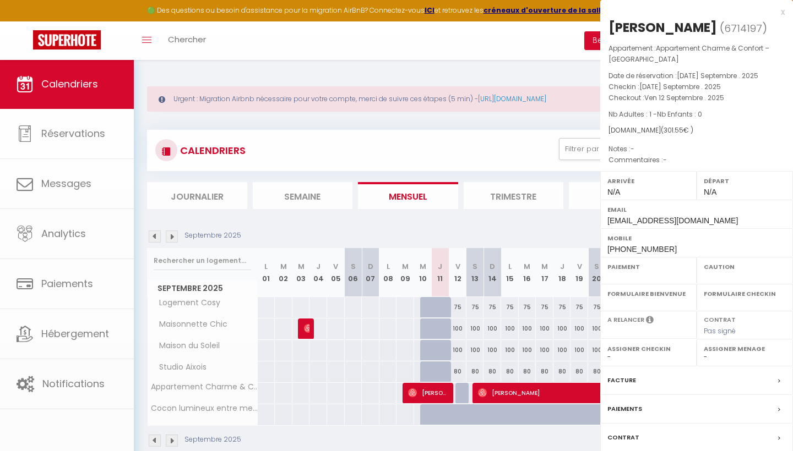
select select
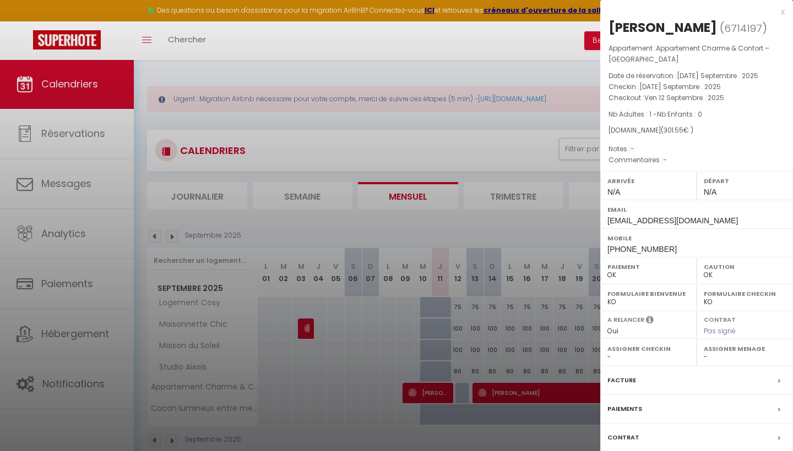
click at [784, 15] on div "x" at bounding box center [692, 12] width 184 height 13
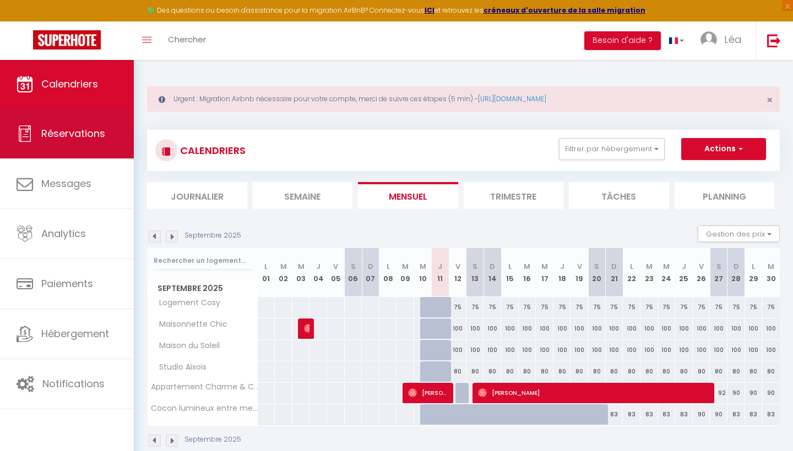
click at [62, 131] on span "Réservations" at bounding box center [73, 134] width 64 height 14
select select "not_cancelled"
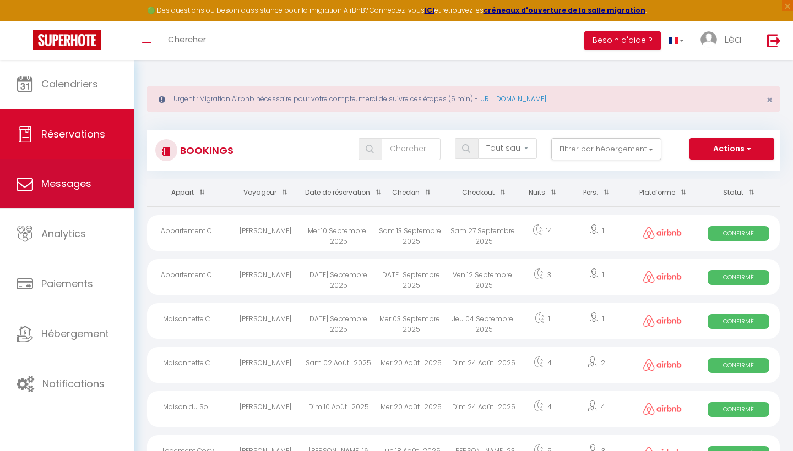
click at [62, 208] on link "Messages" at bounding box center [67, 184] width 134 height 50
select select "message"
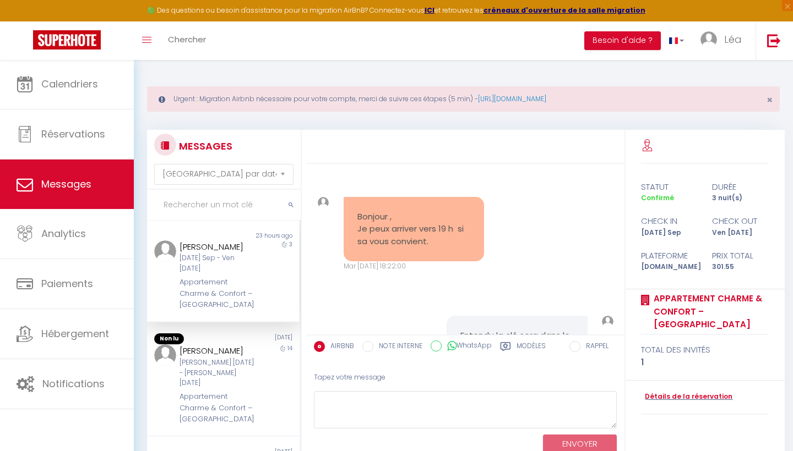
scroll to position [2078, 0]
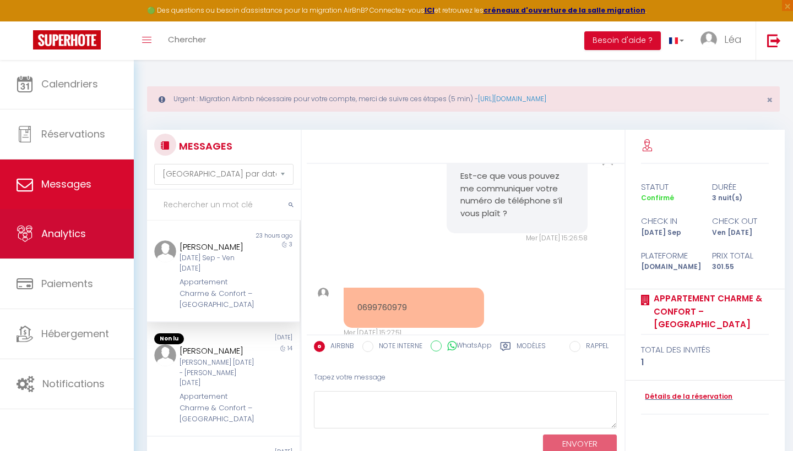
click at [56, 247] on link "Analytics" at bounding box center [67, 234] width 134 height 50
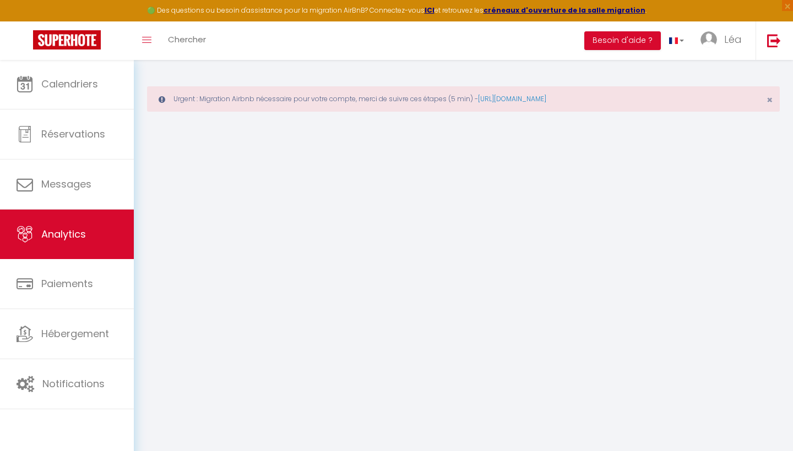
select select "2025"
select select "9"
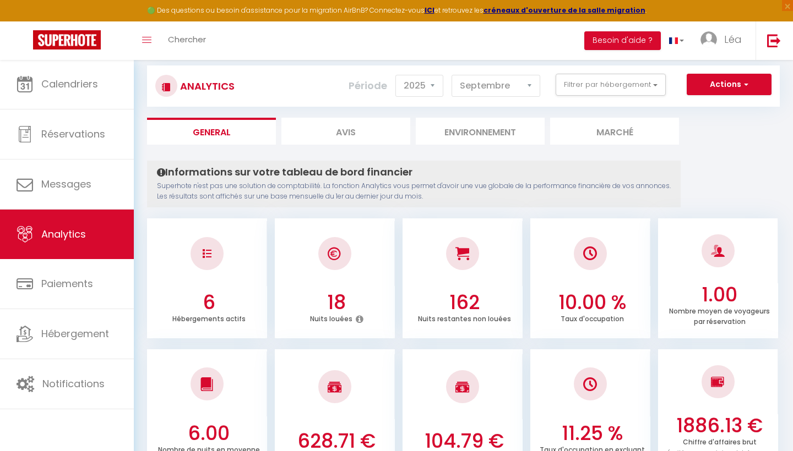
scroll to position [63, 0]
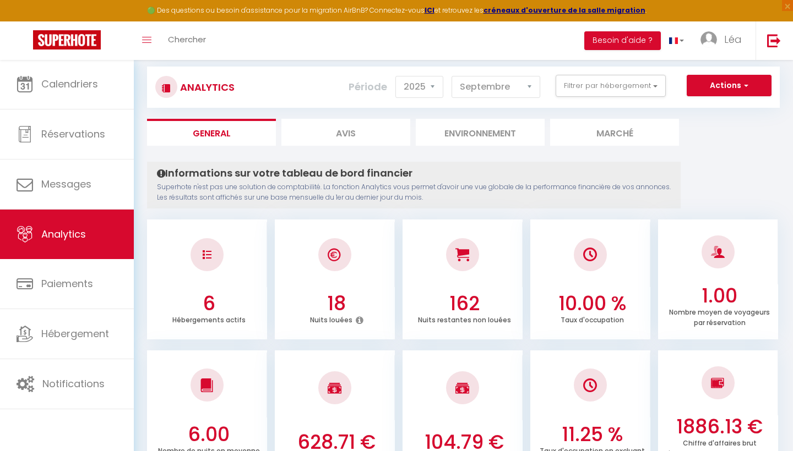
click at [388, 131] on li "Avis" at bounding box center [345, 132] width 129 height 27
select select "2025"
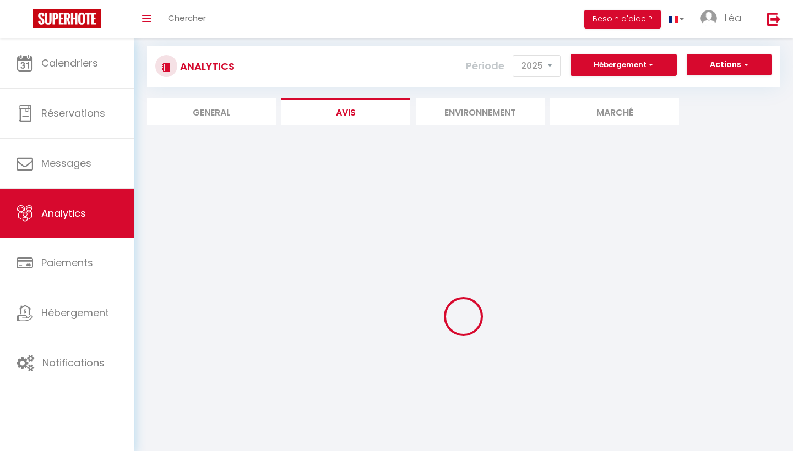
scroll to position [13, 0]
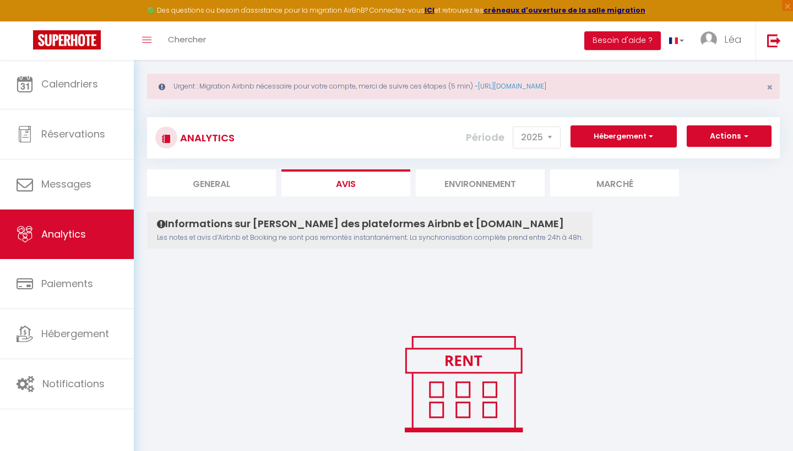
click at [231, 188] on li "General" at bounding box center [211, 183] width 129 height 27
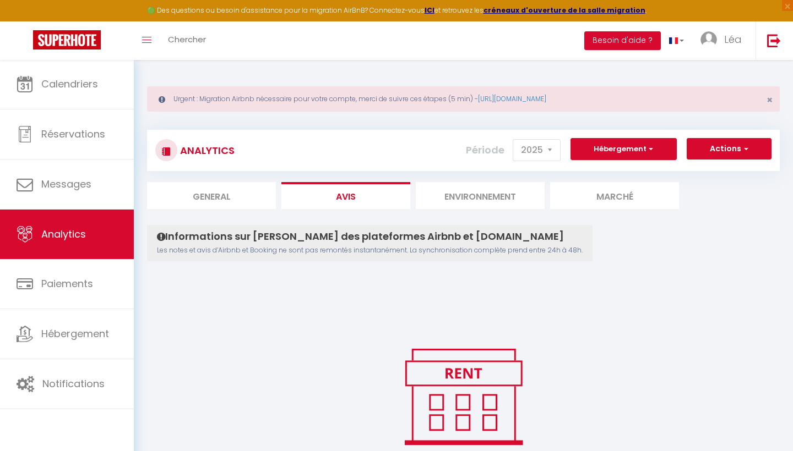
select select "2025"
select select "9"
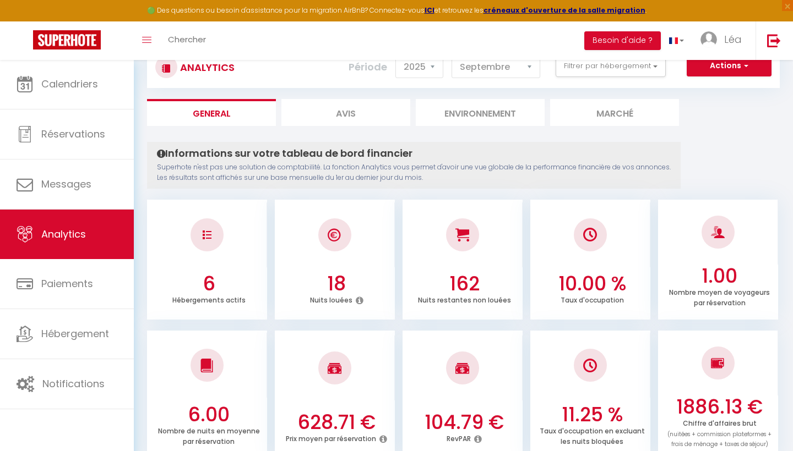
scroll to position [96, 0]
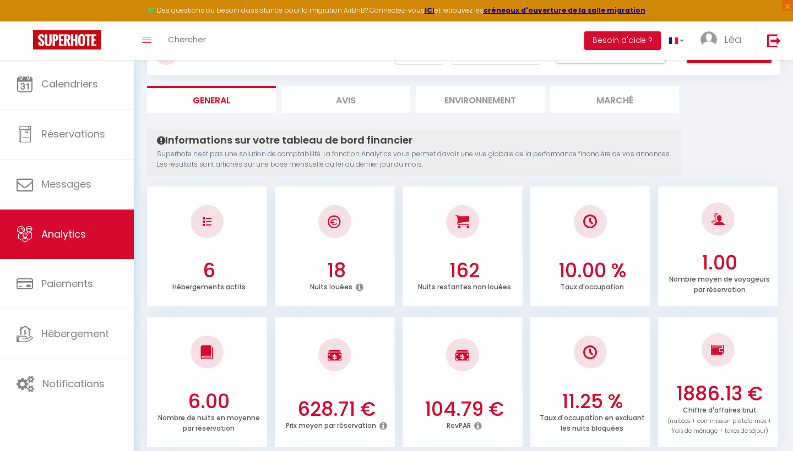
click at [204, 273] on h3 "6" at bounding box center [208, 270] width 111 height 23
click at [341, 205] on div at bounding box center [334, 221] width 33 height 33
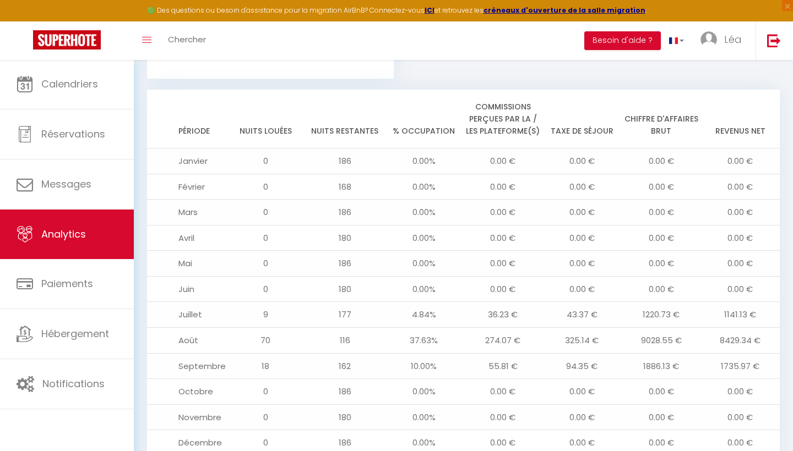
scroll to position [1214, 0]
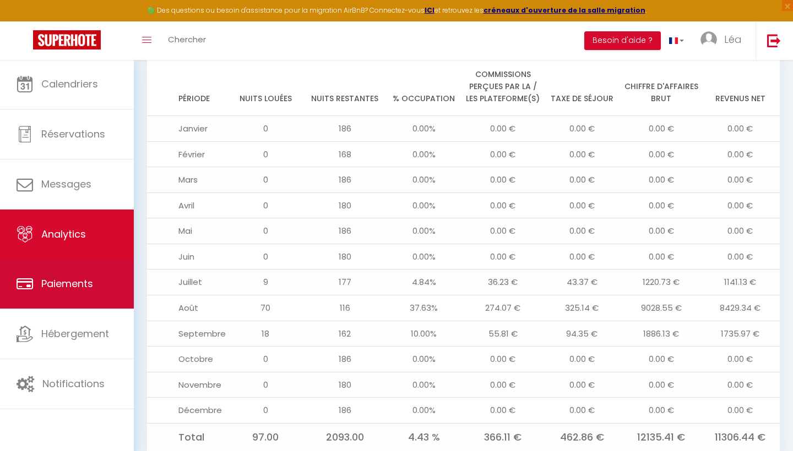
click at [81, 304] on link "Paiements" at bounding box center [67, 284] width 134 height 50
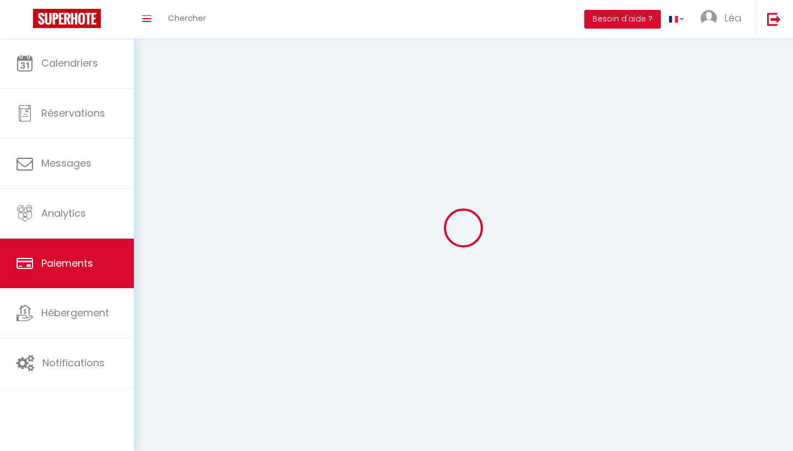
select select "2"
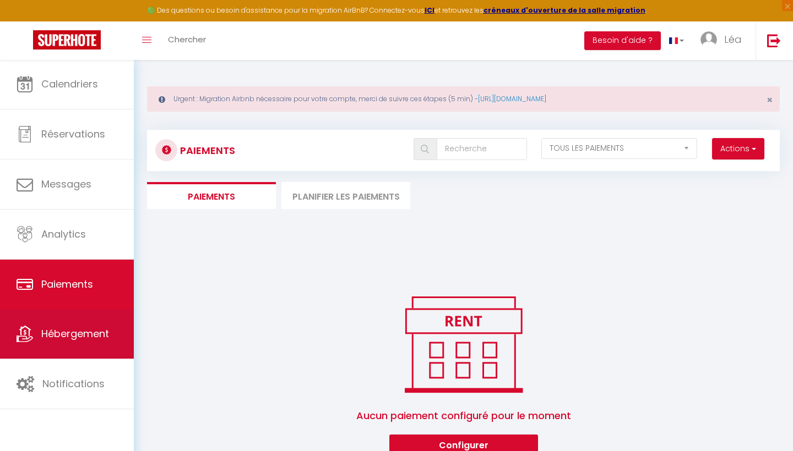
click at [104, 350] on link "Hébergement" at bounding box center [67, 334] width 134 height 50
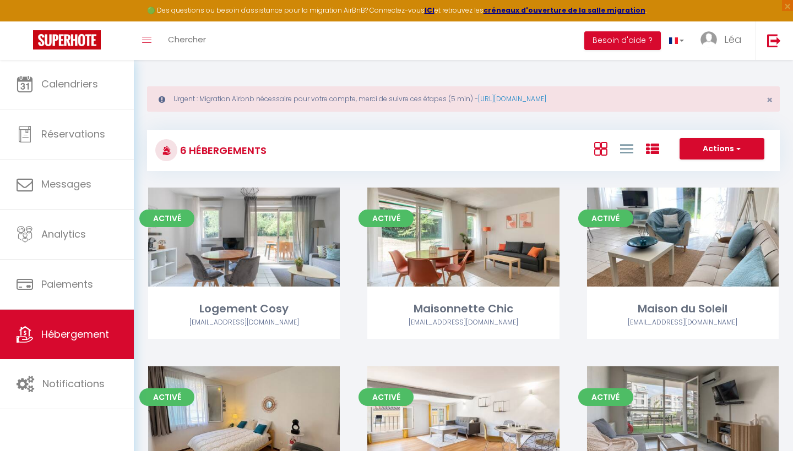
click at [653, 143] on icon at bounding box center [652, 149] width 13 height 13
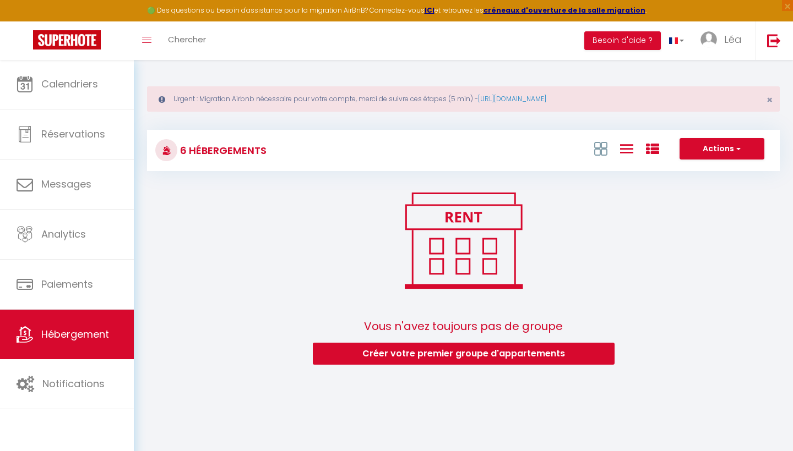
click at [631, 150] on icon at bounding box center [626, 149] width 13 height 14
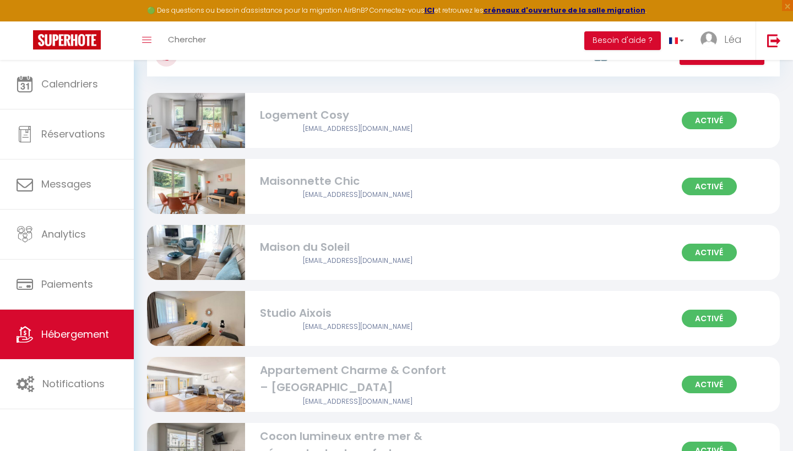
scroll to position [35, 0]
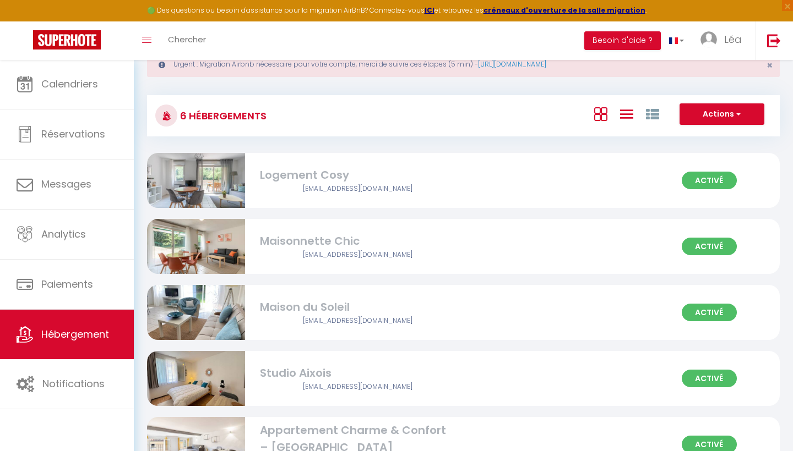
click at [601, 115] on icon at bounding box center [600, 114] width 13 height 14
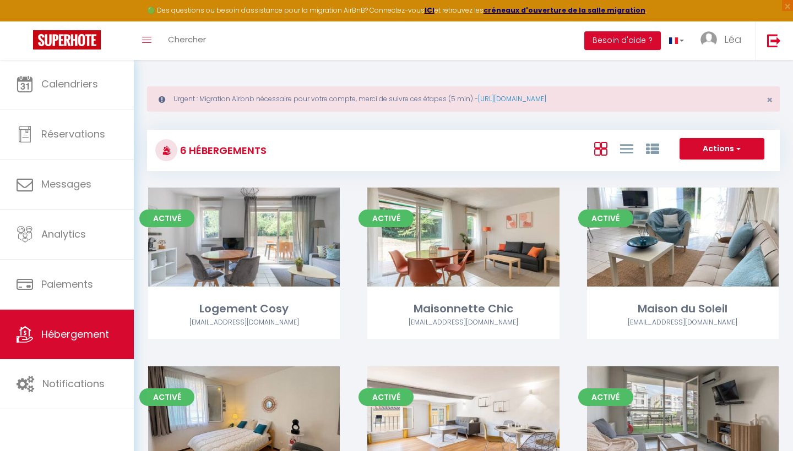
scroll to position [0, 0]
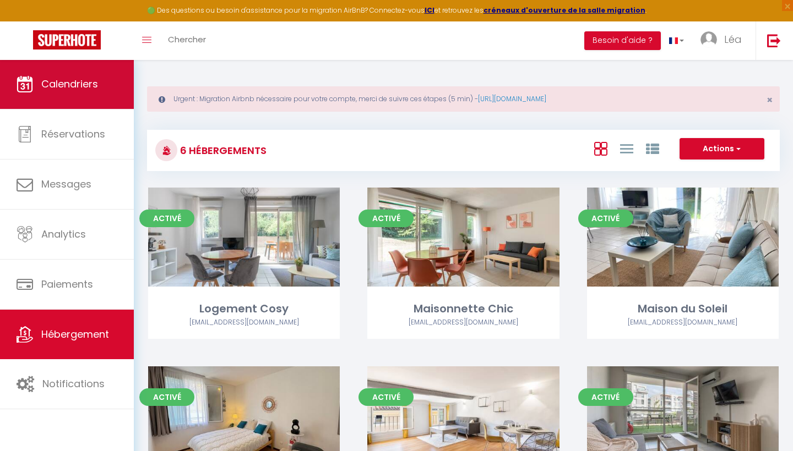
click at [95, 101] on link "Calendriers" at bounding box center [67, 84] width 134 height 50
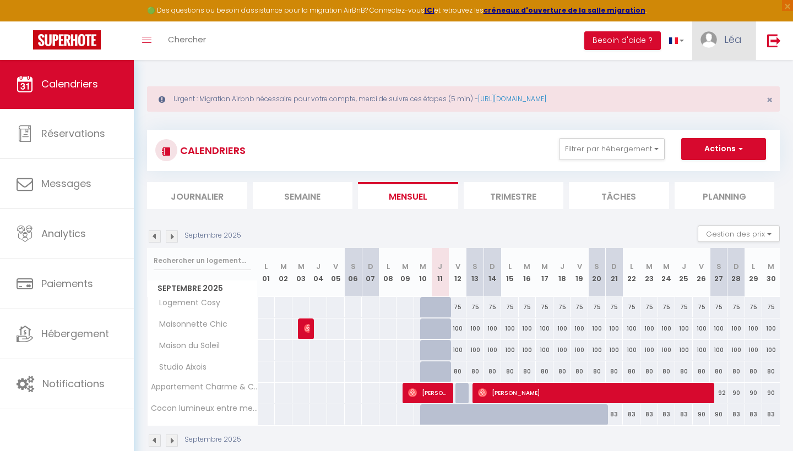
click at [710, 42] on img at bounding box center [708, 39] width 17 height 17
click at [707, 78] on link "Paramètres" at bounding box center [711, 76] width 81 height 19
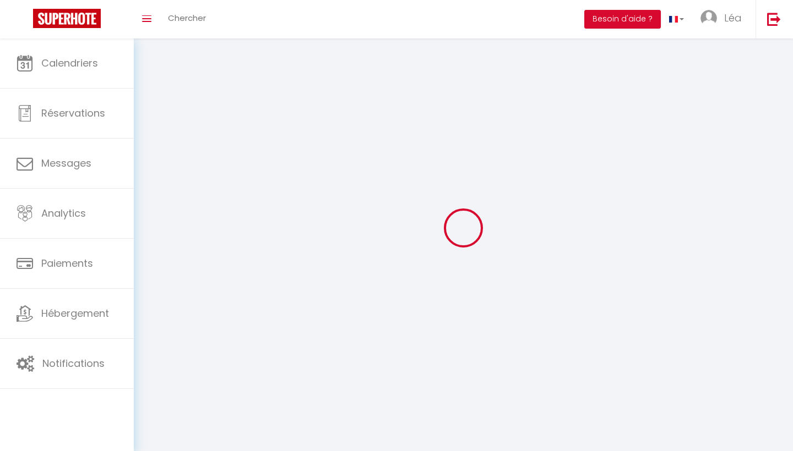
type input "Léa"
type input "[DEMOGRAPHIC_DATA]"
type input "[PHONE_NUMBER]"
type input "[STREET_ADDRESS]"
type input "13127"
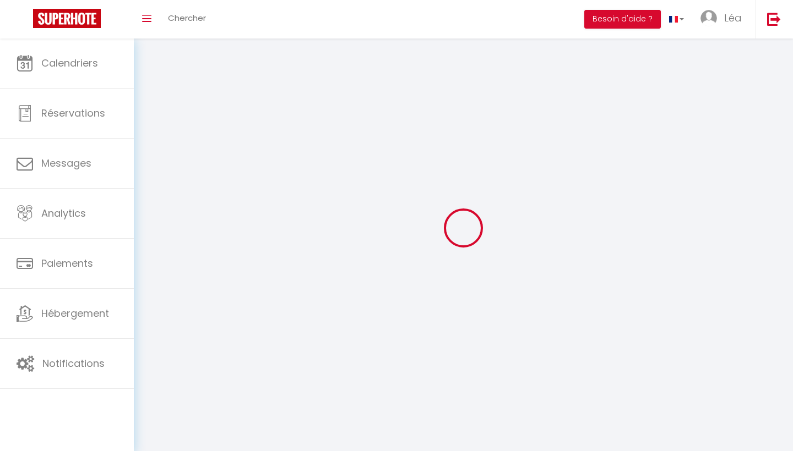
type input "Vitrolles"
type input "M6HjzYlG0YHSatnruXYMKGl9O"
type input "kgHjsmZ8TVxUegyc557ySGN98"
type input "[URL][DOMAIN_NAME]"
select select "1"
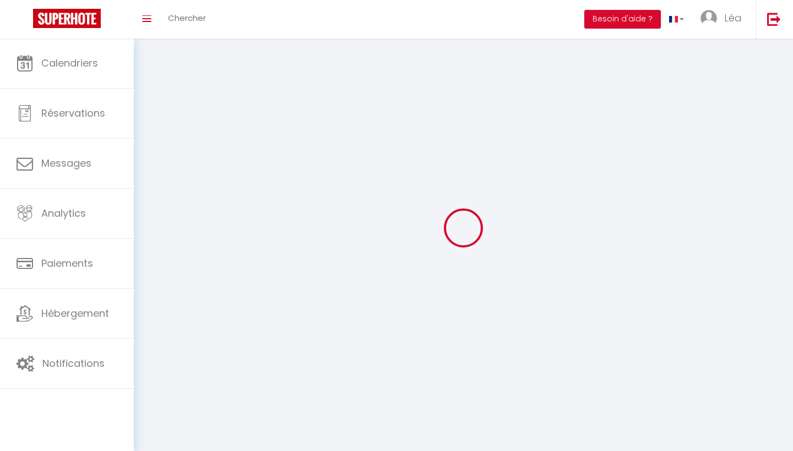
select select "28"
select select "fr"
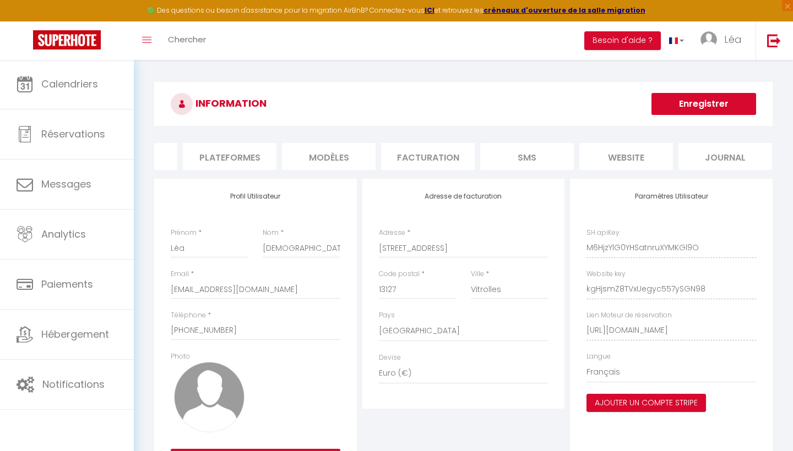
scroll to position [0, 169]
click at [625, 154] on li "website" at bounding box center [627, 156] width 94 height 27
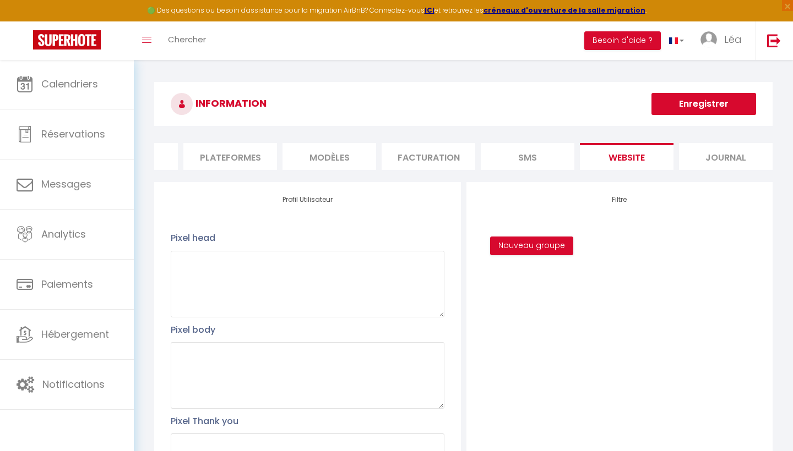
click at [248, 155] on li "Plateformes" at bounding box center [230, 156] width 94 height 27
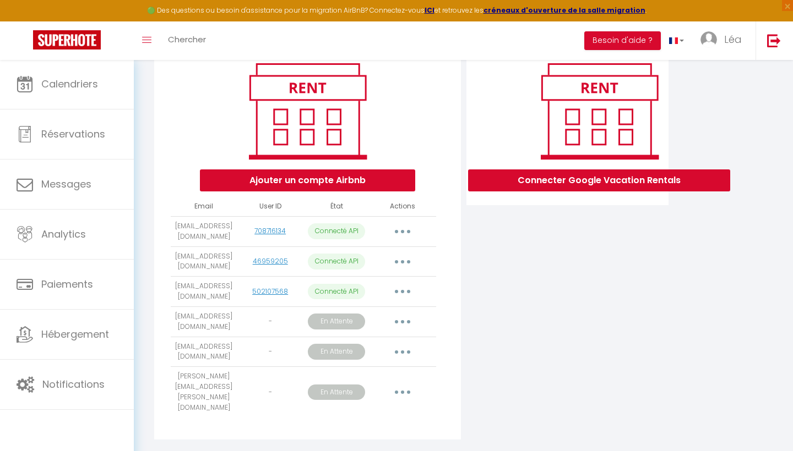
scroll to position [133, 0]
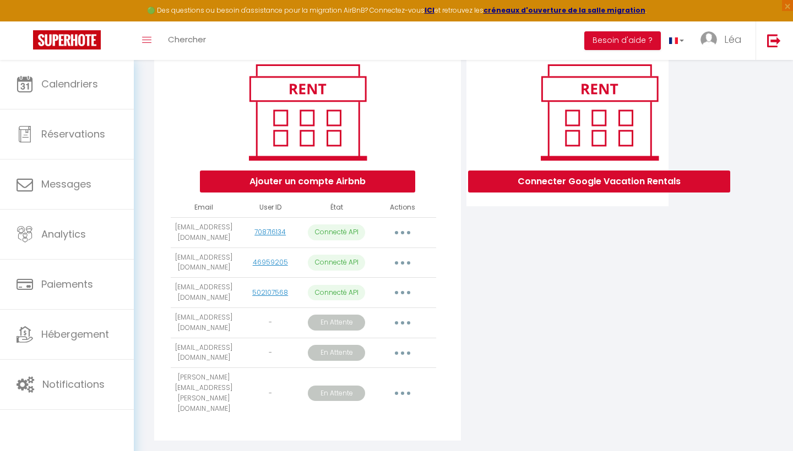
click at [412, 385] on button "button" at bounding box center [402, 394] width 31 height 18
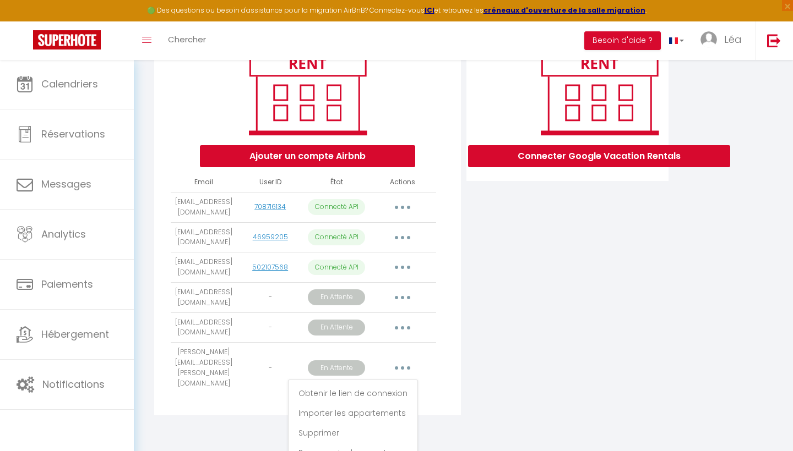
scroll to position [158, 0]
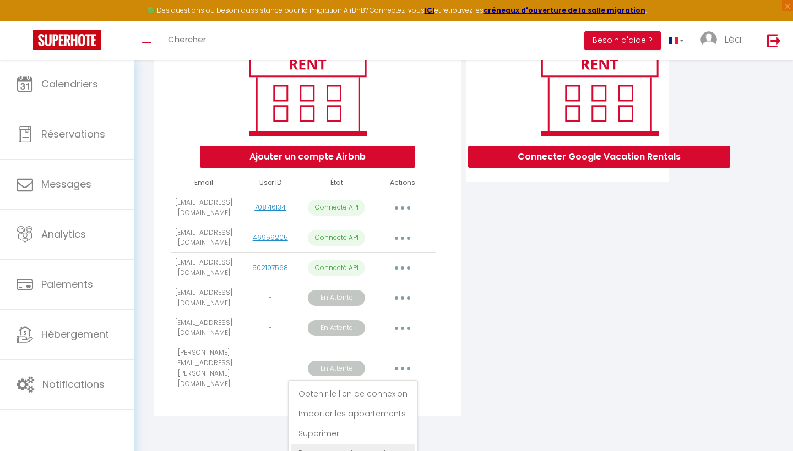
click at [360, 444] on link "Reconnecter le compte" at bounding box center [352, 453] width 123 height 19
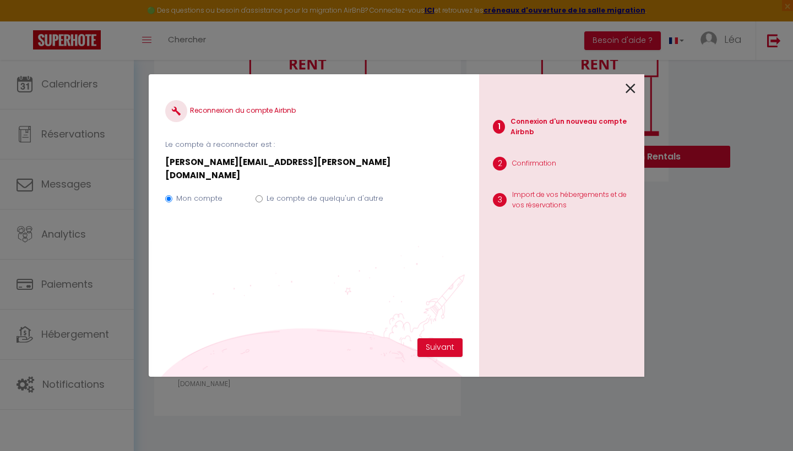
scroll to position [133, 0]
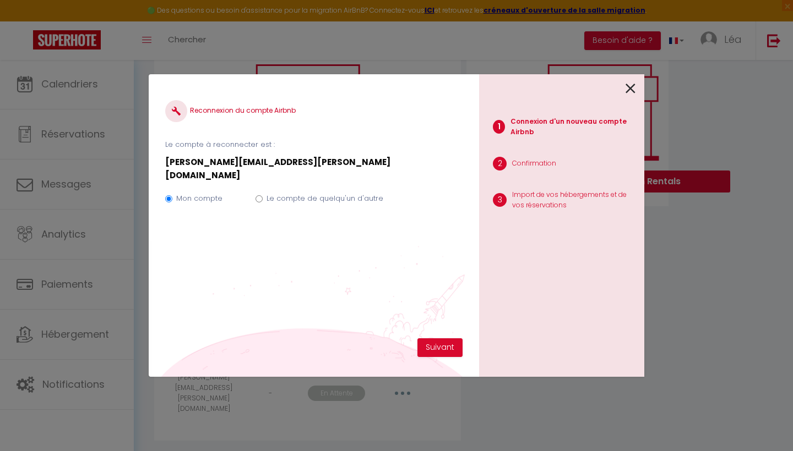
click at [262, 186] on div "Mon compte Le compte de quelqu'un d'autre" at bounding box center [313, 200] width 297 height 37
click at [255, 195] on input "Le compte de quelqu'un d'autre" at bounding box center [258, 198] width 7 height 7
radio input "true"
radio input "false"
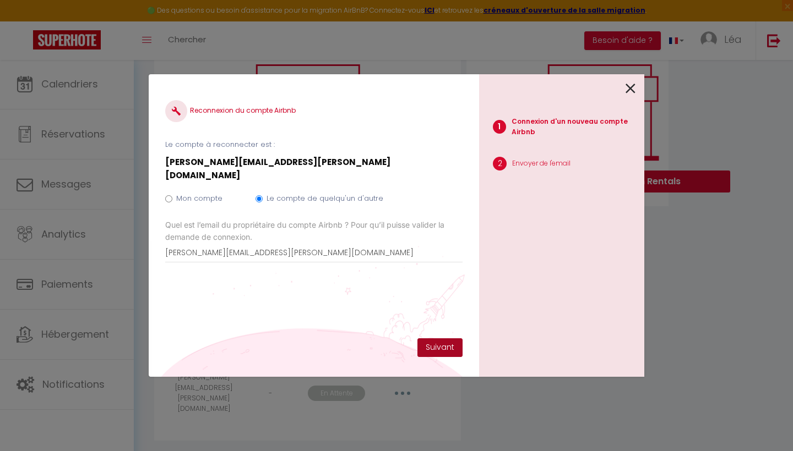
click at [456, 350] on button "Suivant" at bounding box center [439, 348] width 45 height 19
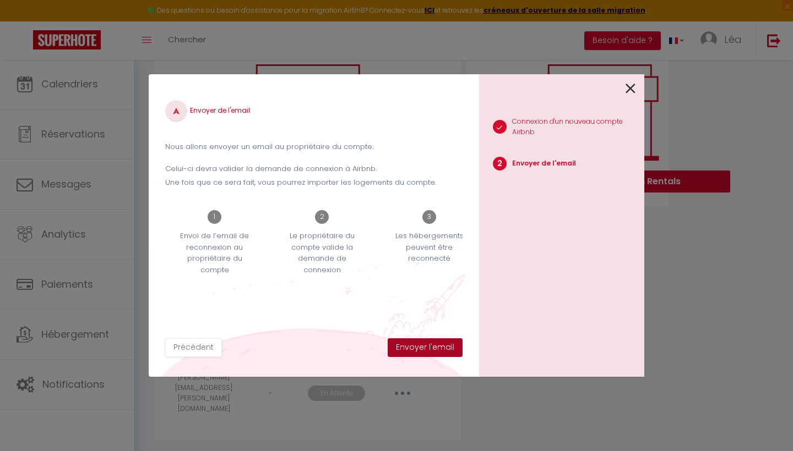
click at [435, 350] on button "Envoyer l'email" at bounding box center [425, 348] width 75 height 19
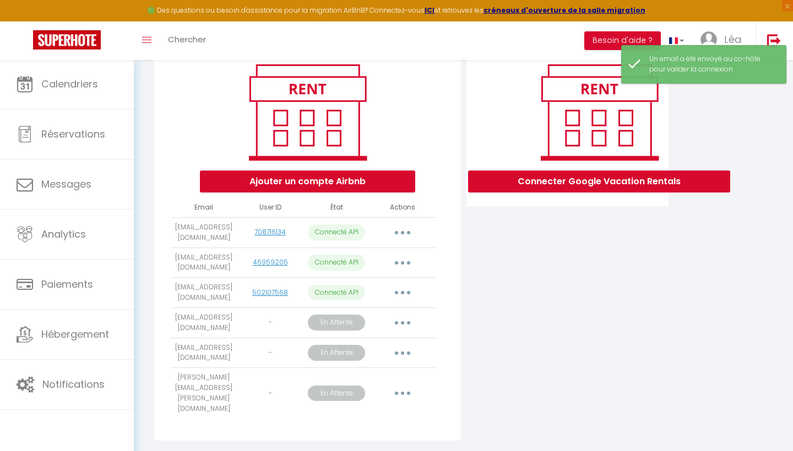
click at [403, 353] on button "button" at bounding box center [402, 354] width 31 height 18
click at [404, 323] on button "button" at bounding box center [402, 323] width 31 height 18
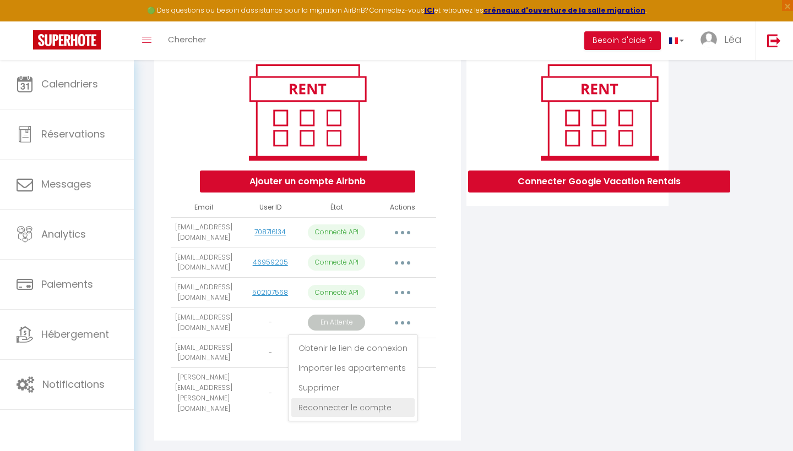
click at [394, 404] on link "Reconnecter le compte" at bounding box center [352, 408] width 123 height 19
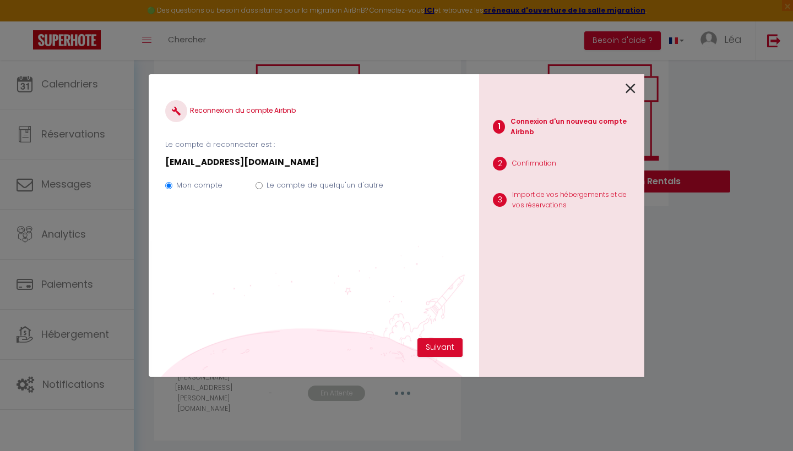
click at [289, 190] on label "Le compte de quelqu'un d'autre" at bounding box center [324, 185] width 117 height 11
click at [263, 189] on input "Le compte de quelqu'un d'autre" at bounding box center [258, 185] width 7 height 7
radio input "true"
radio input "false"
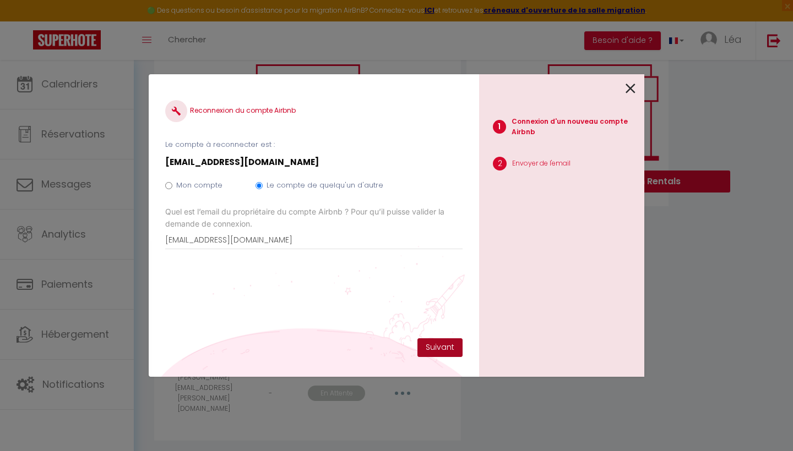
click at [437, 349] on button "Suivant" at bounding box center [439, 348] width 45 height 19
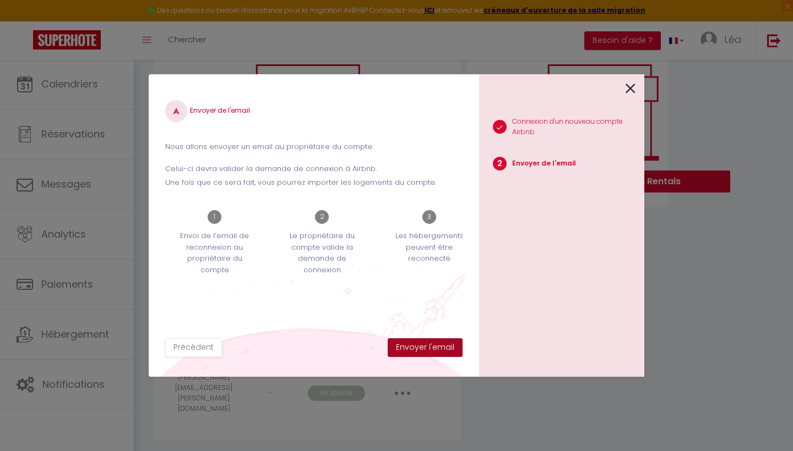
click at [437, 349] on button "Envoyer l'email" at bounding box center [425, 348] width 75 height 19
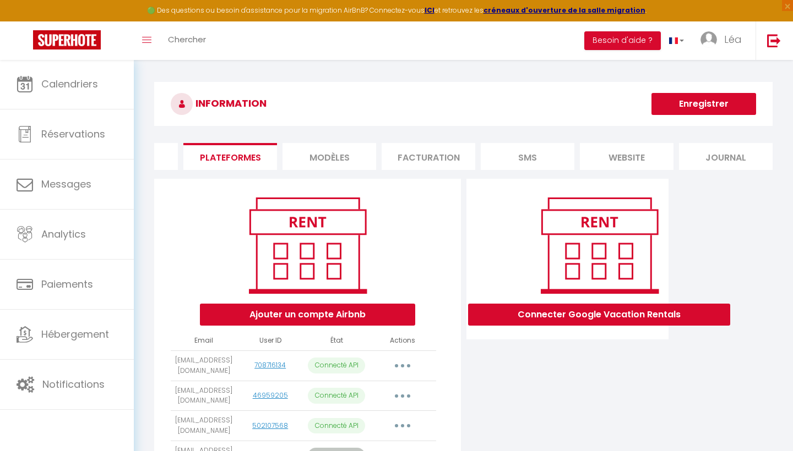
scroll to position [0, 0]
click at [336, 157] on li "MODÈLES" at bounding box center [329, 156] width 94 height 27
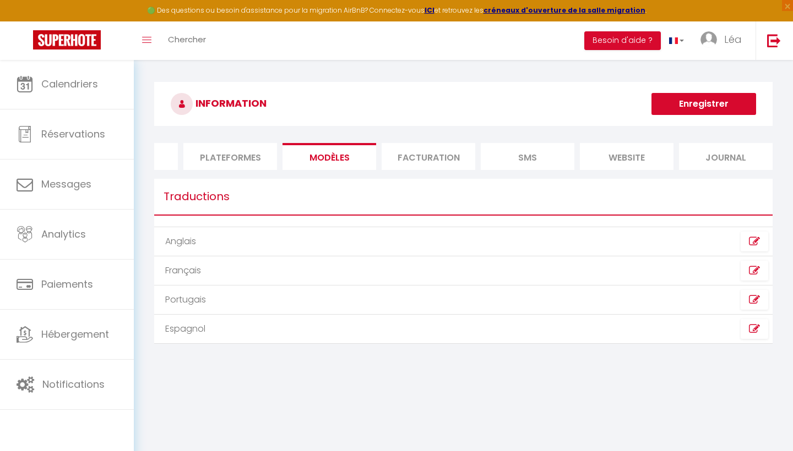
click at [322, 243] on td "Anglais" at bounding box center [308, 241] width 309 height 29
click at [757, 244] on icon at bounding box center [754, 241] width 11 height 11
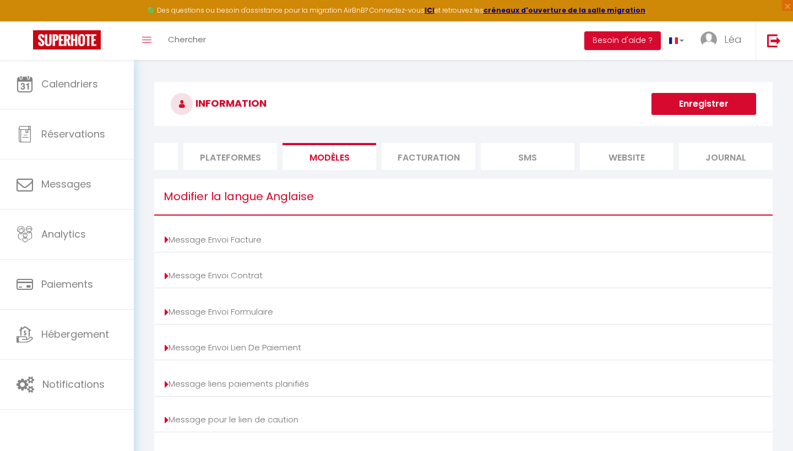
click at [522, 249] on li "Message Envoi Facture Afficher les shortcodes Sujet Corps Enregistrer" at bounding box center [463, 240] width 618 height 26
click at [436, 156] on li "Facturation" at bounding box center [429, 156] width 94 height 27
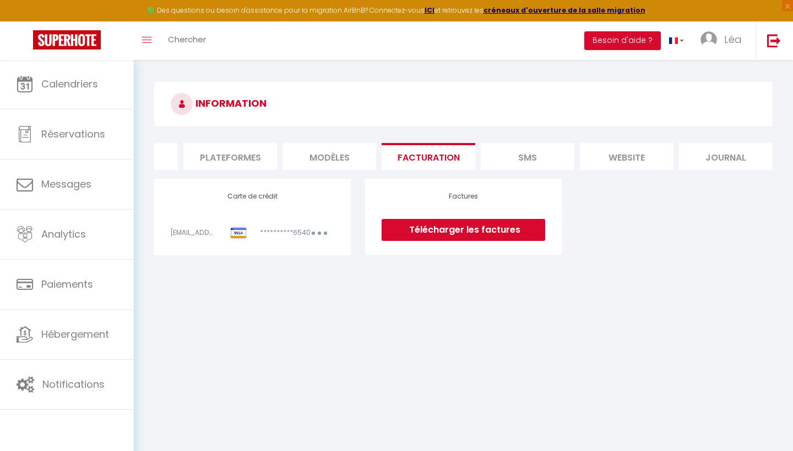
click at [526, 170] on li "SMS" at bounding box center [528, 156] width 94 height 27
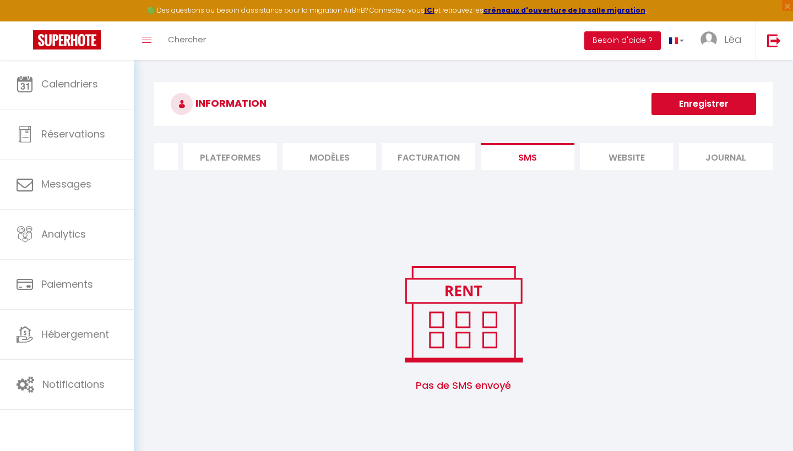
click at [622, 156] on li "website" at bounding box center [627, 156] width 94 height 27
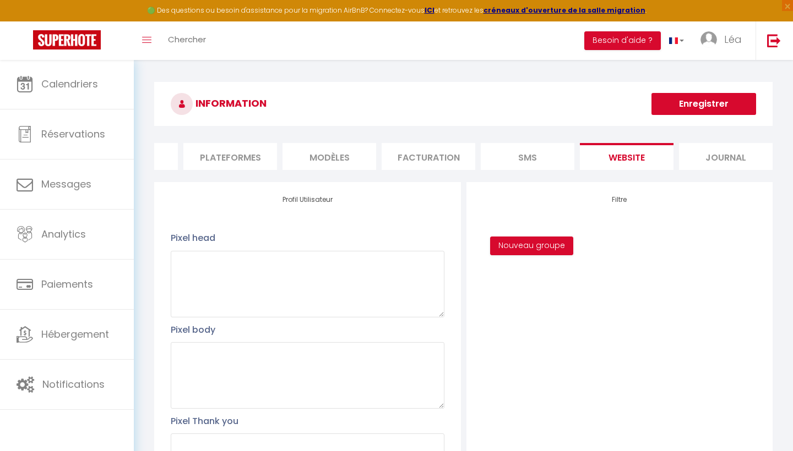
click at [725, 145] on li "Journal" at bounding box center [726, 156] width 94 height 27
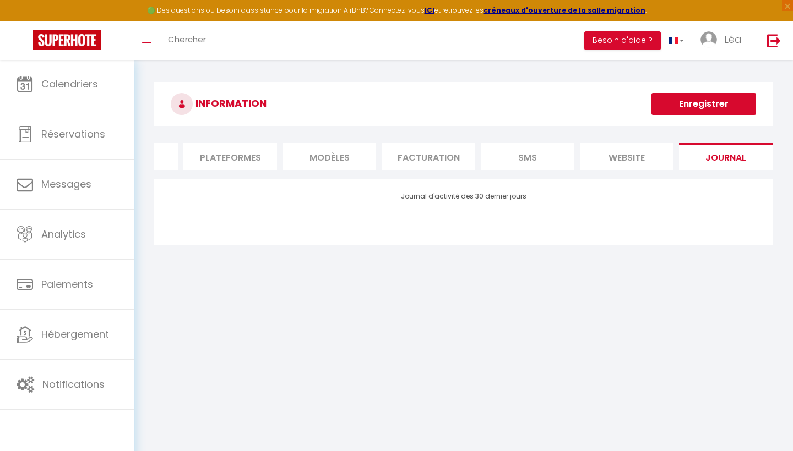
scroll to position [2, 0]
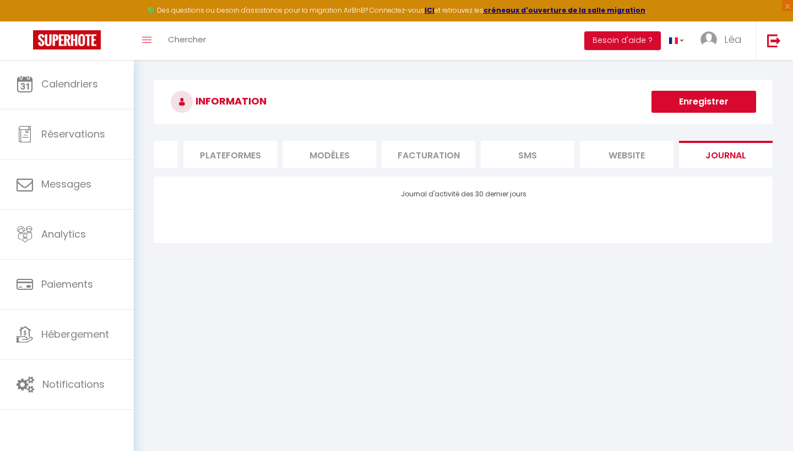
click at [532, 154] on li "SMS" at bounding box center [528, 154] width 94 height 27
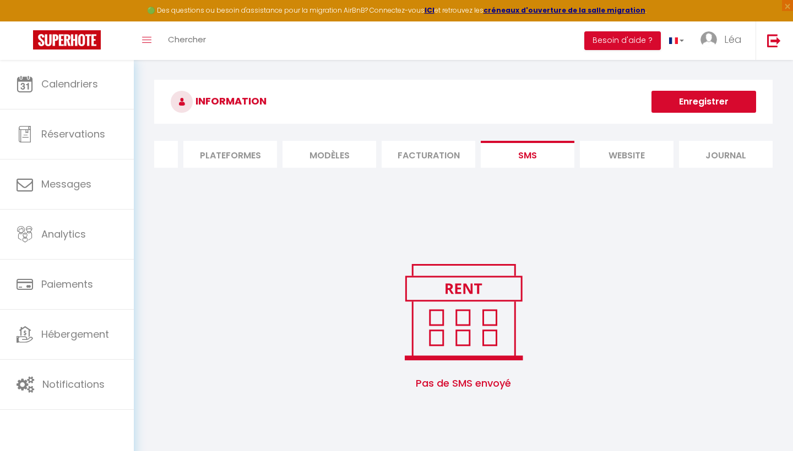
click at [445, 344] on img at bounding box center [463, 312] width 140 height 106
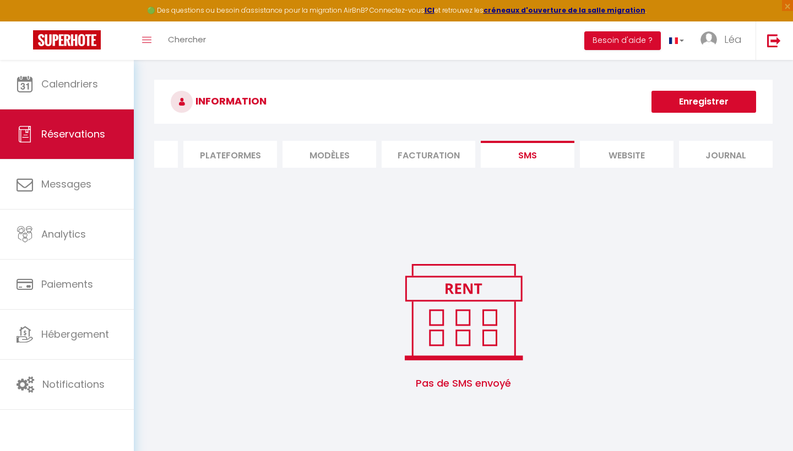
click at [90, 140] on span "Réservations" at bounding box center [73, 134] width 64 height 14
select select "not_cancelled"
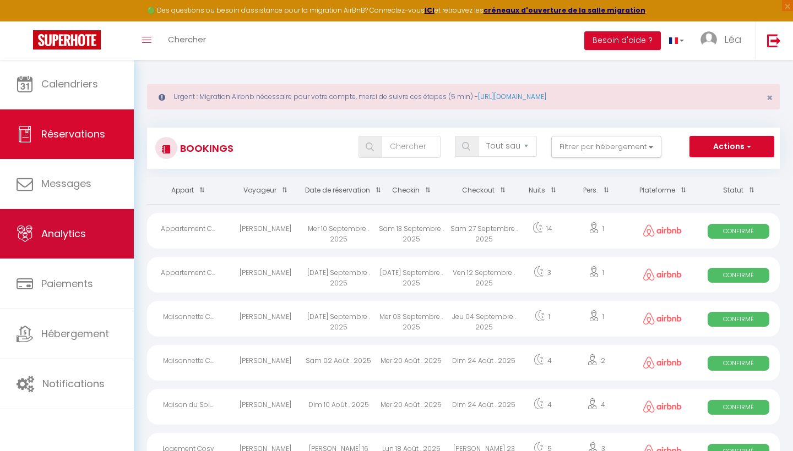
click at [95, 226] on link "Analytics" at bounding box center [67, 234] width 134 height 50
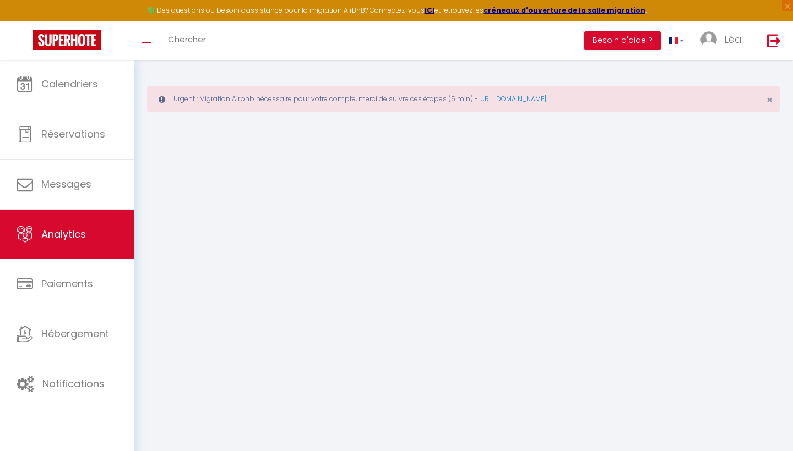
select select "2025"
select select "9"
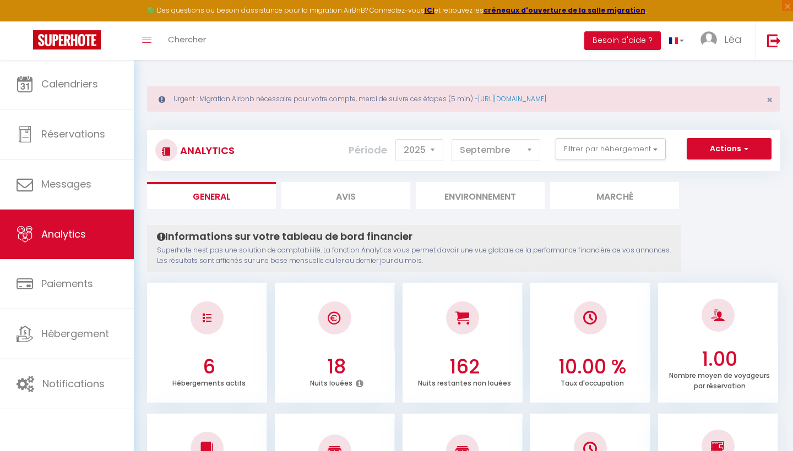
click at [346, 197] on li "Avis" at bounding box center [345, 195] width 129 height 27
select select "2025"
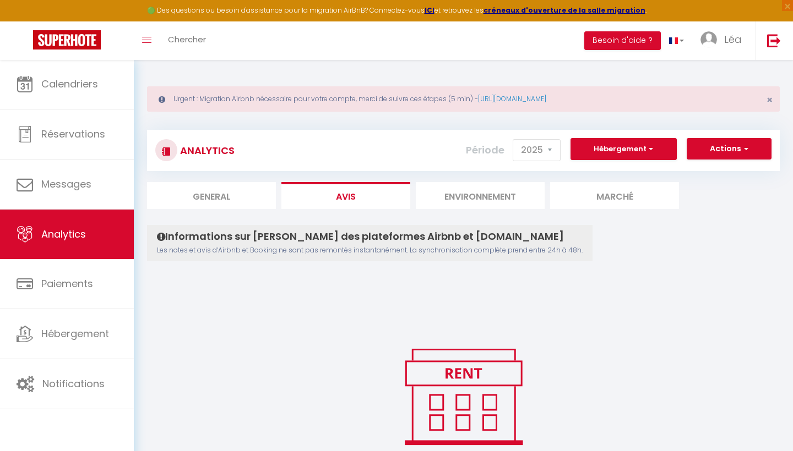
click at [422, 206] on li "Environnement" at bounding box center [480, 195] width 129 height 27
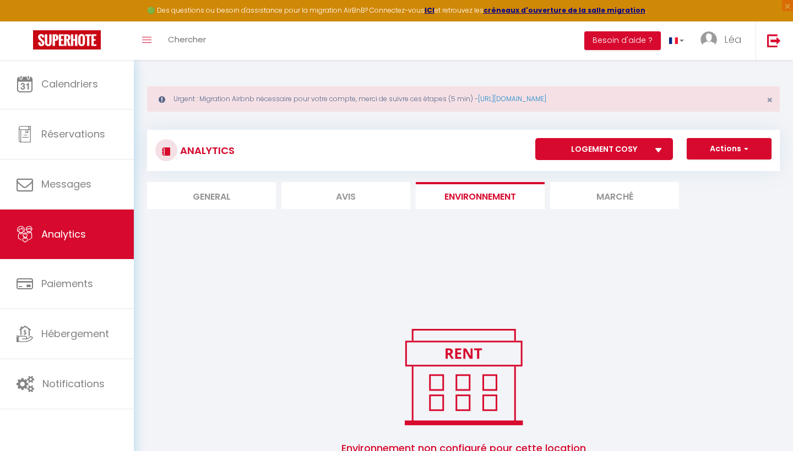
click at [201, 195] on li "General" at bounding box center [211, 195] width 129 height 27
select select "2025"
select select "9"
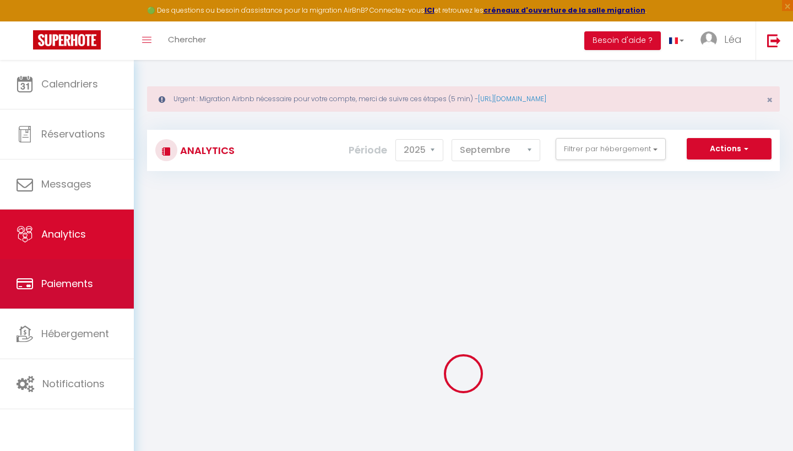
click at [62, 274] on link "Paiements" at bounding box center [67, 284] width 134 height 50
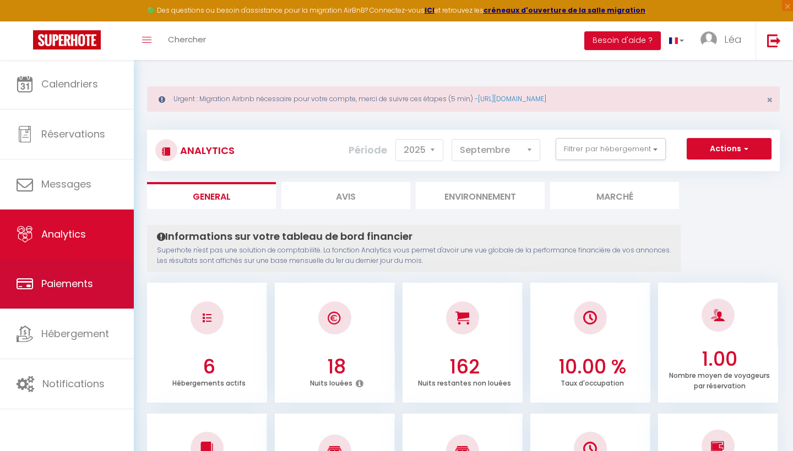
select select "2"
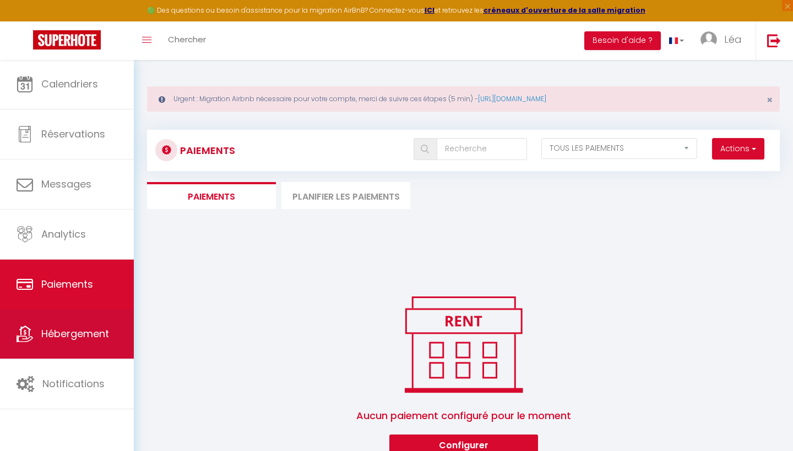
click at [68, 343] on link "Hébergement" at bounding box center [67, 334] width 134 height 50
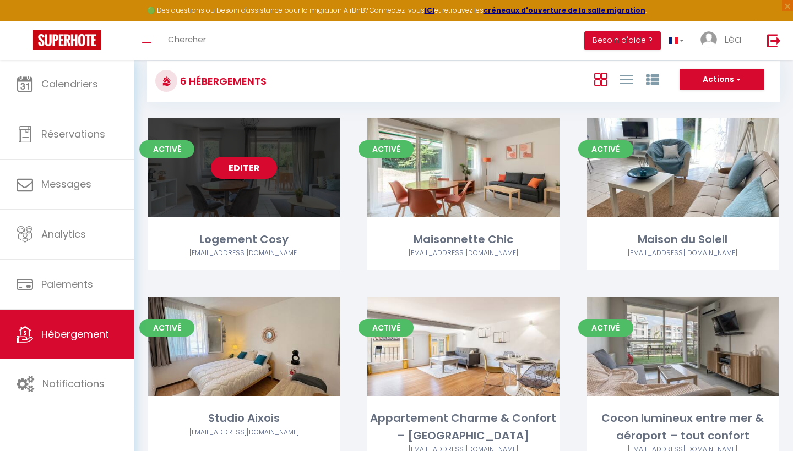
scroll to position [90, 0]
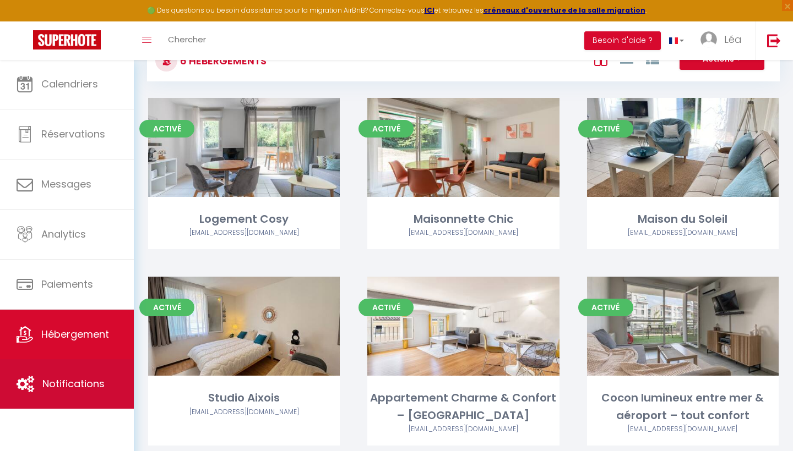
click at [88, 382] on span "Notifications" at bounding box center [73, 384] width 62 height 14
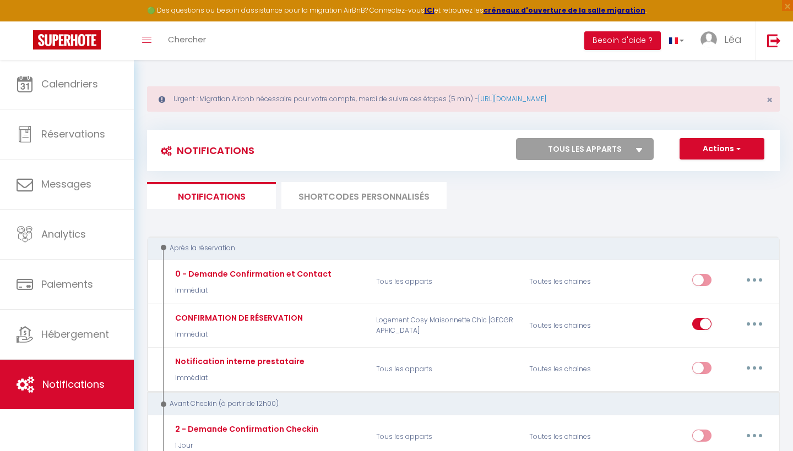
click at [354, 199] on li "SHORTCODES PERSONNALISÉS" at bounding box center [363, 195] width 165 height 27
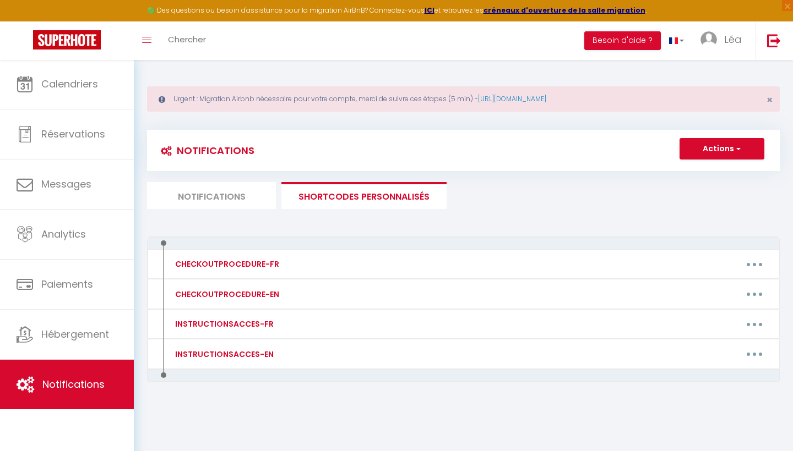
click at [240, 194] on li "Notifications" at bounding box center [211, 195] width 129 height 27
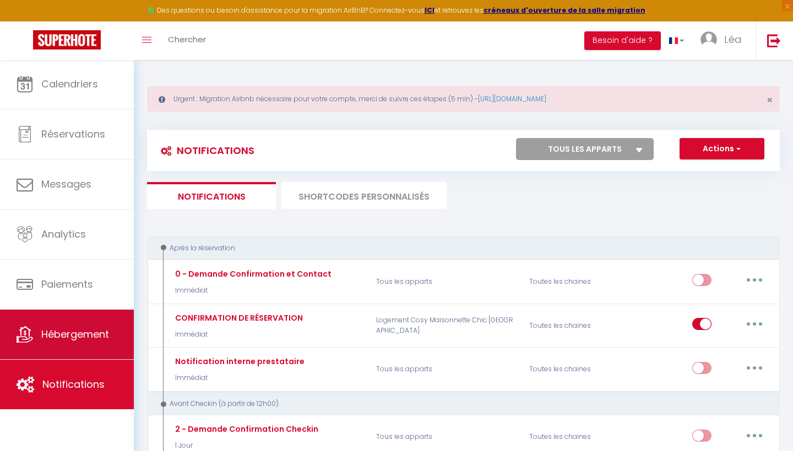
click at [101, 328] on span "Hébergement" at bounding box center [75, 335] width 68 height 14
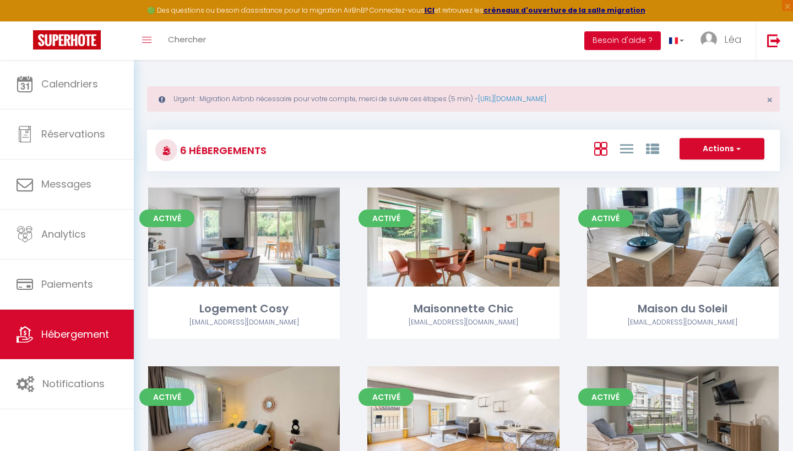
click at [630, 31] on button "Besoin d'aide ?" at bounding box center [622, 40] width 77 height 19
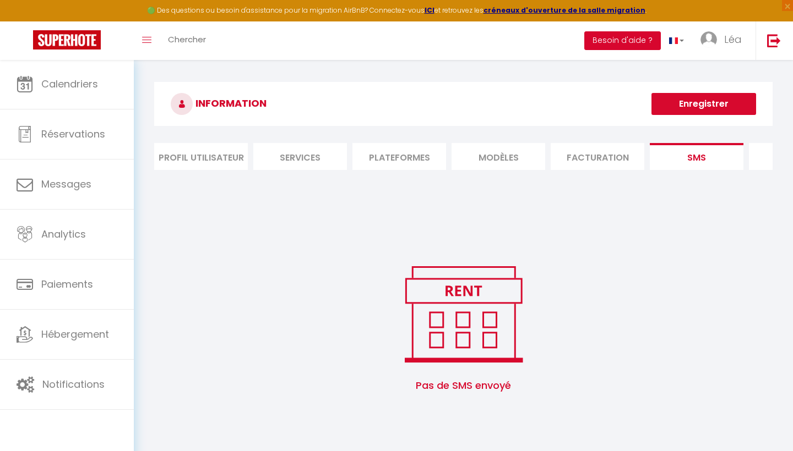
click at [642, 37] on button "Besoin d'aide ?" at bounding box center [622, 40] width 77 height 19
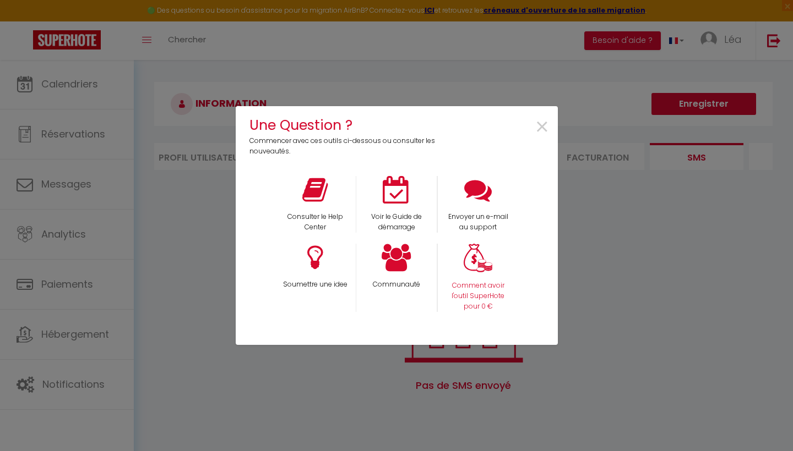
click at [474, 288] on p "Comment avoir l'outil SuperHote pour 0 €" at bounding box center [478, 296] width 67 height 31
click at [401, 257] on icon at bounding box center [397, 258] width 30 height 28
click at [543, 132] on span "×" at bounding box center [542, 127] width 15 height 35
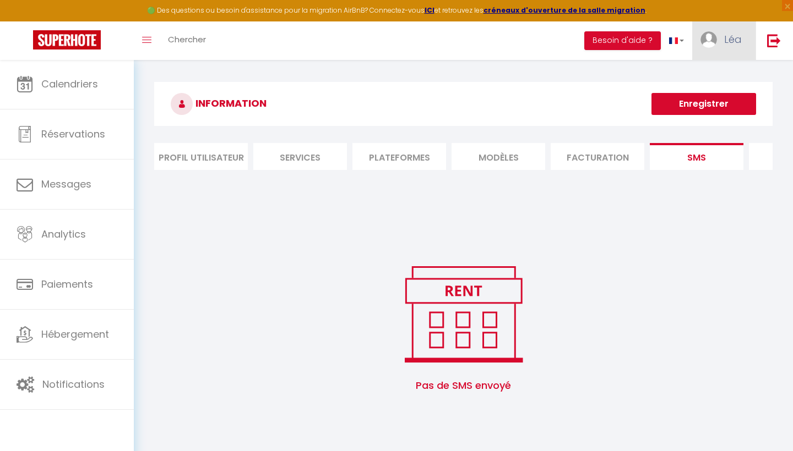
click at [722, 39] on link "Léa" at bounding box center [723, 40] width 63 height 39
click at [704, 84] on link "Paramètres" at bounding box center [711, 76] width 81 height 19
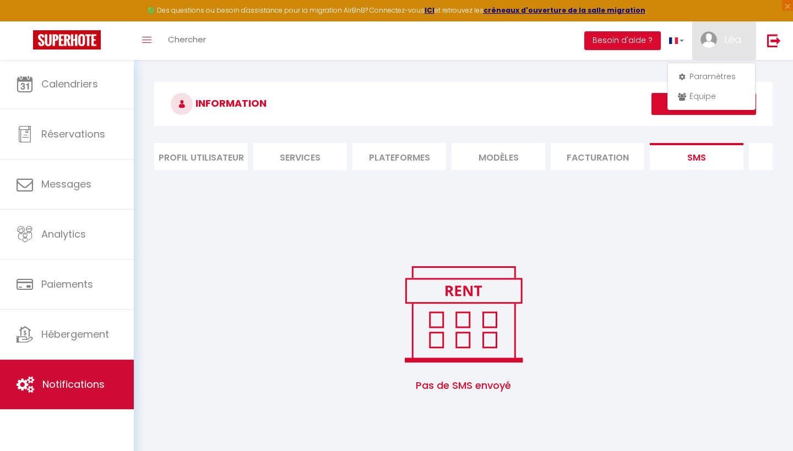
click at [70, 397] on link "Notifications" at bounding box center [67, 385] width 134 height 50
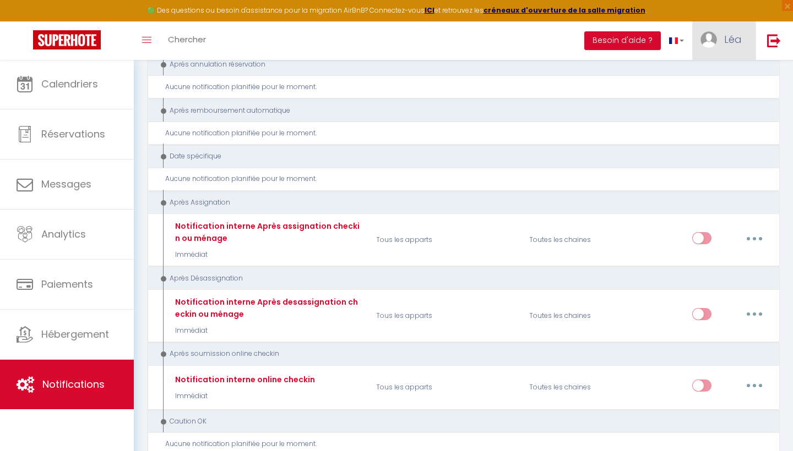
scroll to position [1490, 0]
click at [712, 37] on img at bounding box center [708, 39] width 17 height 17
click at [708, 77] on link "Paramètres" at bounding box center [711, 76] width 81 height 19
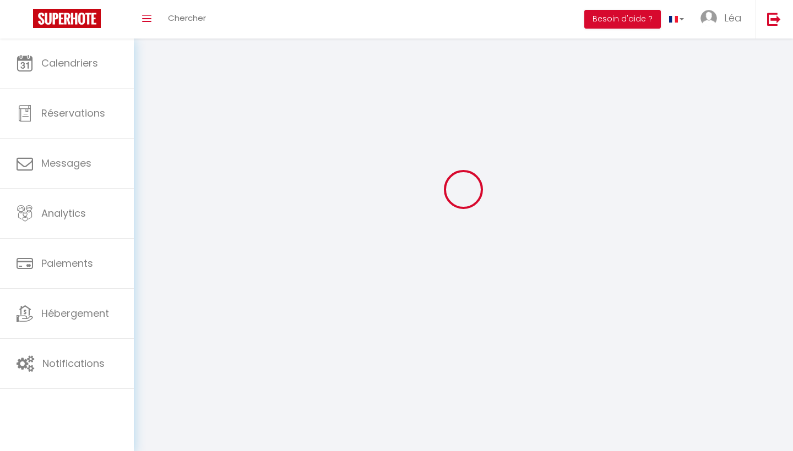
type input "Léa"
type input "[DEMOGRAPHIC_DATA]"
type input "[PHONE_NUMBER]"
type input "[STREET_ADDRESS]"
type input "13127"
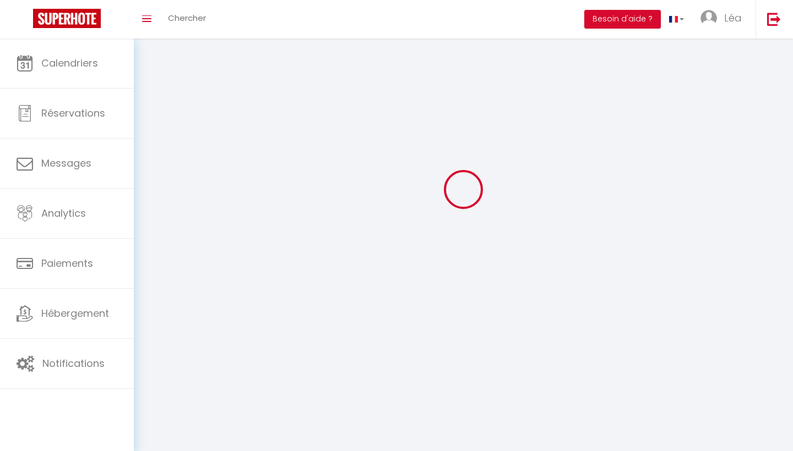
type input "Vitrolles"
type input "M6HjzYlG0YHSatnruXYMKGl9O"
type input "kgHjsmZ8TVxUegyc557ySGN98"
type input "[URL][DOMAIN_NAME]"
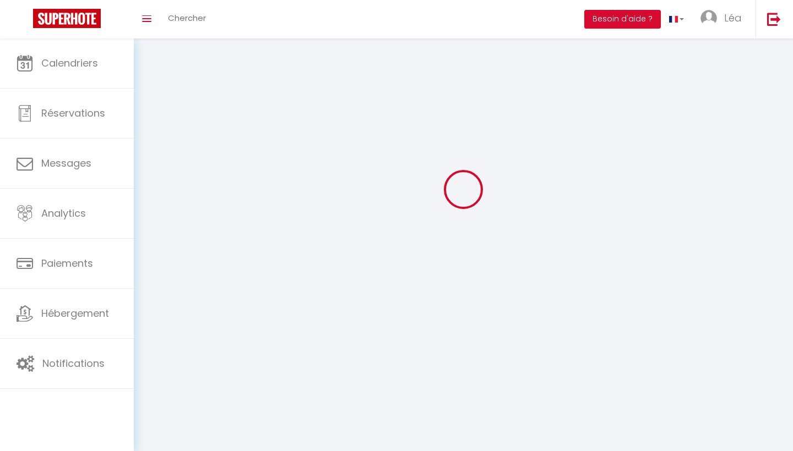
select select "1"
select select "28"
select select "fr"
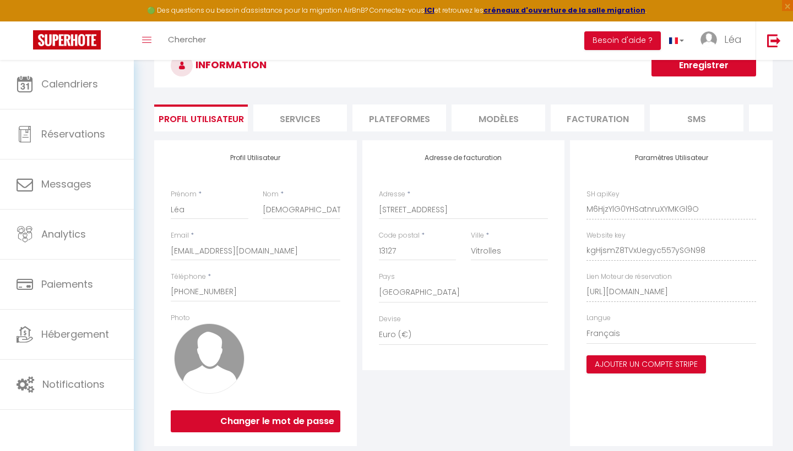
click at [244, 332] on img at bounding box center [209, 359] width 70 height 70
click at [223, 342] on img at bounding box center [209, 359] width 70 height 70
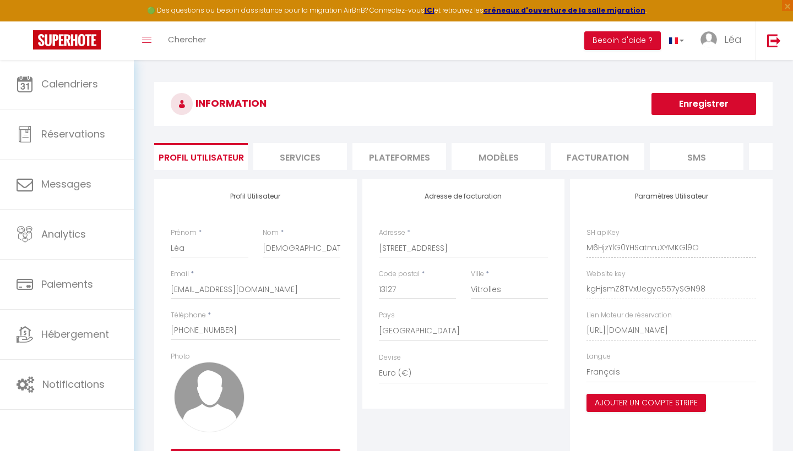
scroll to position [0, 0]
click at [231, 92] on h3 "INFORMATION" at bounding box center [463, 104] width 618 height 44
click at [234, 94] on h3 "INFORMATION" at bounding box center [463, 104] width 618 height 44
click at [296, 163] on li "Services" at bounding box center [300, 156] width 94 height 27
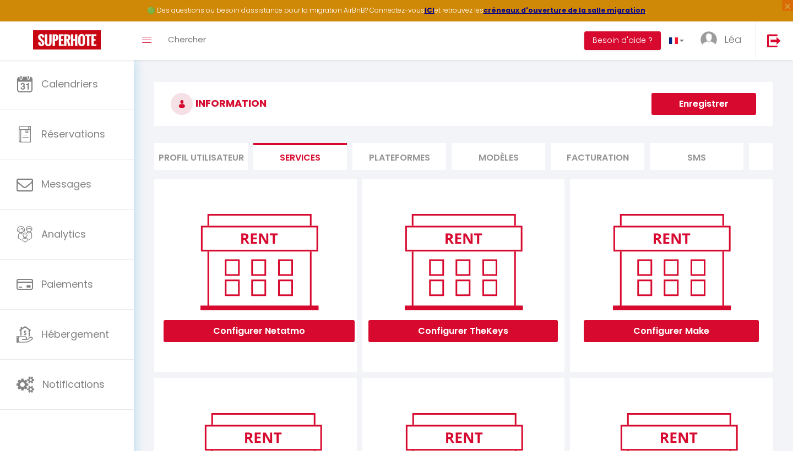
click at [236, 165] on li "Profil Utilisateur" at bounding box center [201, 156] width 94 height 27
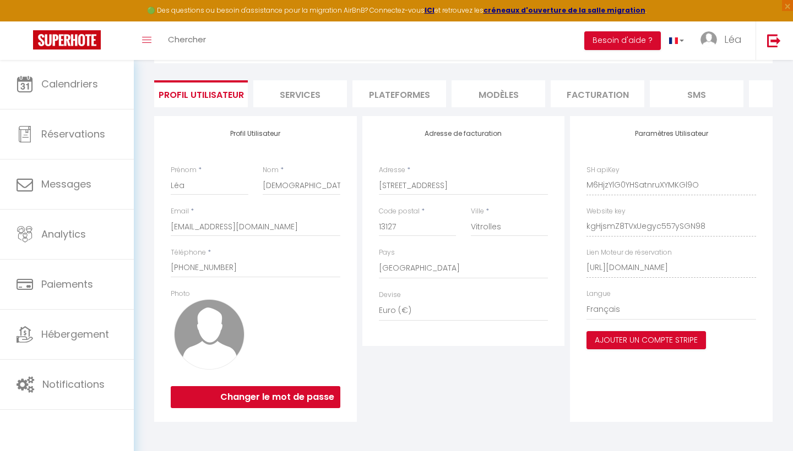
click at [213, 309] on img at bounding box center [209, 334] width 70 height 70
click at [183, 295] on label "Photo" at bounding box center [180, 295] width 19 height 10
click at [267, 397] on button "Changer le mot de passe" at bounding box center [256, 398] width 170 height 22
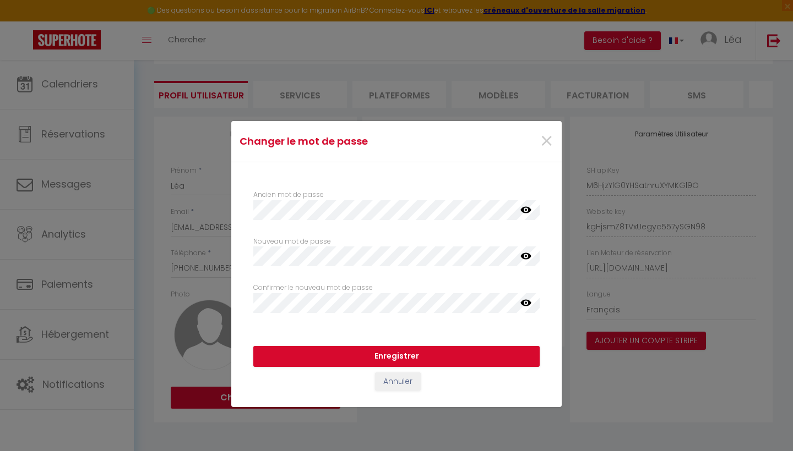
click at [268, 398] on div "Enregistrer Annuler" at bounding box center [396, 371] width 330 height 72
click at [255, 324] on div "Ancien mot de passe false Nouveau mot de passe Votre mot de passe doit comporte…" at bounding box center [396, 248] width 301 height 151
click at [299, 197] on label "Ancien mot de passe" at bounding box center [288, 195] width 70 height 10
click at [551, 144] on span "×" at bounding box center [547, 141] width 14 height 33
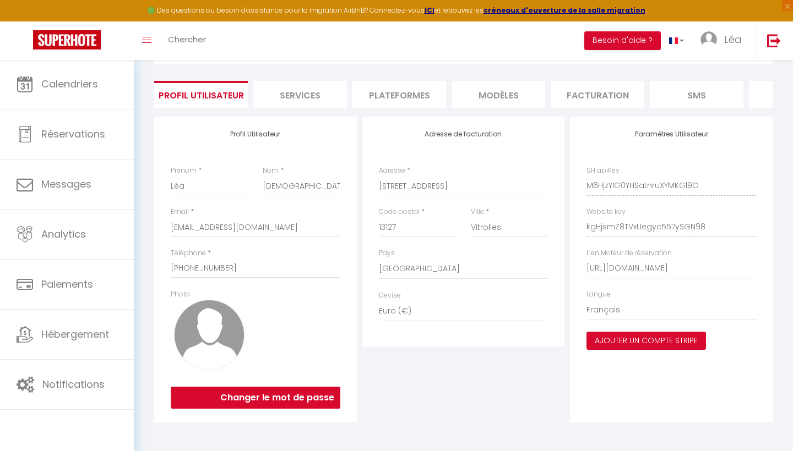
click at [629, 344] on button "Ajouter un compte Stripe" at bounding box center [645, 341] width 119 height 19
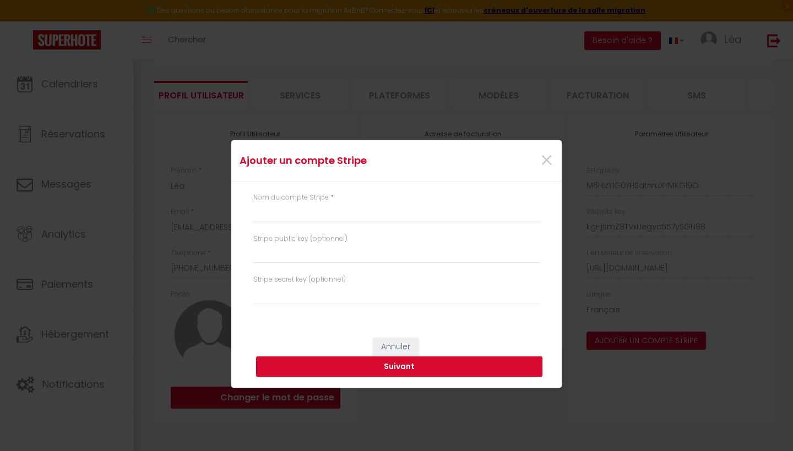
click at [542, 166] on span "×" at bounding box center [547, 160] width 14 height 33
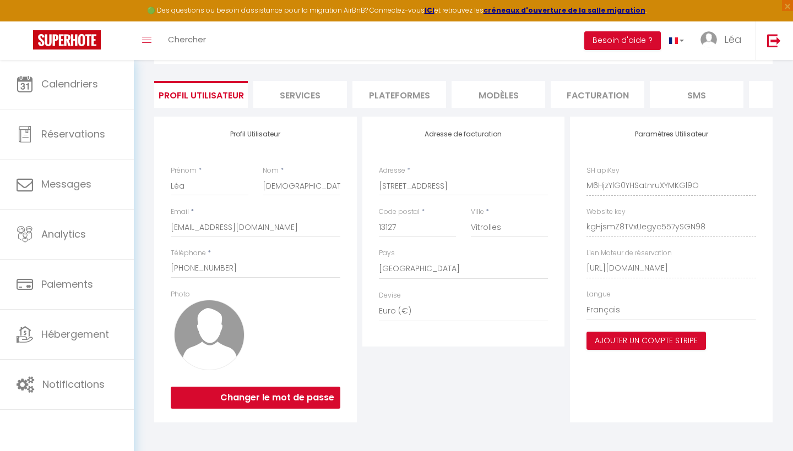
click at [315, 102] on li "Services" at bounding box center [300, 94] width 94 height 27
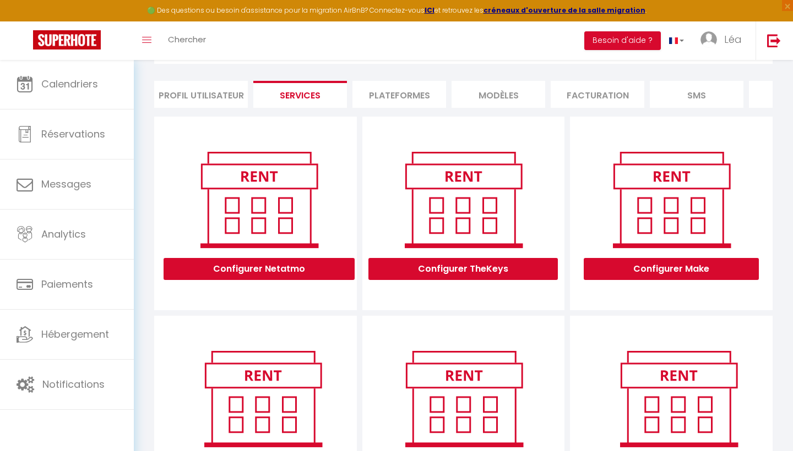
click at [406, 104] on li "Plateformes" at bounding box center [399, 94] width 94 height 27
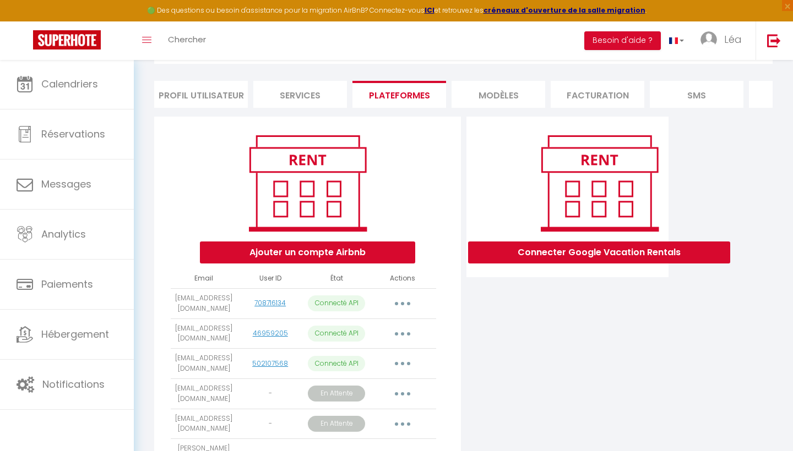
click at [499, 105] on li "MODÈLES" at bounding box center [498, 94] width 94 height 27
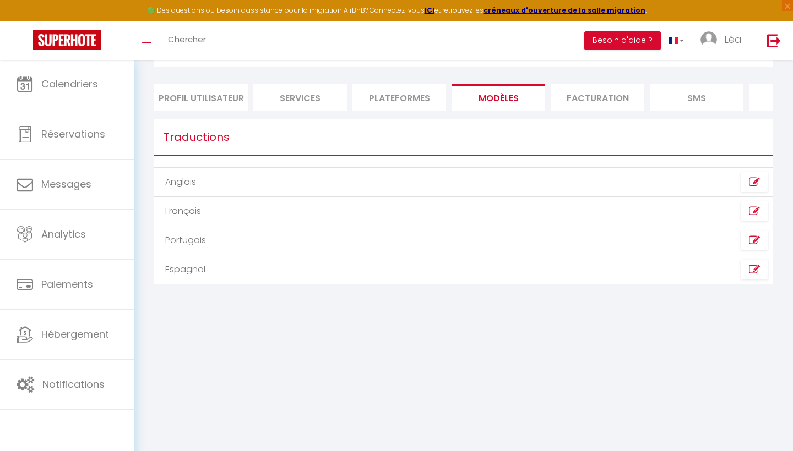
click at [575, 101] on li "Facturation" at bounding box center [598, 97] width 94 height 27
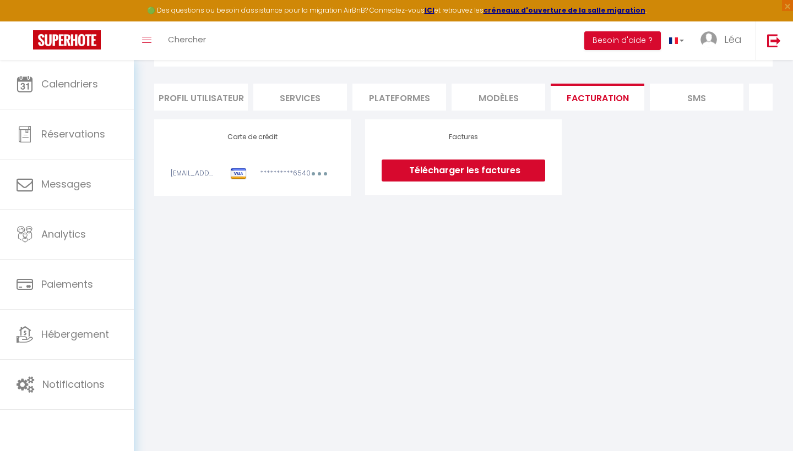
click at [653, 96] on li "SMS" at bounding box center [697, 97] width 94 height 27
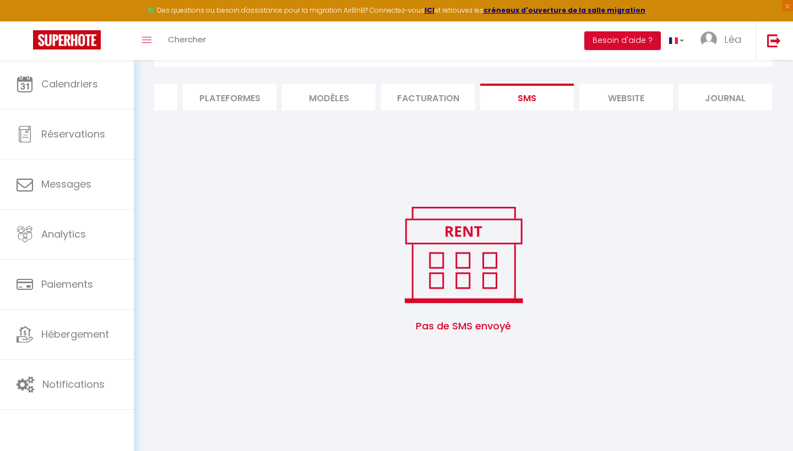
scroll to position [0, 169]
click at [638, 99] on li "website" at bounding box center [627, 97] width 94 height 27
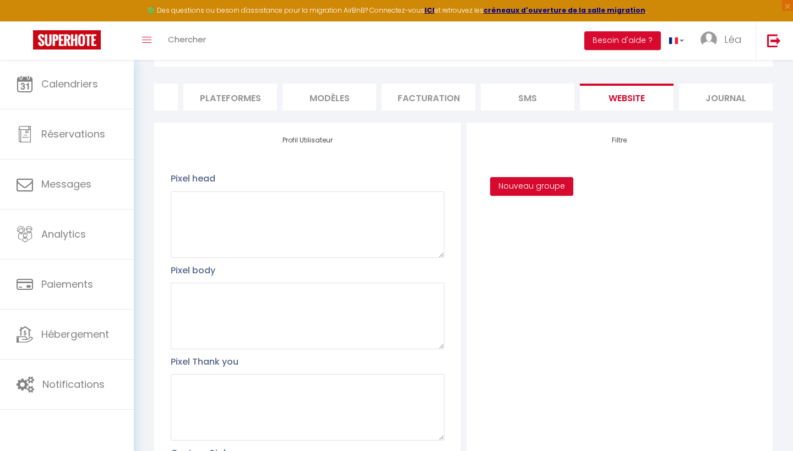
click at [711, 95] on li "Journal" at bounding box center [726, 97] width 94 height 27
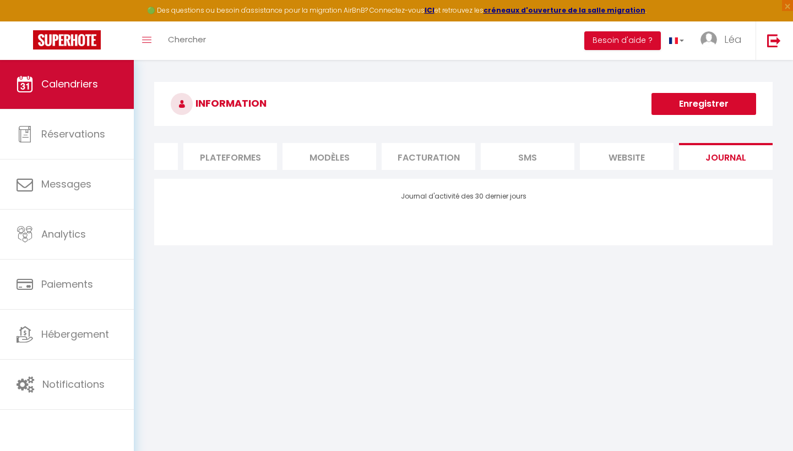
click at [84, 106] on link "Calendriers" at bounding box center [67, 84] width 134 height 50
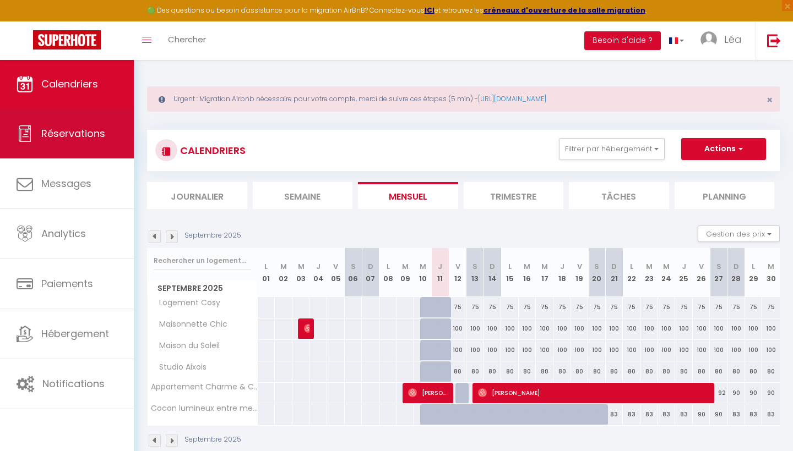
click at [88, 152] on link "Réservations" at bounding box center [67, 134] width 134 height 50
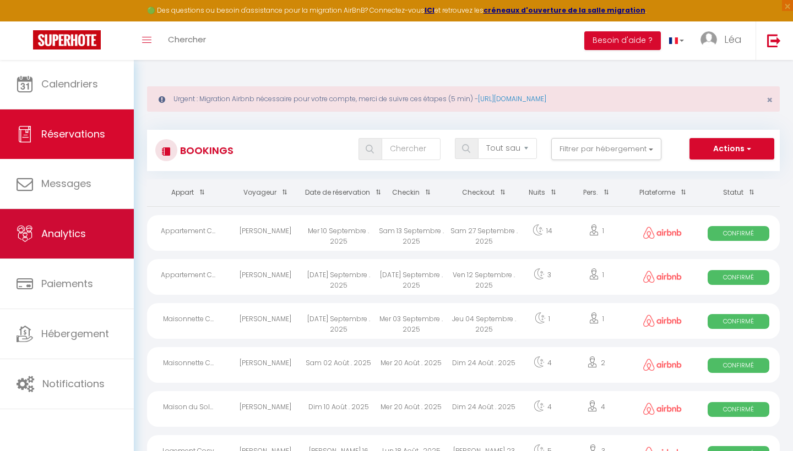
click at [100, 227] on link "Analytics" at bounding box center [67, 234] width 134 height 50
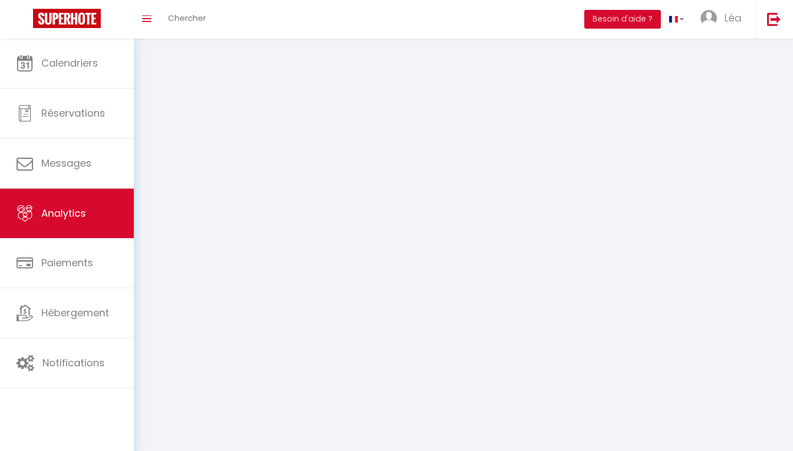
select select "2025"
select select "9"
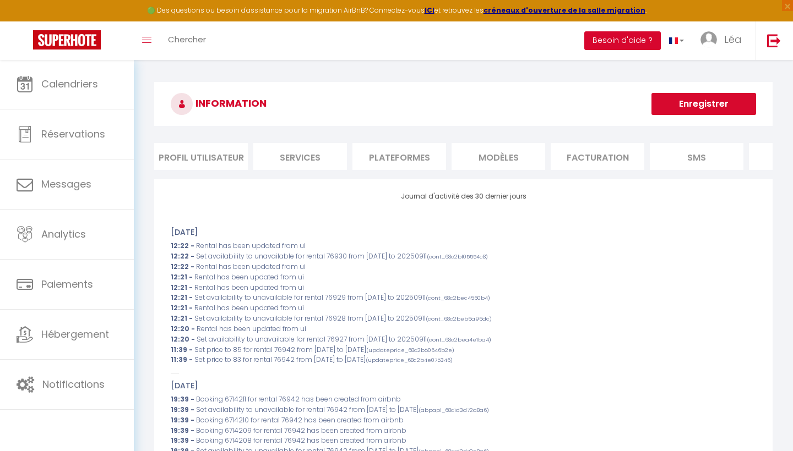
click at [636, 40] on button "Besoin d'aide ?" at bounding box center [622, 40] width 77 height 19
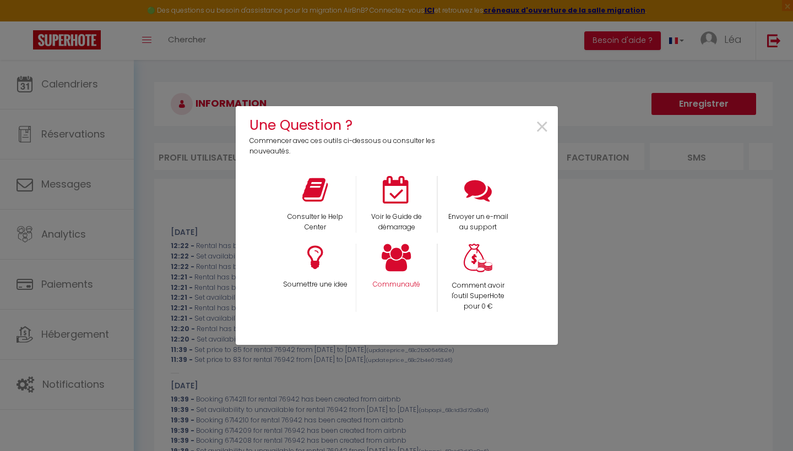
click at [394, 271] on div "Communauté" at bounding box center [396, 278] width 81 height 68
click at [395, 260] on icon at bounding box center [397, 258] width 30 height 28
